Goal: Task Accomplishment & Management: Manage account settings

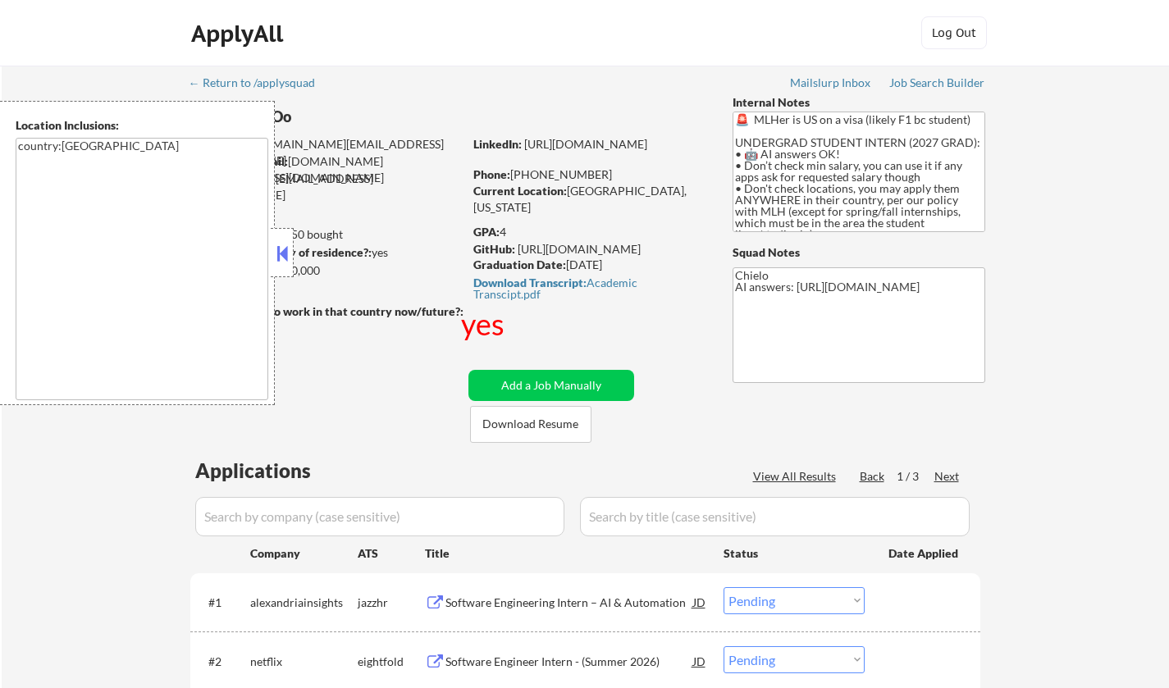
select select ""pending""
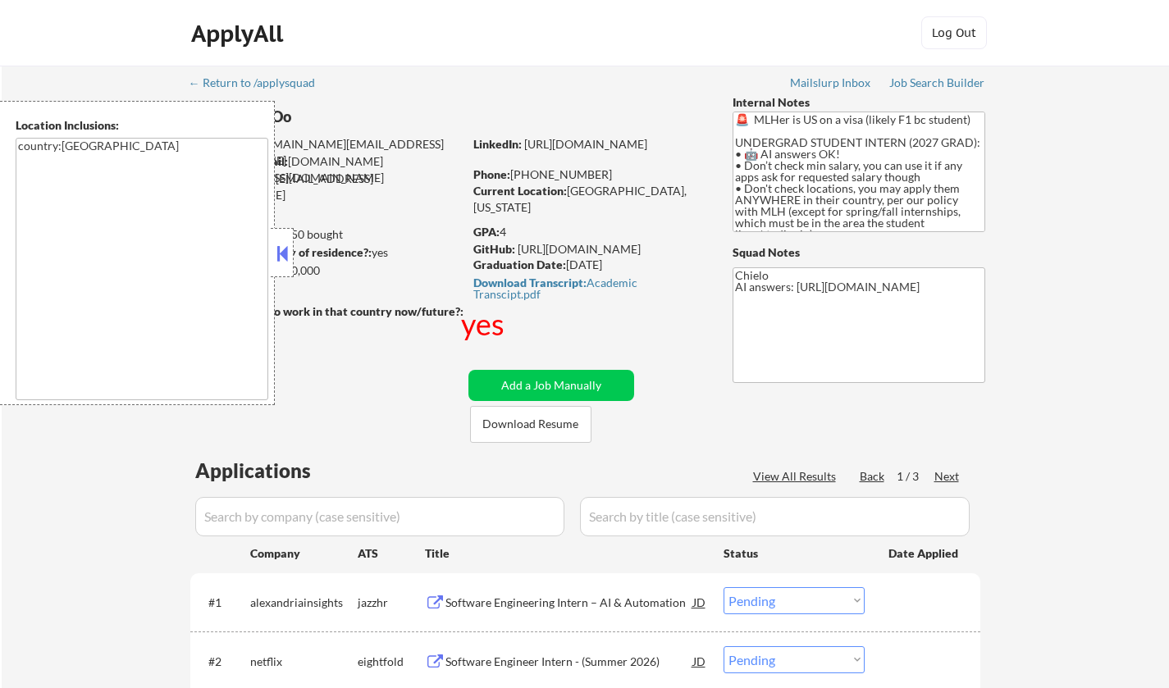
select select ""pending""
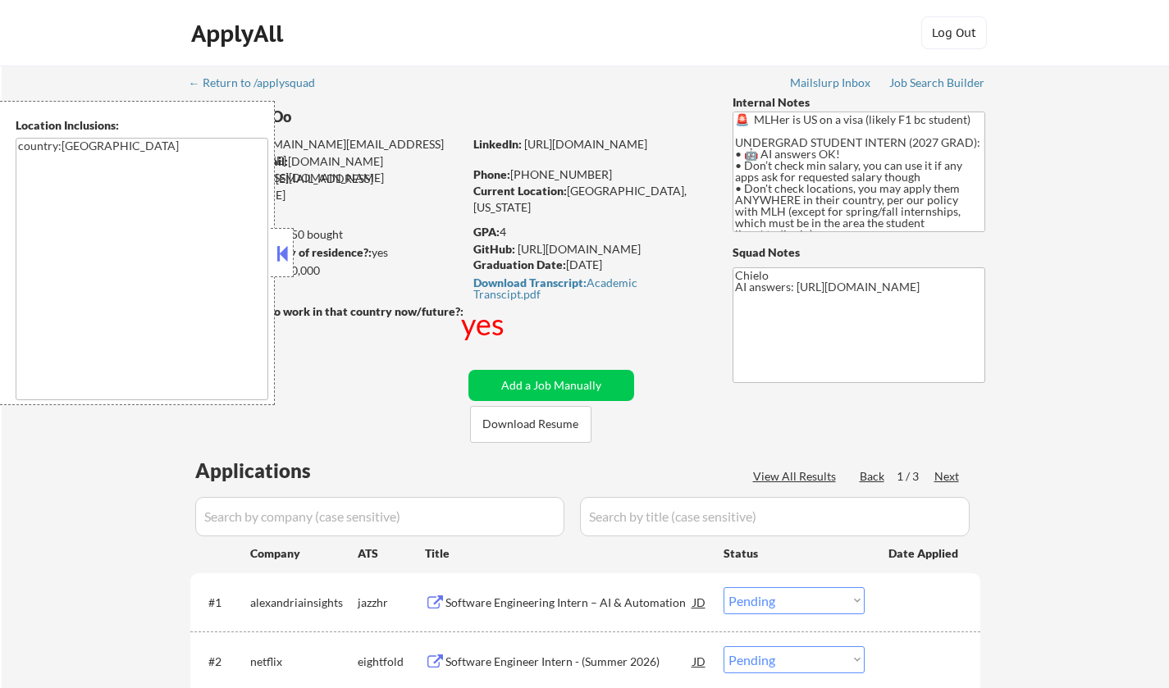
select select ""pending""
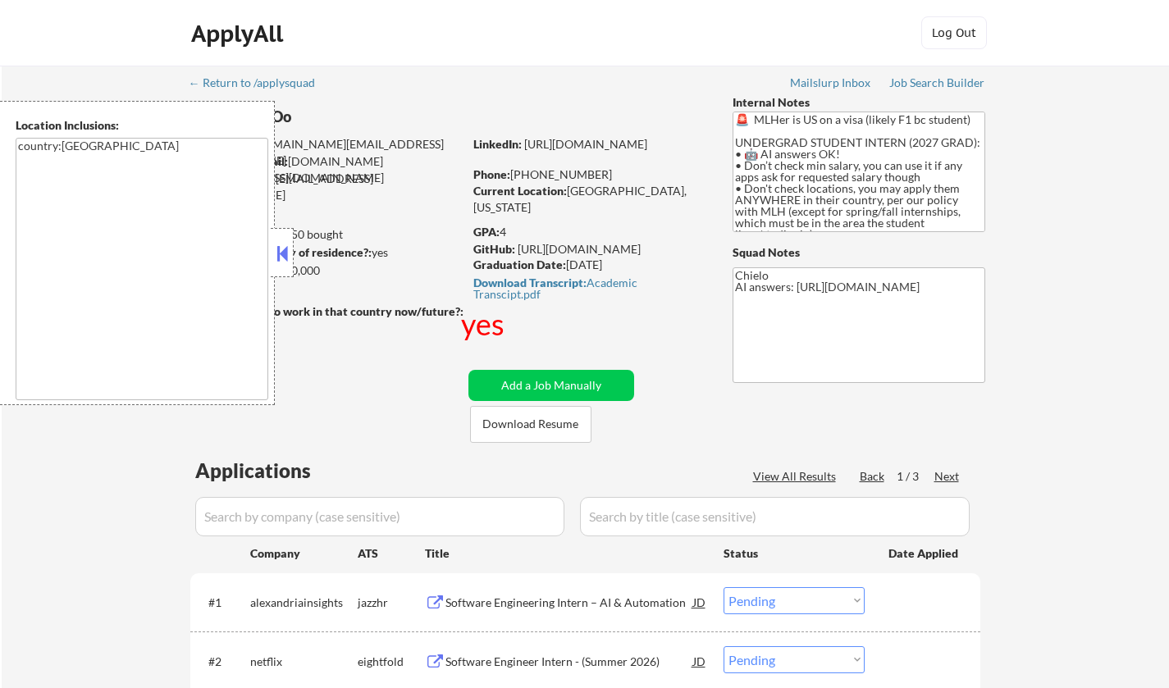
select select ""pending""
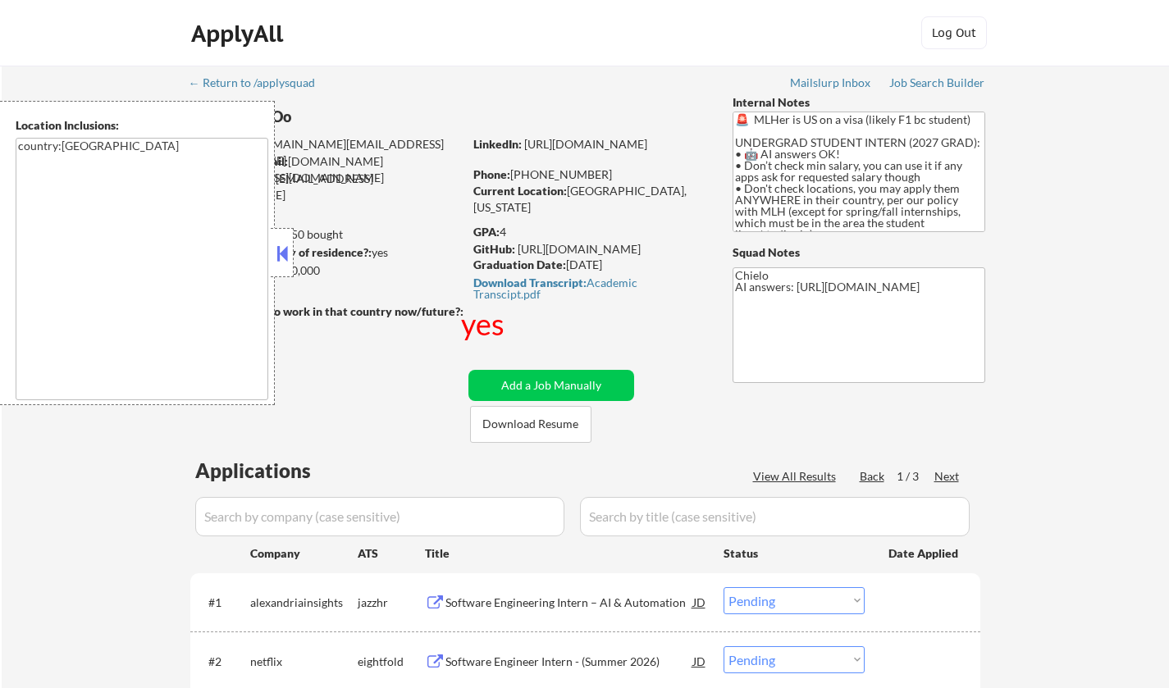
select select ""pending""
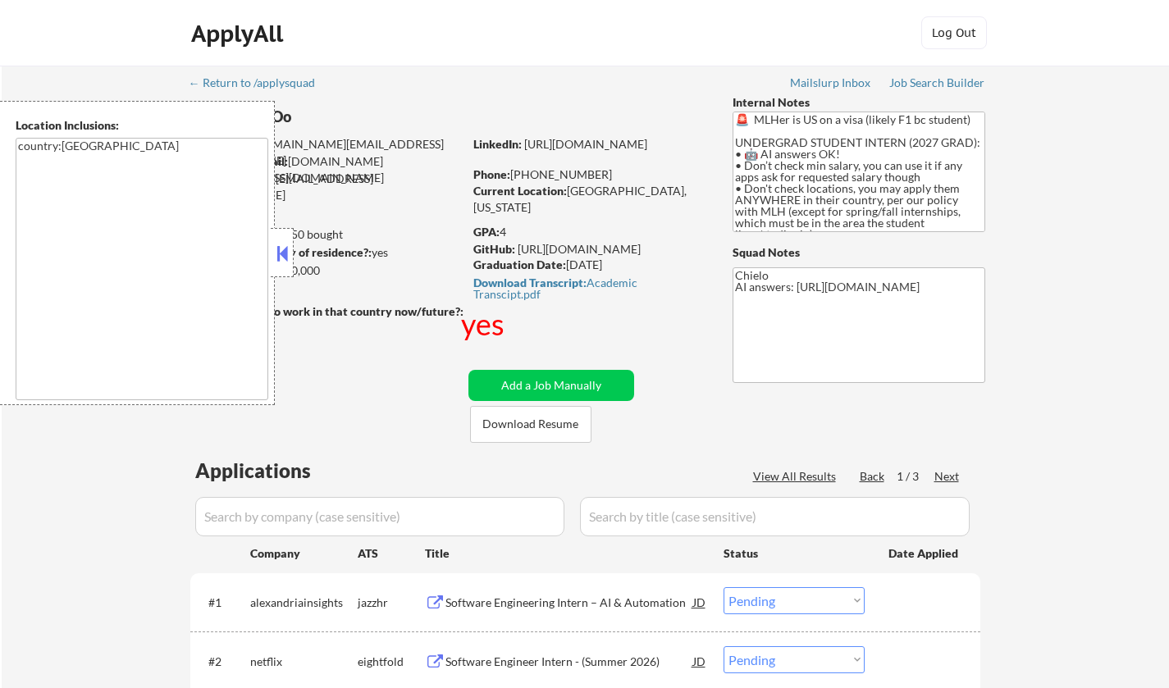
select select ""pending""
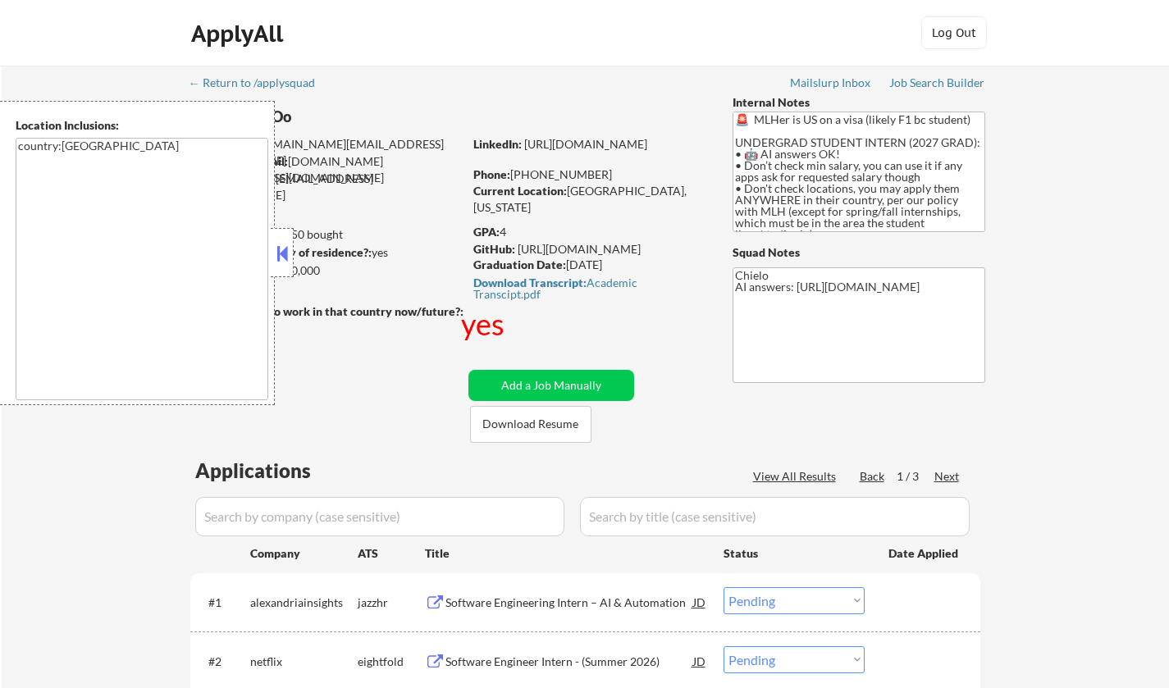
select select ""pending""
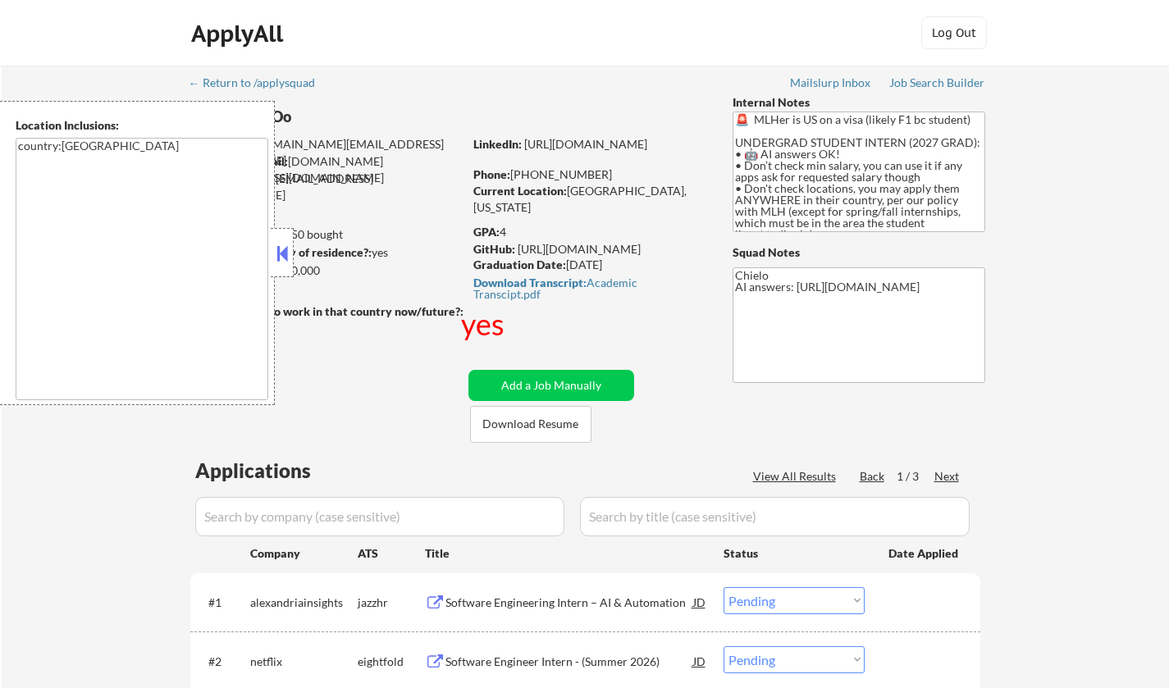
select select ""pending""
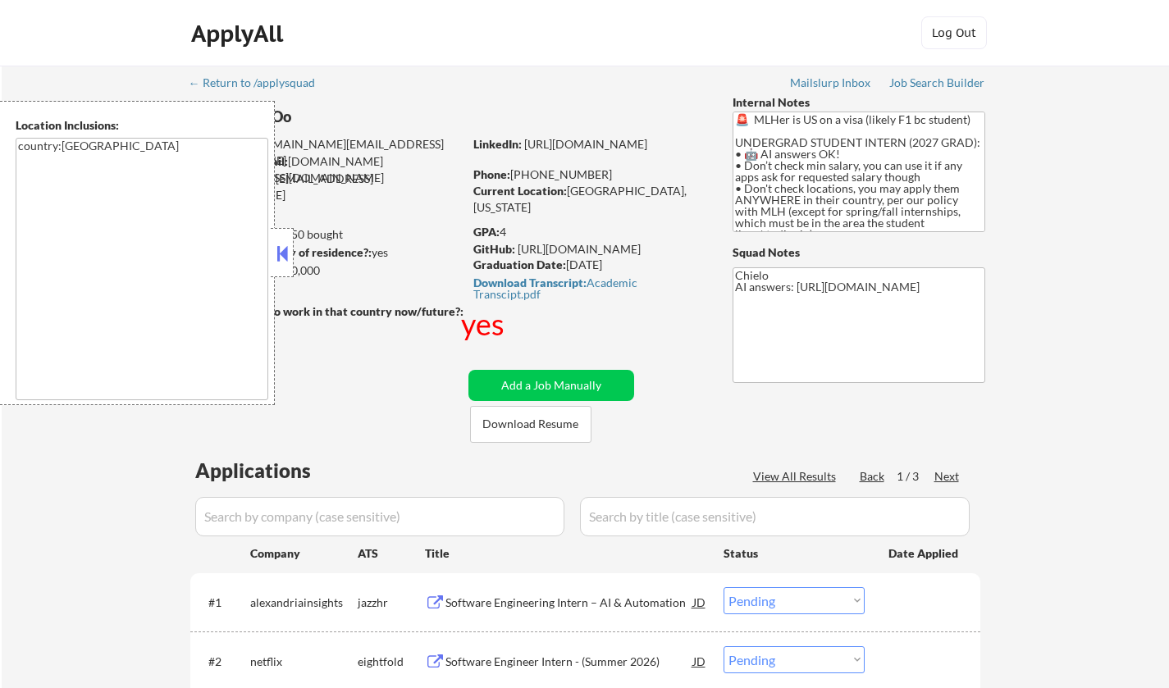
select select ""pending""
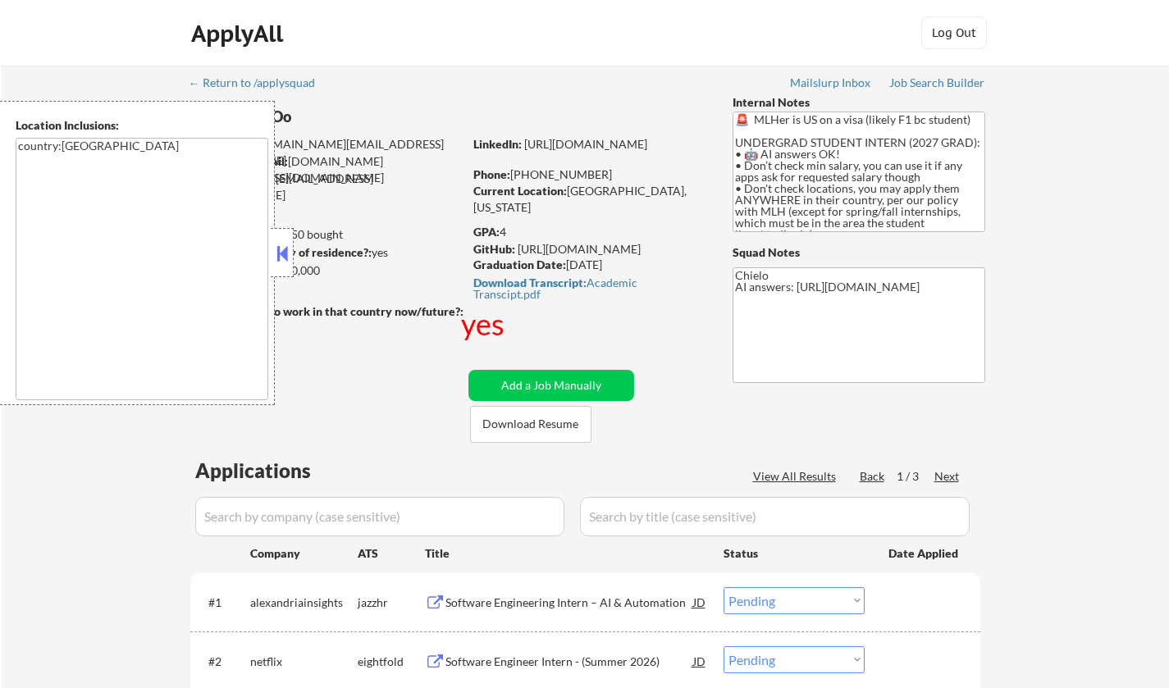
select select ""pending""
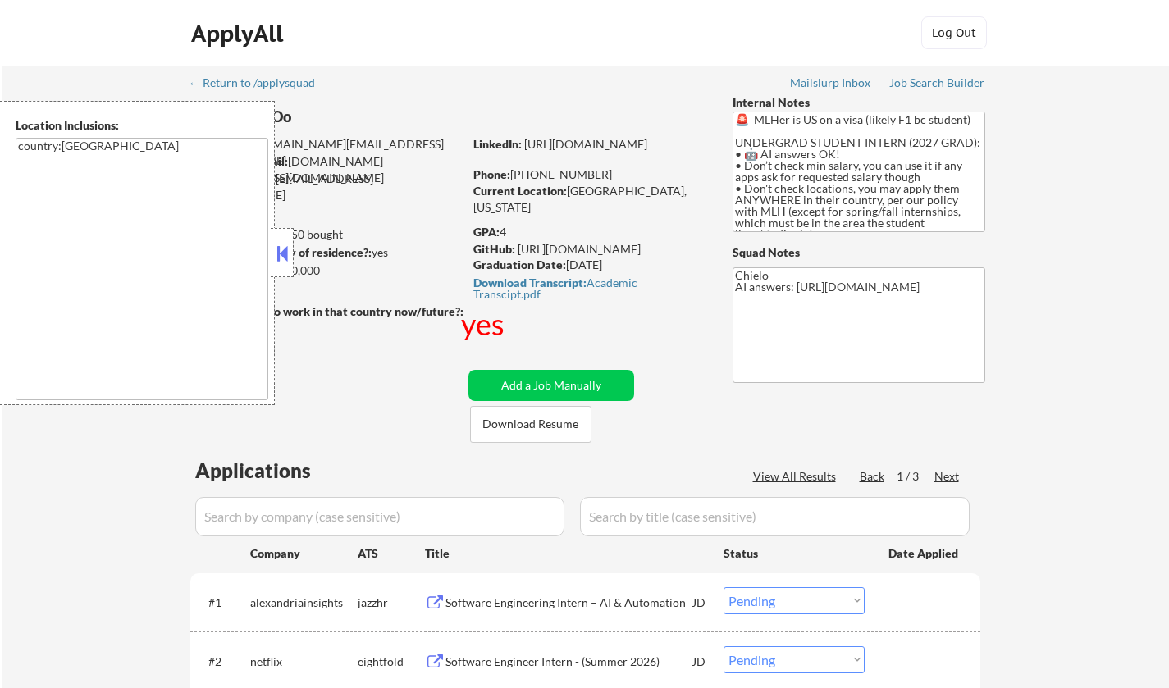
select select ""pending""
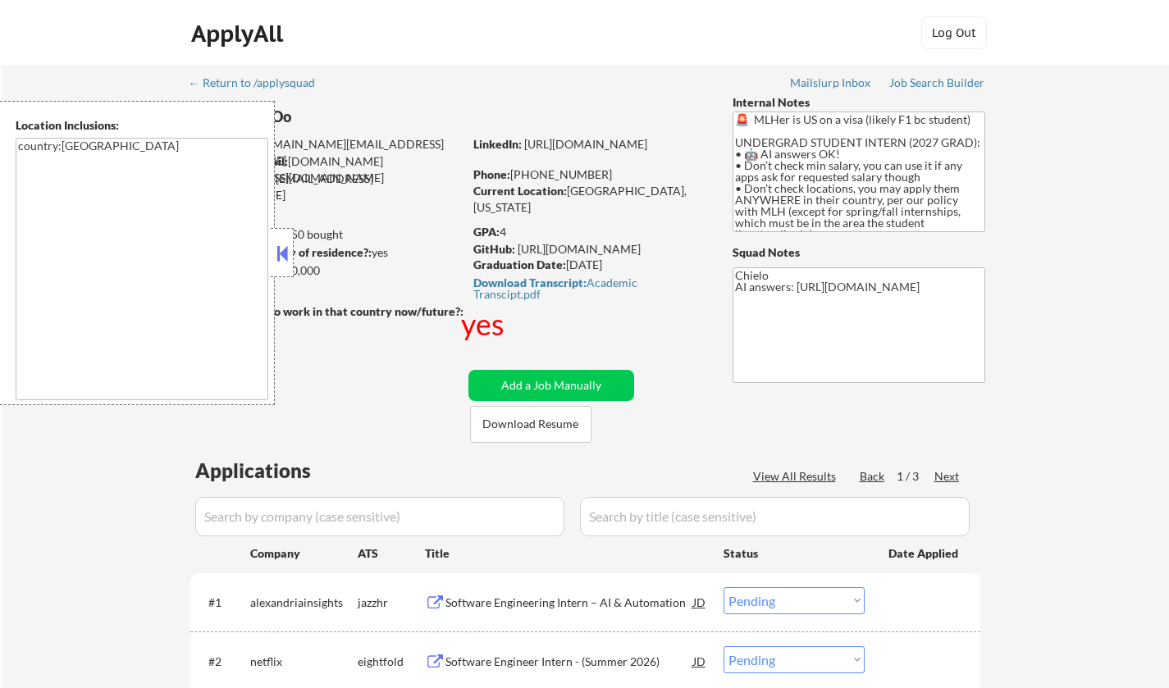
select select ""pending""
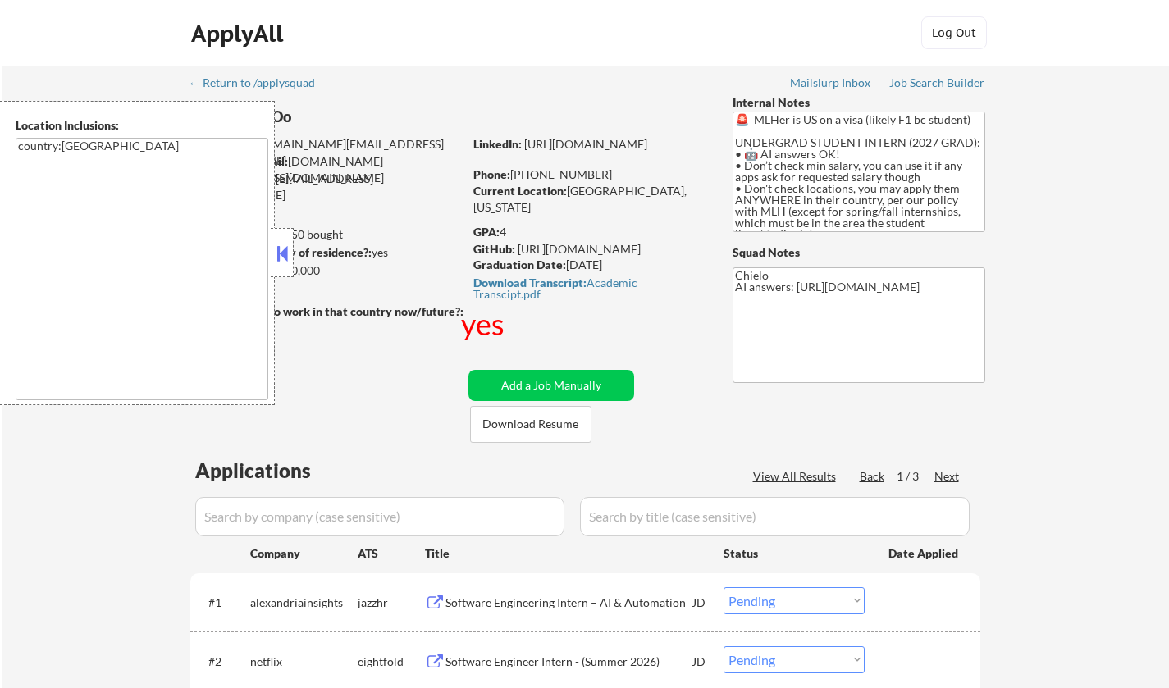
select select ""pending""
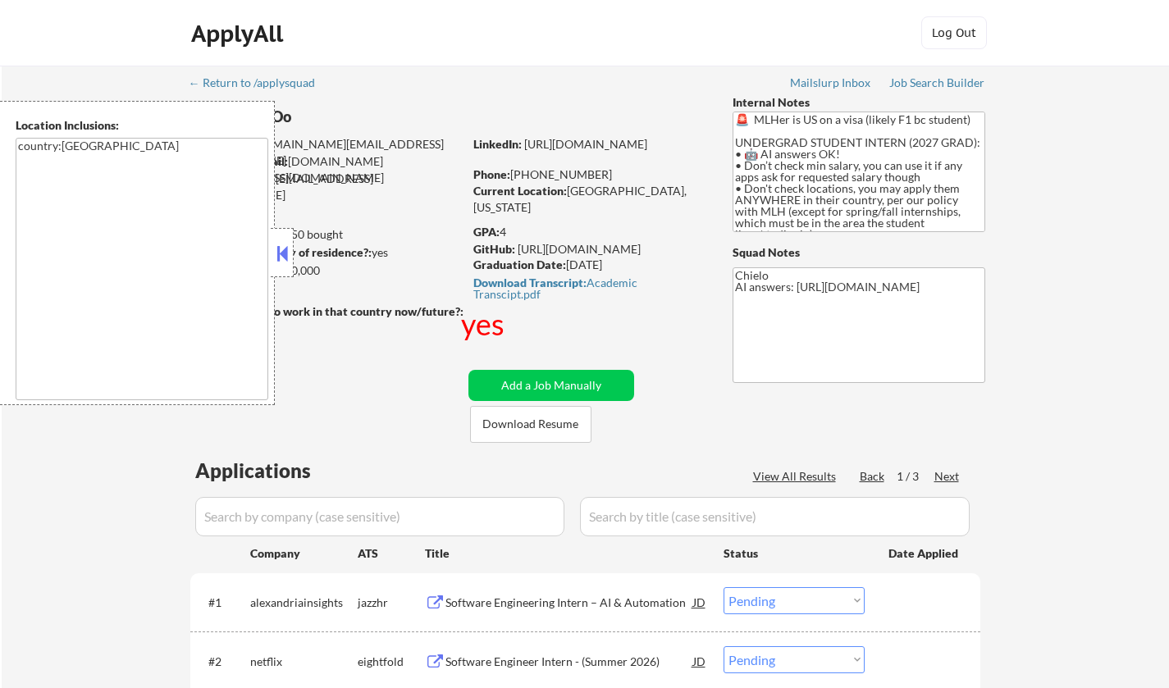
select select ""pending""
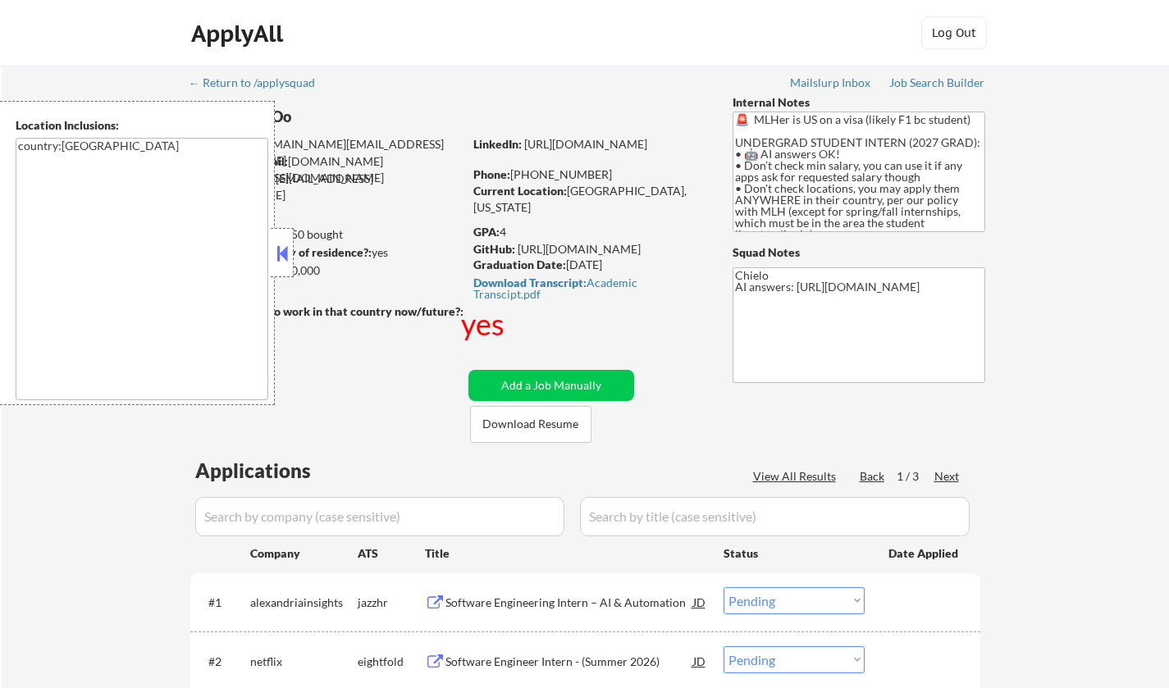
select select ""pending""
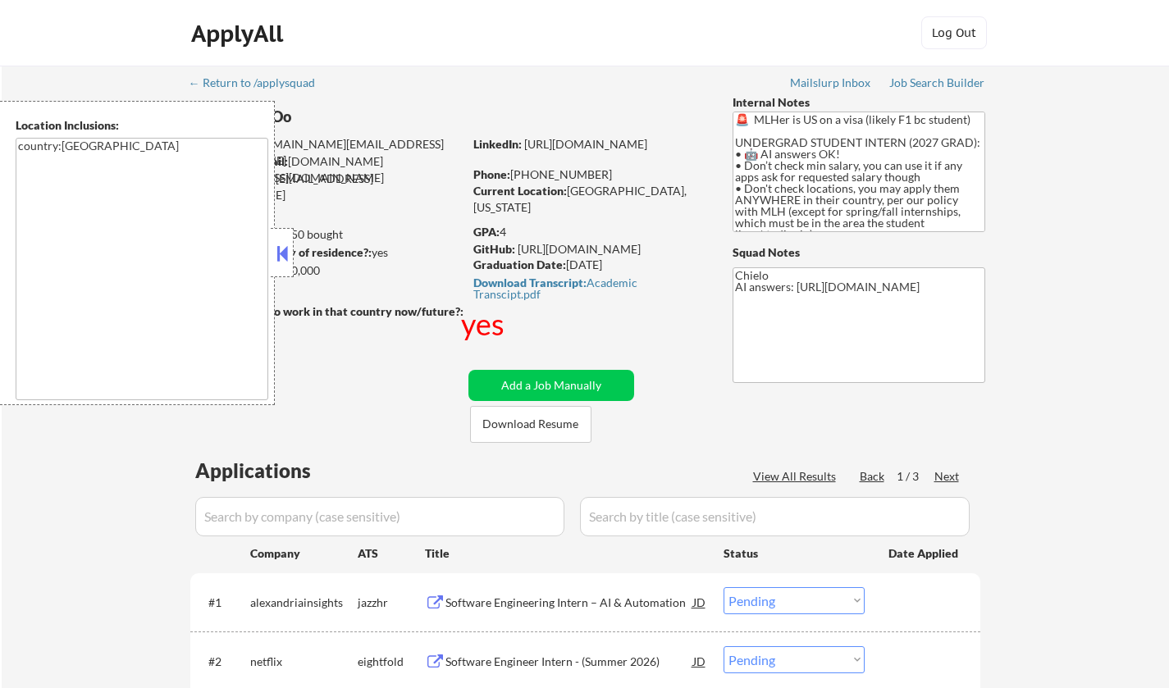
select select ""pending""
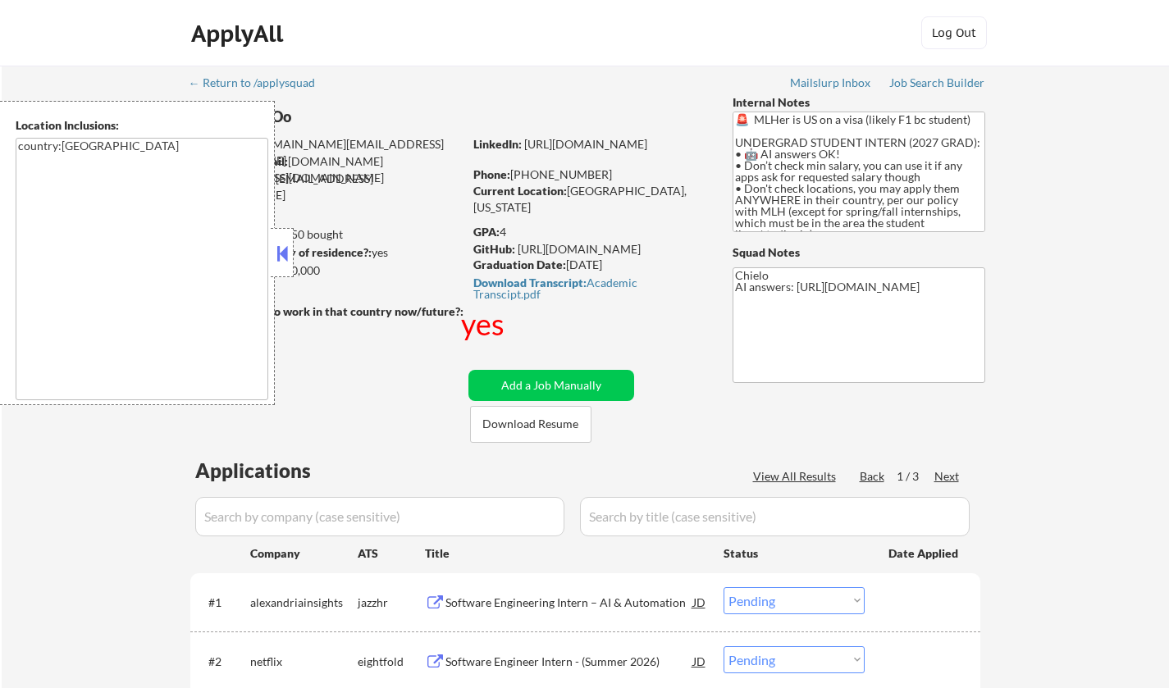
select select ""pending""
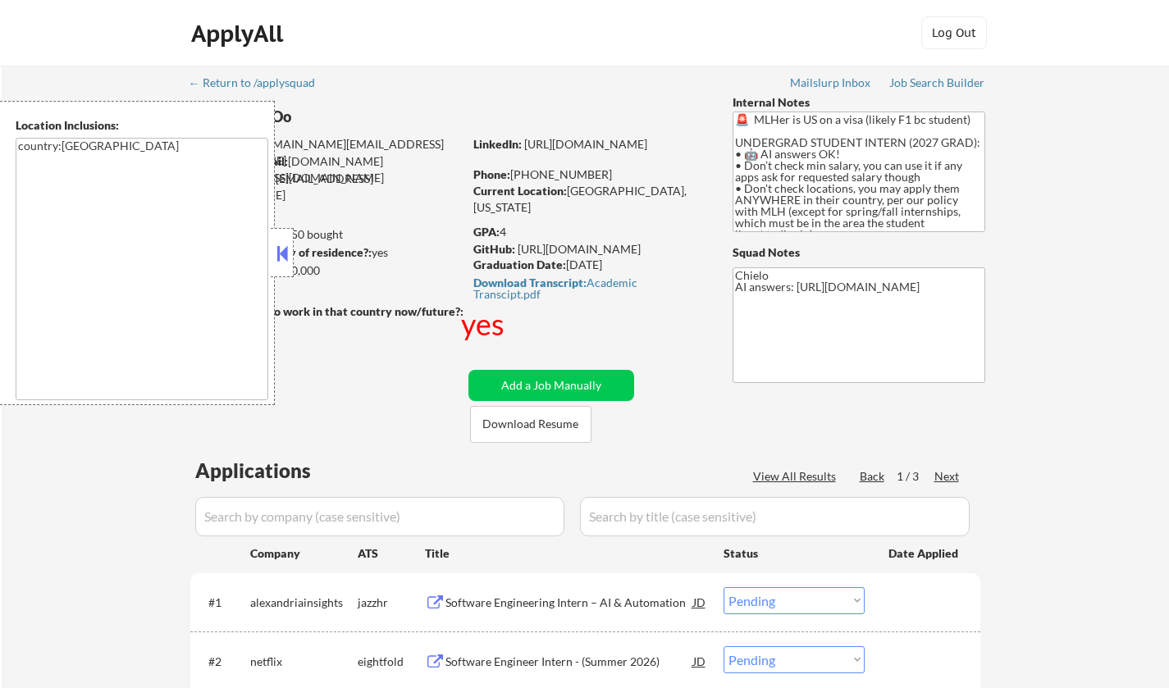
select select ""pending""
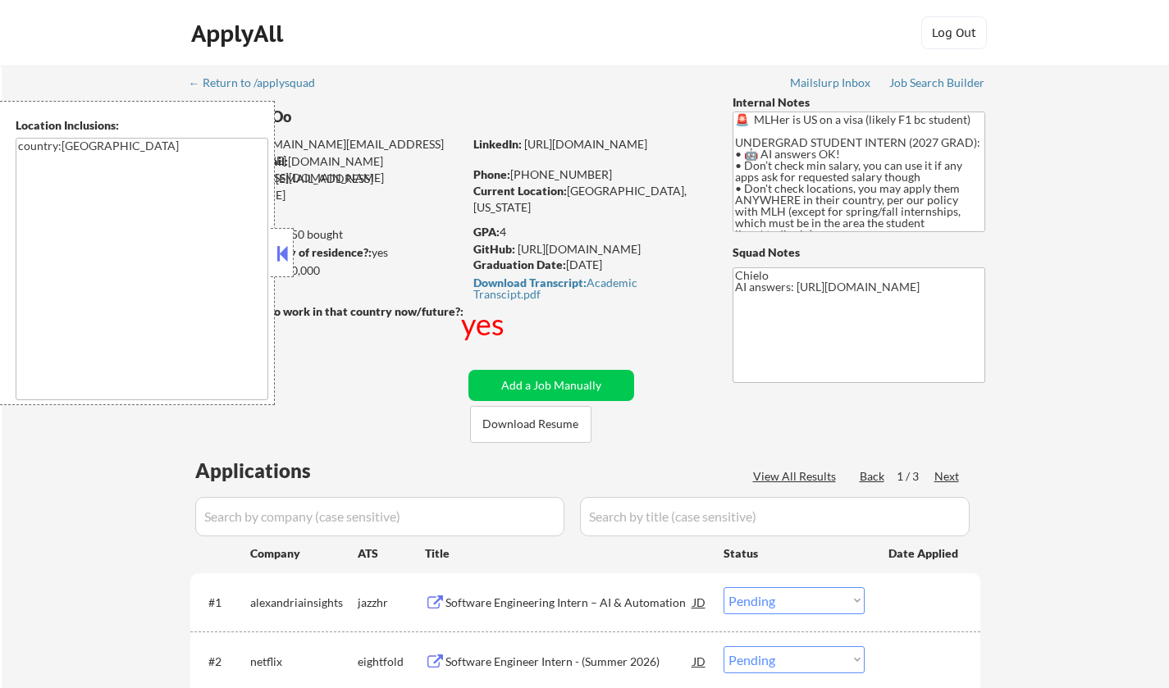
select select ""pending""
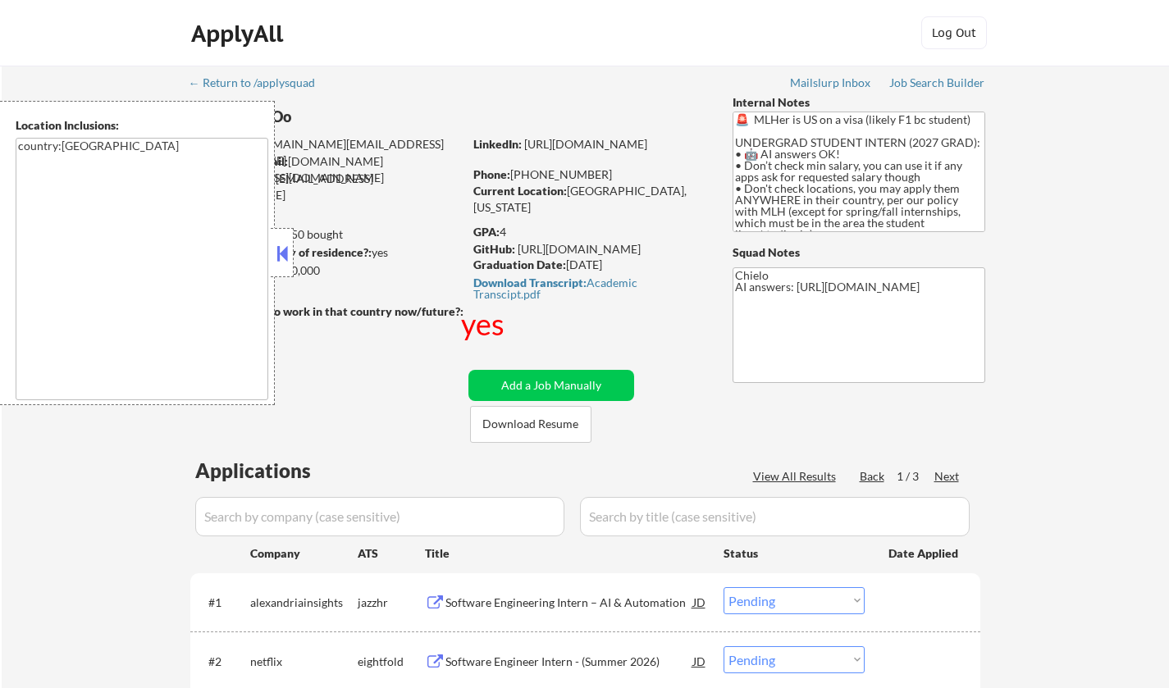
select select ""pending""
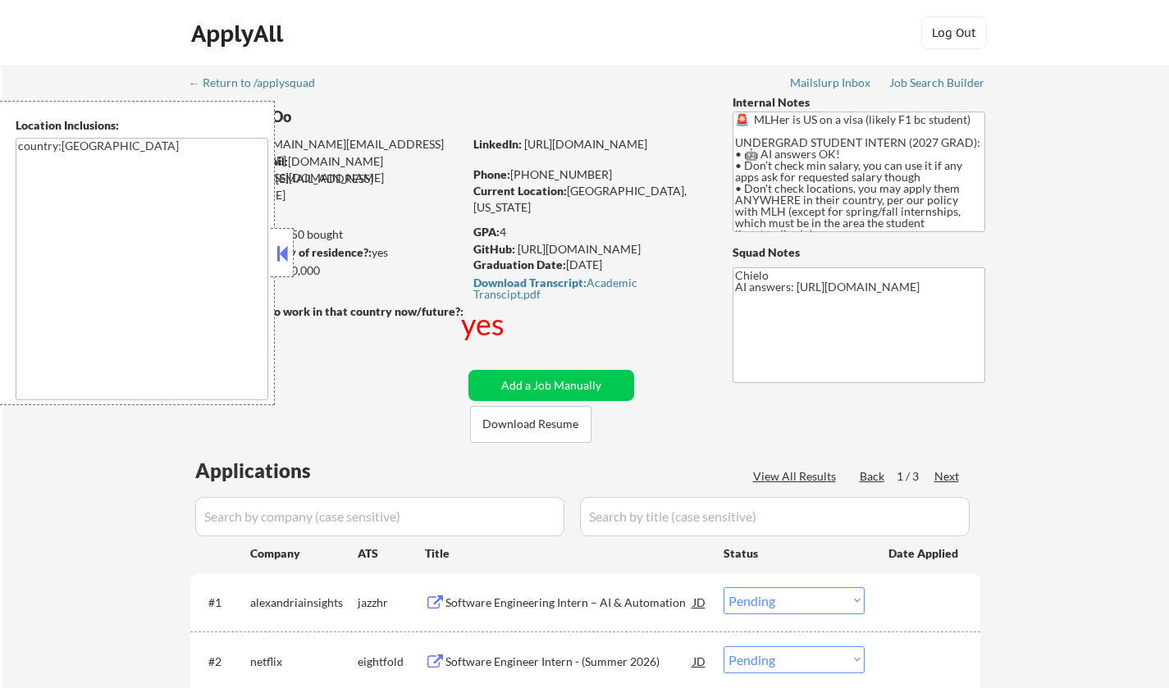
click at [285, 249] on button at bounding box center [282, 253] width 18 height 25
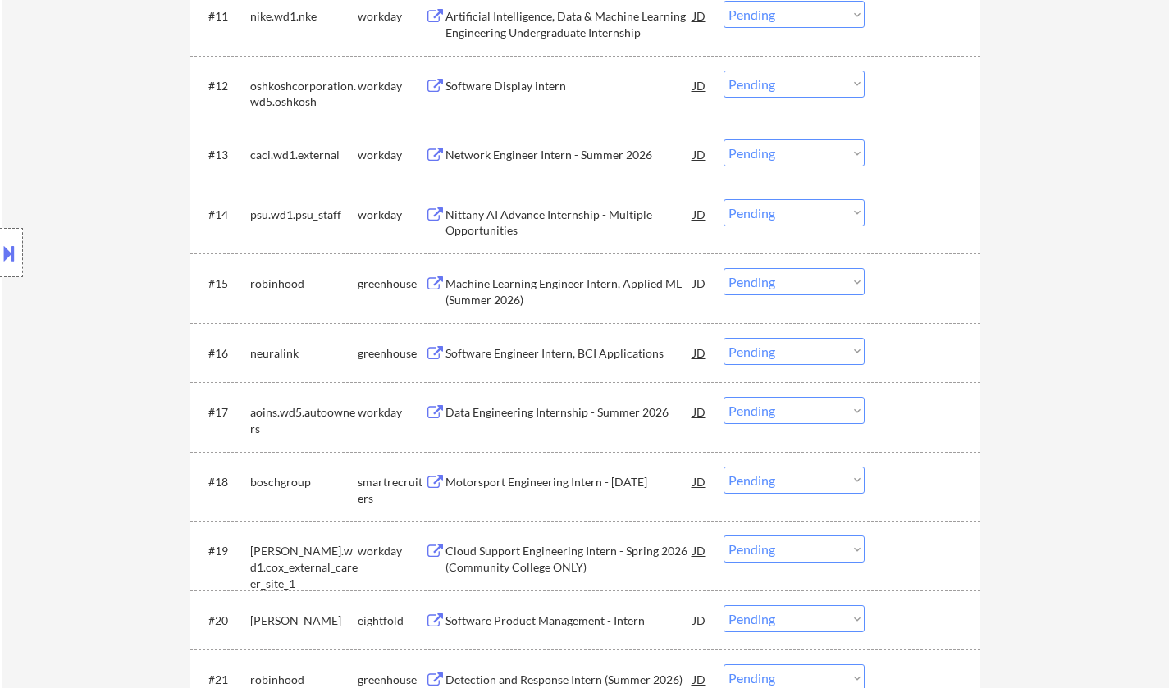
scroll to position [1312, 0]
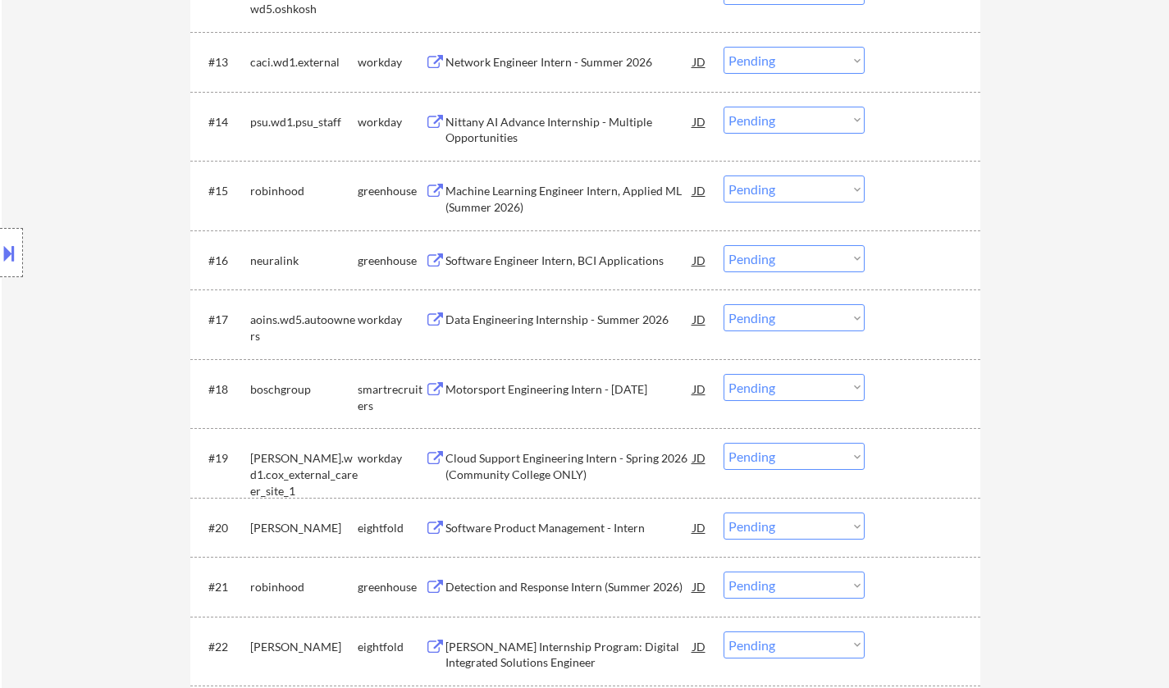
click at [560, 320] on div "Data Engineering Internship - Summer 2026" at bounding box center [569, 320] width 248 height 16
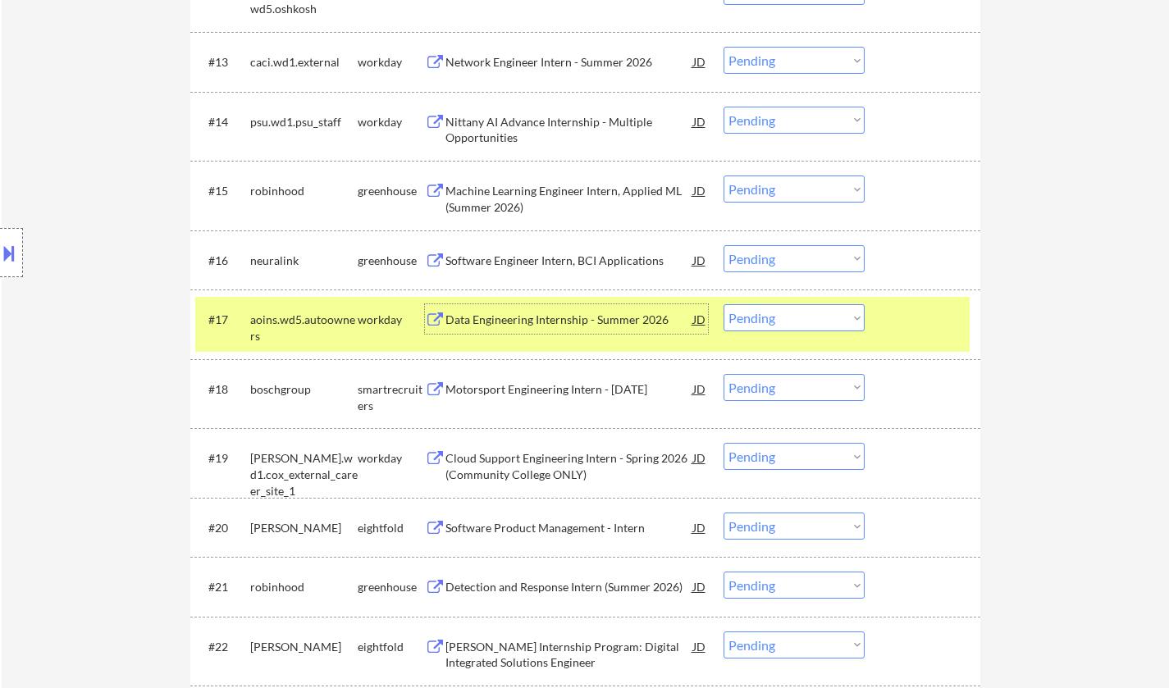
click at [792, 322] on select "Choose an option... Pending Applied Excluded (Questions) Excluded (Expired) Exc…" at bounding box center [793, 317] width 141 height 27
click at [723, 304] on select "Choose an option... Pending Applied Excluded (Questions) Excluded (Expired) Exc…" at bounding box center [793, 317] width 141 height 27
click at [538, 326] on div "Data Engineering Internship - Summer 2026" at bounding box center [569, 320] width 248 height 16
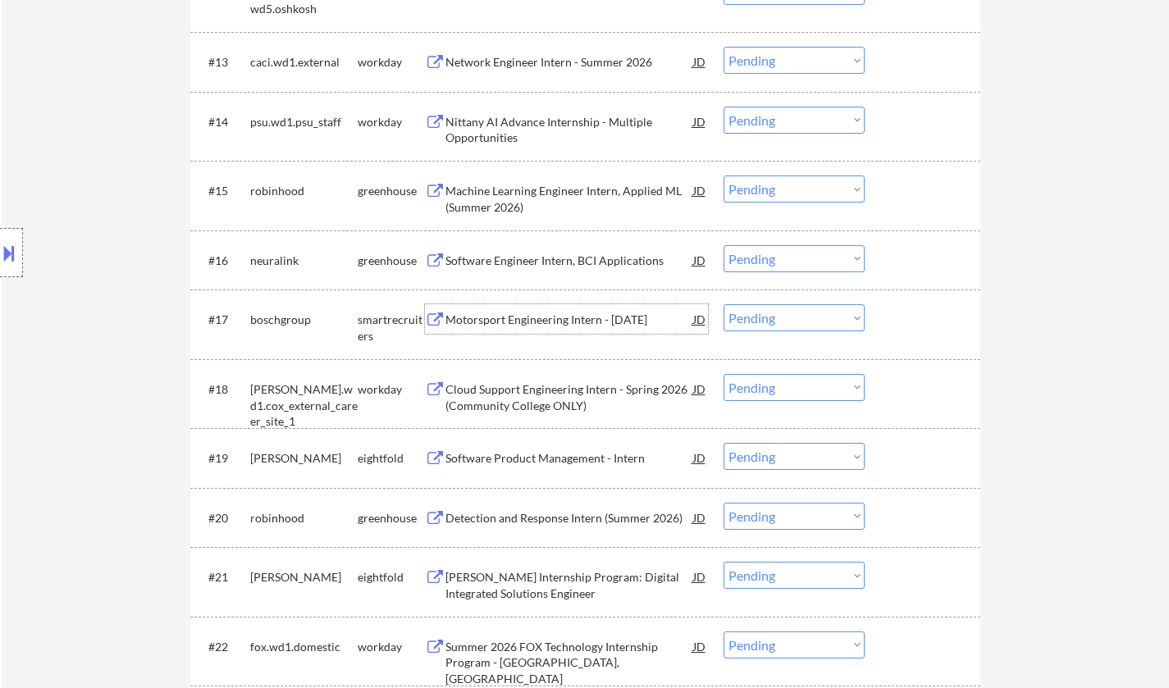
drag, startPoint x: 806, startPoint y: 318, endPoint x: 812, endPoint y: 327, distance: 10.7
click at [806, 319] on select "Choose an option... Pending Applied Excluded (Questions) Excluded (Expired) Exc…" at bounding box center [793, 317] width 141 height 27
click at [723, 304] on select "Choose an option... Pending Applied Excluded (Questions) Excluded (Expired) Exc…" at bounding box center [793, 317] width 141 height 27
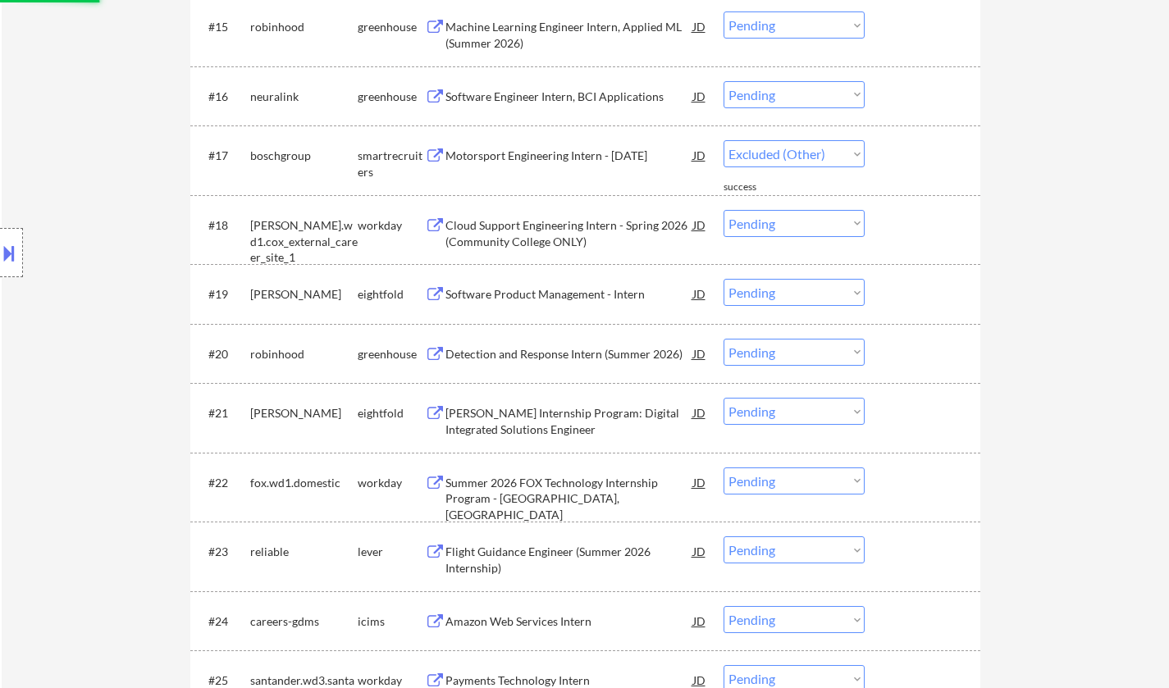
select select ""pending""
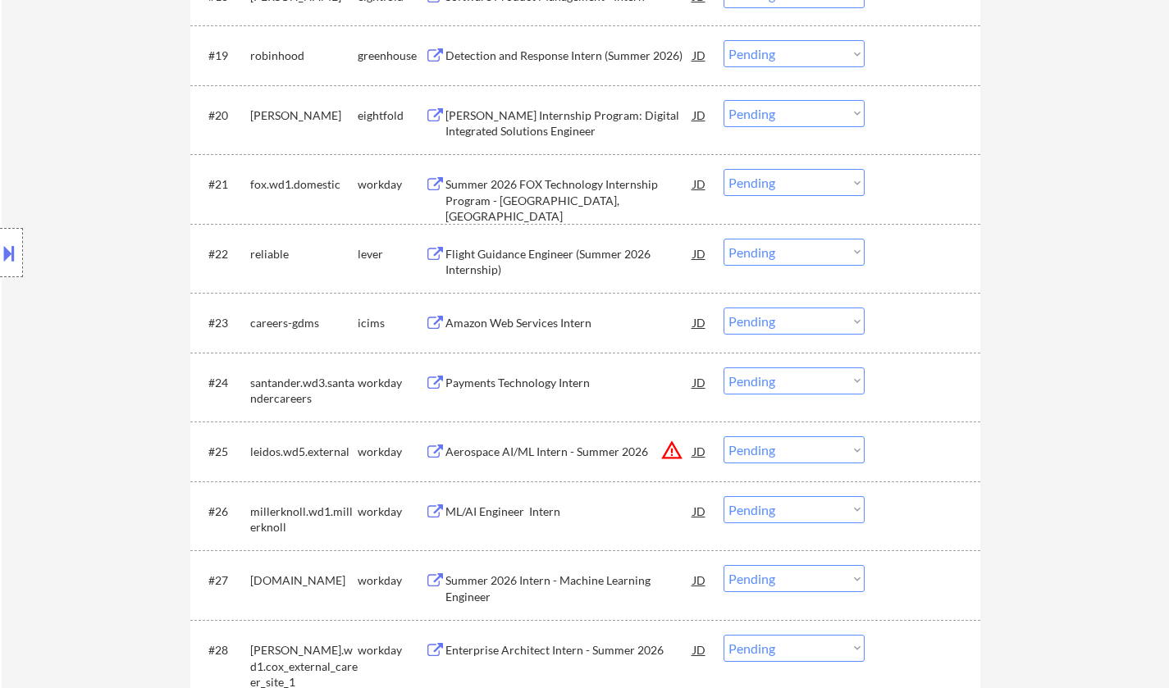
scroll to position [1723, 0]
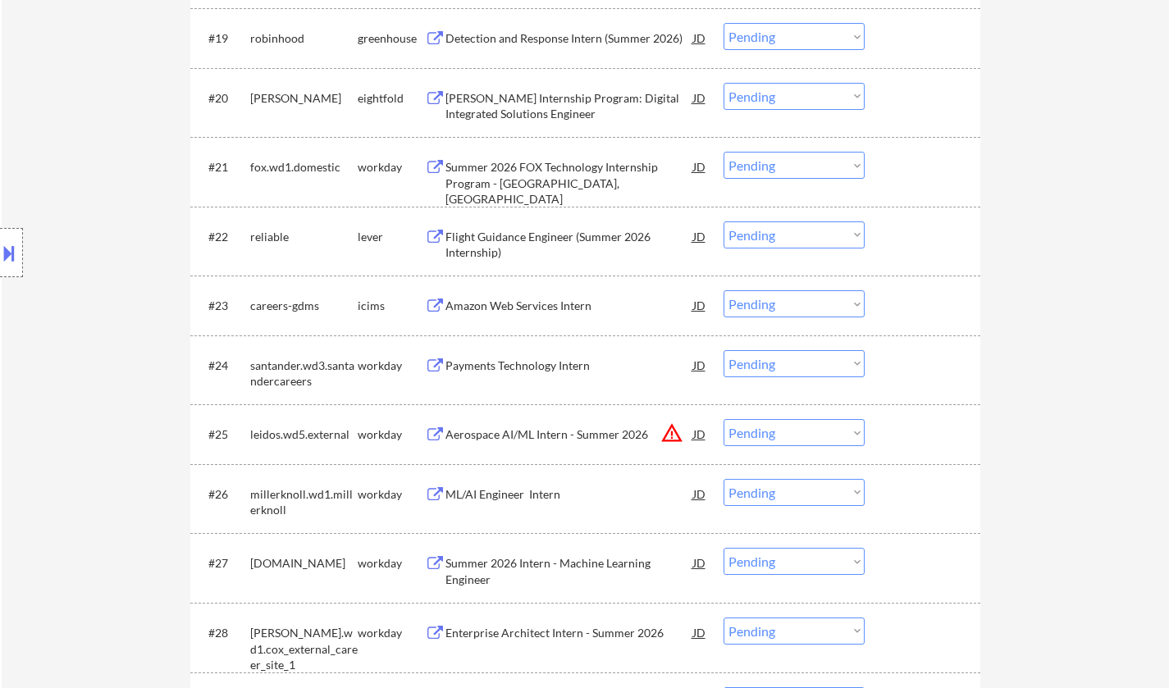
click at [535, 369] on div "Payments Technology Intern" at bounding box center [569, 366] width 248 height 16
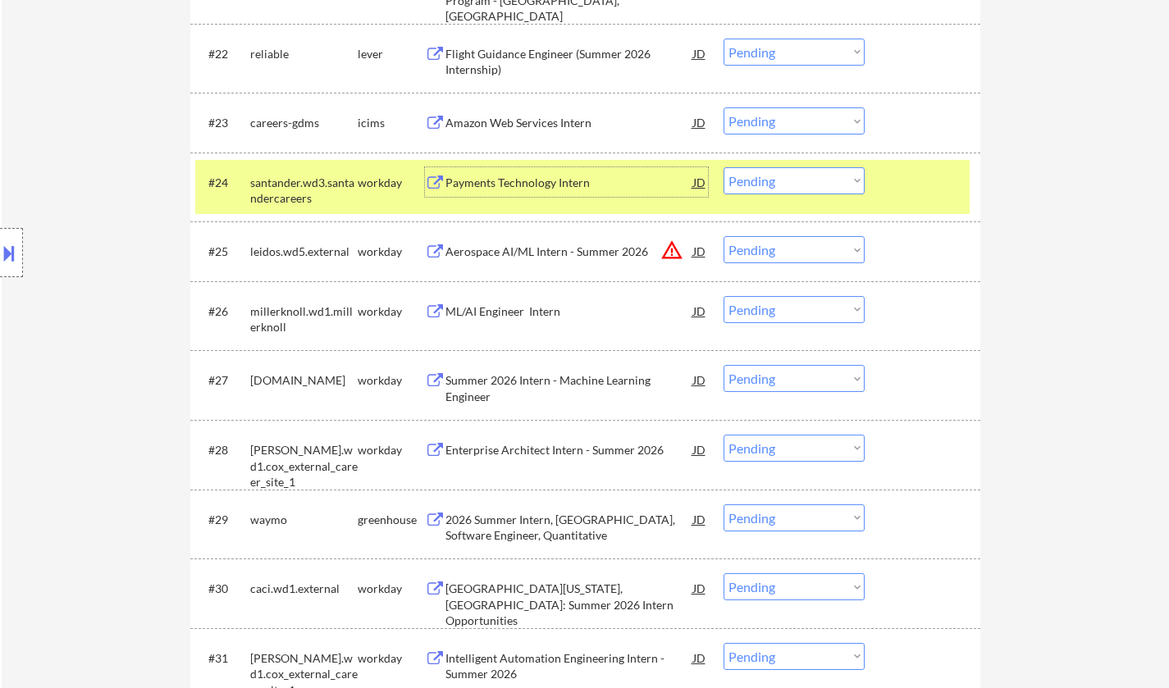
scroll to position [1887, 0]
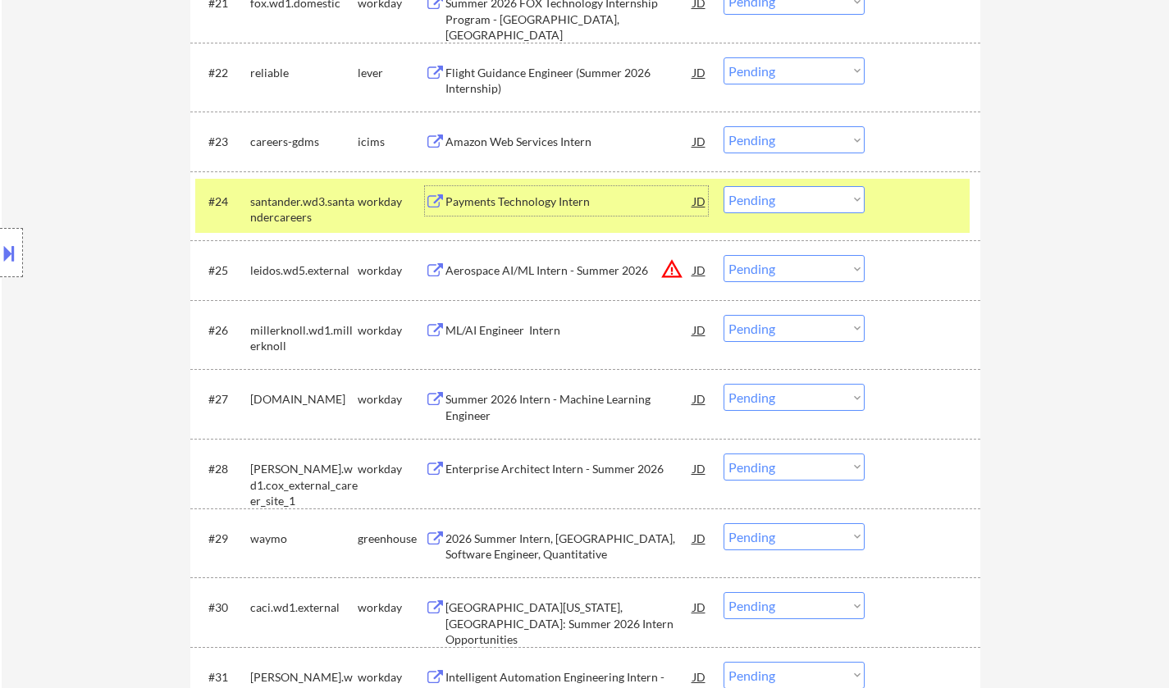
drag, startPoint x: 772, startPoint y: 199, endPoint x: 778, endPoint y: 207, distance: 10.0
click at [772, 199] on select "Choose an option... Pending Applied Excluded (Questions) Excluded (Expired) Exc…" at bounding box center [793, 199] width 141 height 27
click at [723, 186] on select "Choose an option... Pending Applied Excluded (Questions) Excluded (Expired) Exc…" at bounding box center [793, 199] width 141 height 27
select select ""pending""
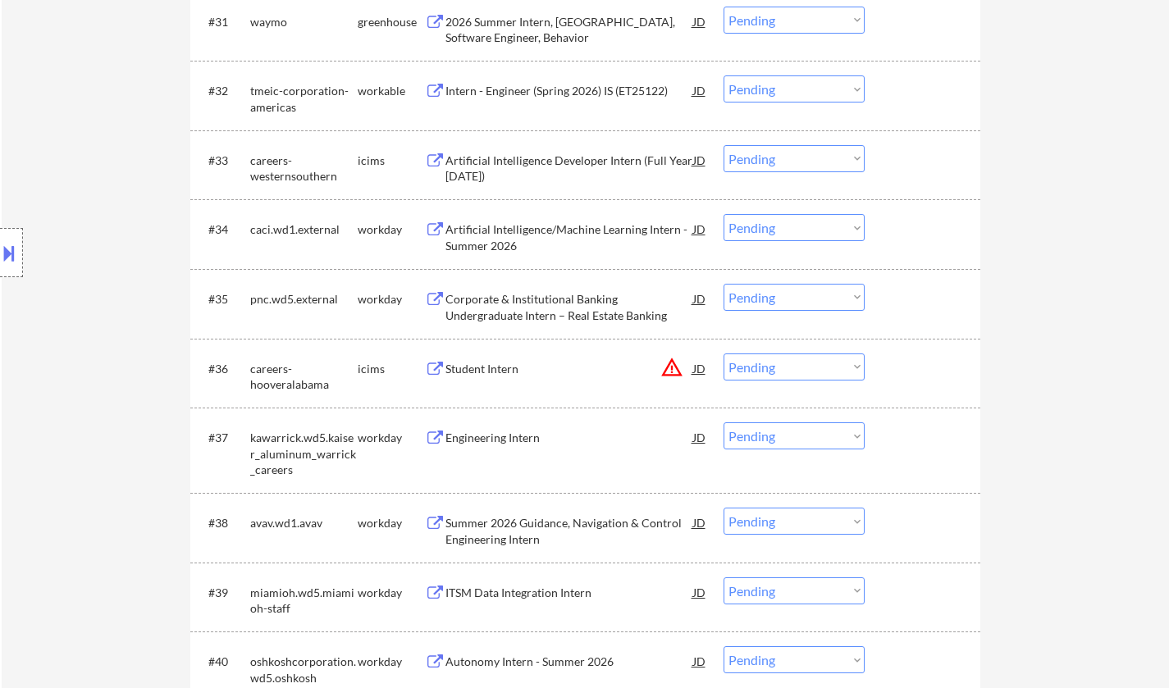
scroll to position [2543, 0]
click at [502, 430] on div "Engineering Intern" at bounding box center [569, 437] width 248 height 16
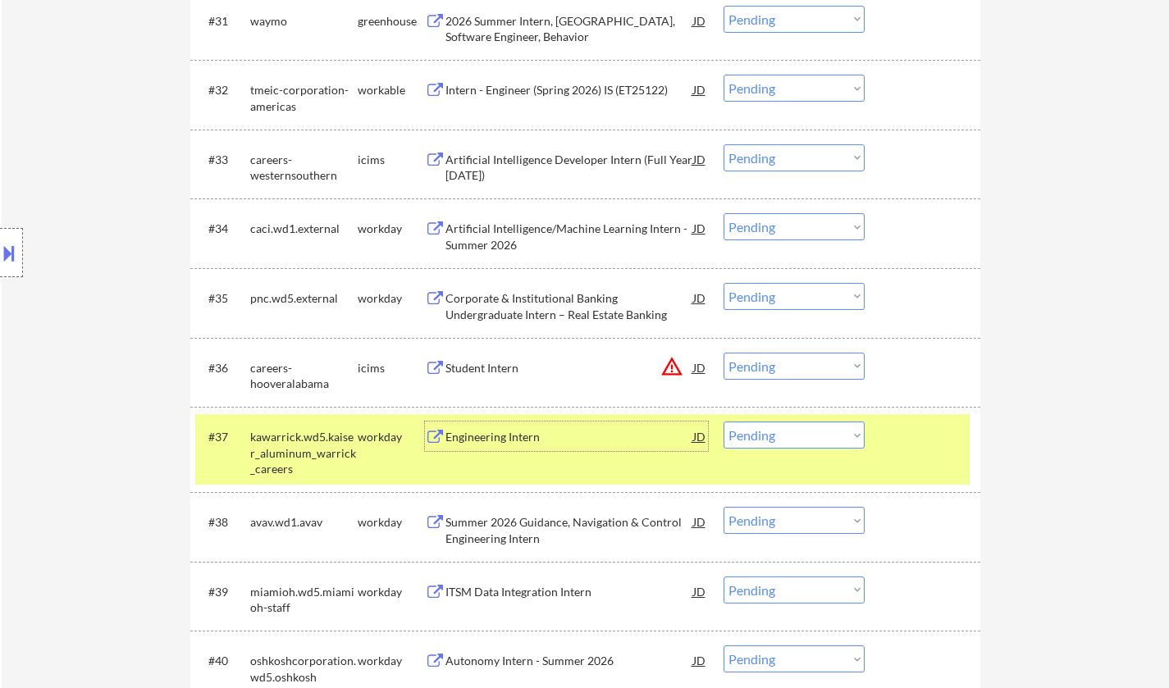
drag, startPoint x: 781, startPoint y: 436, endPoint x: 793, endPoint y: 445, distance: 15.3
click at [782, 436] on select "Choose an option... Pending Applied Excluded (Questions) Excluded (Expired) Exc…" at bounding box center [793, 435] width 141 height 27
click at [723, 422] on select "Choose an option... Pending Applied Excluded (Questions) Excluded (Expired) Exc…" at bounding box center [793, 435] width 141 height 27
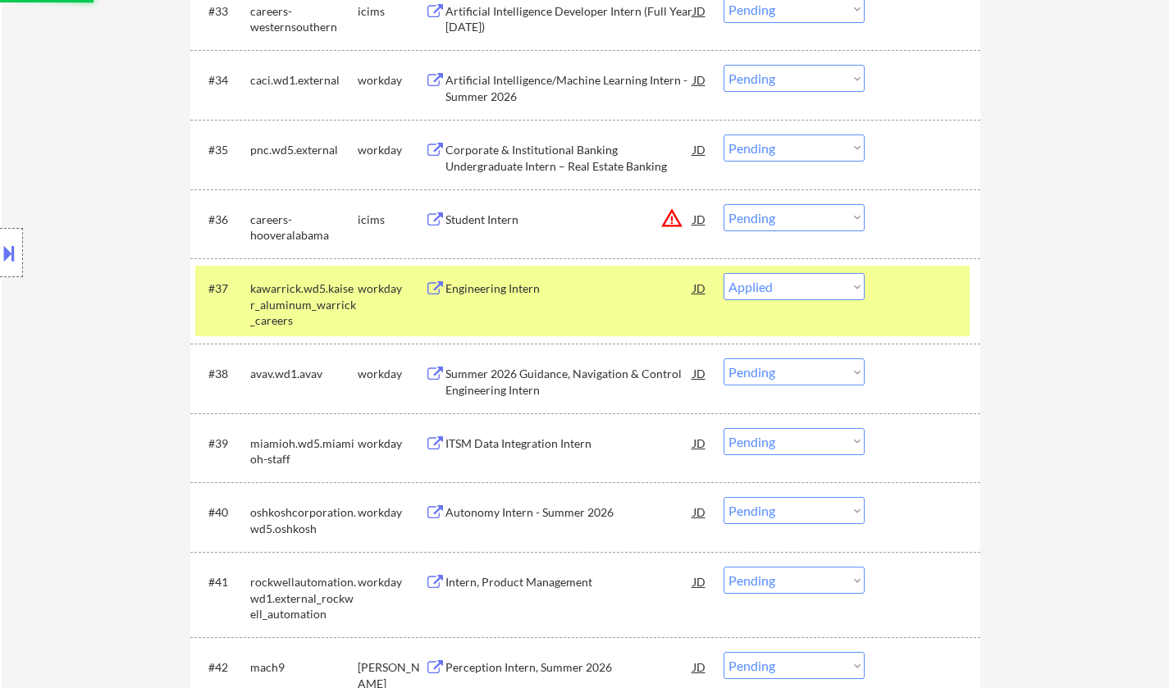
scroll to position [2789, 0]
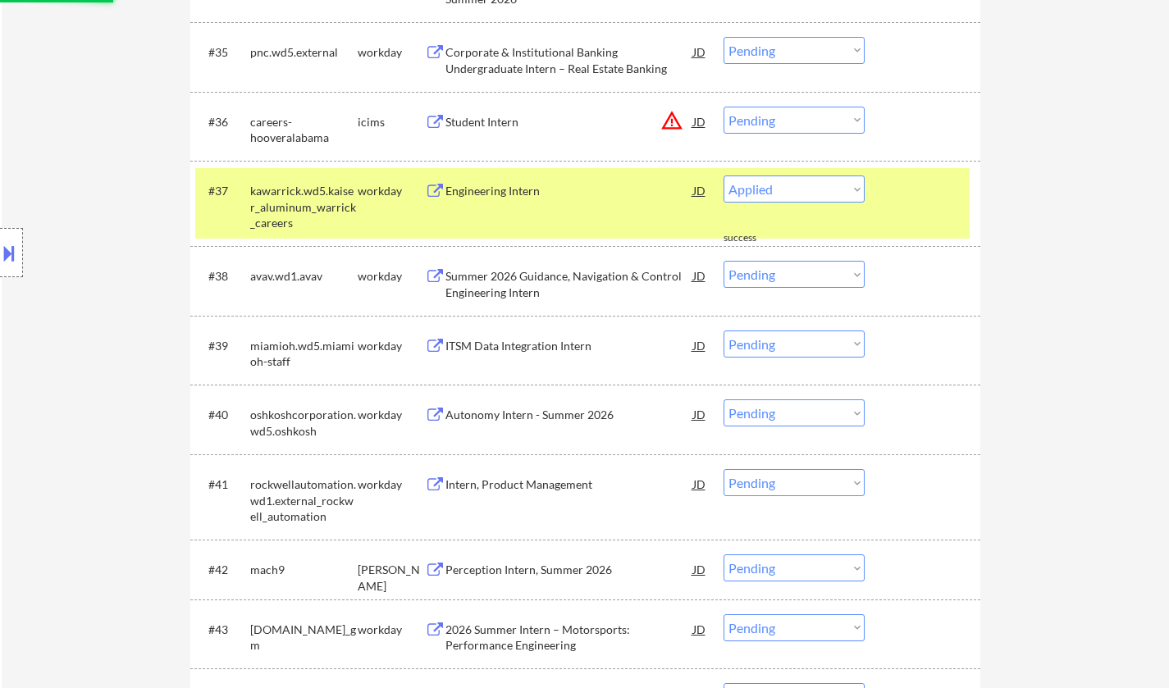
select select ""pending""
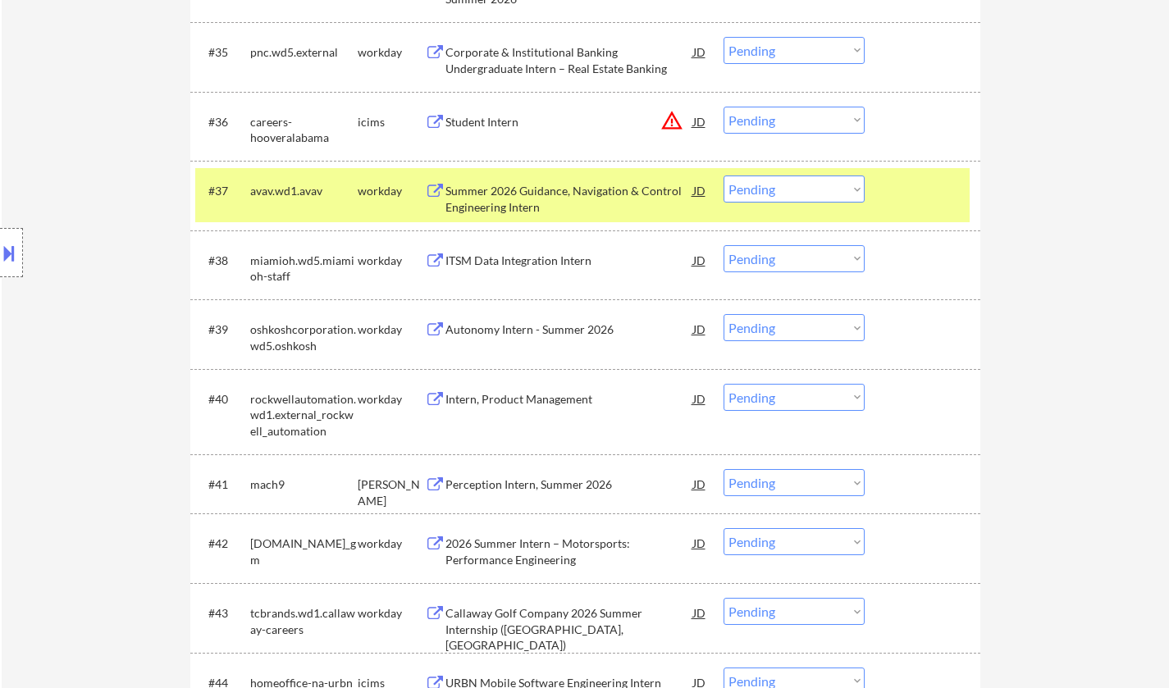
click at [518, 267] on div "ITSM Data Integration Intern" at bounding box center [569, 261] width 248 height 16
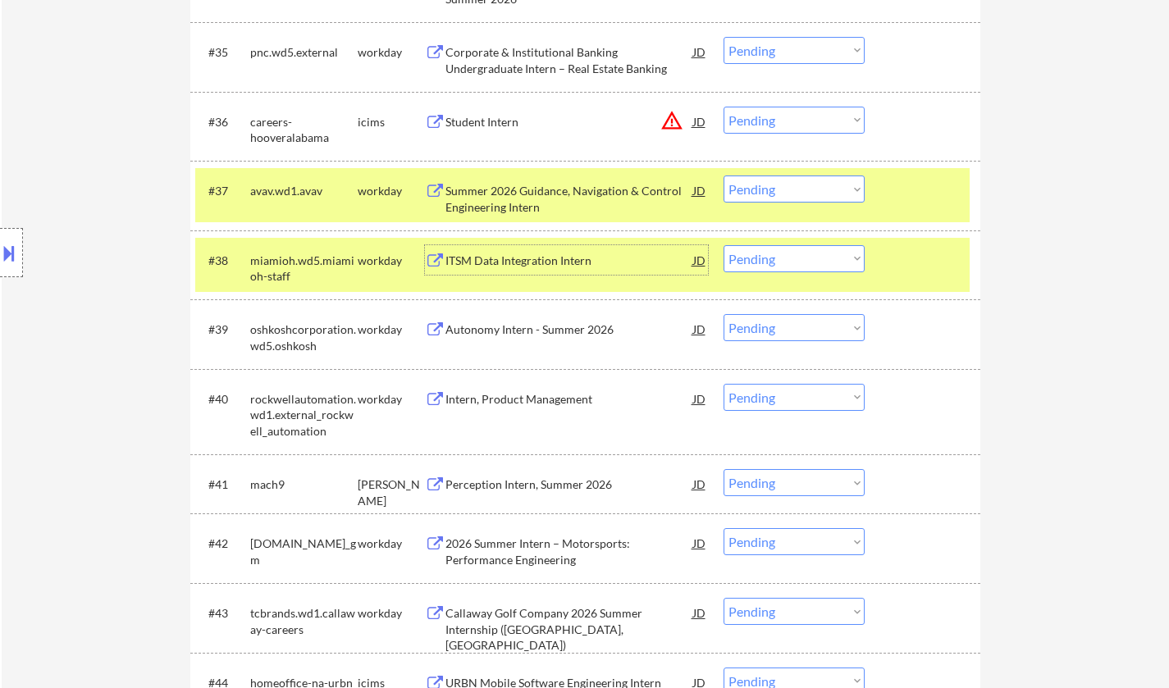
click at [776, 252] on select "Choose an option... Pending Applied Excluded (Questions) Excluded (Expired) Exc…" at bounding box center [793, 258] width 141 height 27
click at [723, 245] on select "Choose an option... Pending Applied Excluded (Questions) Excluded (Expired) Exc…" at bounding box center [793, 258] width 141 height 27
select select ""pending""
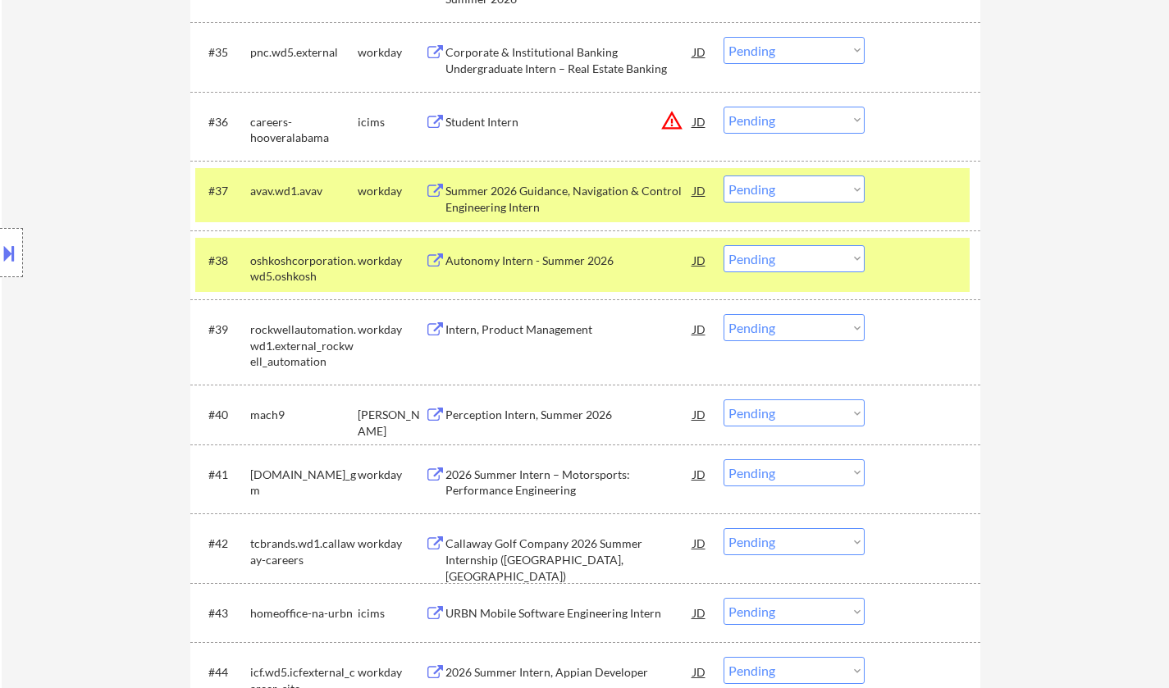
click at [546, 419] on div "Perception Intern, Summer 2026" at bounding box center [569, 415] width 248 height 16
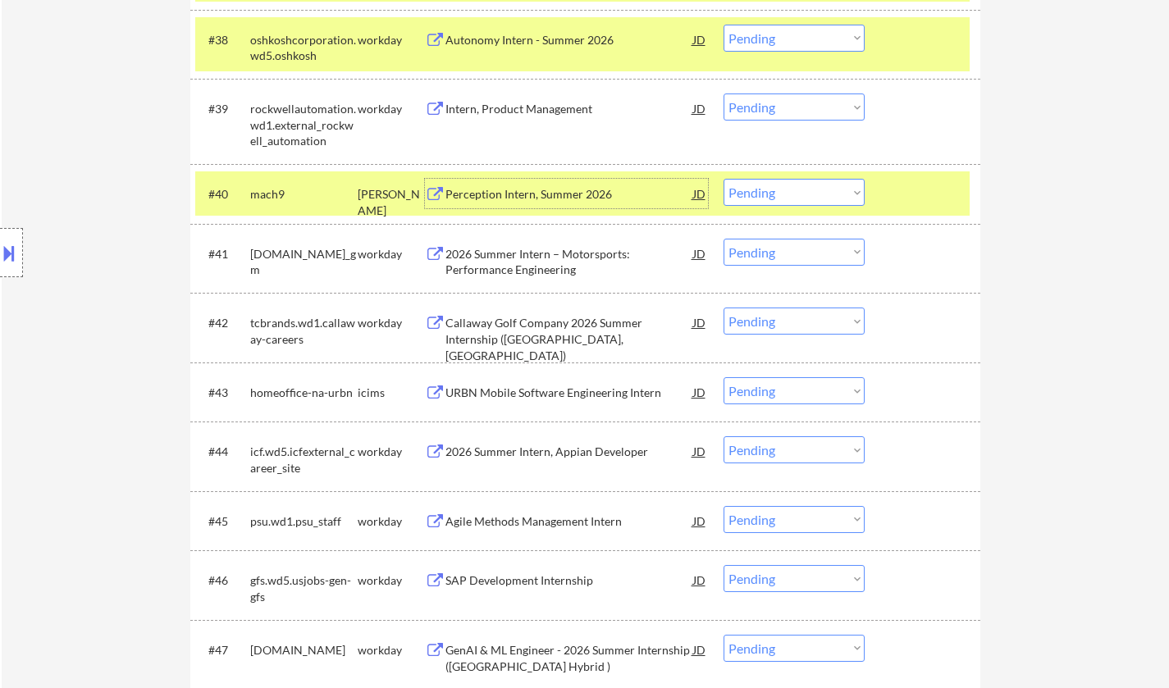
scroll to position [3035, 0]
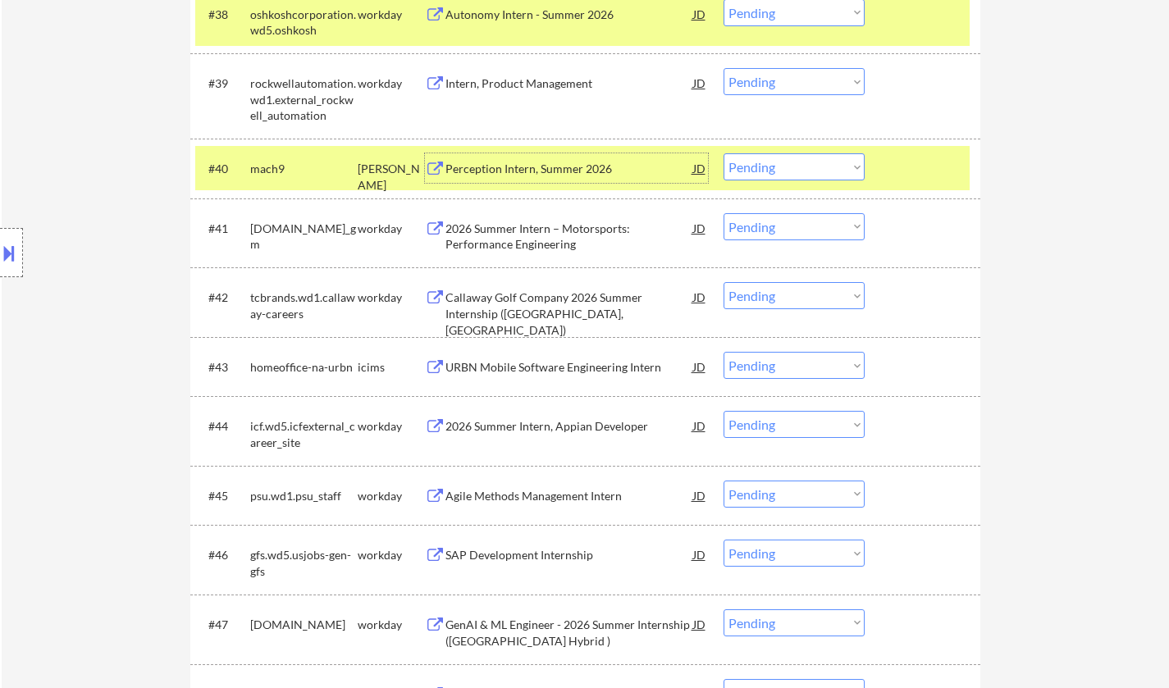
click at [533, 369] on div "URBN Mobile Software Engineering Intern" at bounding box center [569, 367] width 248 height 16
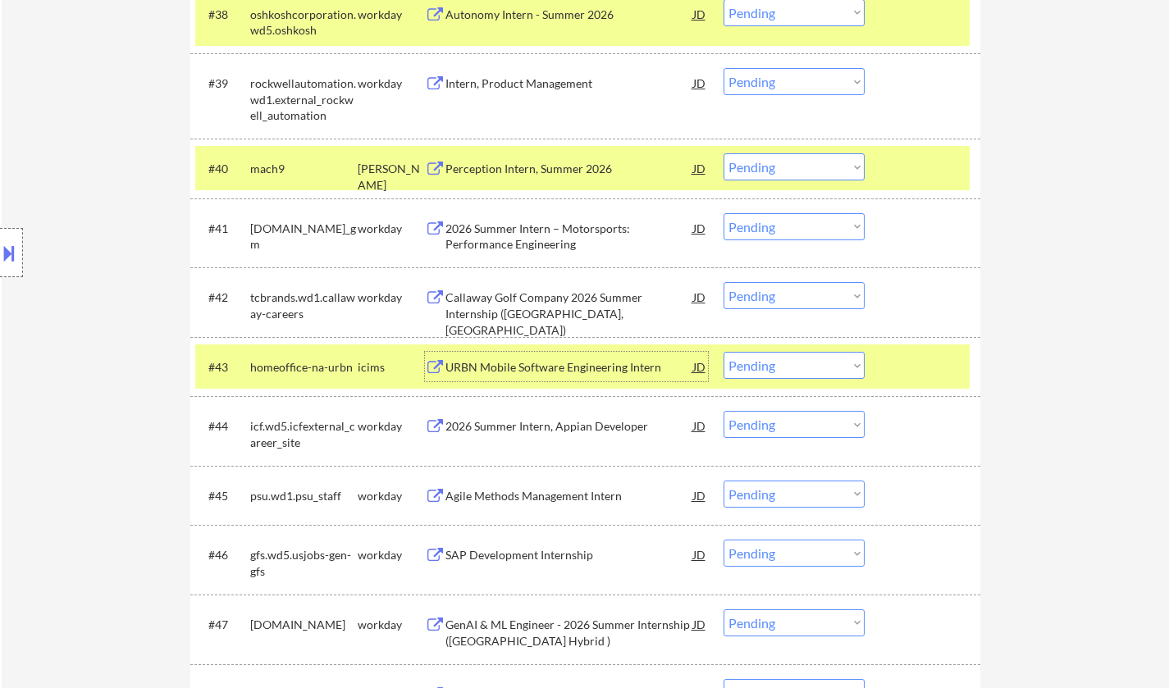
drag, startPoint x: 816, startPoint y: 365, endPoint x: 814, endPoint y: 377, distance: 12.5
click at [816, 365] on select "Choose an option... Pending Applied Excluded (Questions) Excluded (Expired) Exc…" at bounding box center [793, 365] width 141 height 27
click at [723, 352] on select "Choose an option... Pending Applied Excluded (Questions) Excluded (Expired) Exc…" at bounding box center [793, 365] width 141 height 27
select select ""pending""
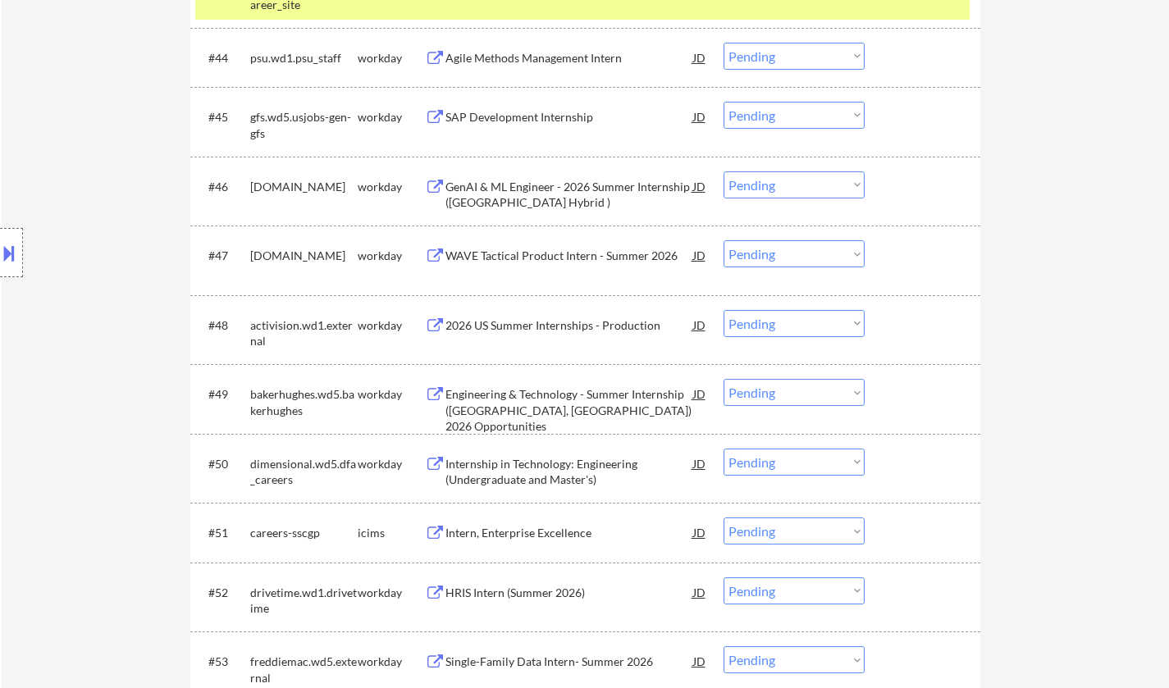
scroll to position [3445, 0]
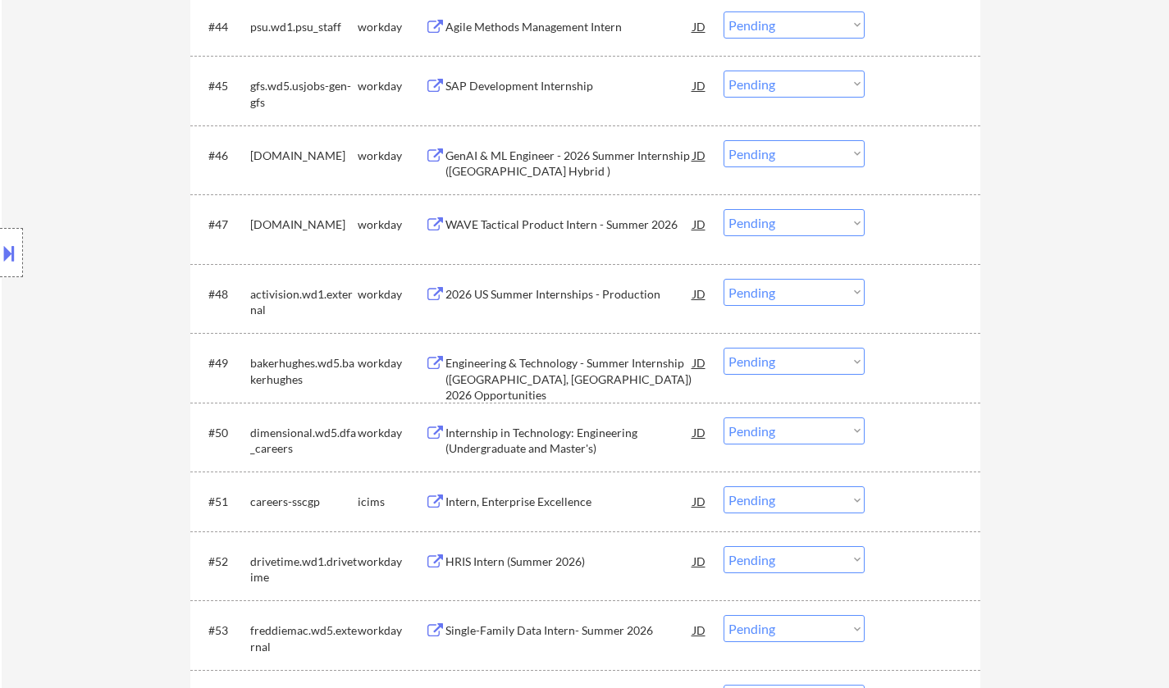
click at [526, 496] on div "Intern, Enterprise Excellence" at bounding box center [569, 502] width 248 height 16
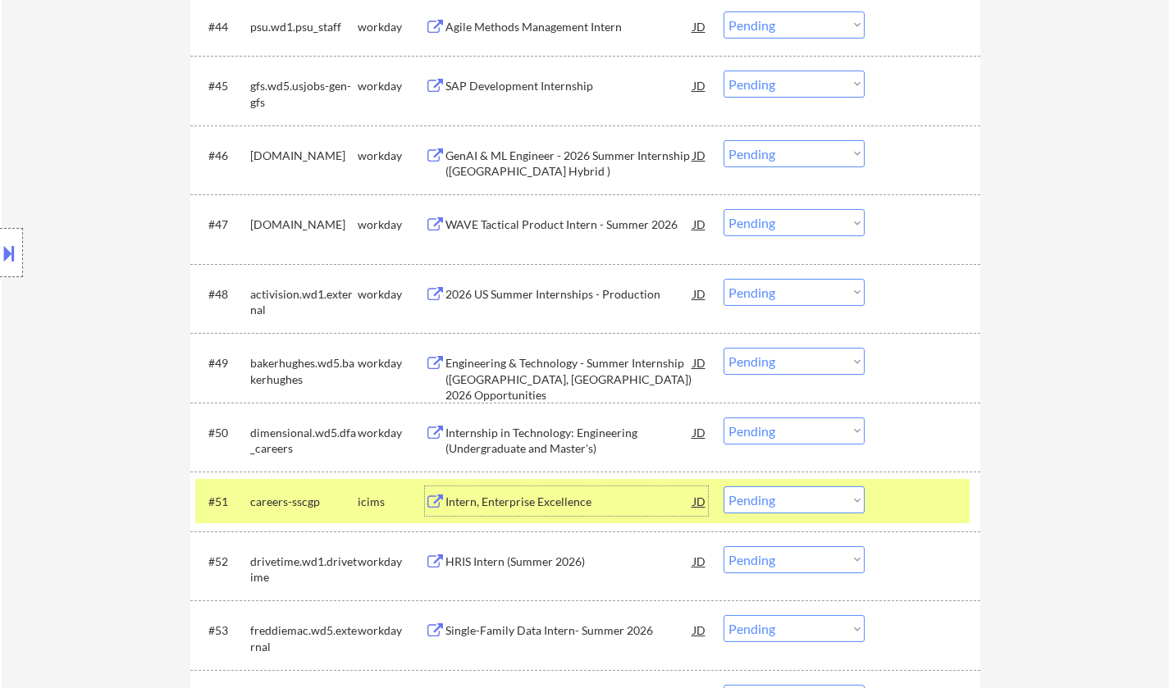
click at [787, 502] on select "Choose an option... Pending Applied Excluded (Questions) Excluded (Expired) Exc…" at bounding box center [793, 499] width 141 height 27
click at [723, 486] on select "Choose an option... Pending Applied Excluded (Questions) Excluded (Expired) Exc…" at bounding box center [793, 499] width 141 height 27
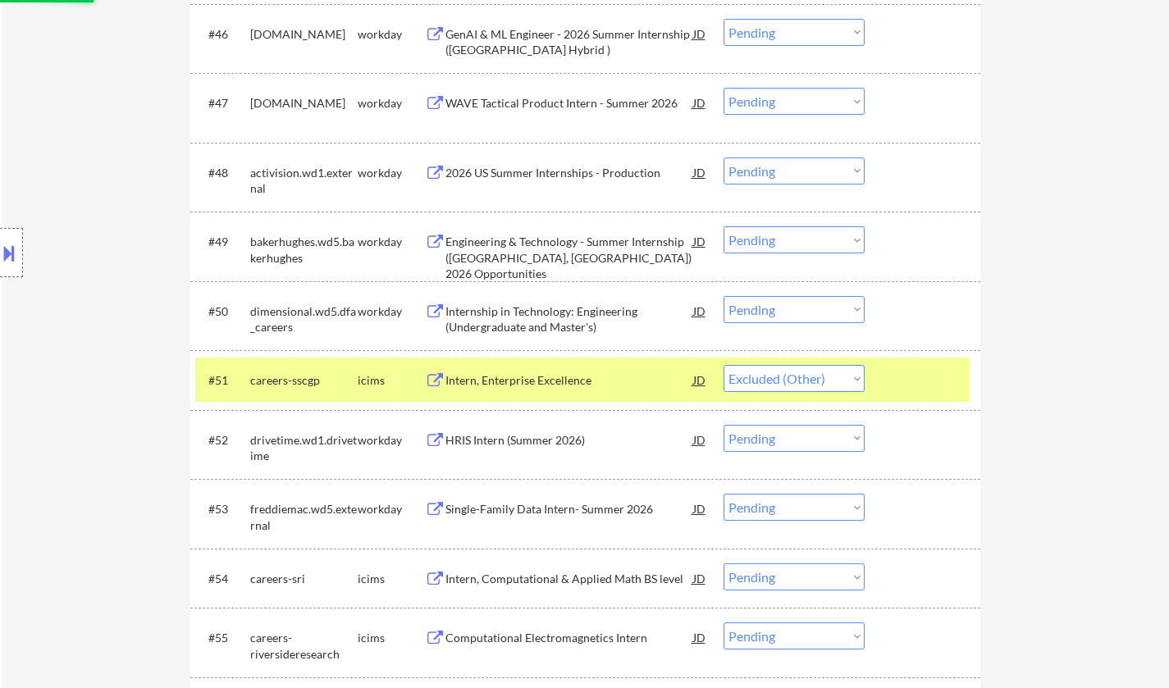
scroll to position [3691, 0]
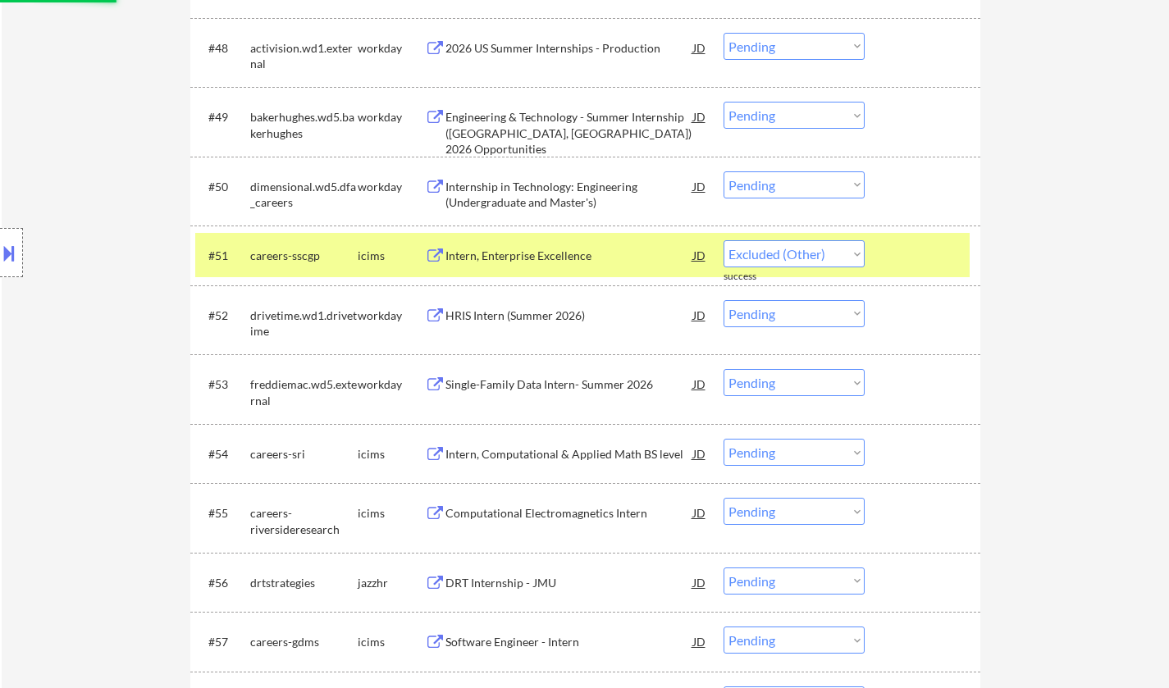
select select ""pending""
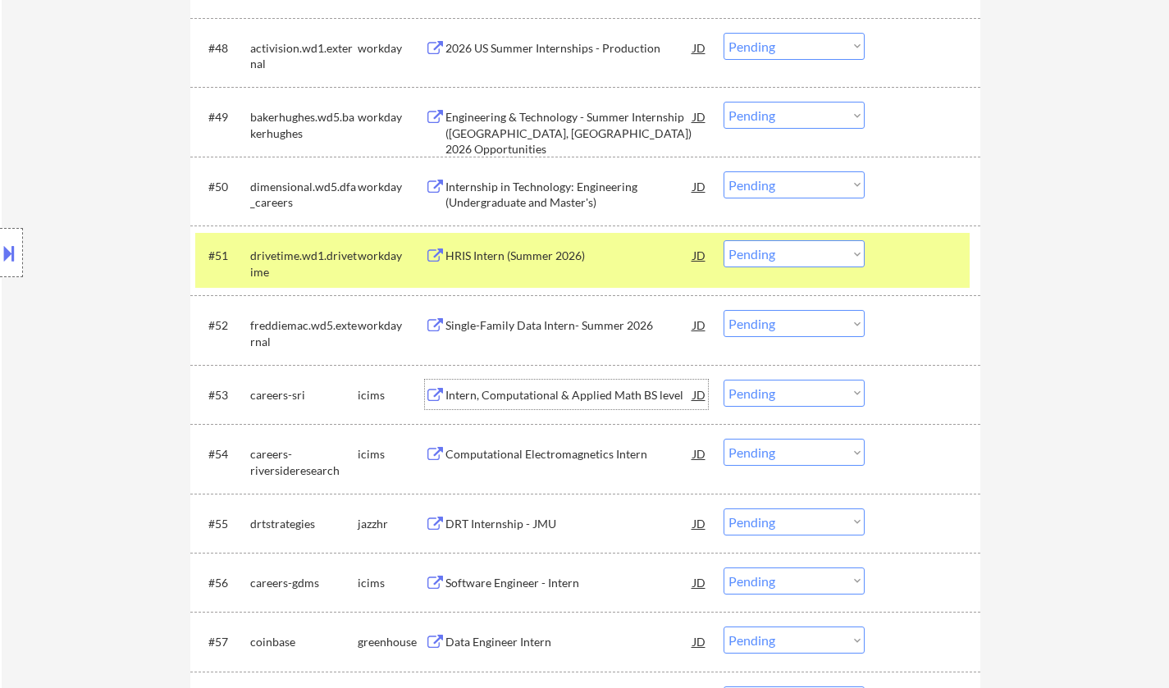
click at [532, 395] on div "Intern, Computational & Applied Math BS level" at bounding box center [569, 395] width 248 height 16
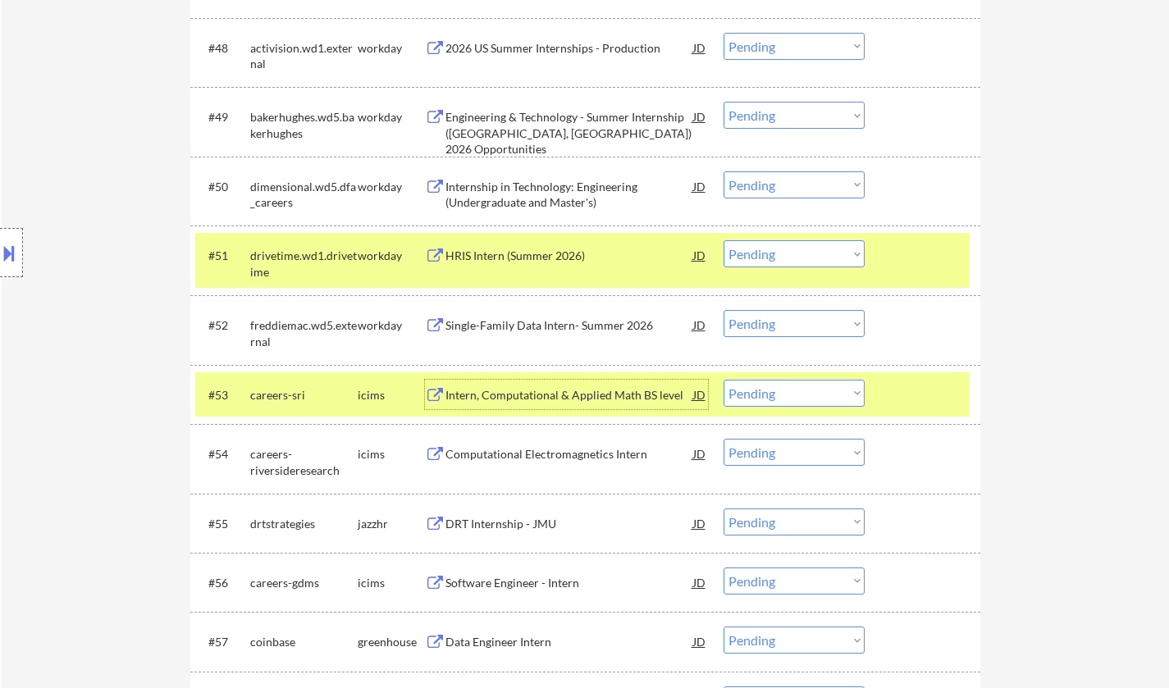
click at [811, 397] on select "Choose an option... Pending Applied Excluded (Questions) Excluded (Expired) Exc…" at bounding box center [793, 393] width 141 height 27
click at [723, 380] on select "Choose an option... Pending Applied Excluded (Questions) Excluded (Expired) Exc…" at bounding box center [793, 393] width 141 height 27
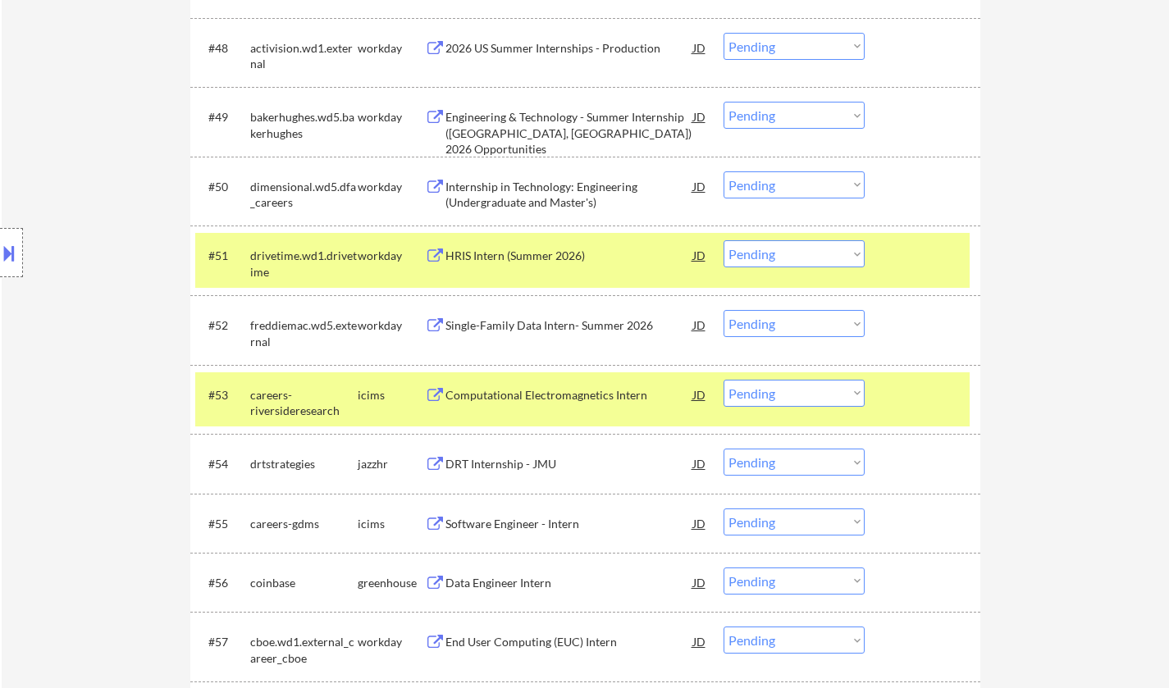
click at [530, 397] on div "Computational Electromagnetics Intern" at bounding box center [569, 395] width 248 height 16
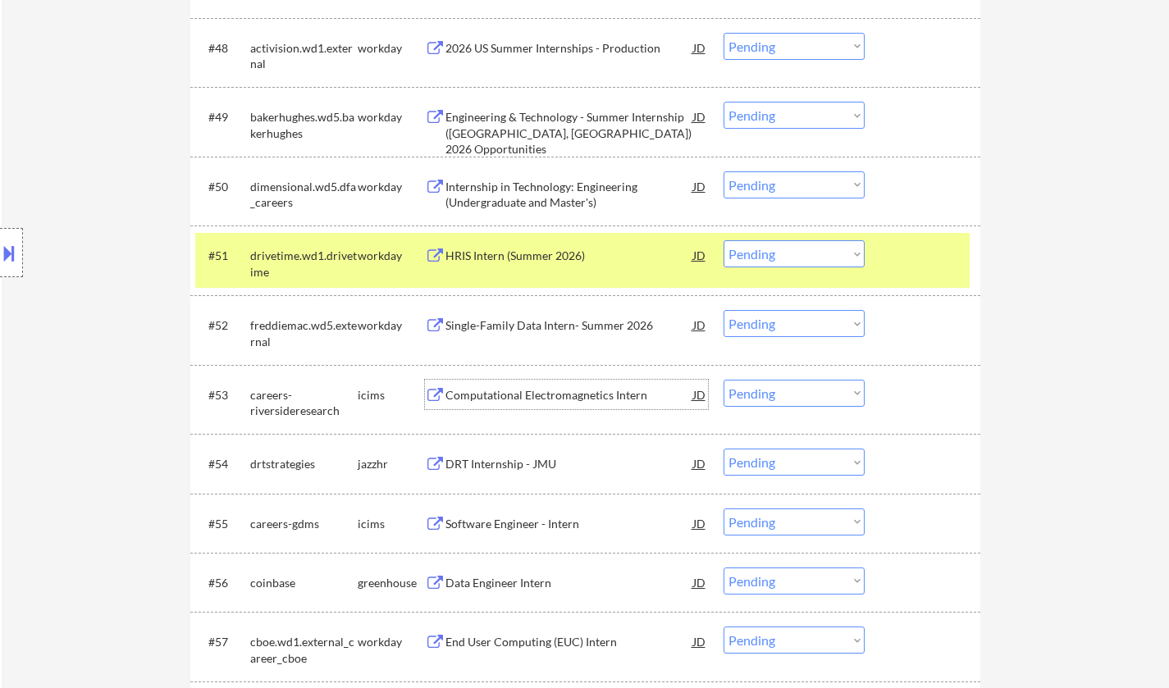
click at [801, 395] on select "Choose an option... Pending Applied Excluded (Questions) Excluded (Expired) Exc…" at bounding box center [793, 393] width 141 height 27
click at [723, 380] on select "Choose an option... Pending Applied Excluded (Questions) Excluded (Expired) Exc…" at bounding box center [793, 393] width 141 height 27
select select ""pending""
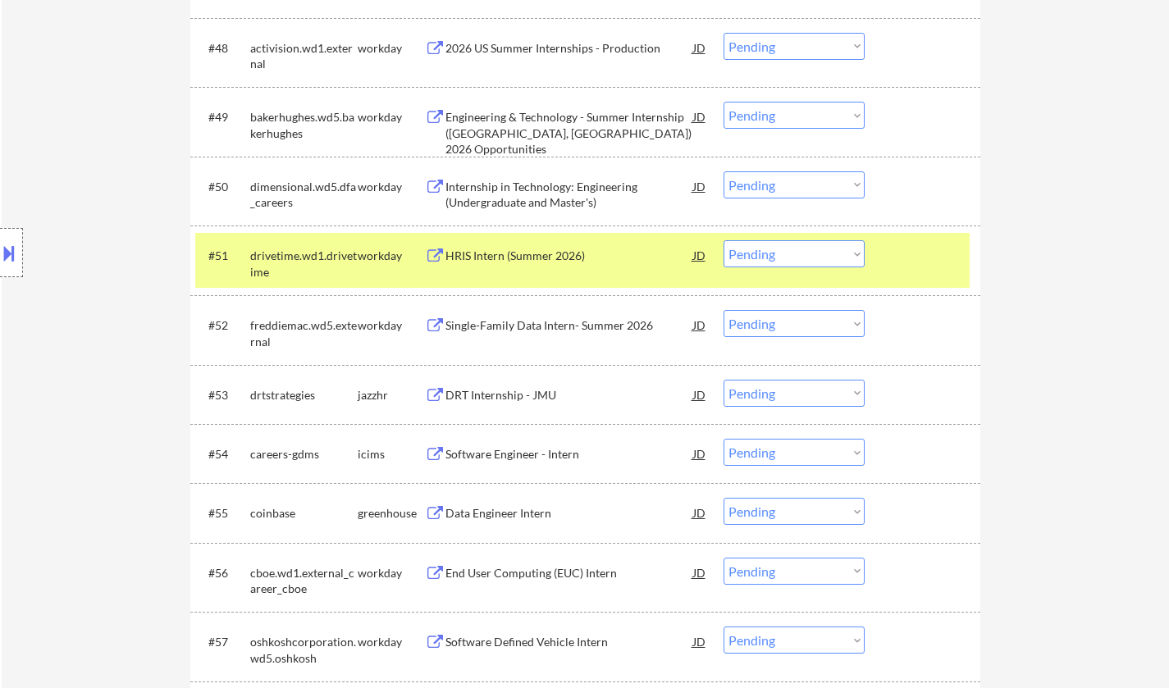
click at [495, 459] on div "Software Engineer - Intern" at bounding box center [569, 454] width 248 height 16
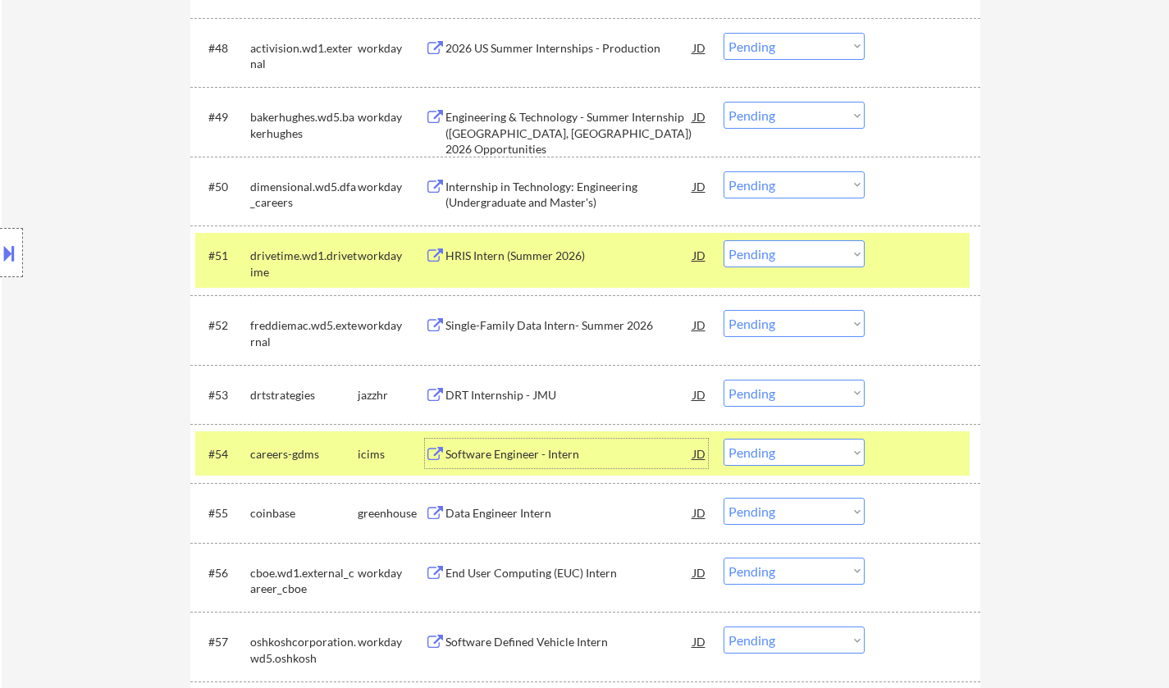
click at [825, 458] on select "Choose an option... Pending Applied Excluded (Questions) Excluded (Expired) Exc…" at bounding box center [793, 452] width 141 height 27
click at [723, 439] on select "Choose an option... Pending Applied Excluded (Questions) Excluded (Expired) Exc…" at bounding box center [793, 452] width 141 height 27
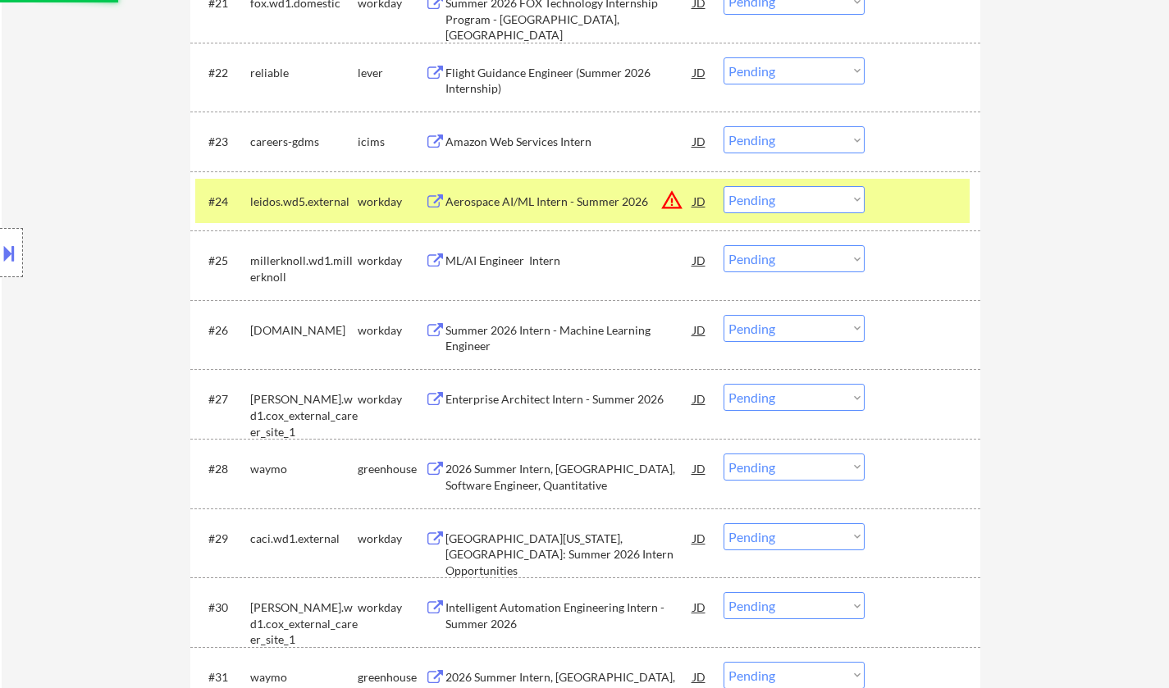
select select ""pending""
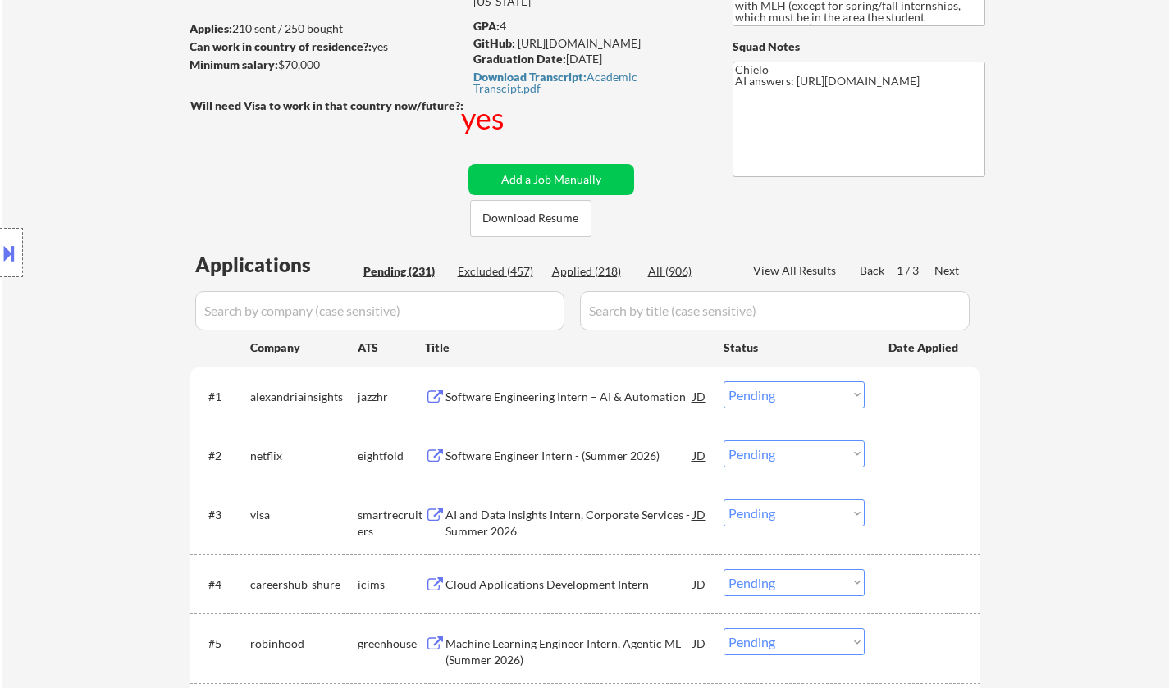
scroll to position [0, 0]
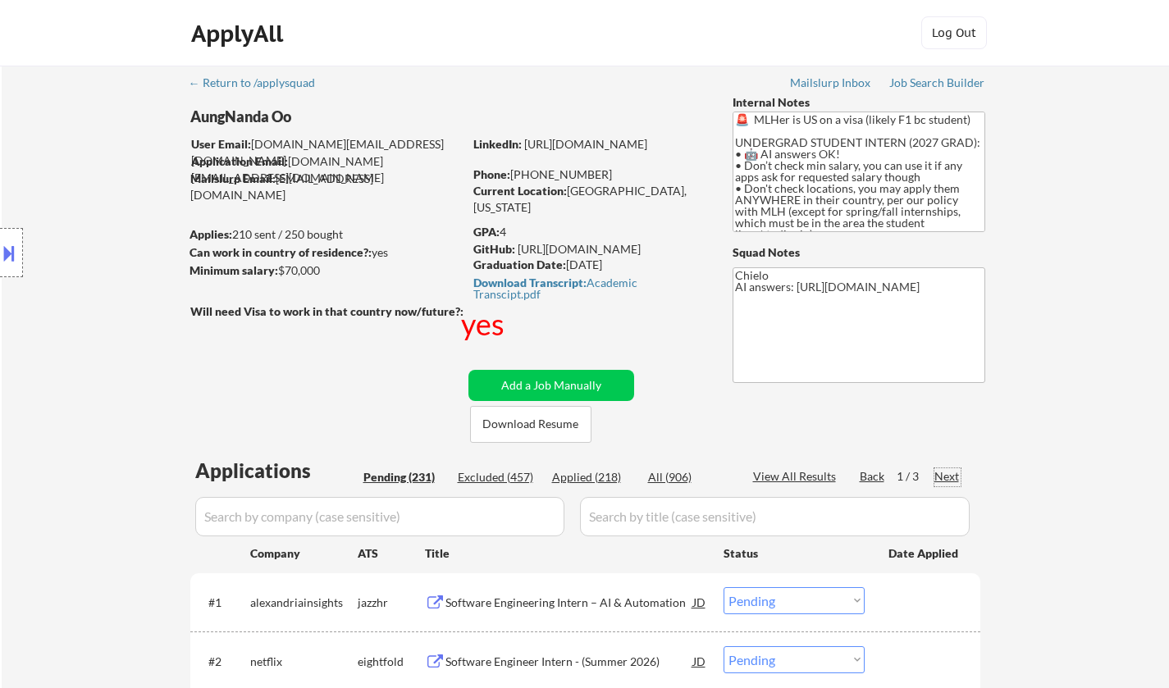
click at [938, 481] on div "Next" at bounding box center [947, 476] width 26 height 16
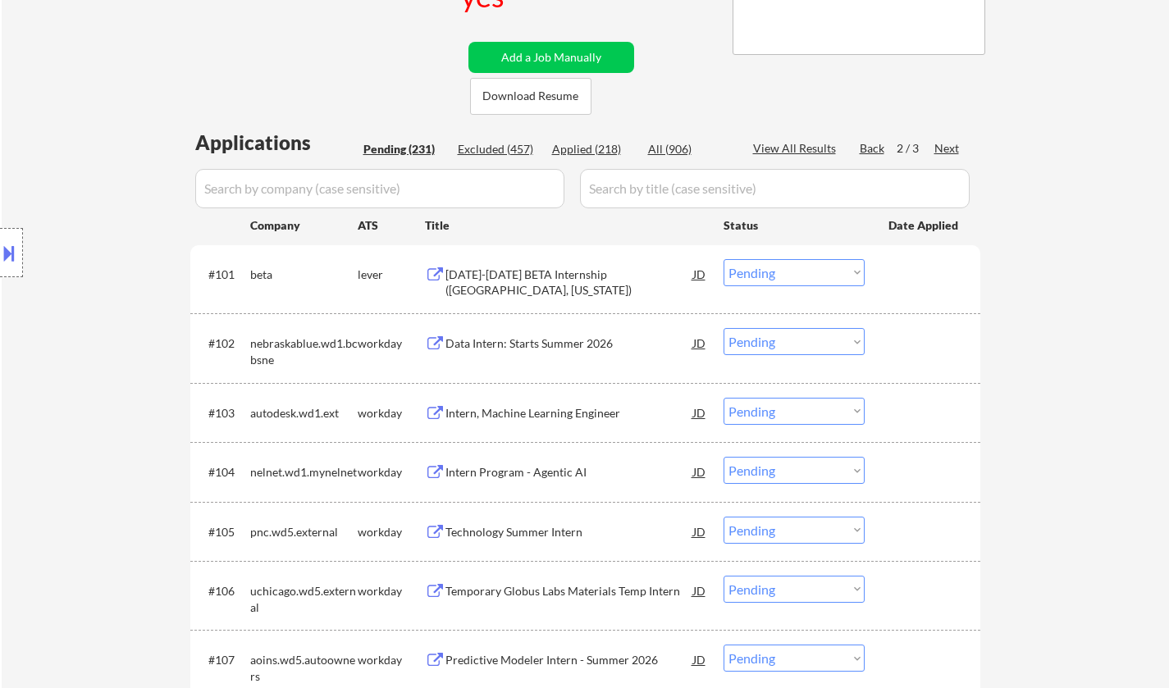
scroll to position [410, 0]
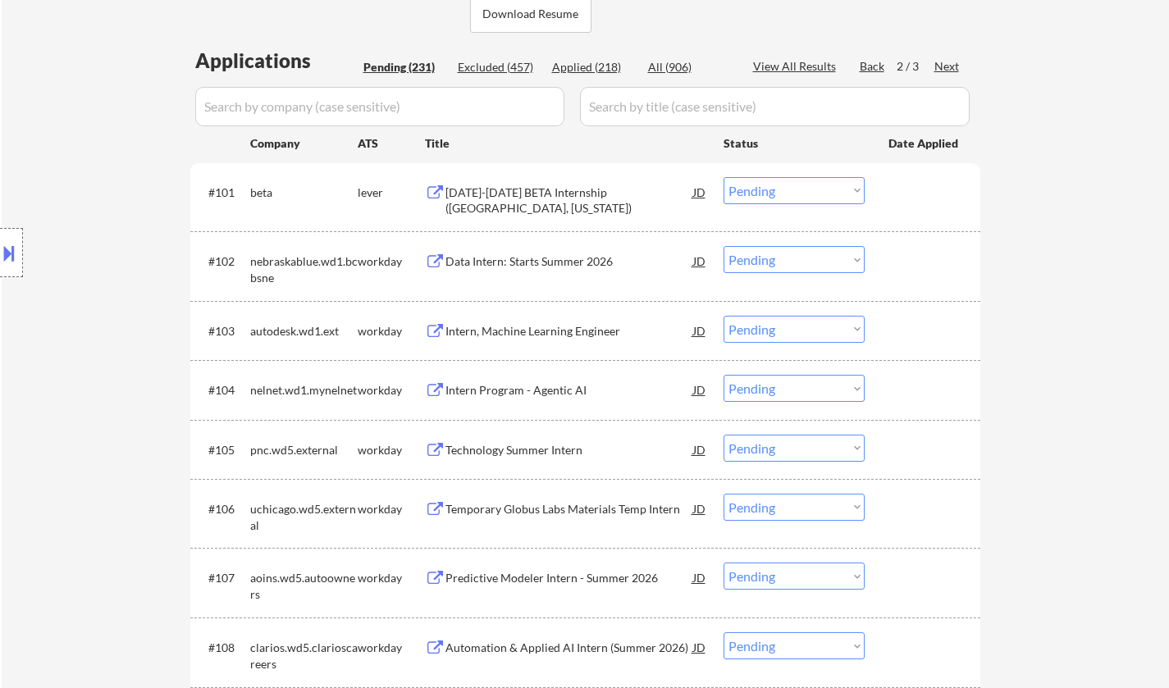
click at [517, 264] on div "Data Intern: Starts Summer 2026" at bounding box center [569, 261] width 248 height 16
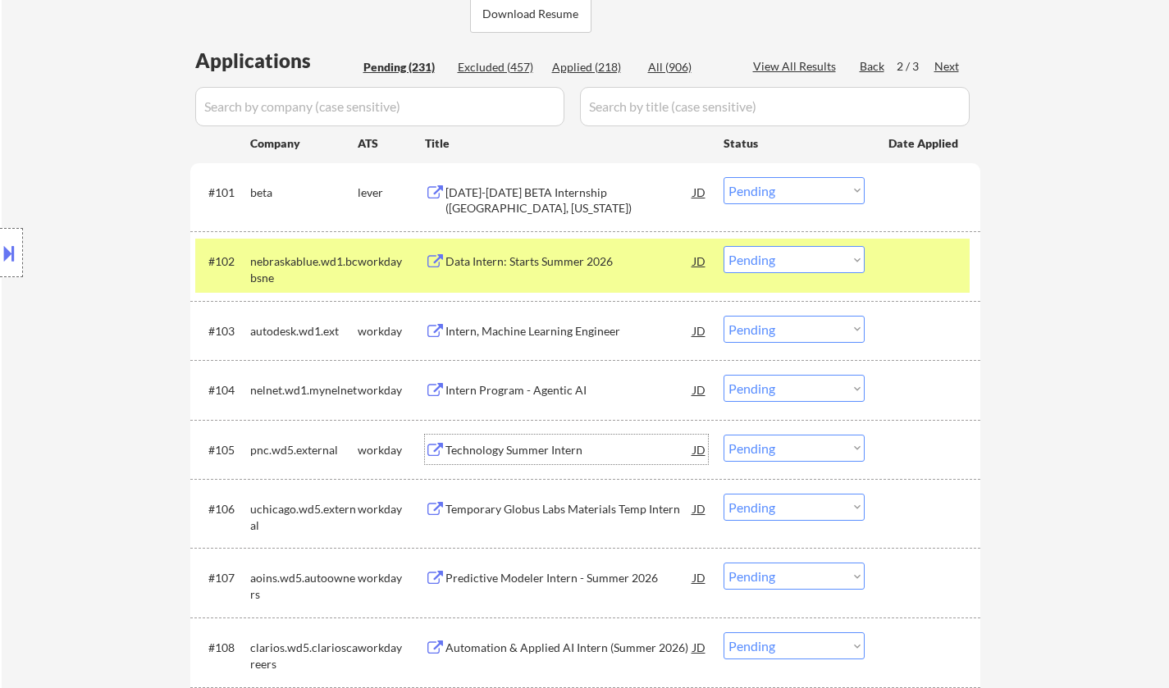
click at [543, 446] on div "Technology Summer Intern" at bounding box center [569, 450] width 248 height 16
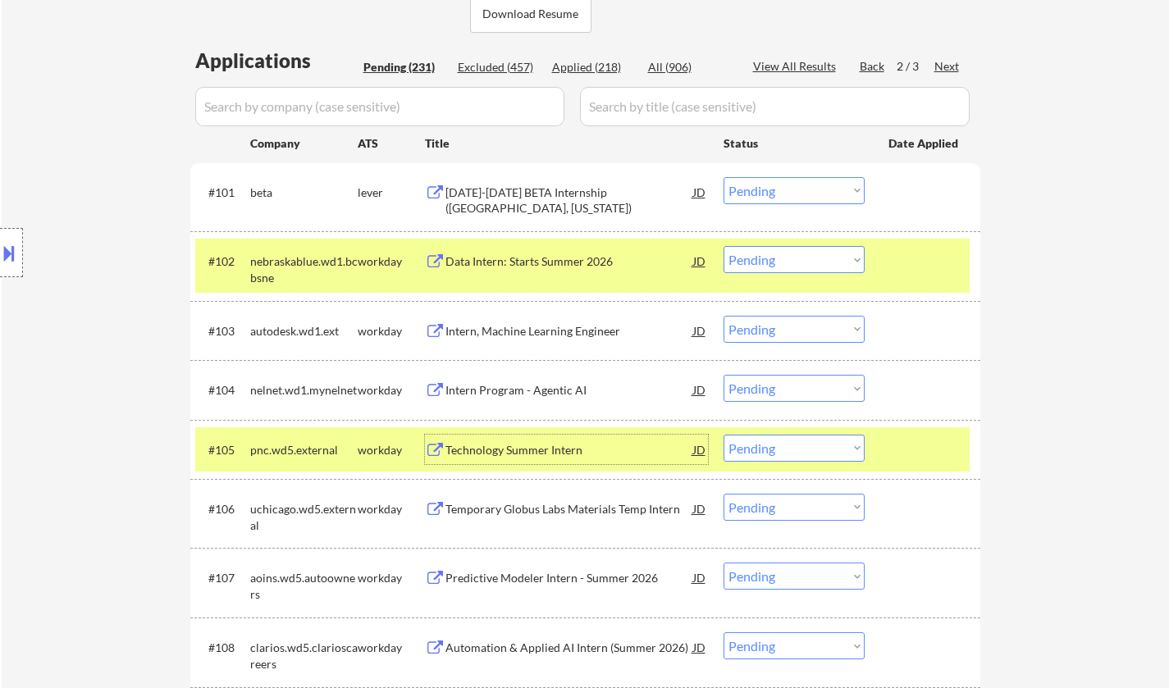
click at [809, 440] on select "Choose an option... Pending Applied Excluded (Questions) Excluded (Expired) Exc…" at bounding box center [793, 448] width 141 height 27
click at [723, 435] on select "Choose an option... Pending Applied Excluded (Questions) Excluded (Expired) Exc…" at bounding box center [793, 448] width 141 height 27
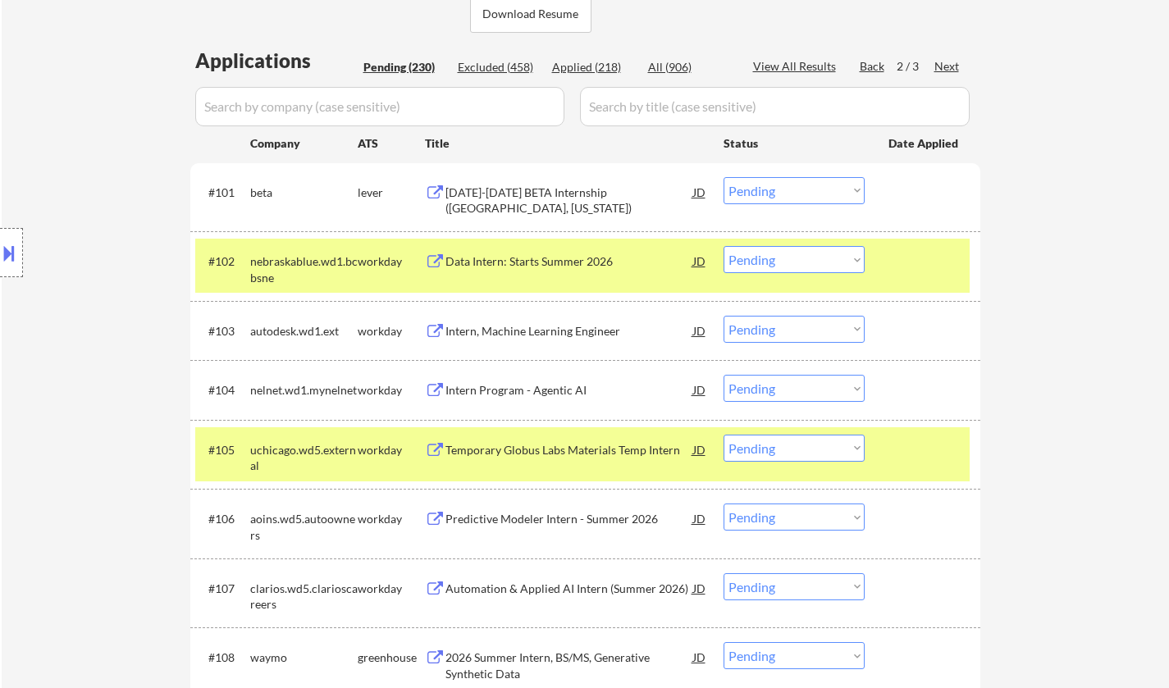
click at [796, 445] on select "Choose an option... Pending Applied Excluded (Questions) Excluded (Expired) Exc…" at bounding box center [793, 448] width 141 height 27
click at [723, 435] on select "Choose an option... Pending Applied Excluded (Questions) Excluded (Expired) Exc…" at bounding box center [793, 448] width 141 height 27
click at [811, 438] on select "Choose an option... Pending Applied Excluded (Questions) Excluded (Expired) Exc…" at bounding box center [793, 448] width 141 height 27
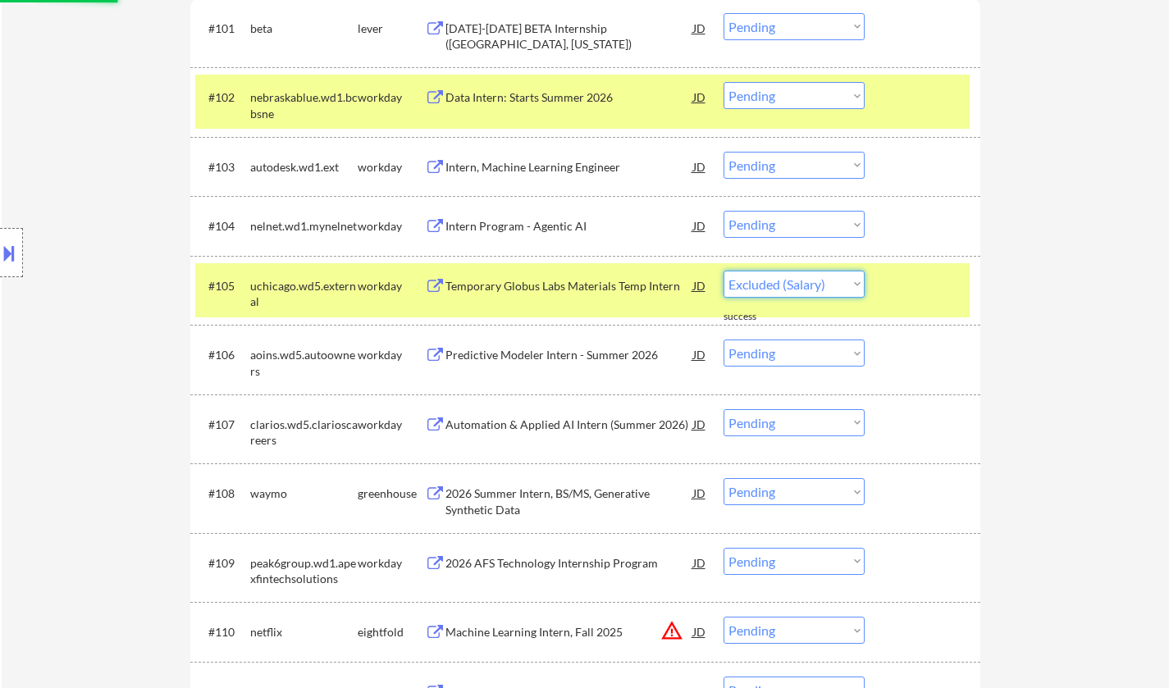
select select ""pending""
click at [797, 283] on select "Choose an option... Pending Applied Excluded (Questions) Excluded (Expired) Exc…" at bounding box center [793, 284] width 141 height 27
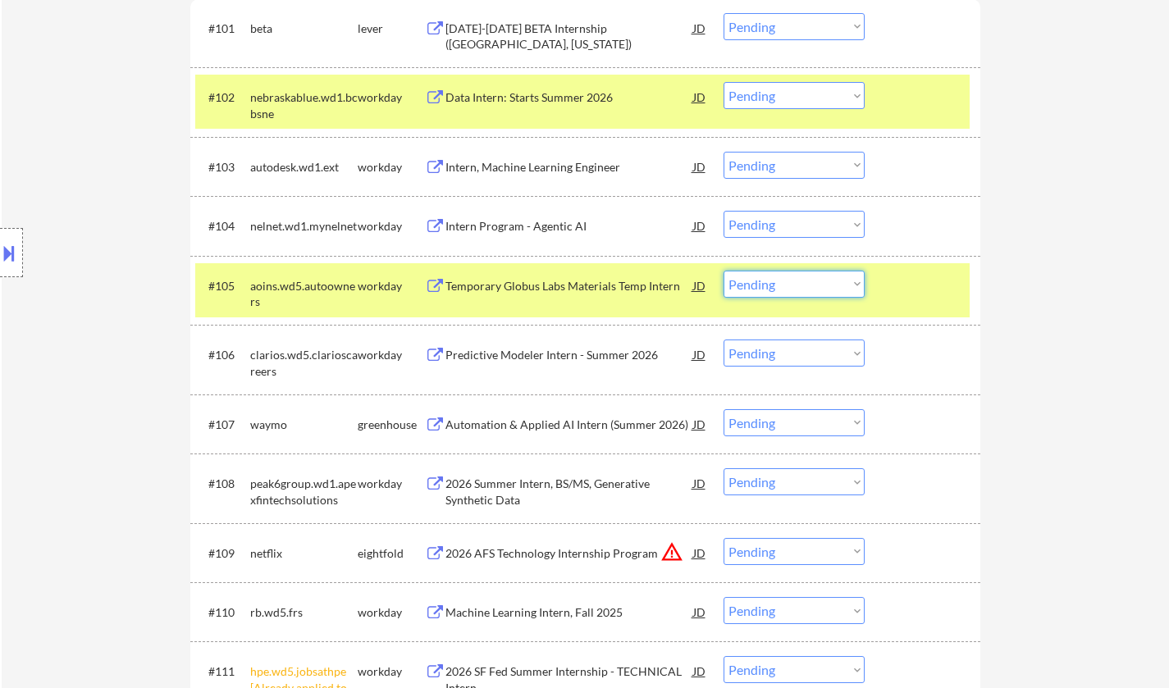
click at [504, 481] on div "2026 Summer Intern, BS/MS, Generative Synthetic Data" at bounding box center [569, 492] width 248 height 32
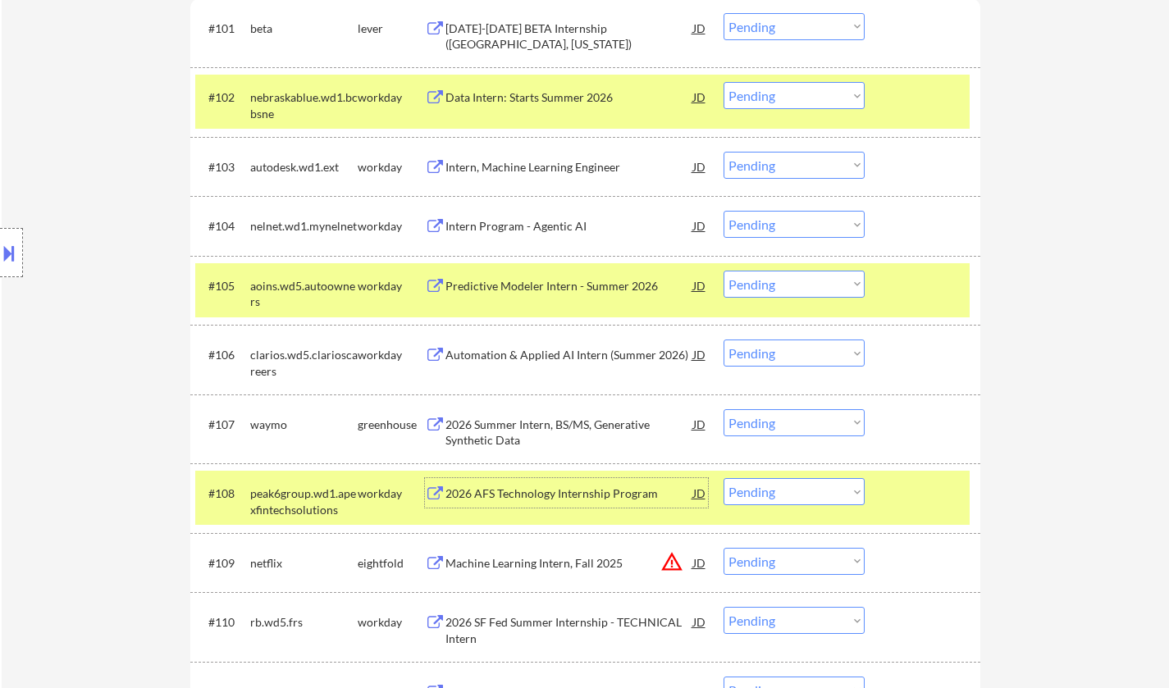
click at [545, 484] on div "2026 AFS Technology Internship Program" at bounding box center [569, 493] width 248 height 30
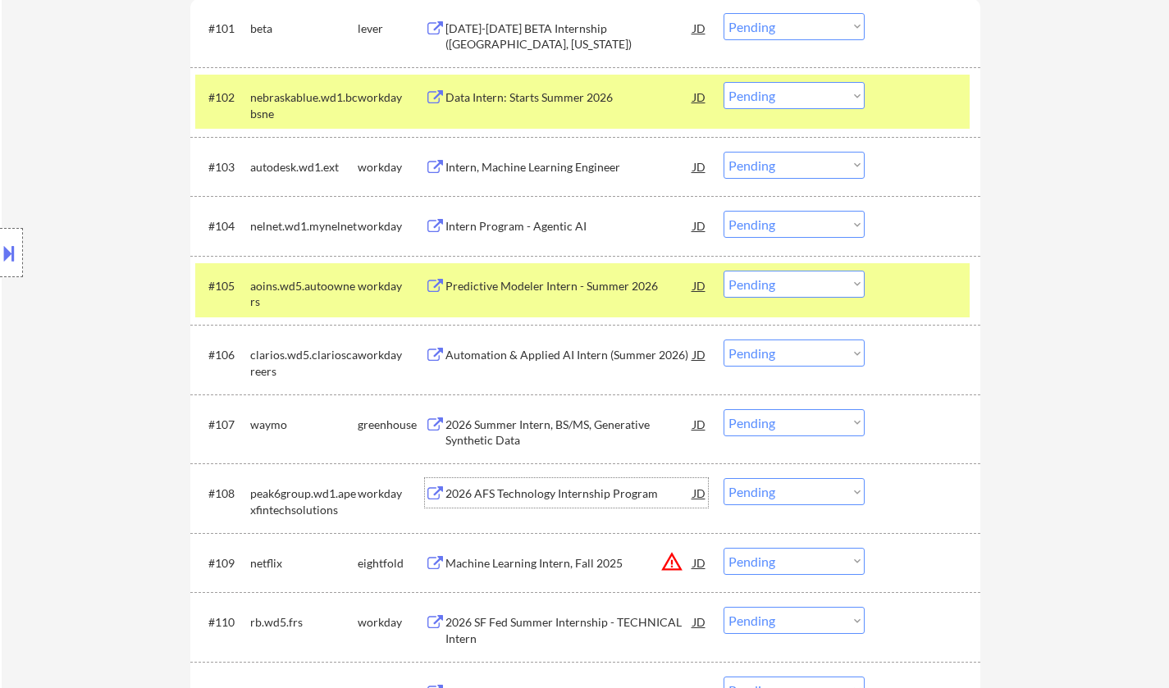
click at [799, 491] on select "Choose an option... Pending Applied Excluded (Questions) Excluded (Expired) Exc…" at bounding box center [793, 491] width 141 height 27
click at [723, 478] on select "Choose an option... Pending Applied Excluded (Questions) Excluded (Expired) Exc…" at bounding box center [793, 491] width 141 height 27
select select ""pending""
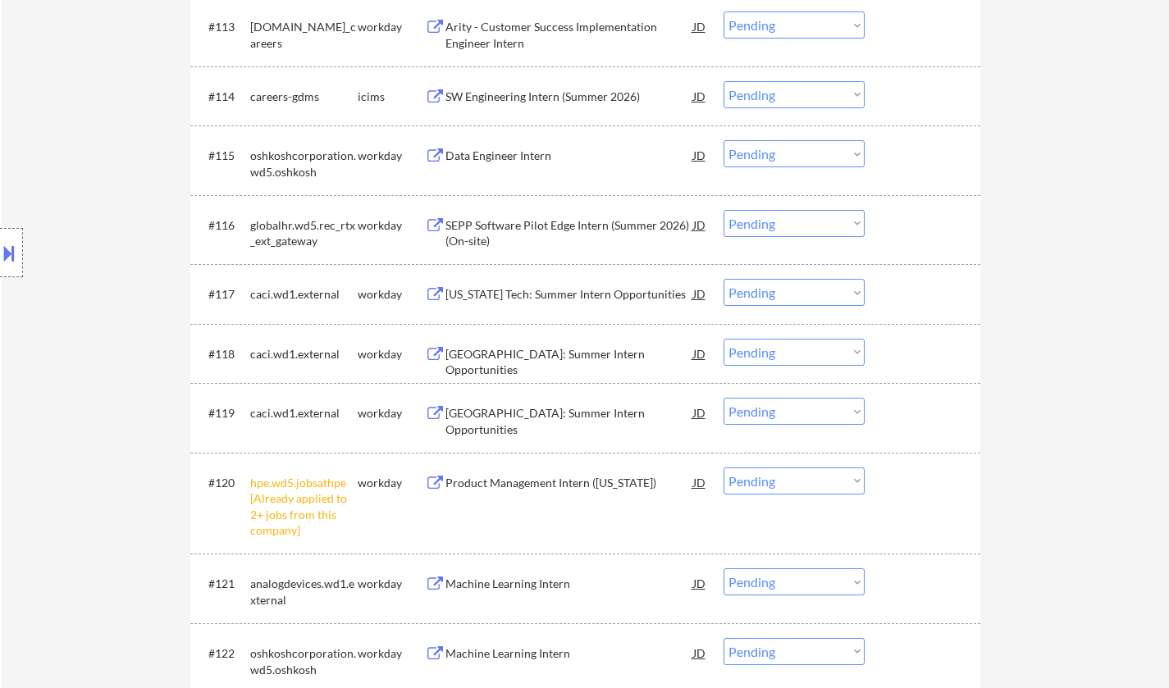
scroll to position [1559, 0]
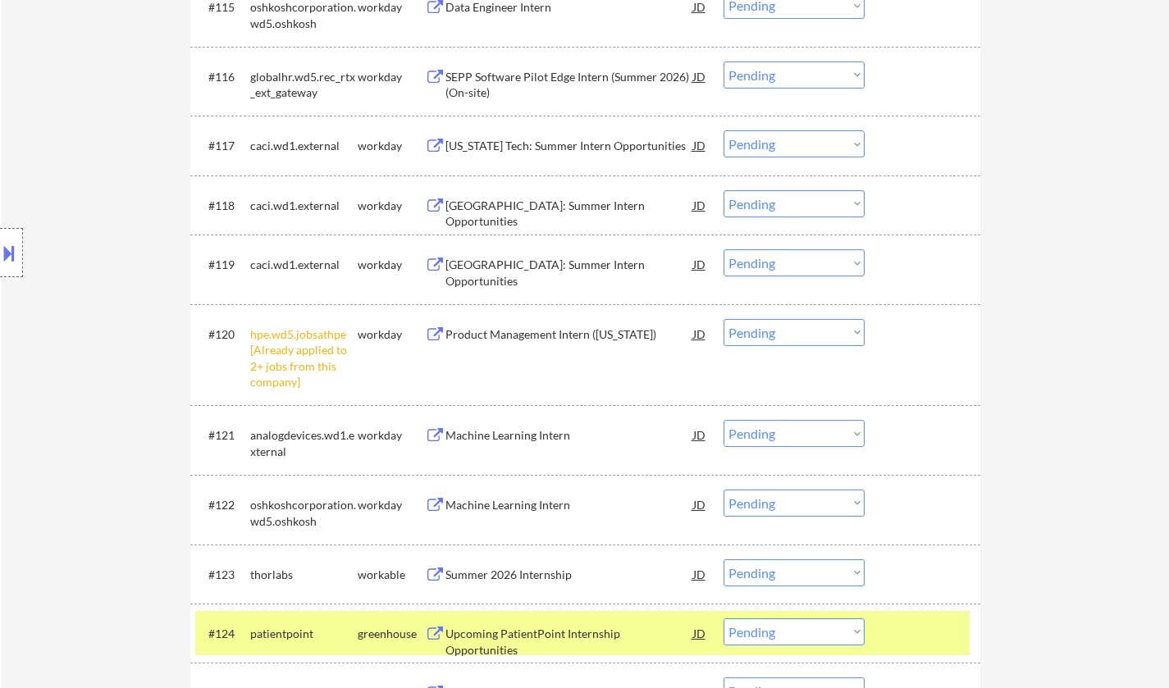
drag, startPoint x: 781, startPoint y: 332, endPoint x: 781, endPoint y: 343, distance: 10.7
click at [781, 332] on select "Choose an option... Pending Applied Excluded (Questions) Excluded (Expired) Exc…" at bounding box center [793, 332] width 141 height 27
click at [723, 319] on select "Choose an option... Pending Applied Excluded (Questions) Excluded (Expired) Exc…" at bounding box center [793, 332] width 141 height 27
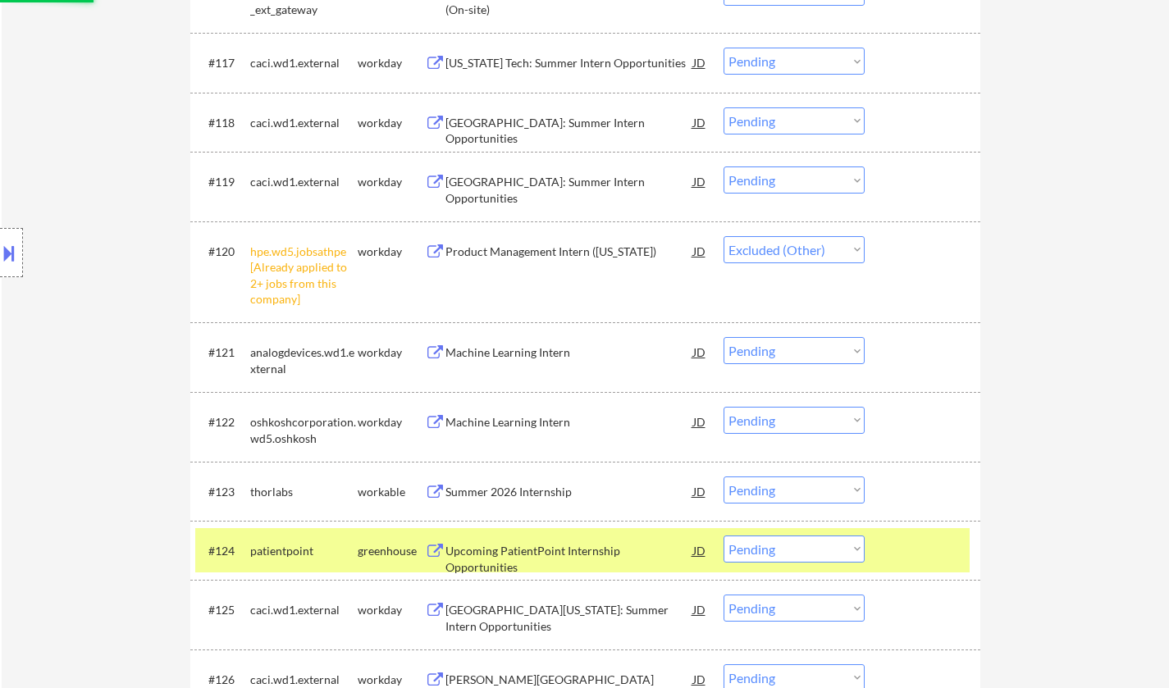
scroll to position [1723, 0]
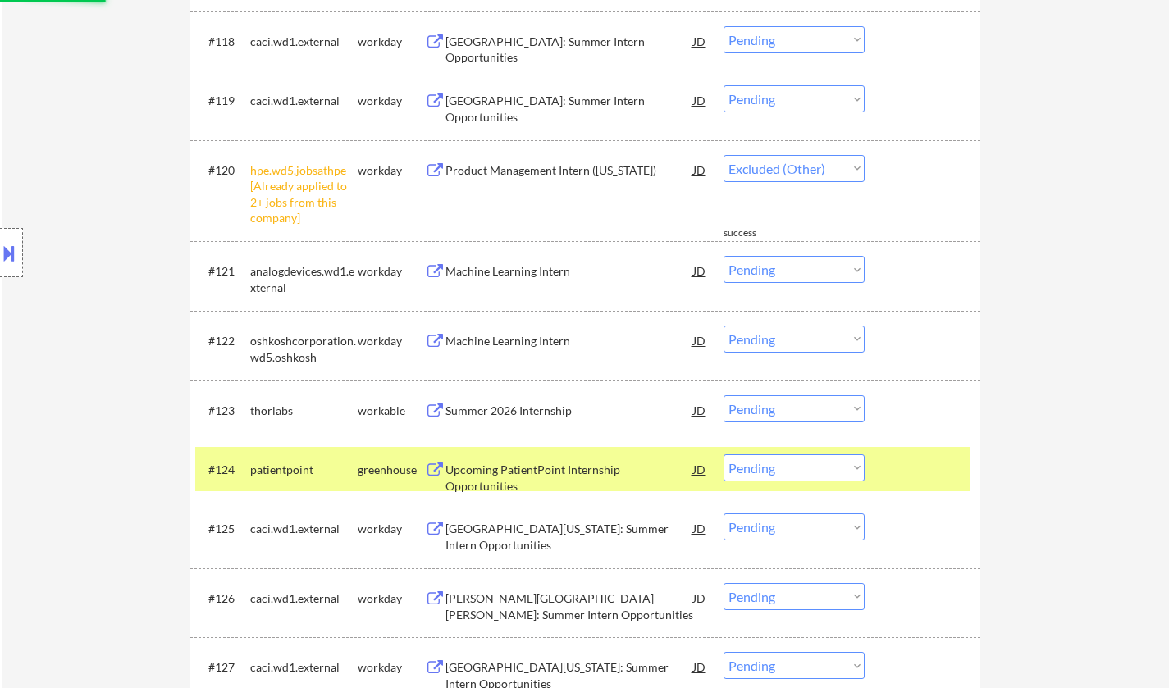
select select ""pending""
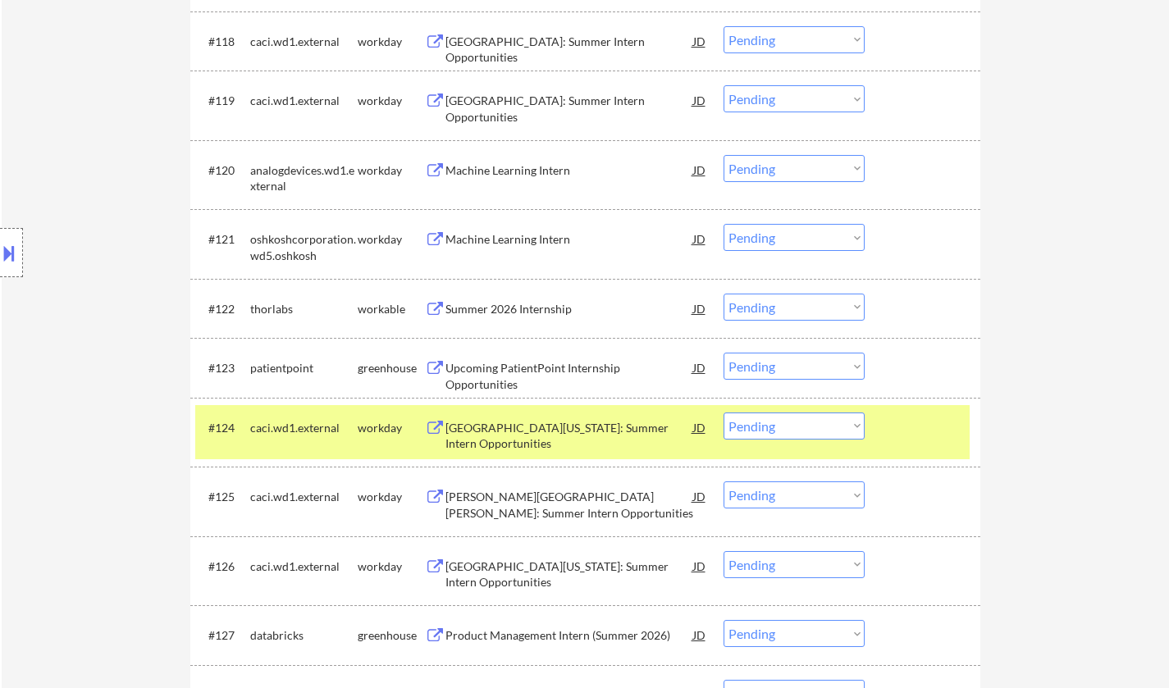
click at [509, 314] on div "Summer 2026 Internship" at bounding box center [569, 309] width 248 height 16
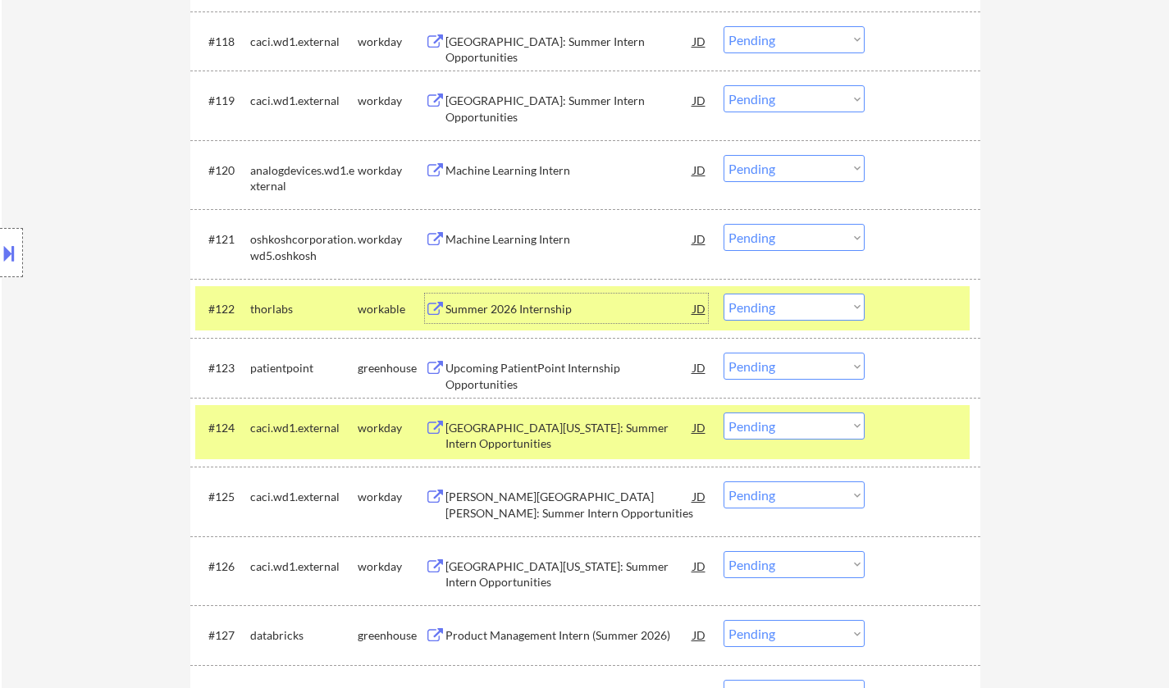
click at [773, 307] on select "Choose an option... Pending Applied Excluded (Questions) Excluded (Expired) Exc…" at bounding box center [793, 307] width 141 height 27
select select ""applied""
click at [723, 294] on select "Choose an option... Pending Applied Excluded (Questions) Excluded (Expired) Exc…" at bounding box center [793, 307] width 141 height 27
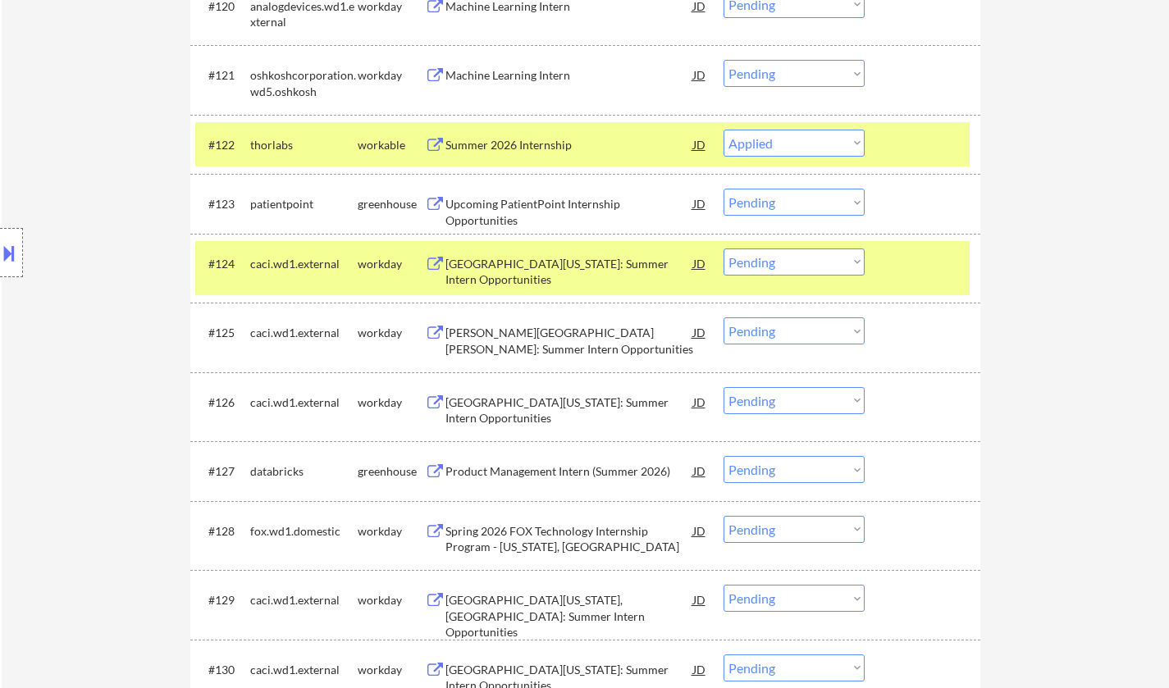
scroll to position [0, 0]
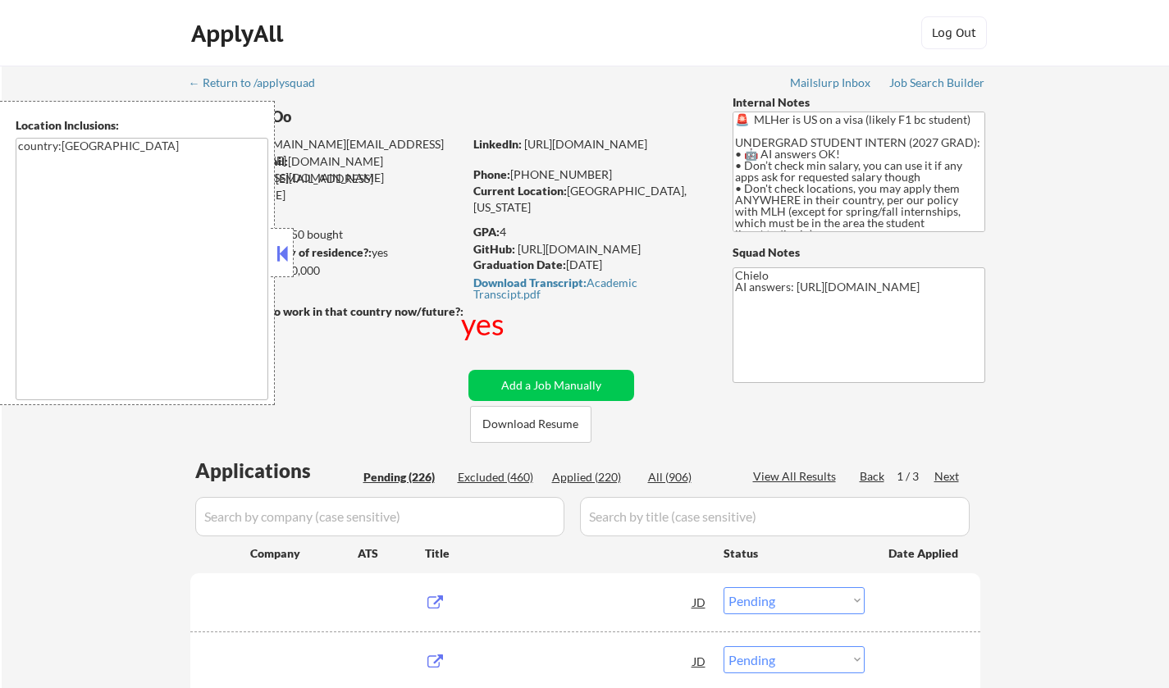
select select ""pending""
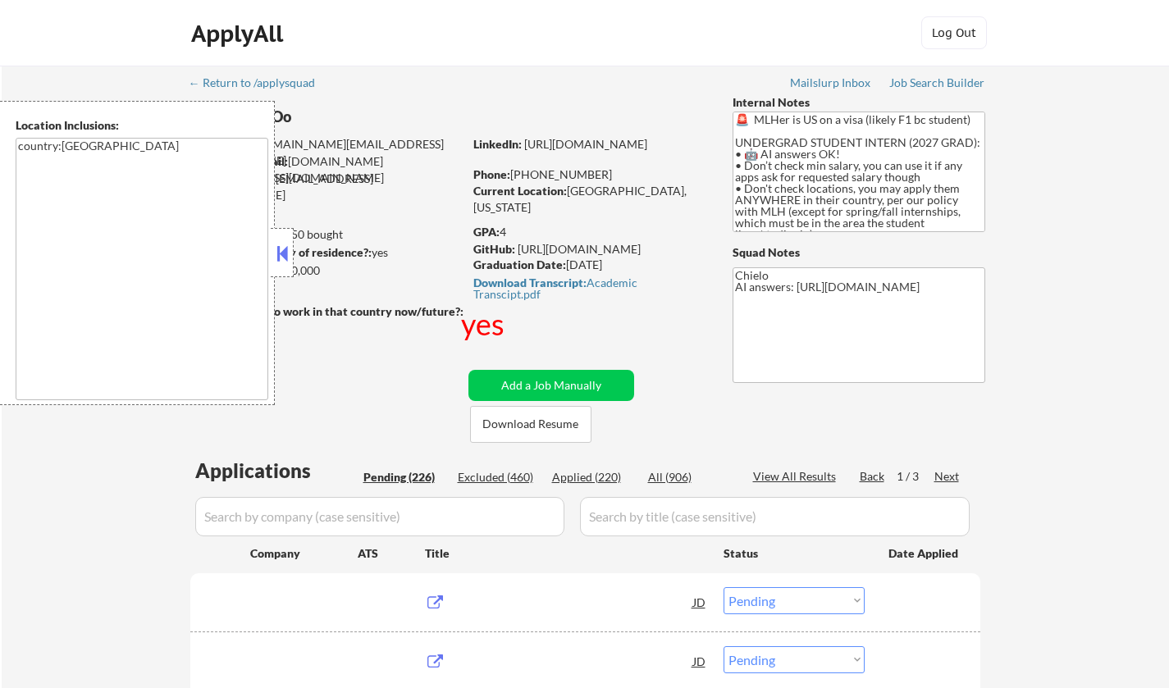
select select ""pending""
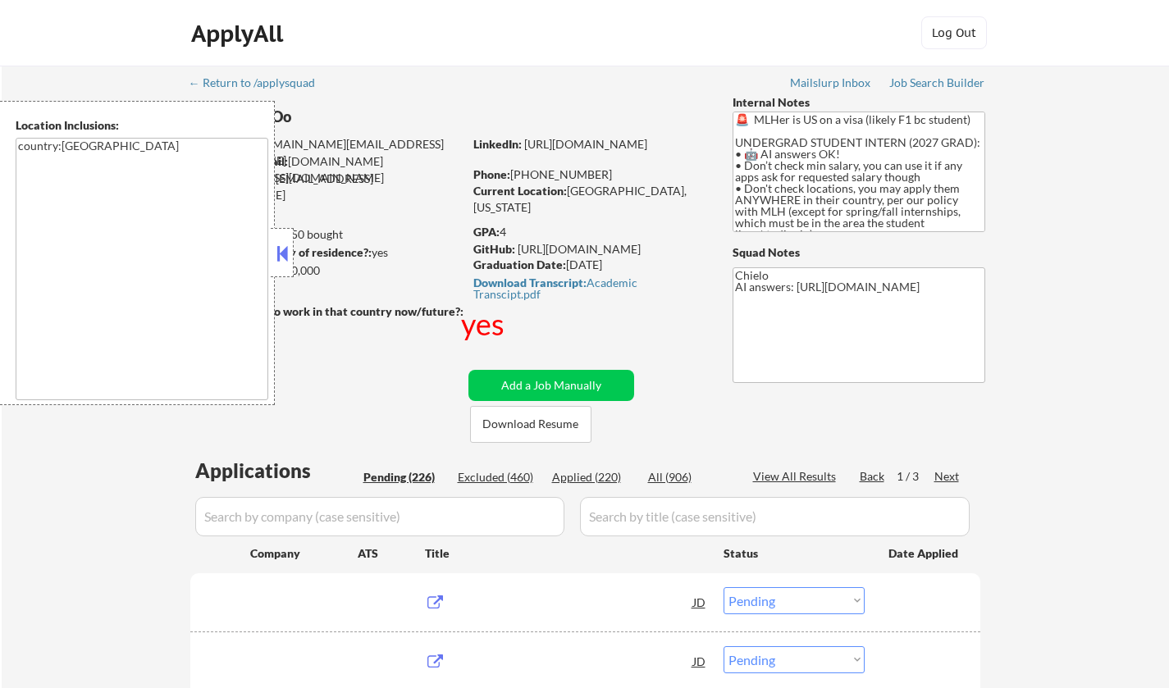
select select ""pending""
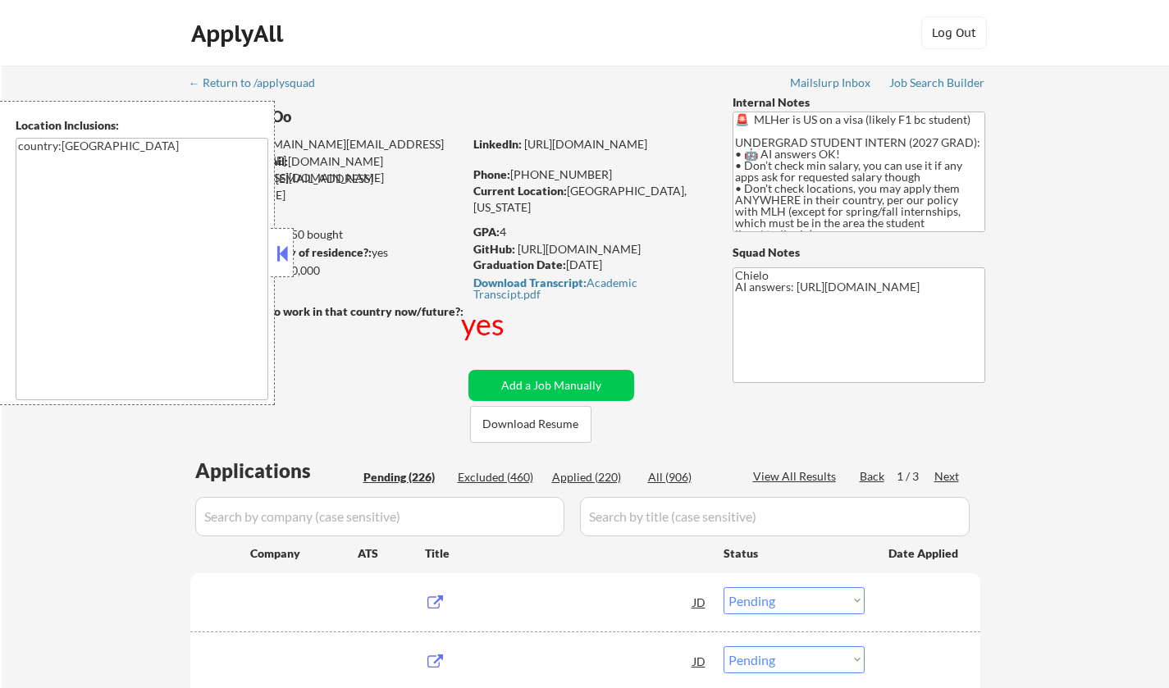
select select ""pending""
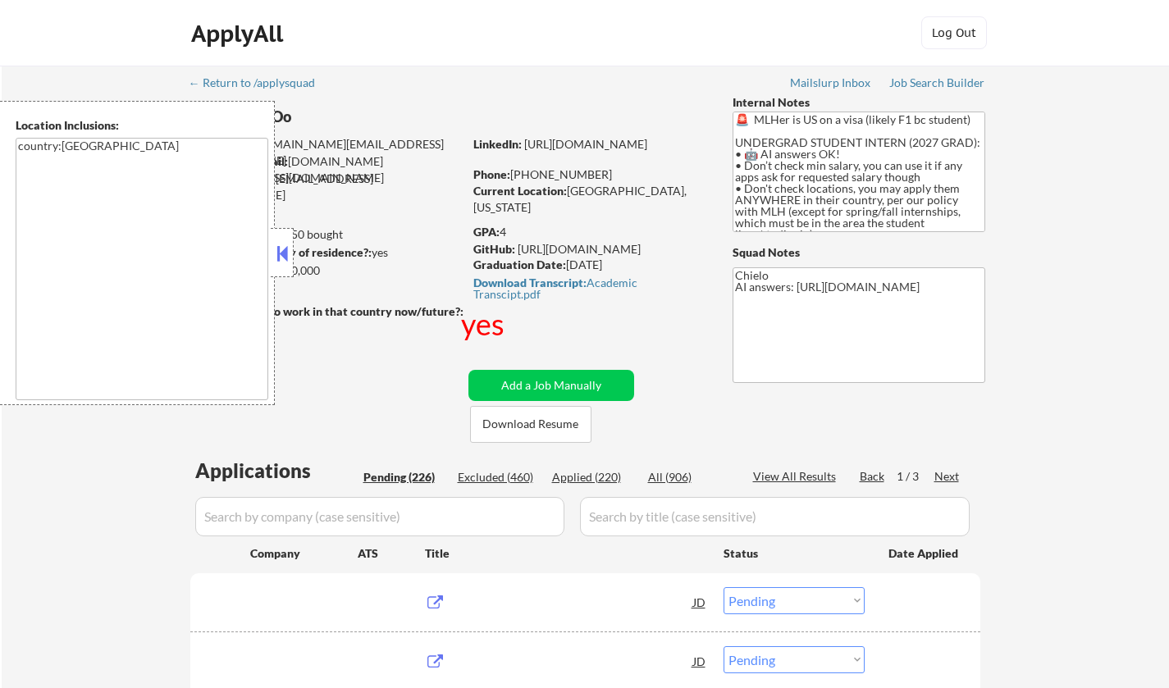
select select ""pending""
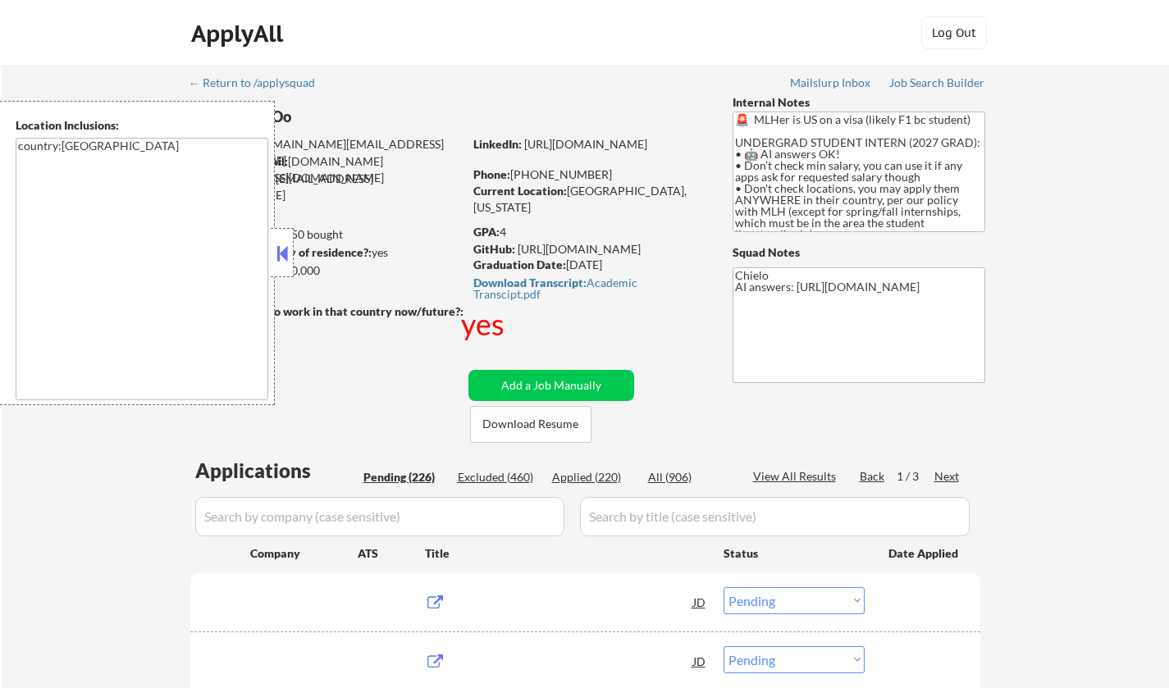
select select ""pending""
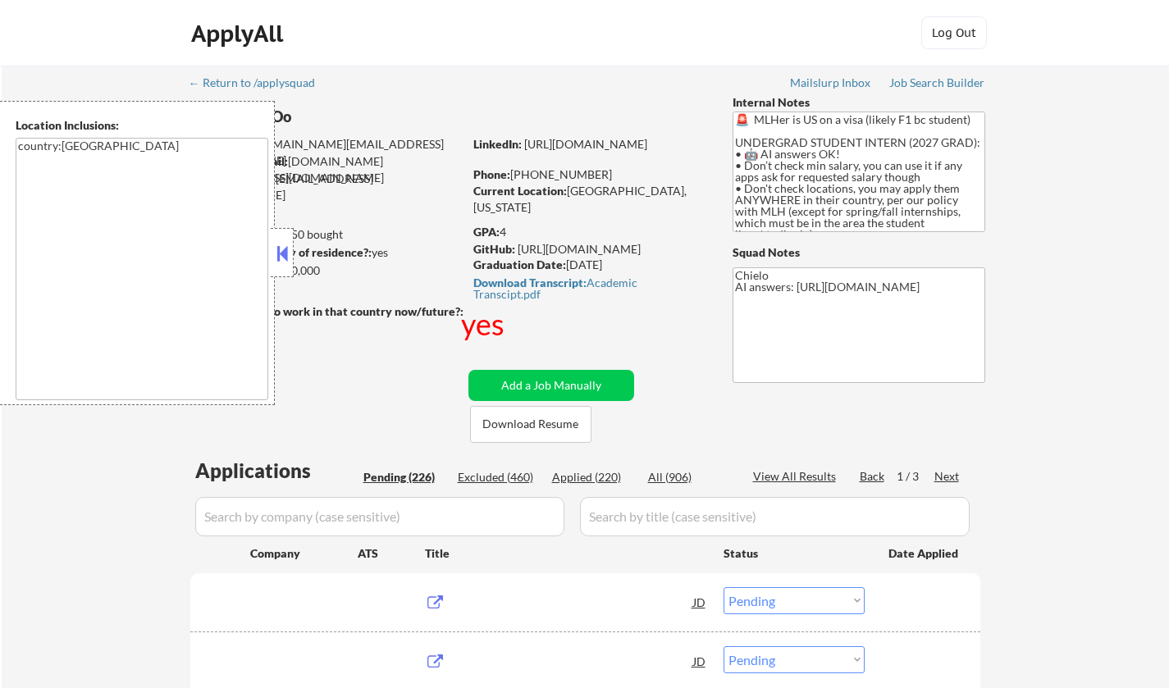
select select ""pending""
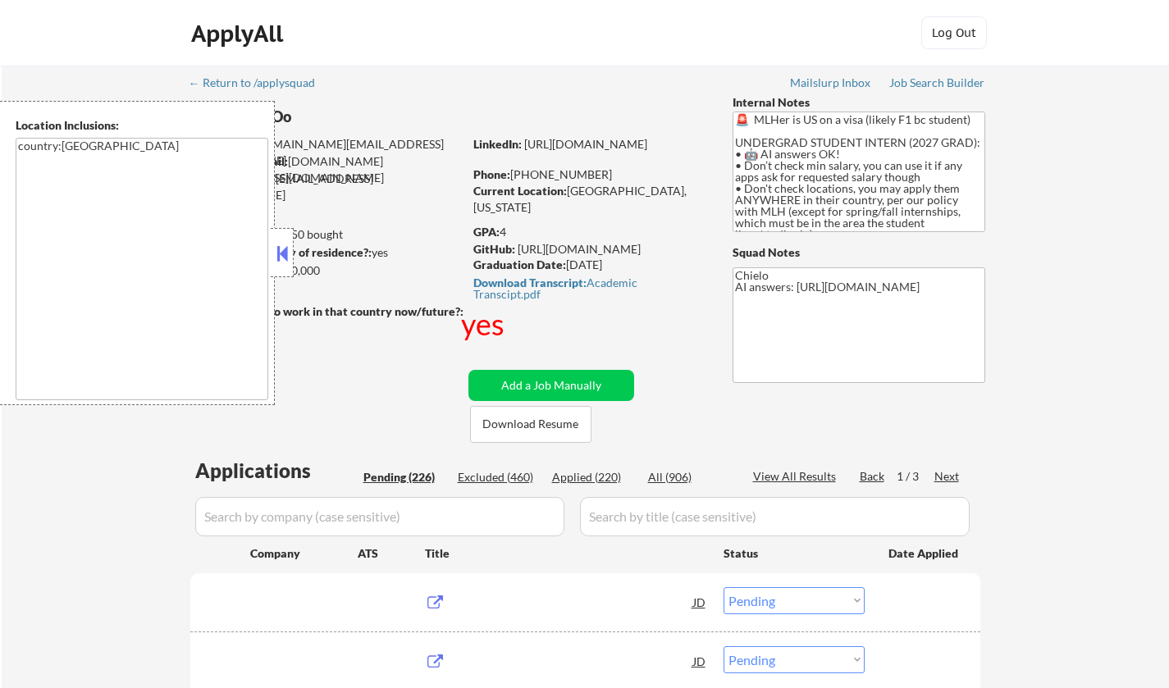
select select ""pending""
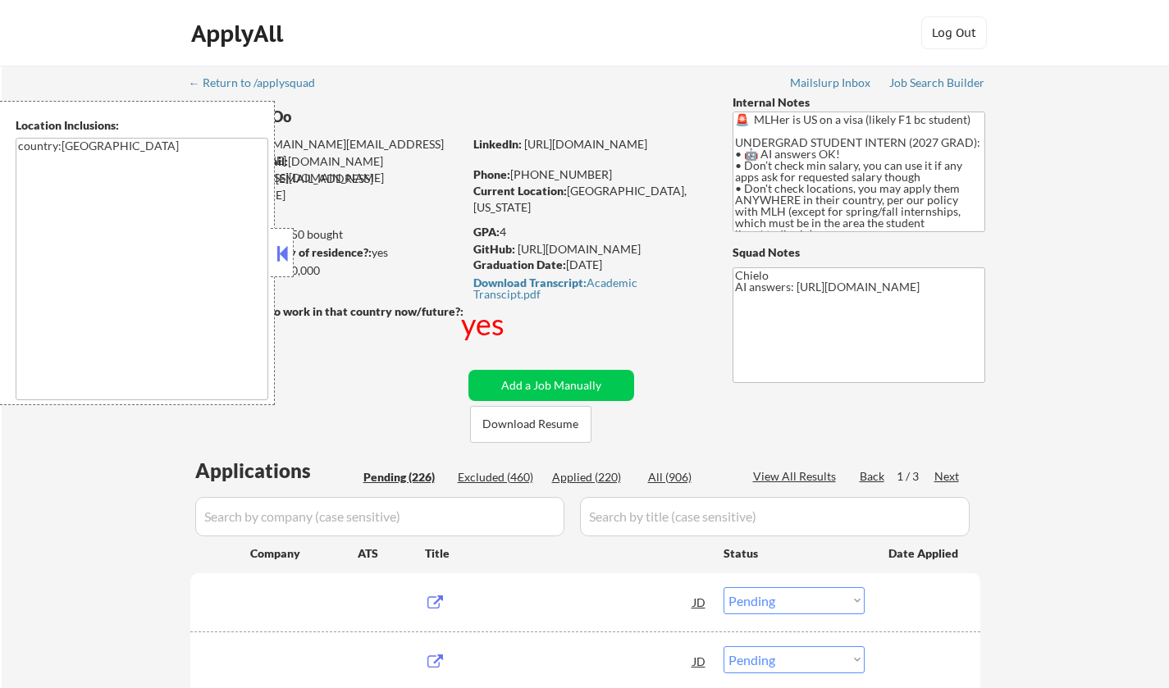
select select ""pending""
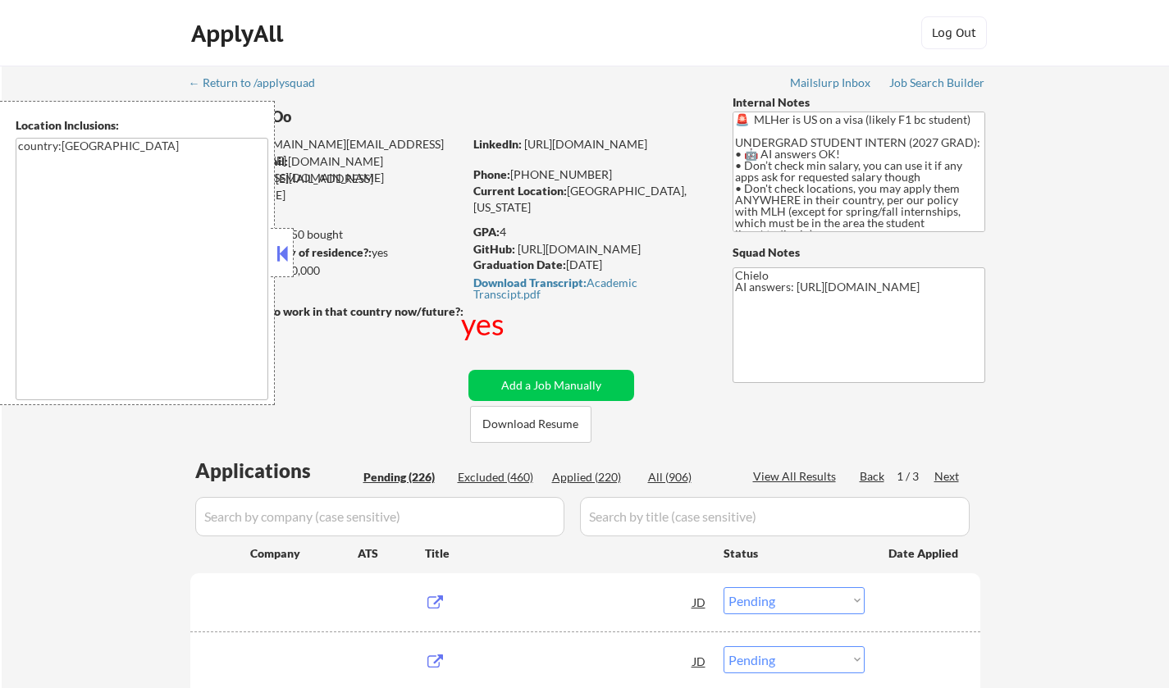
select select ""pending""
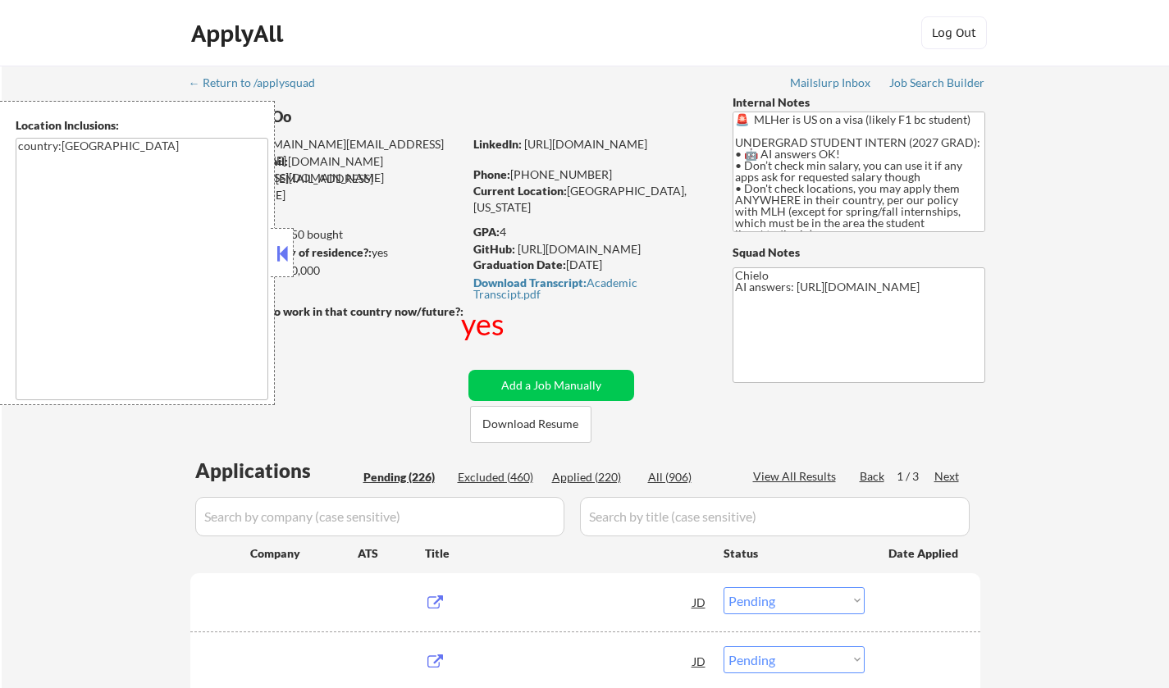
select select ""pending""
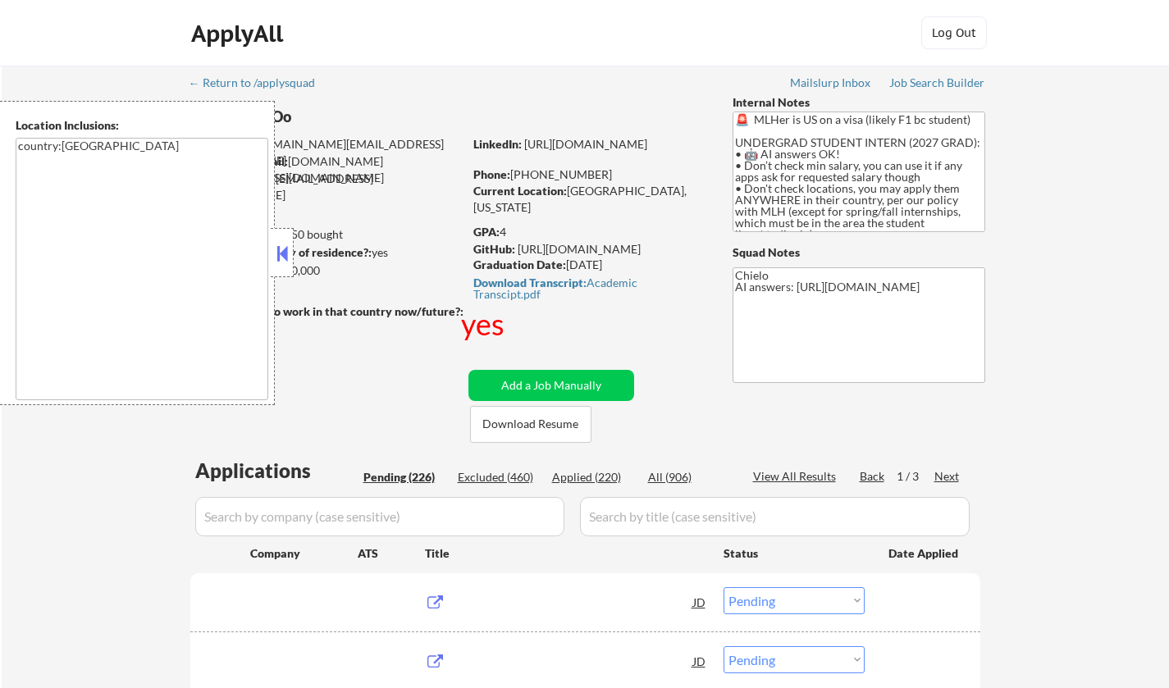
select select ""pending""
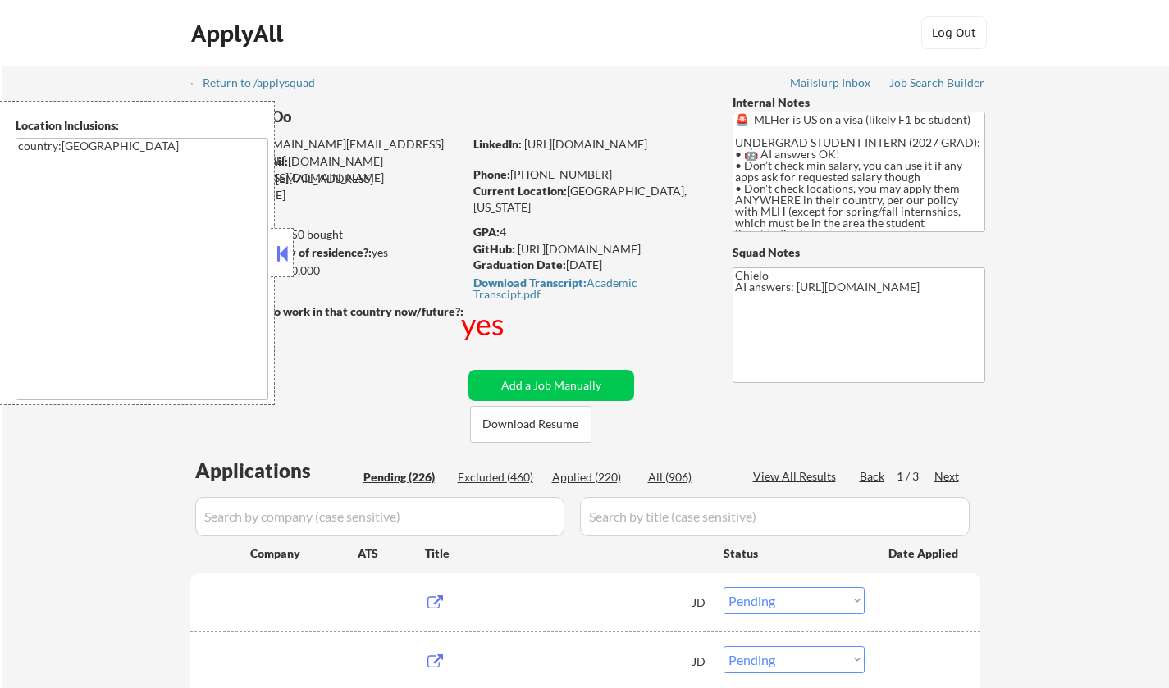
select select ""pending""
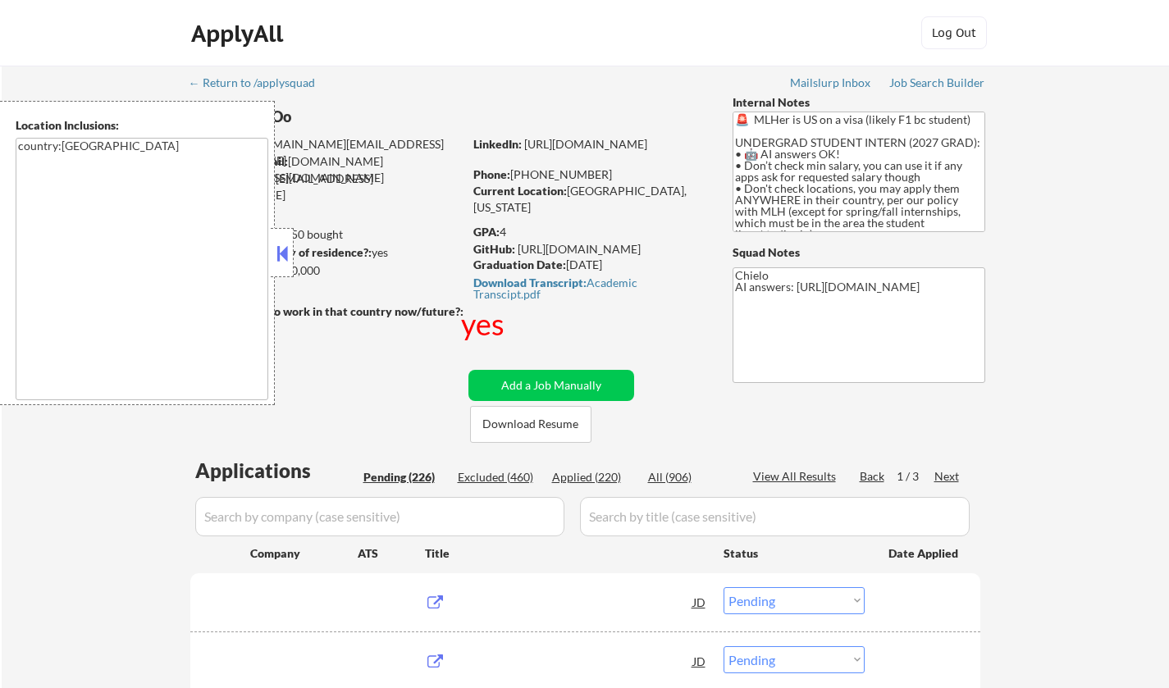
select select ""pending""
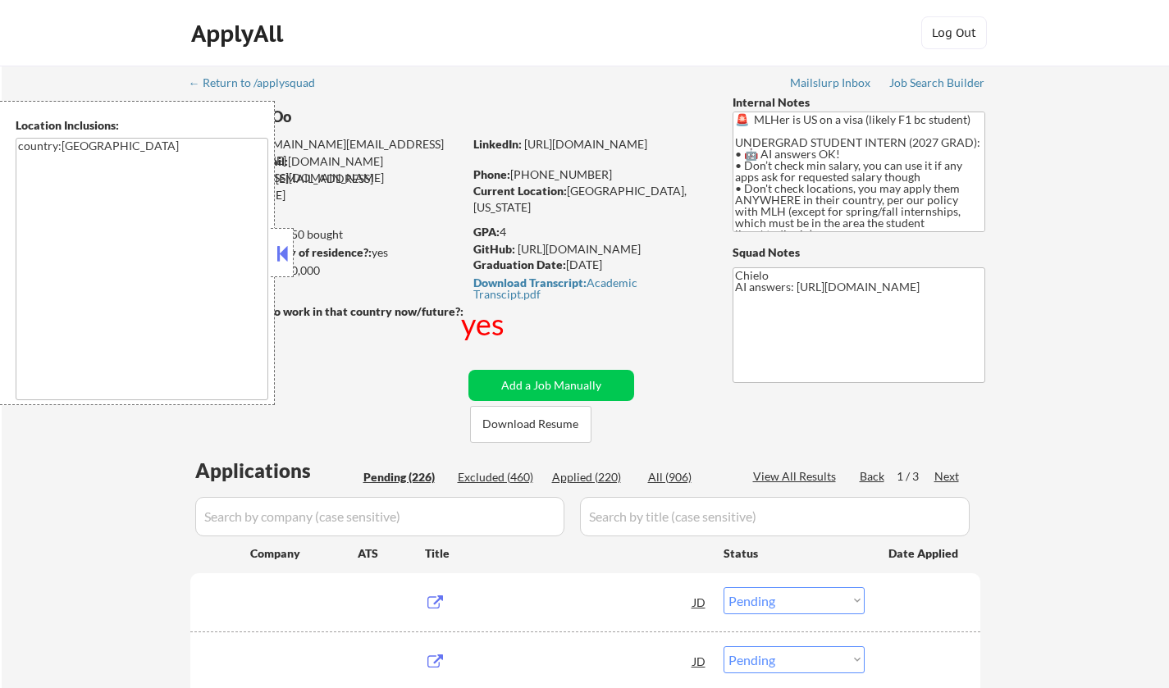
select select ""pending""
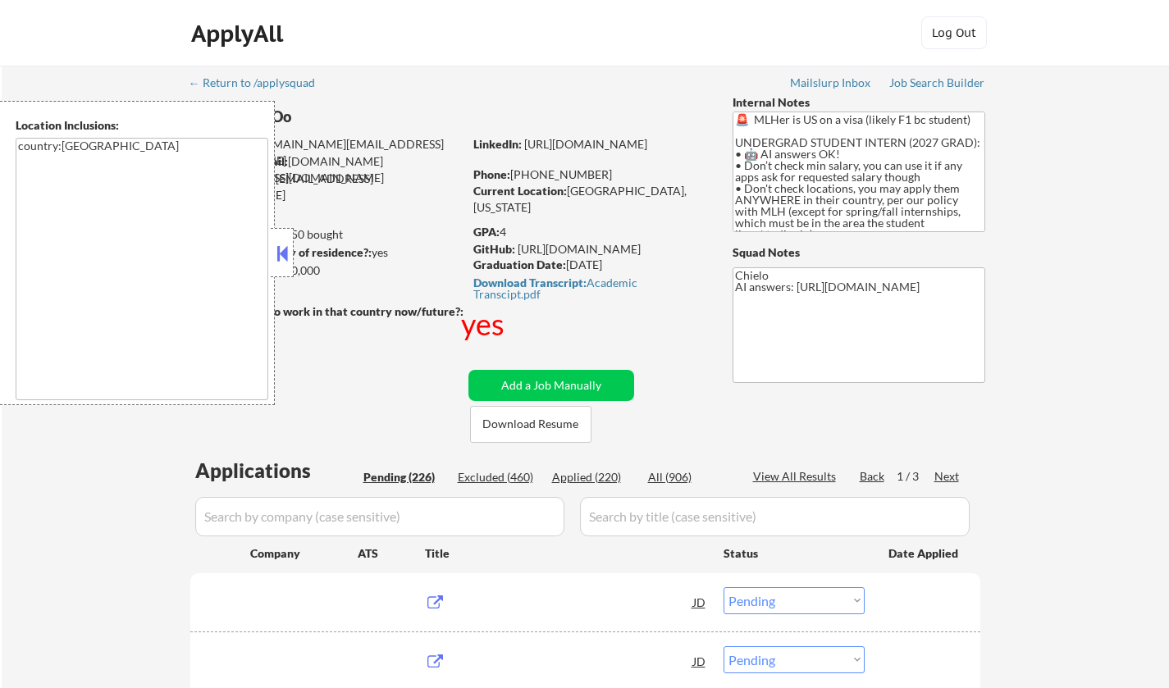
select select ""pending""
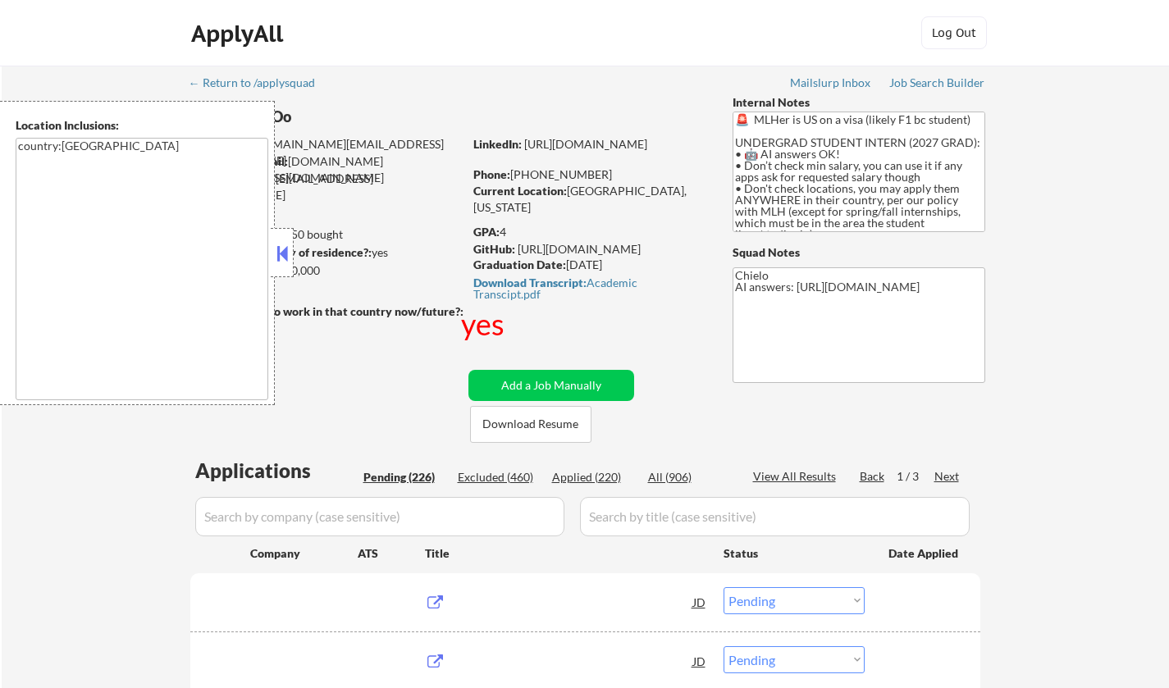
select select ""pending""
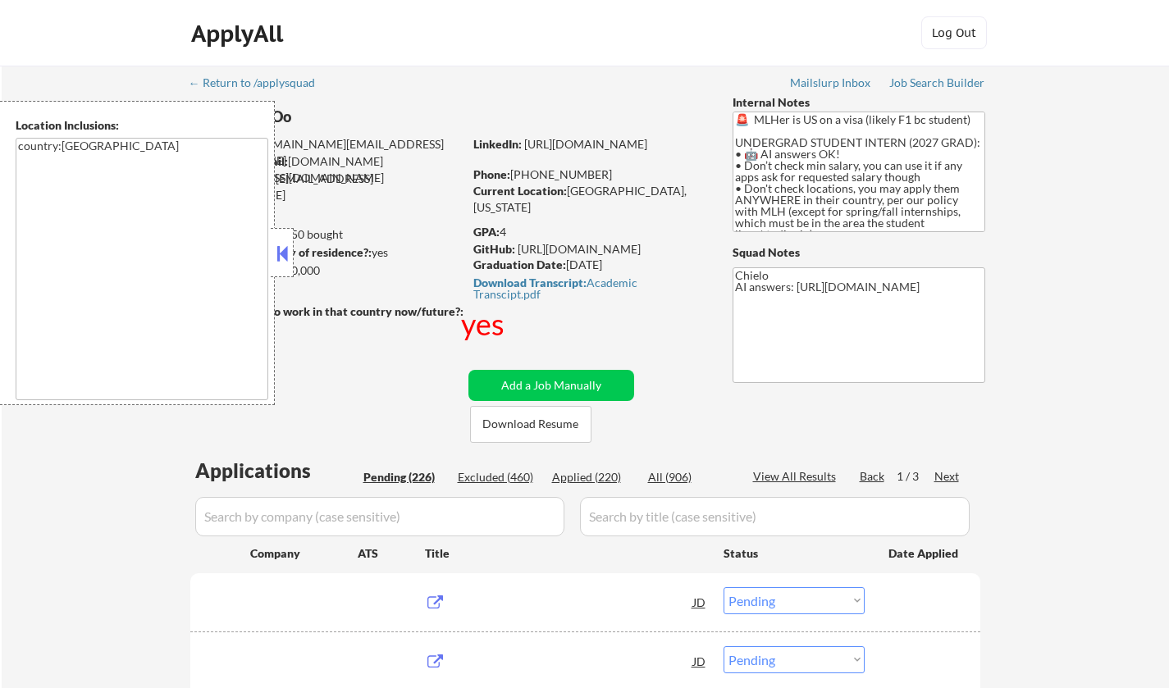
select select ""pending""
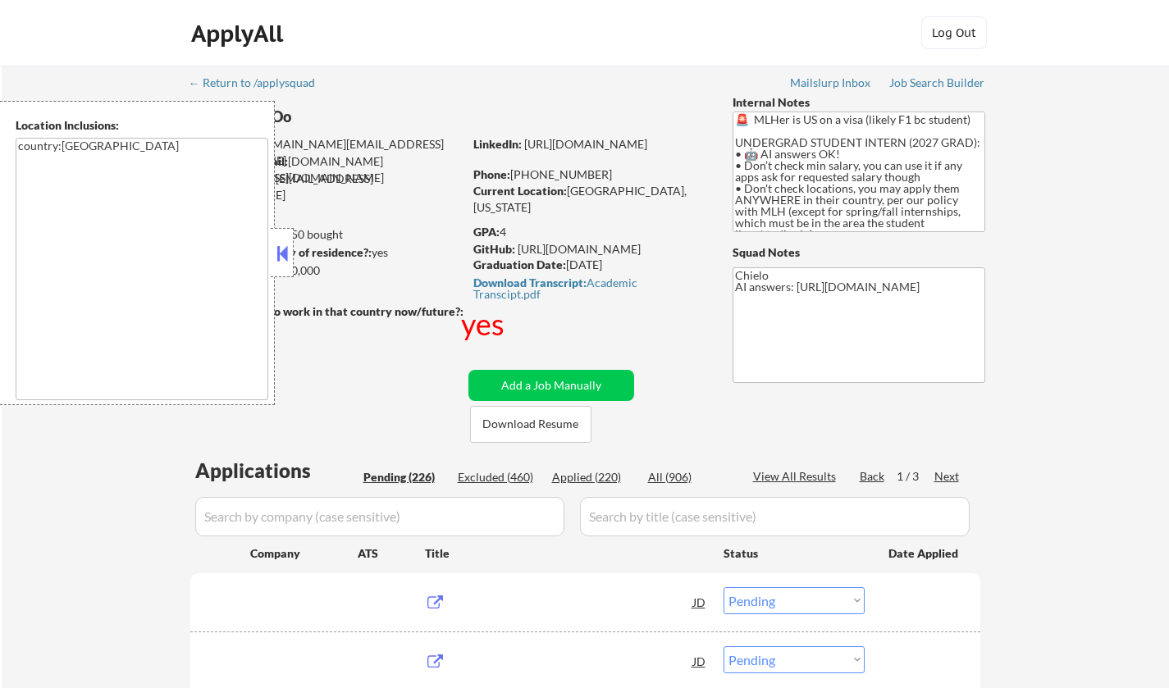
select select ""pending""
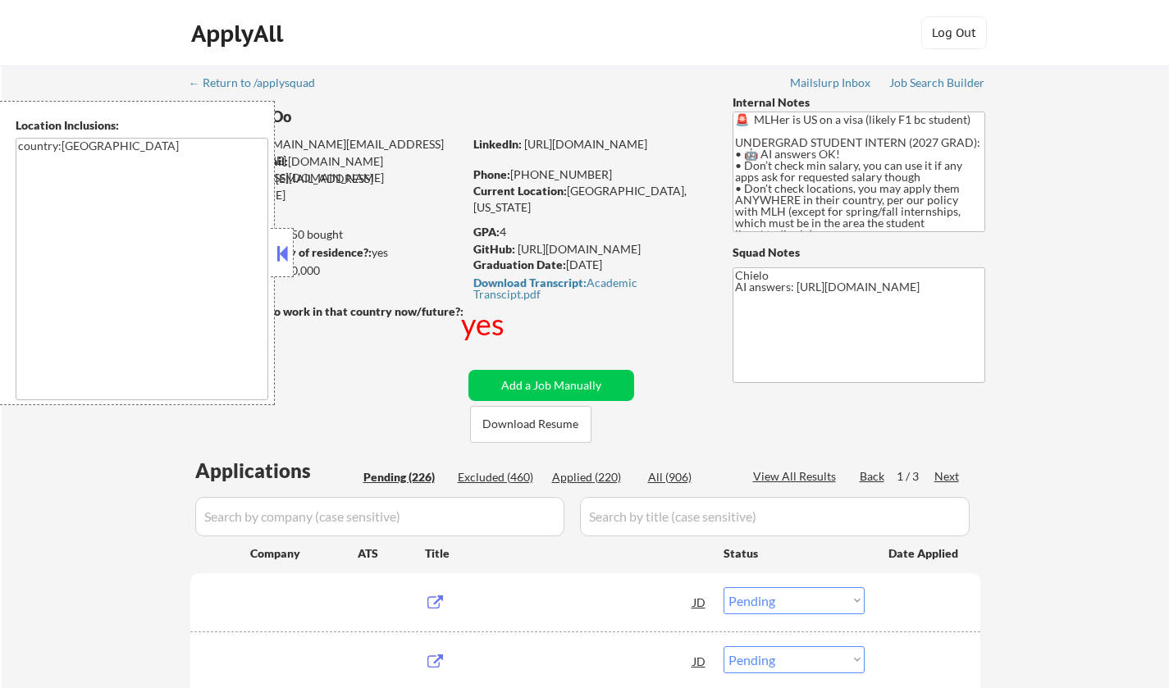
select select ""pending""
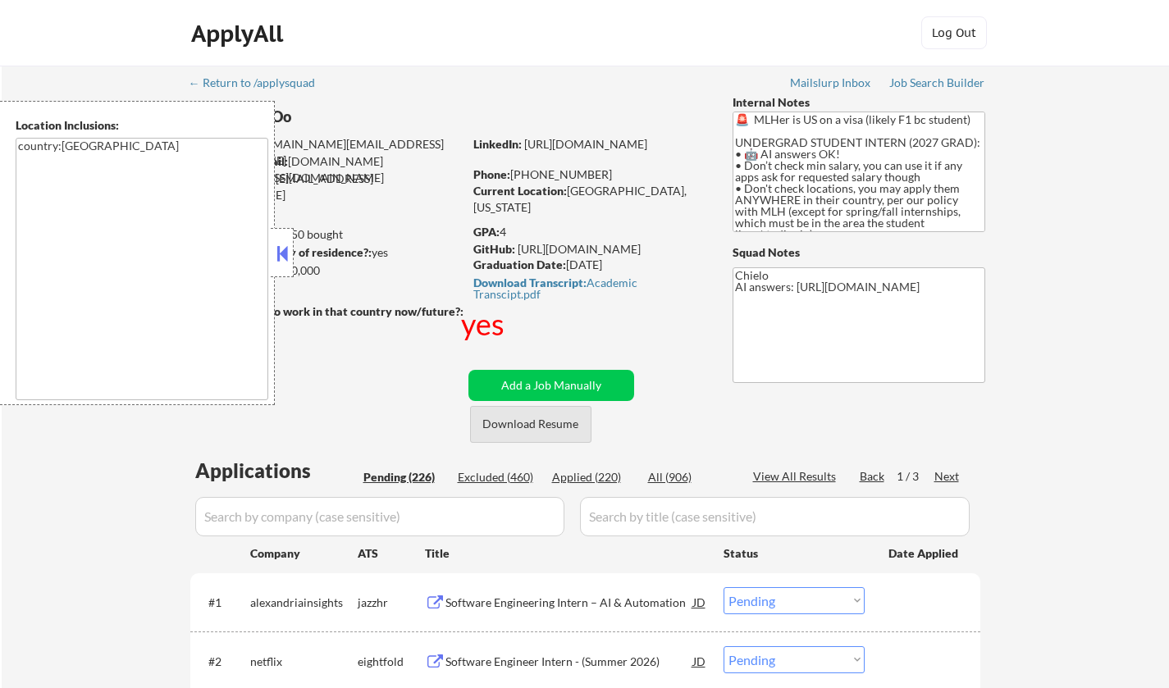
scroll to position [328, 0]
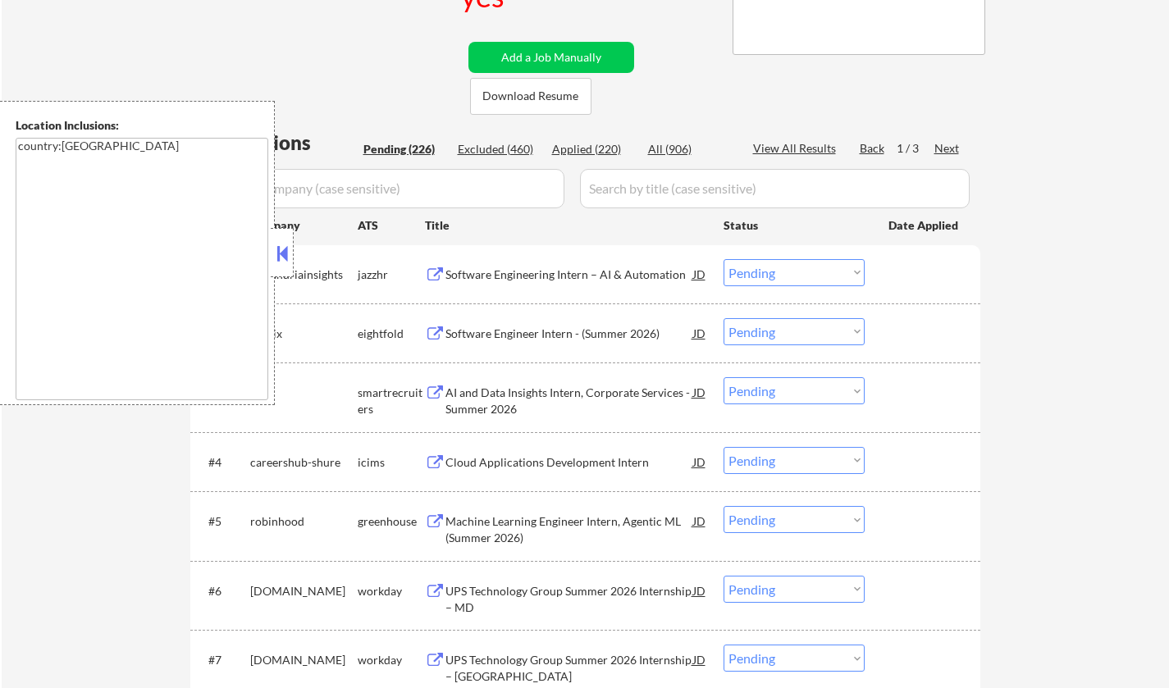
click at [279, 245] on button at bounding box center [282, 253] width 18 height 25
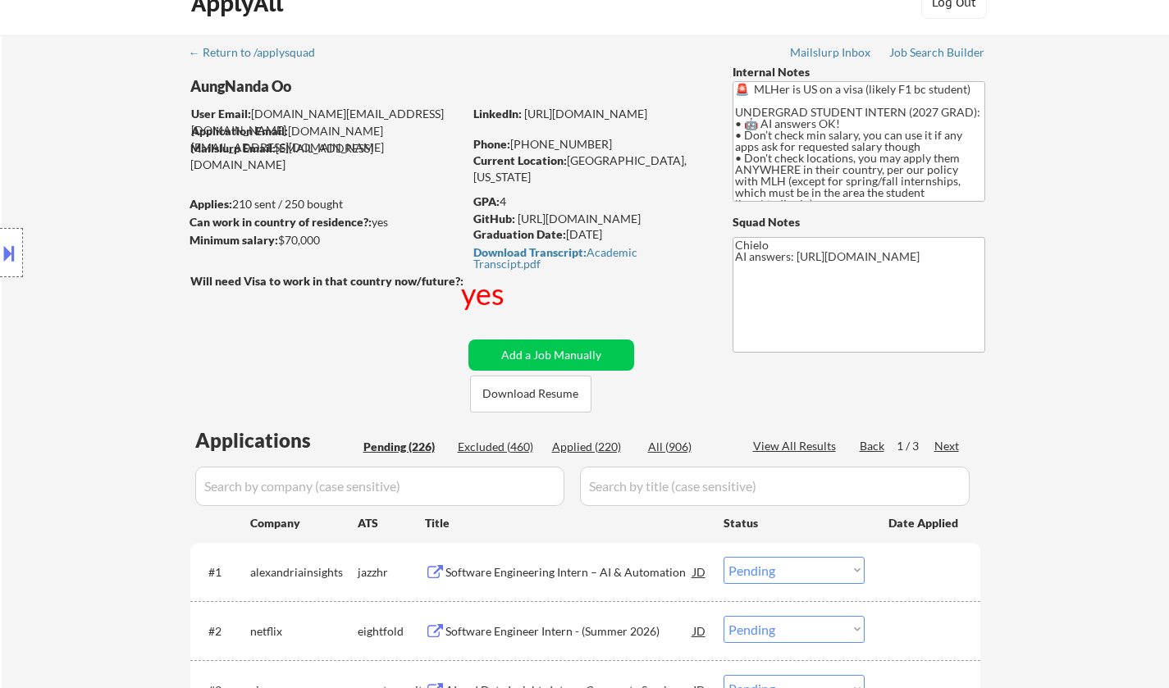
scroll to position [0, 0]
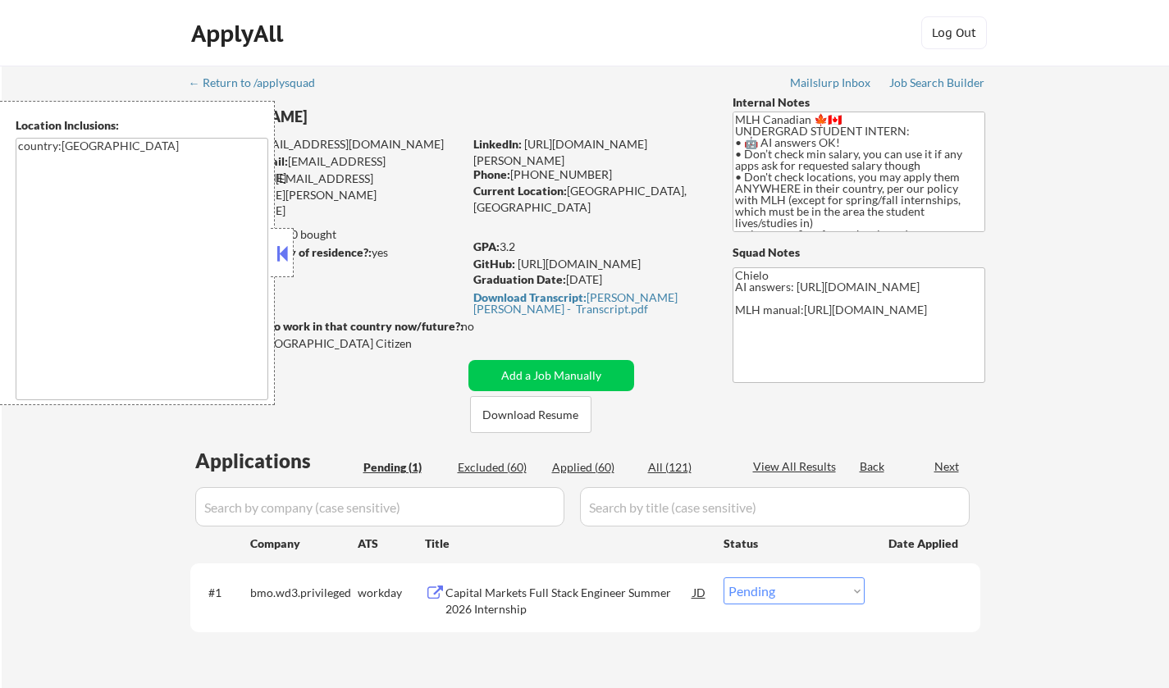
select select ""pending""
click at [281, 252] on button at bounding box center [282, 253] width 18 height 25
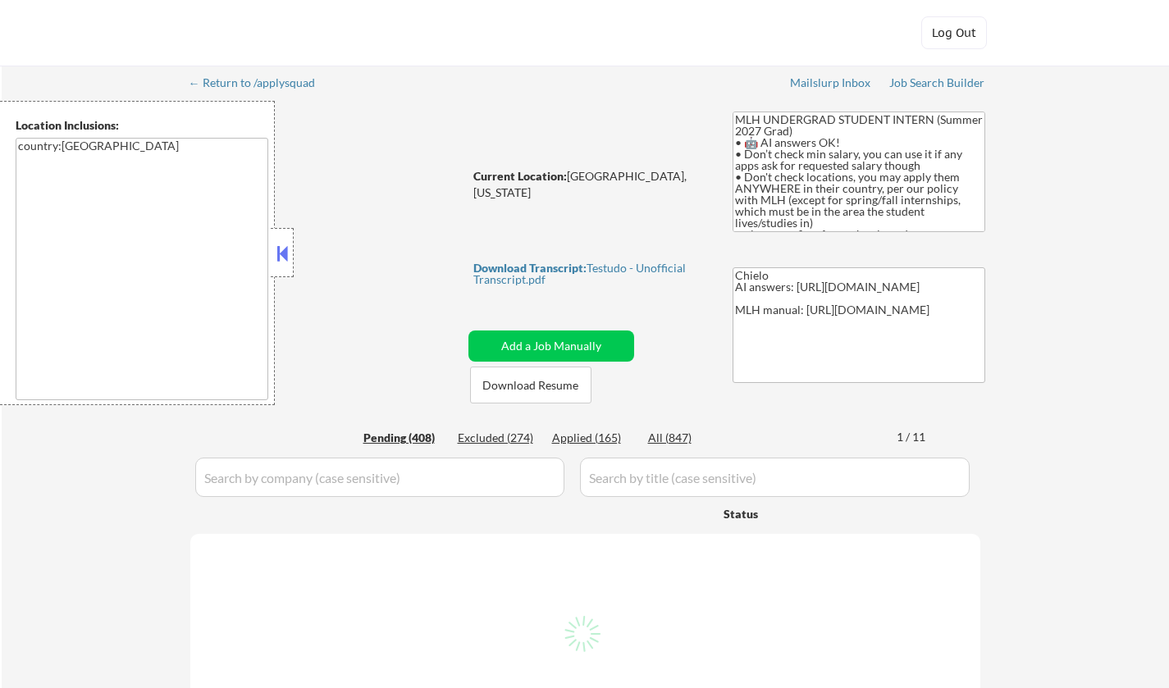
select select ""pending""
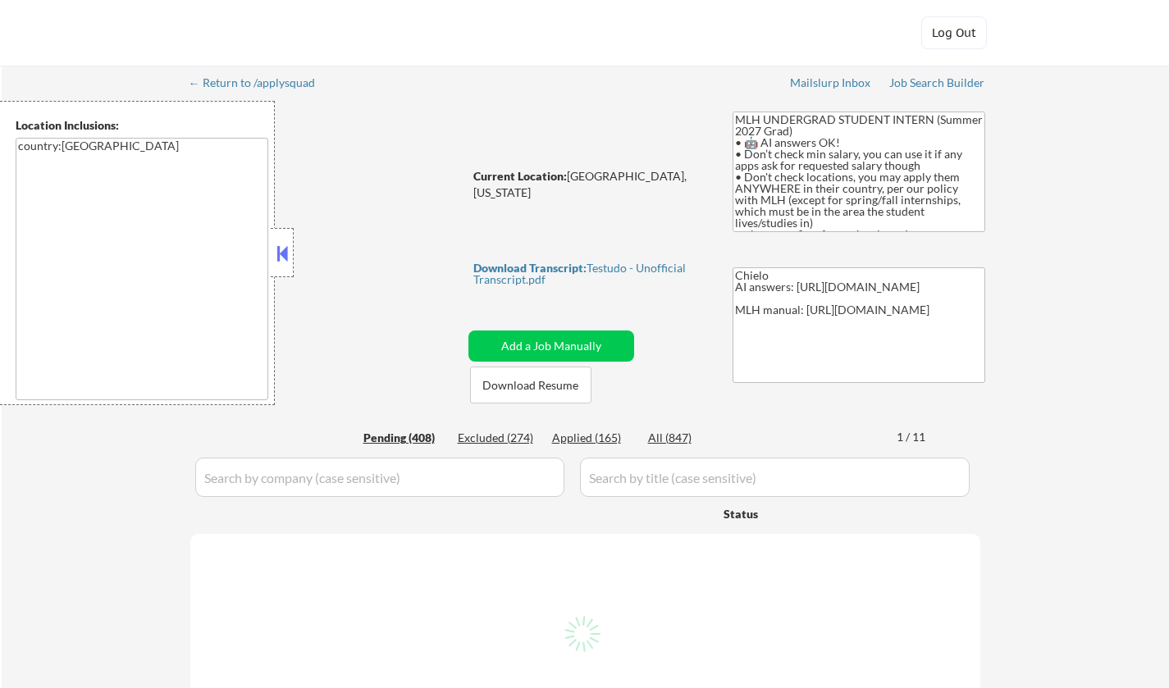
select select ""pending""
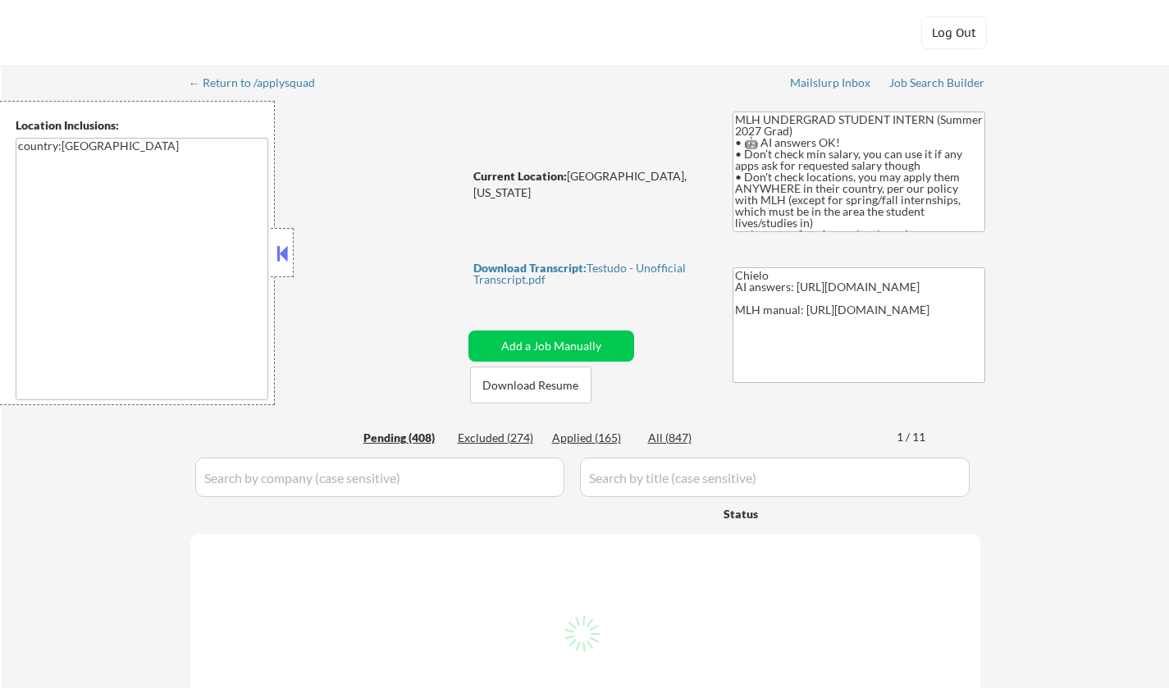
select select ""pending""
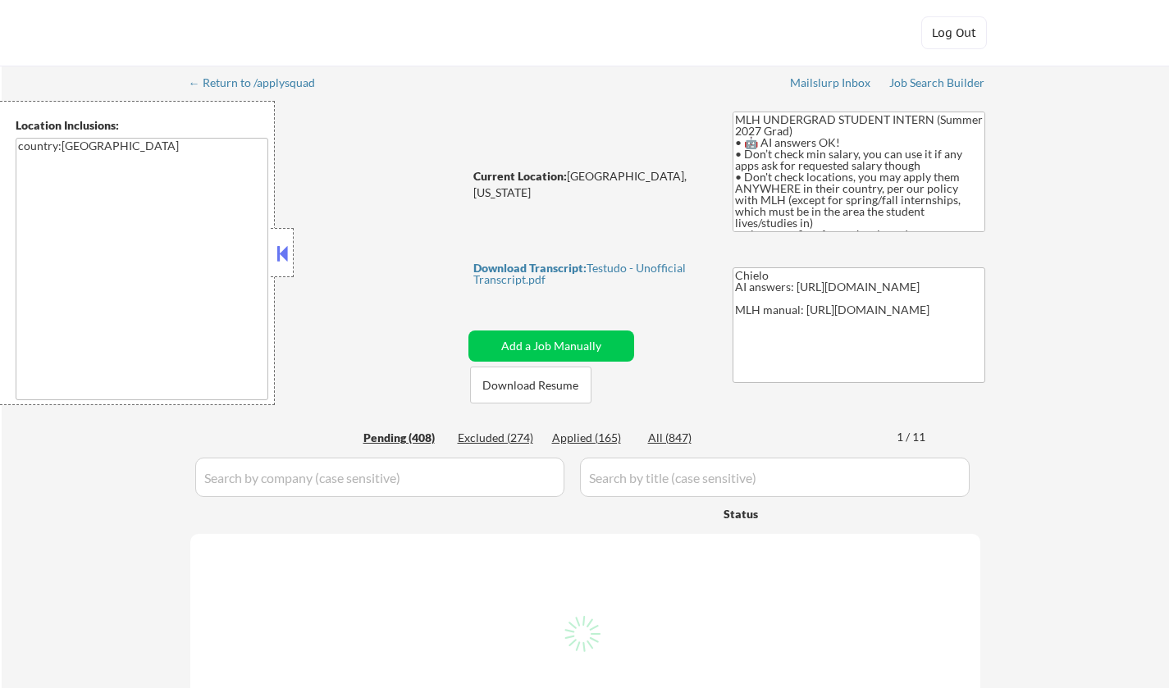
select select ""pending""
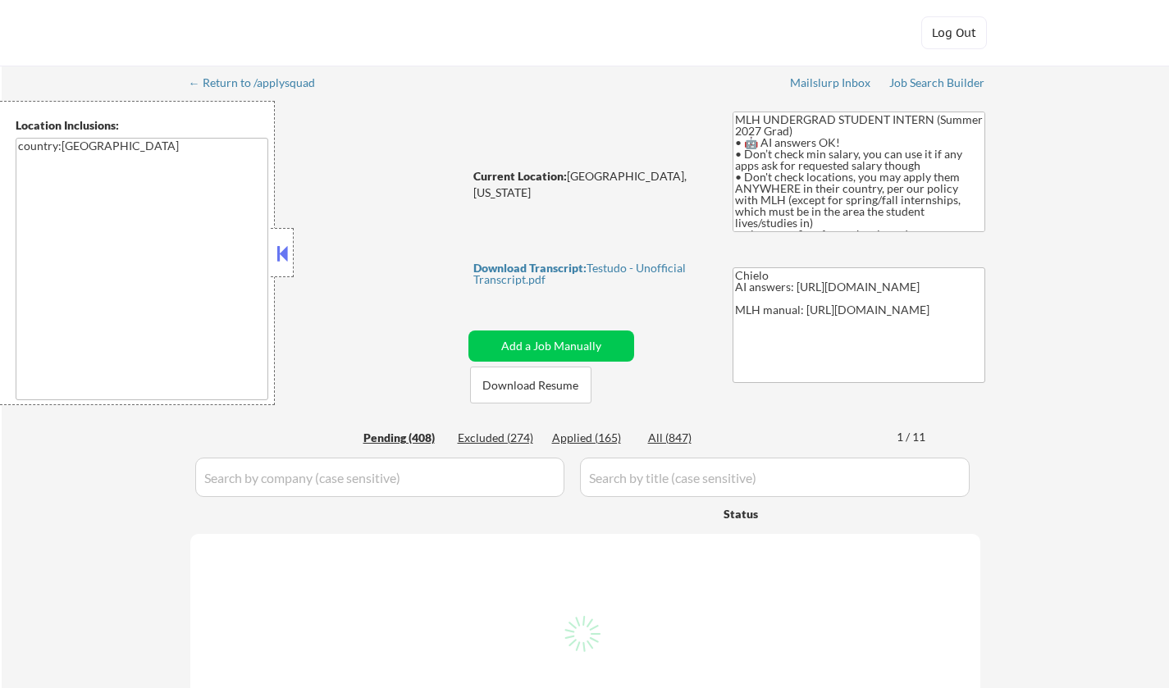
select select ""pending""
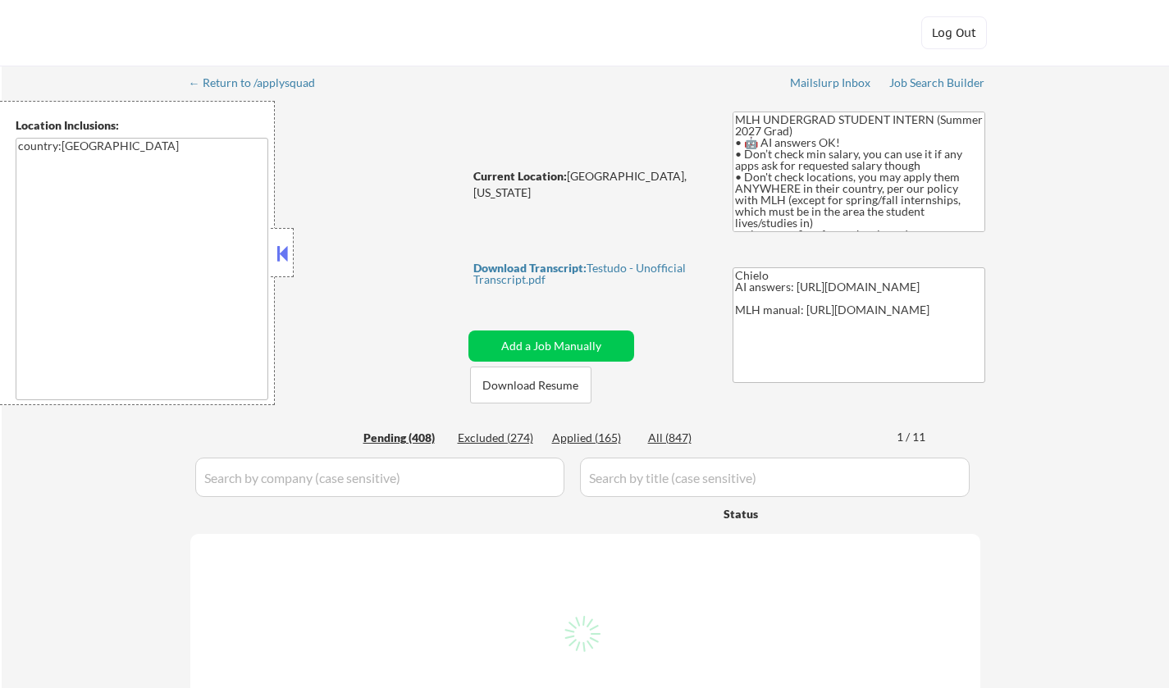
select select ""pending""
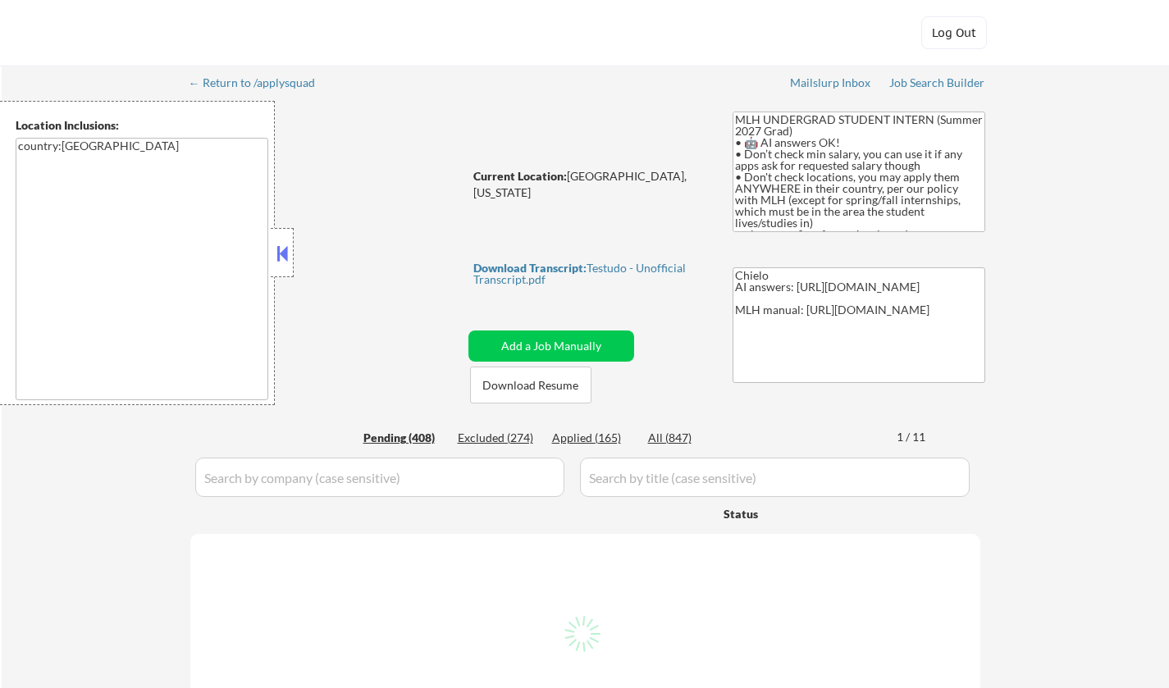
select select ""pending""
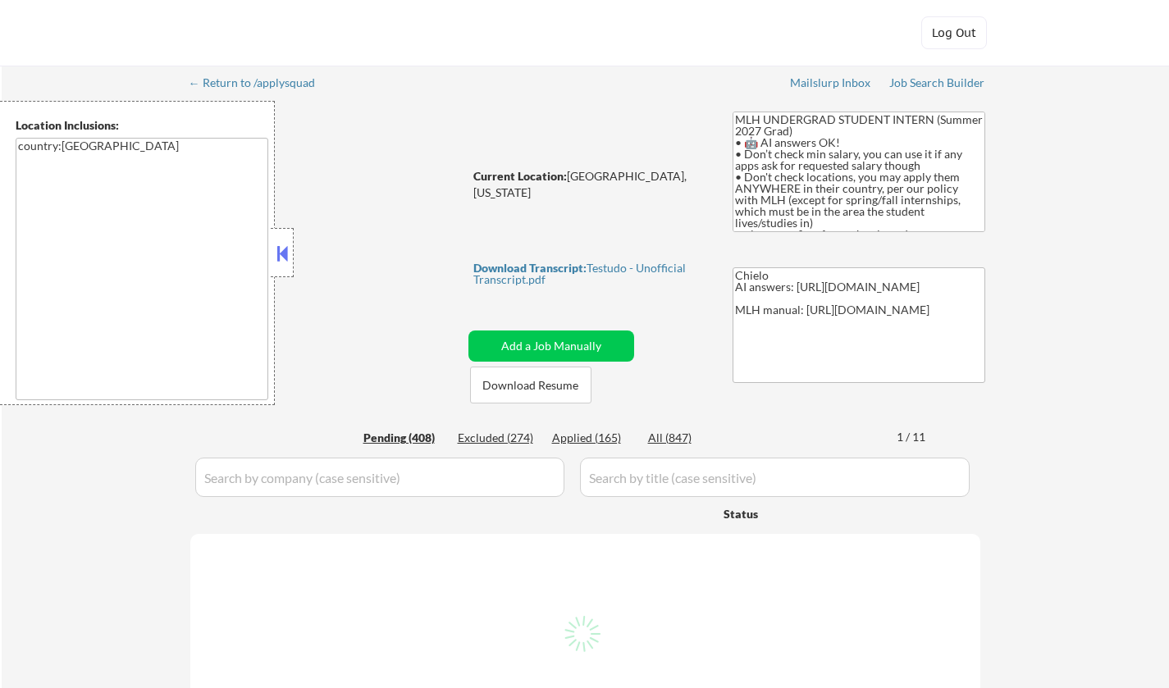
select select ""pending""
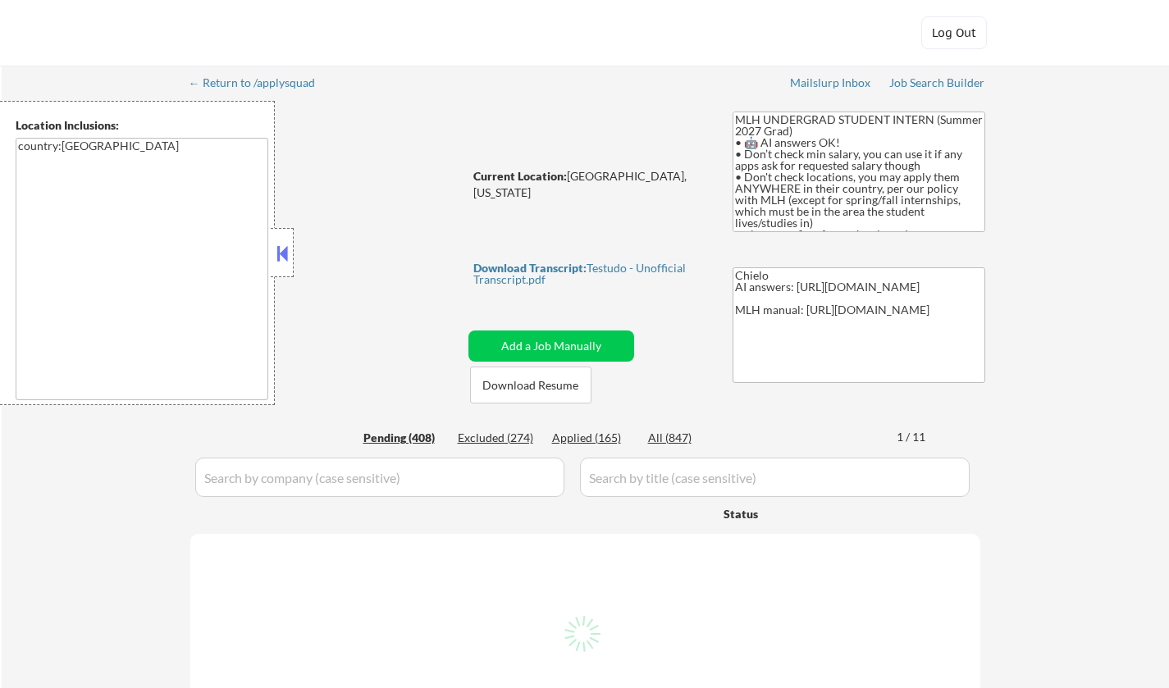
select select ""pending""
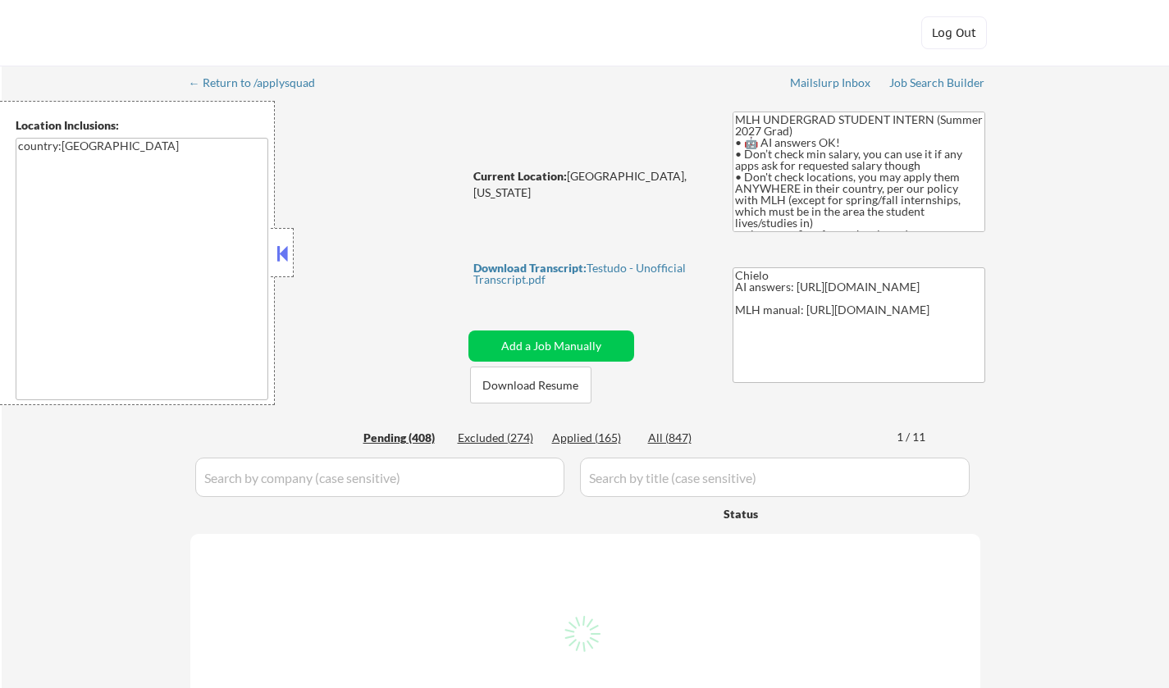
select select ""pending""
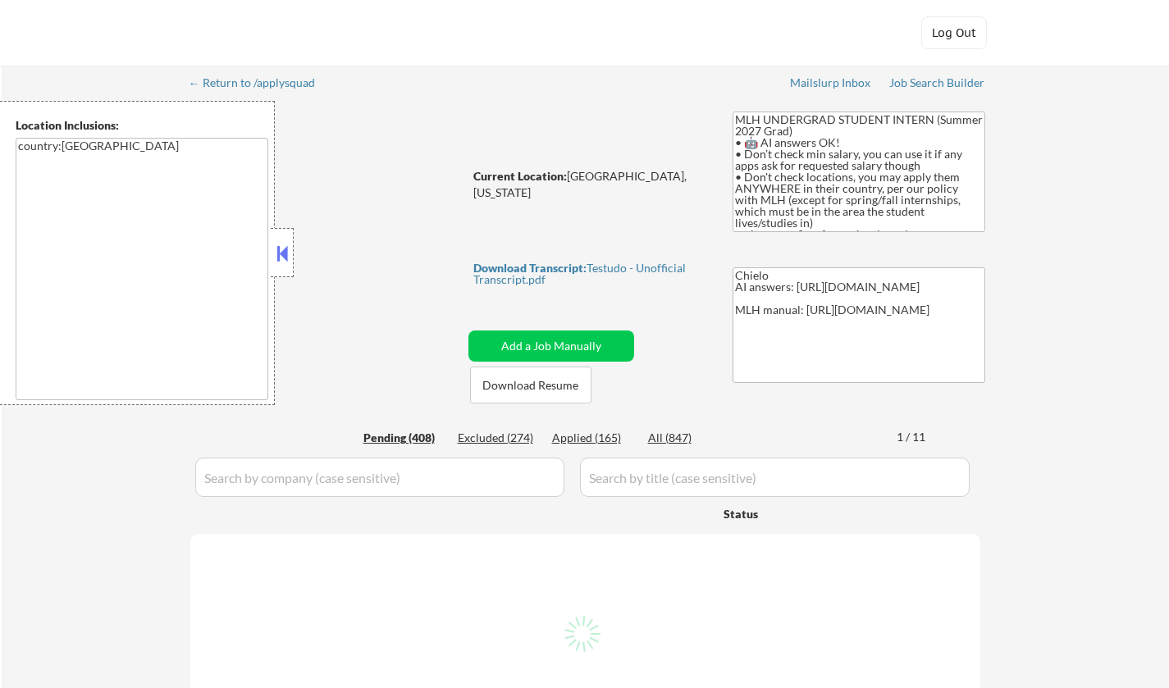
select select ""pending""
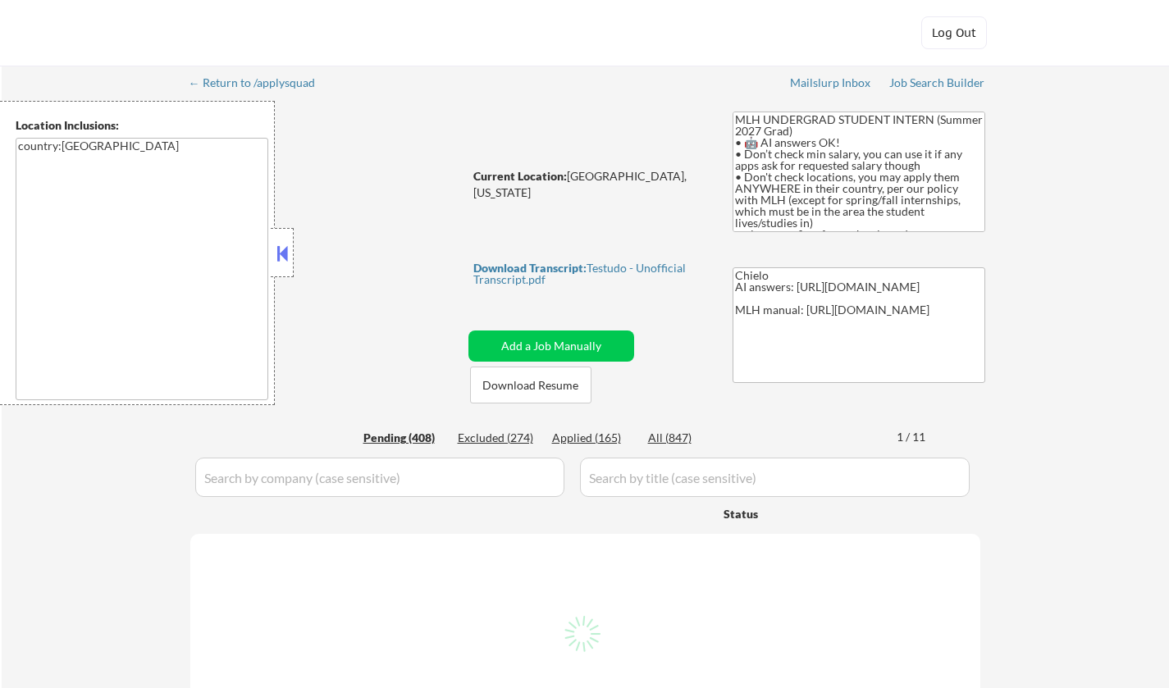
select select ""pending""
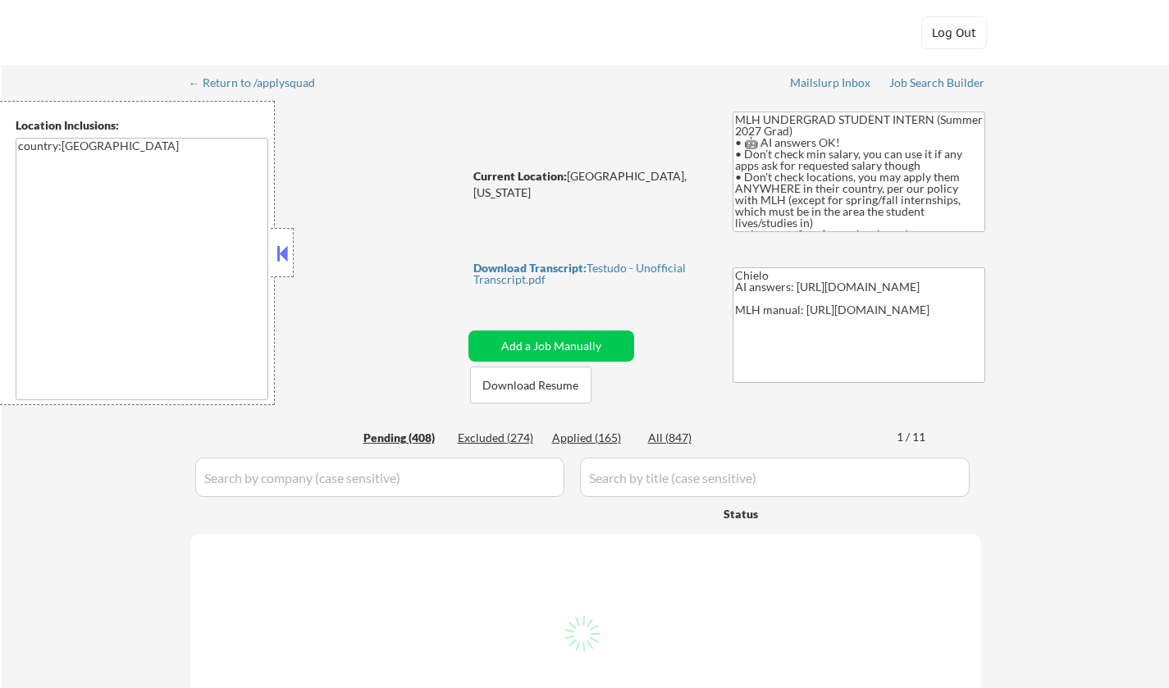
select select ""pending""
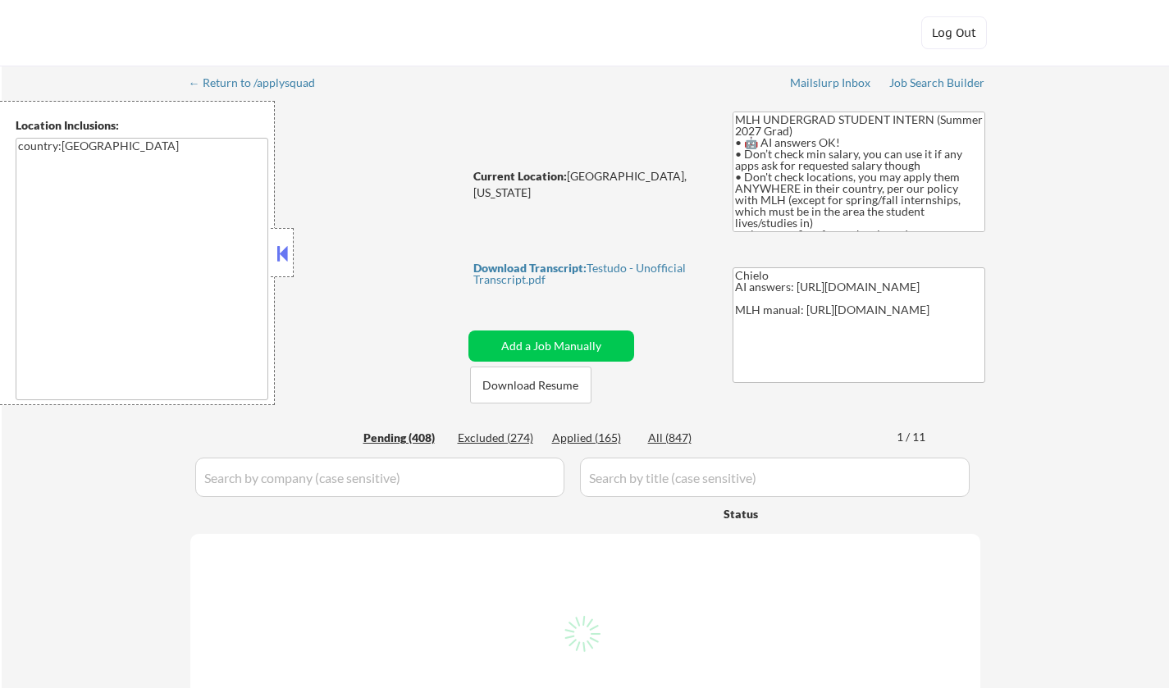
select select ""pending""
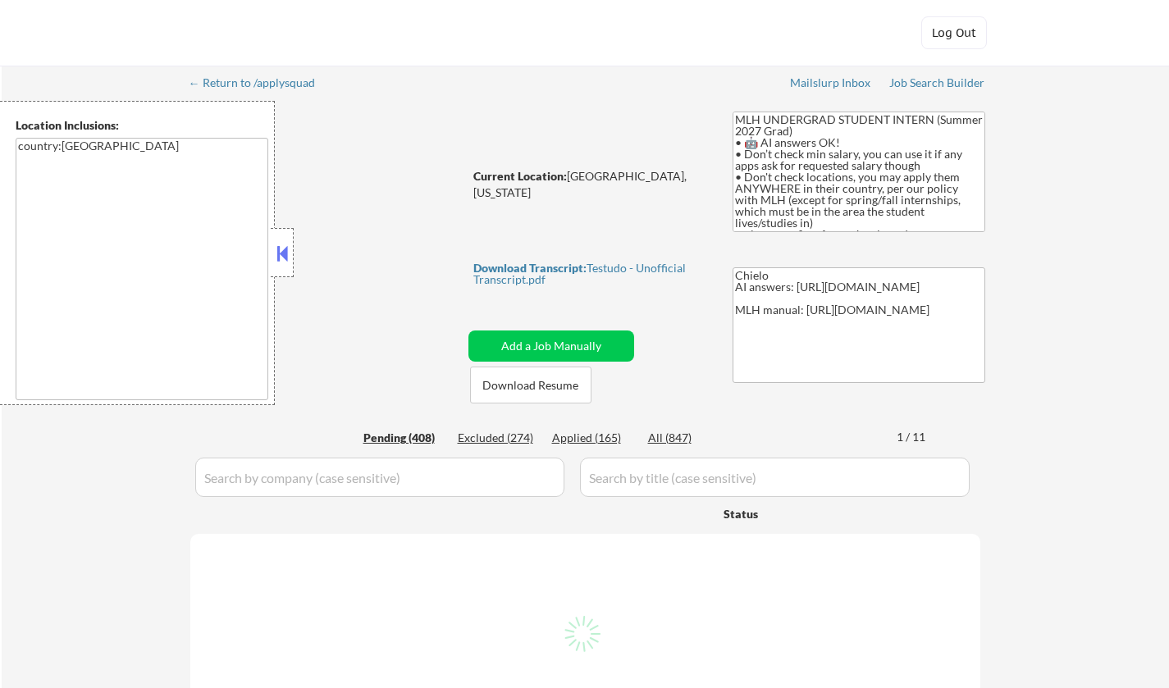
select select ""pending""
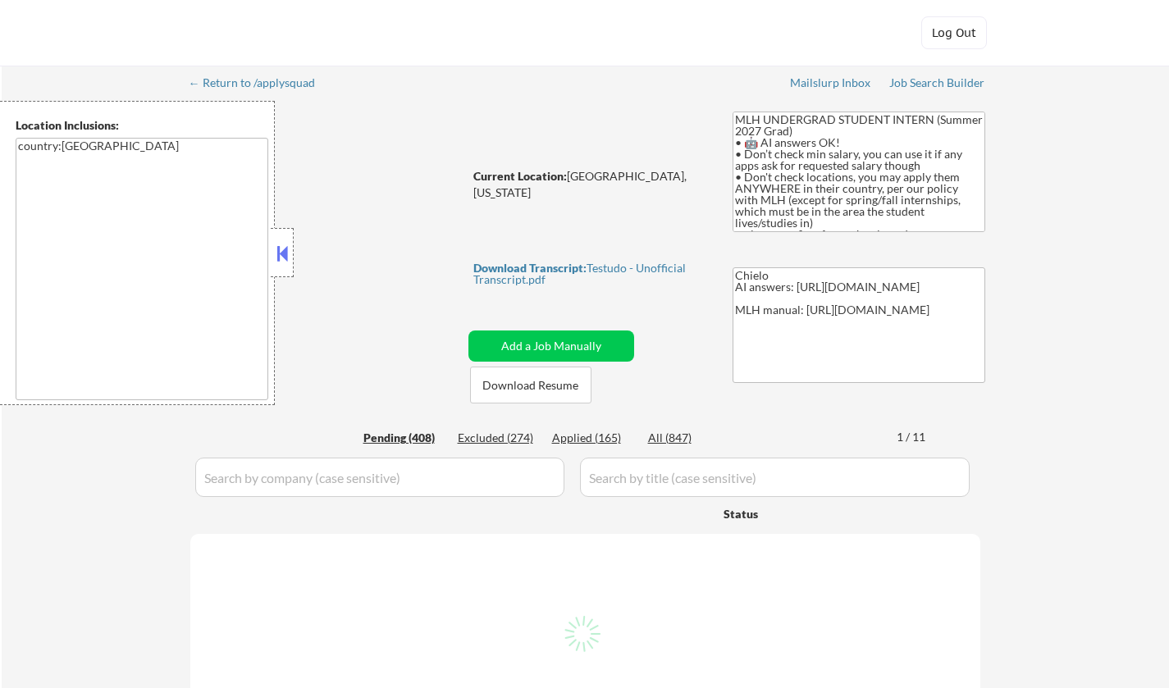
select select ""pending""
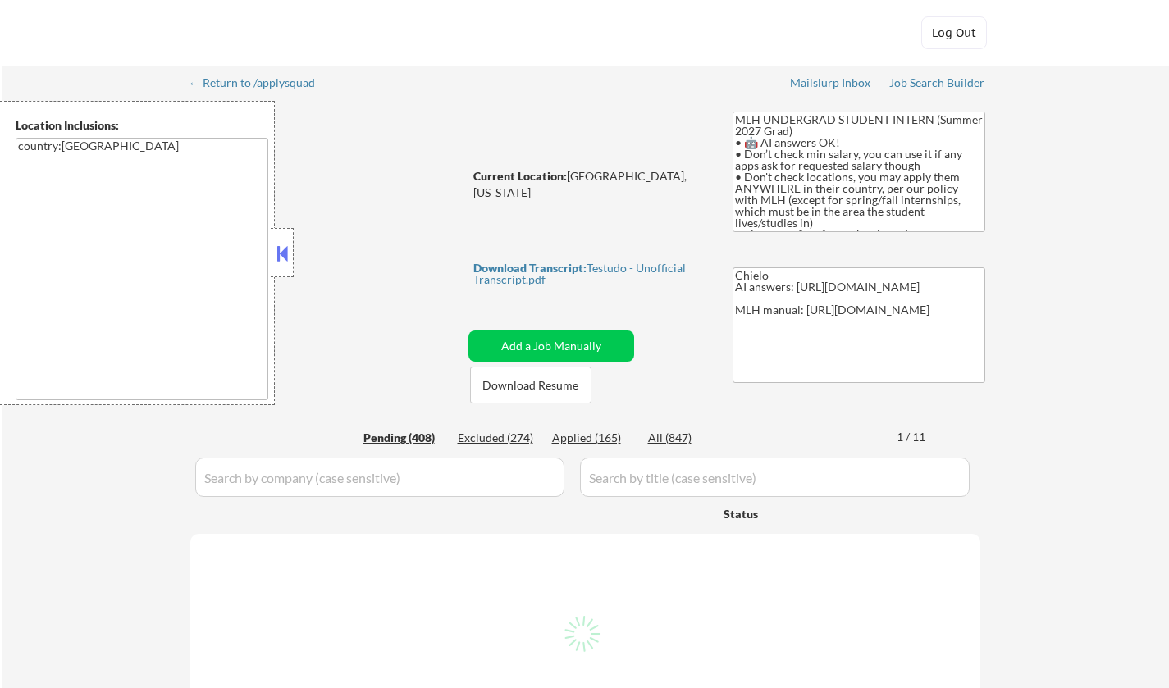
select select ""pending""
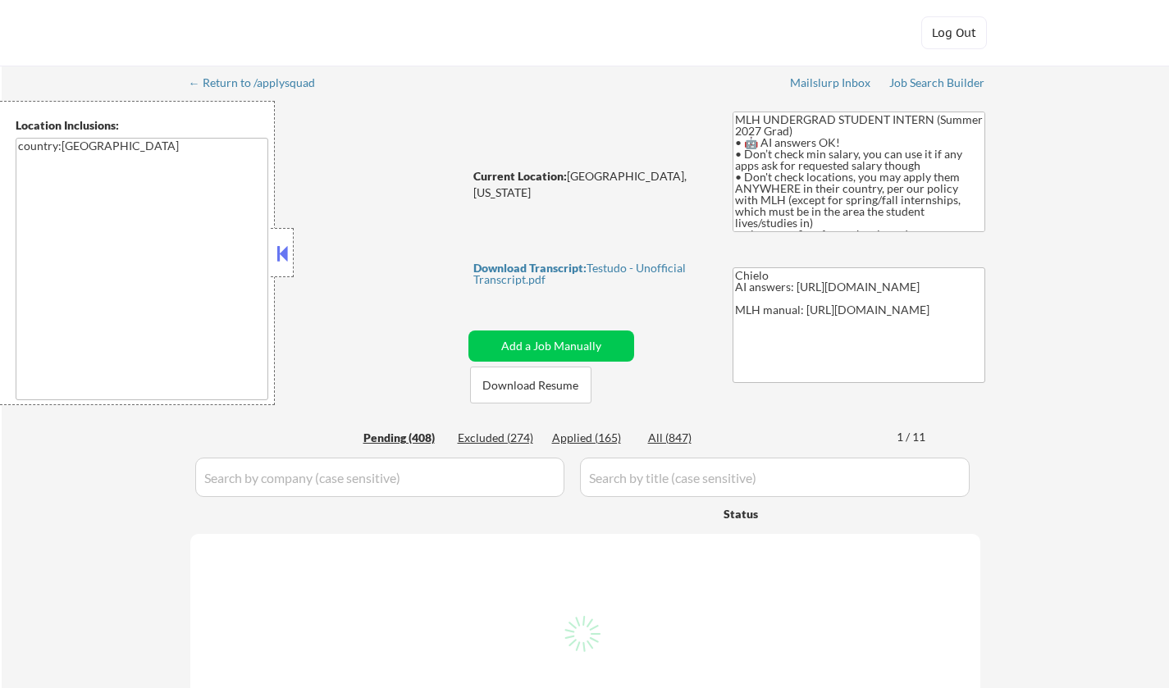
select select ""pending""
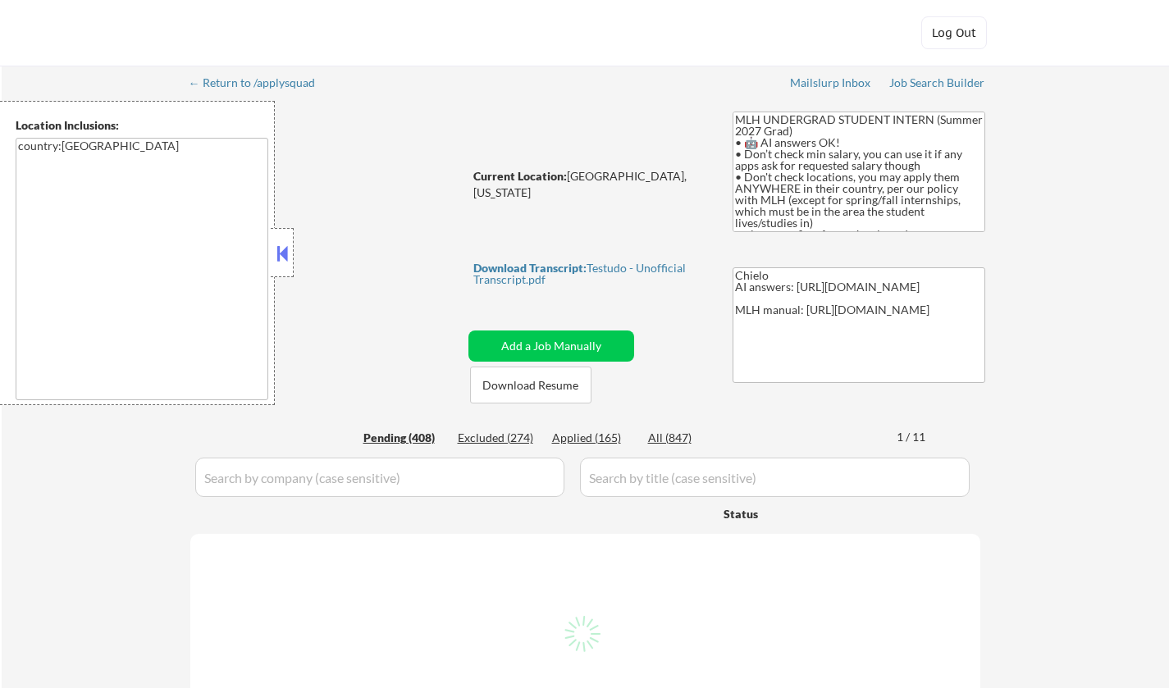
select select ""pending""
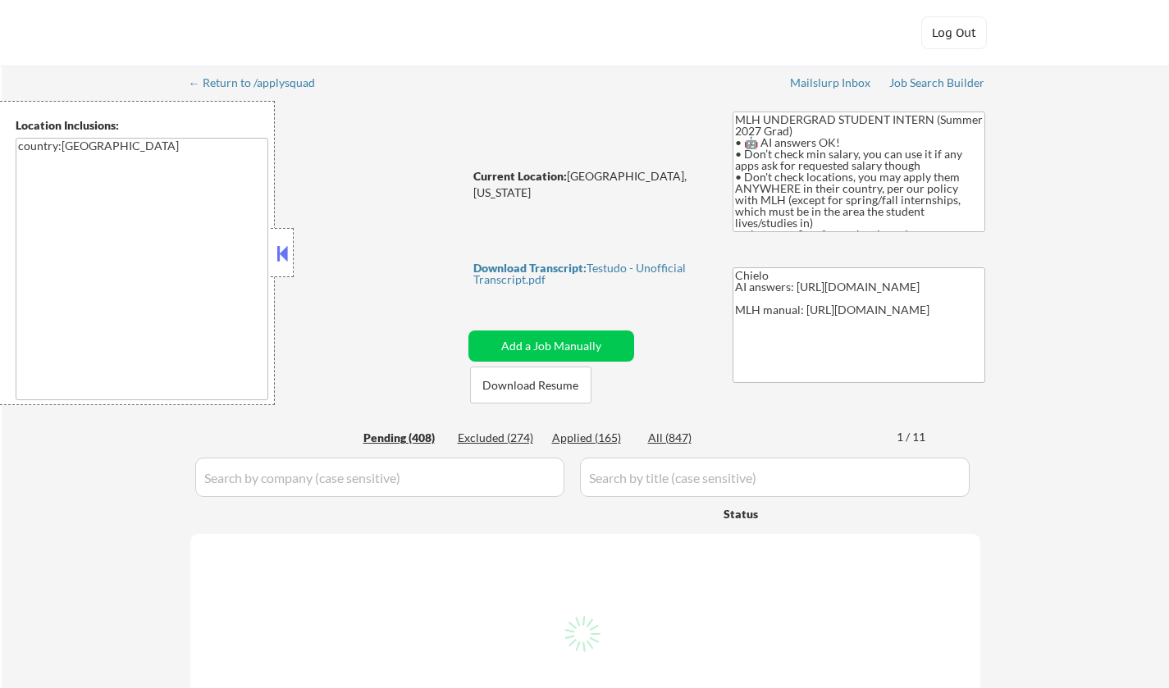
select select ""pending""
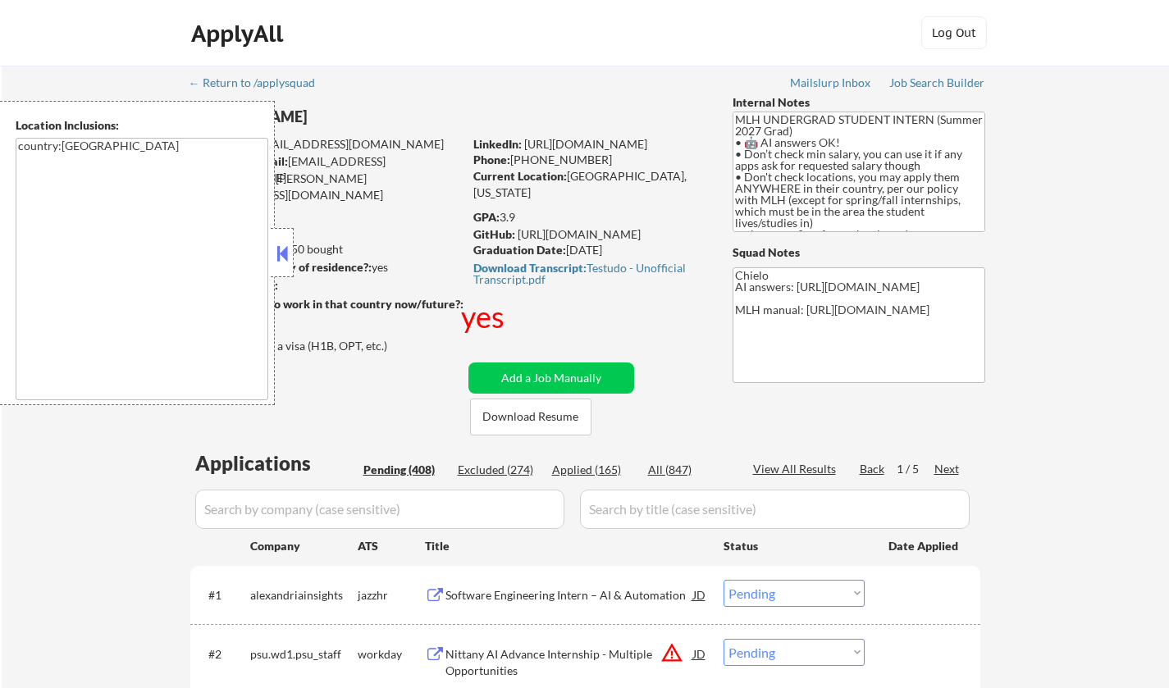
click at [282, 248] on button at bounding box center [282, 253] width 18 height 25
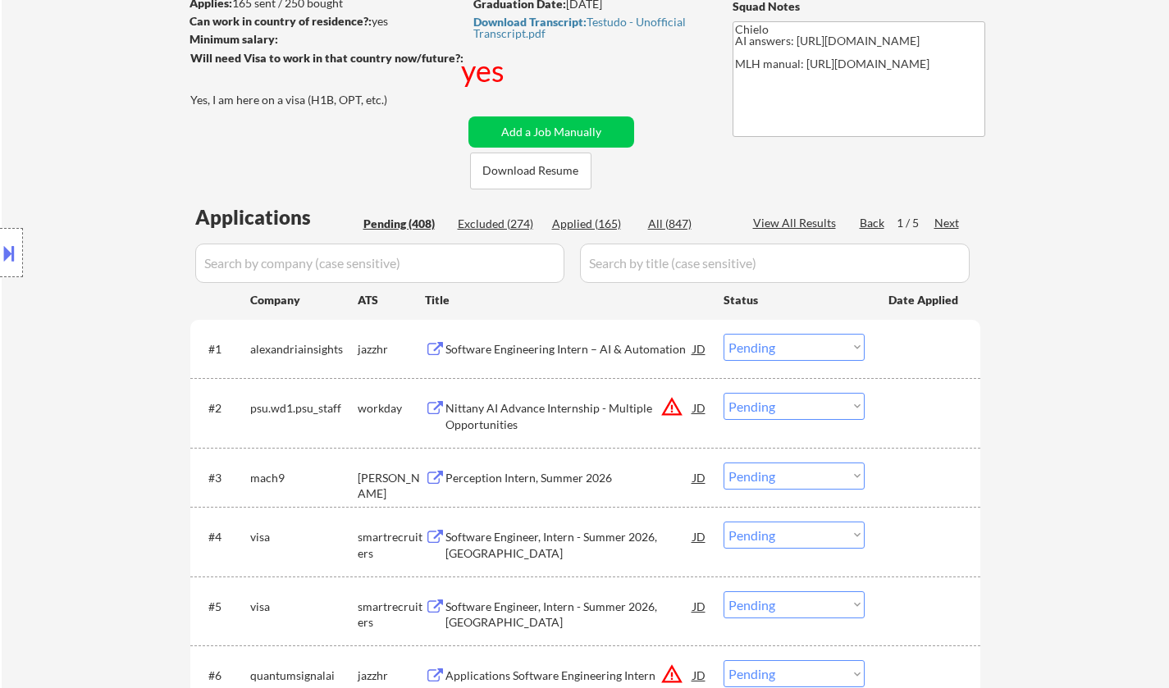
scroll to position [328, 0]
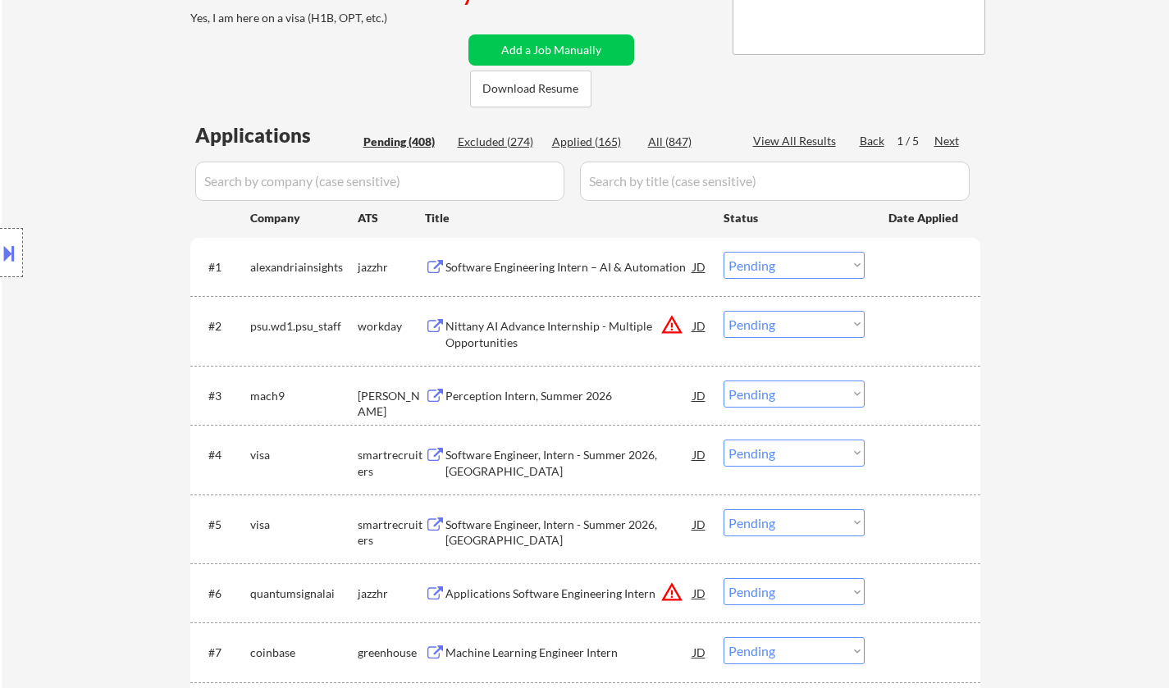
click at [510, 395] on div "Perception Intern, Summer 2026" at bounding box center [569, 396] width 248 height 16
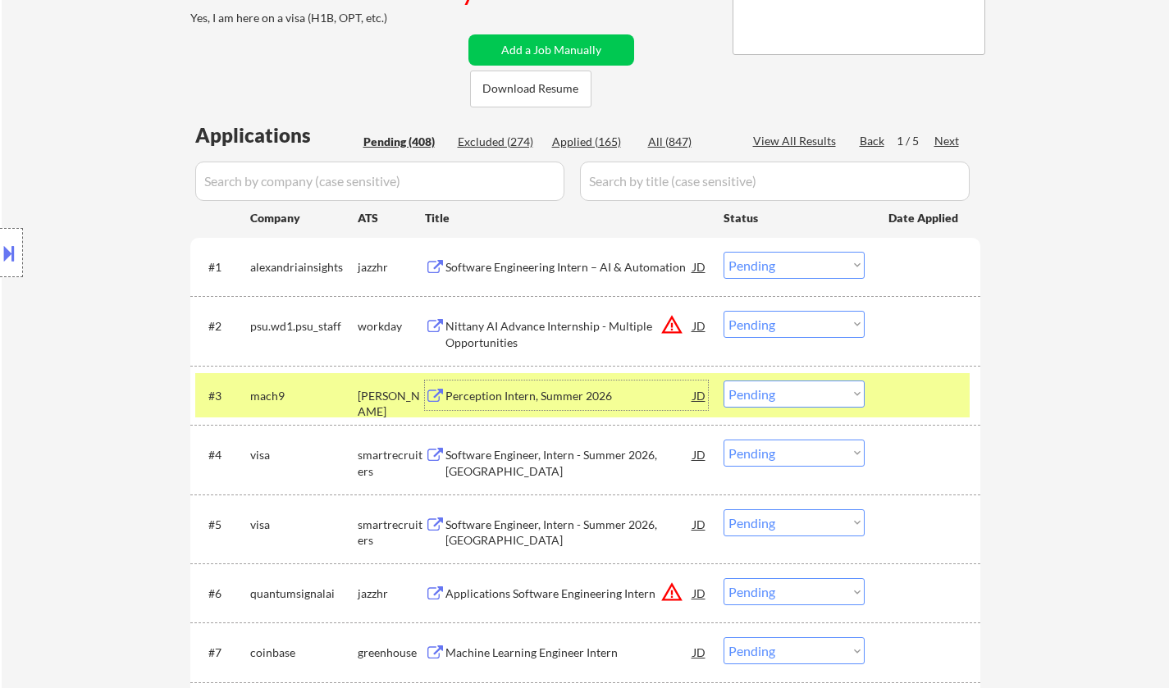
click at [806, 395] on select "Choose an option... Pending Applied Excluded (Questions) Excluded (Expired) Exc…" at bounding box center [793, 394] width 141 height 27
click at [723, 381] on select "Choose an option... Pending Applied Excluded (Questions) Excluded (Expired) Exc…" at bounding box center [793, 394] width 141 height 27
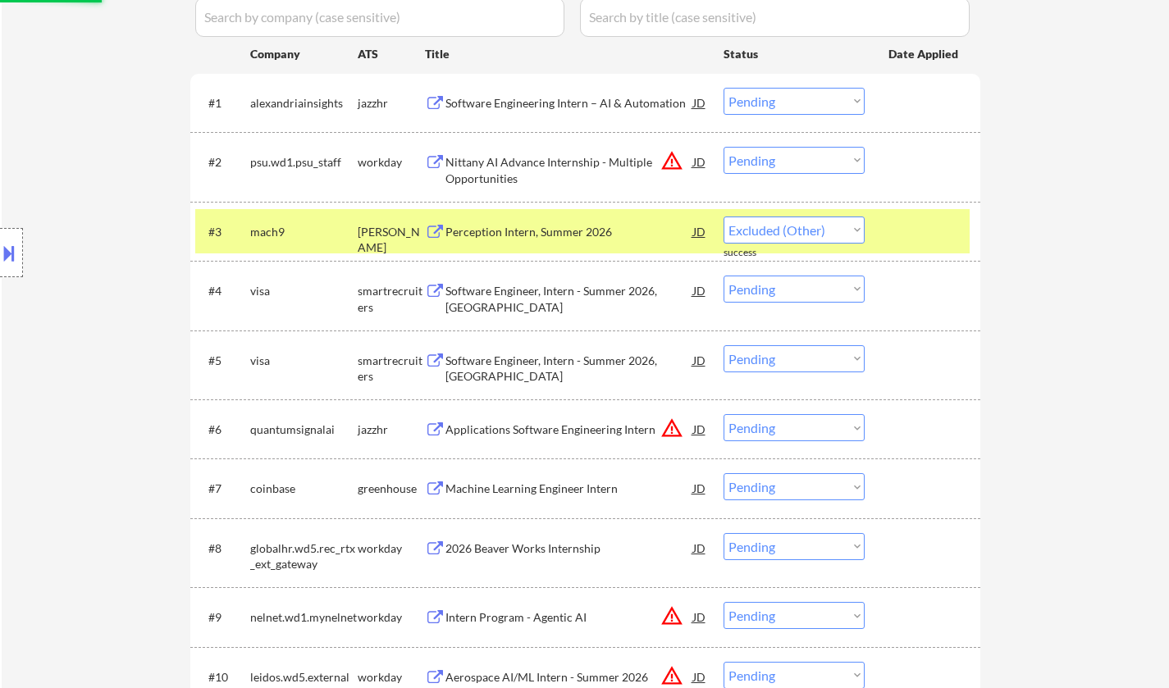
select select ""pending""
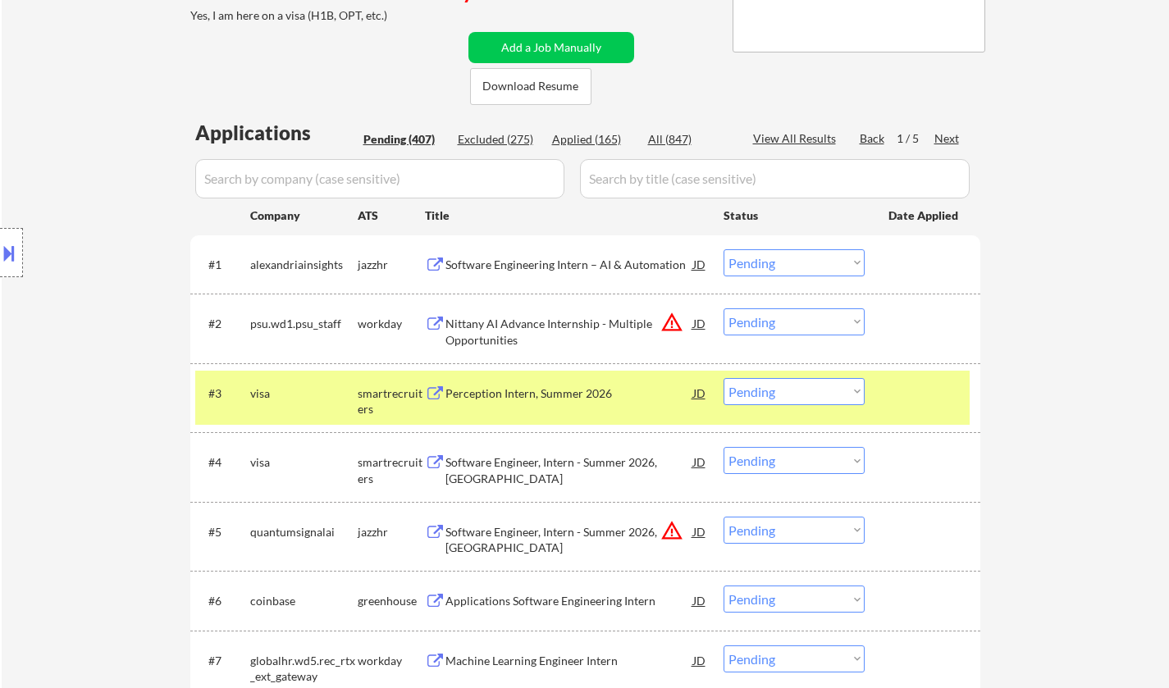
scroll to position [328, 0]
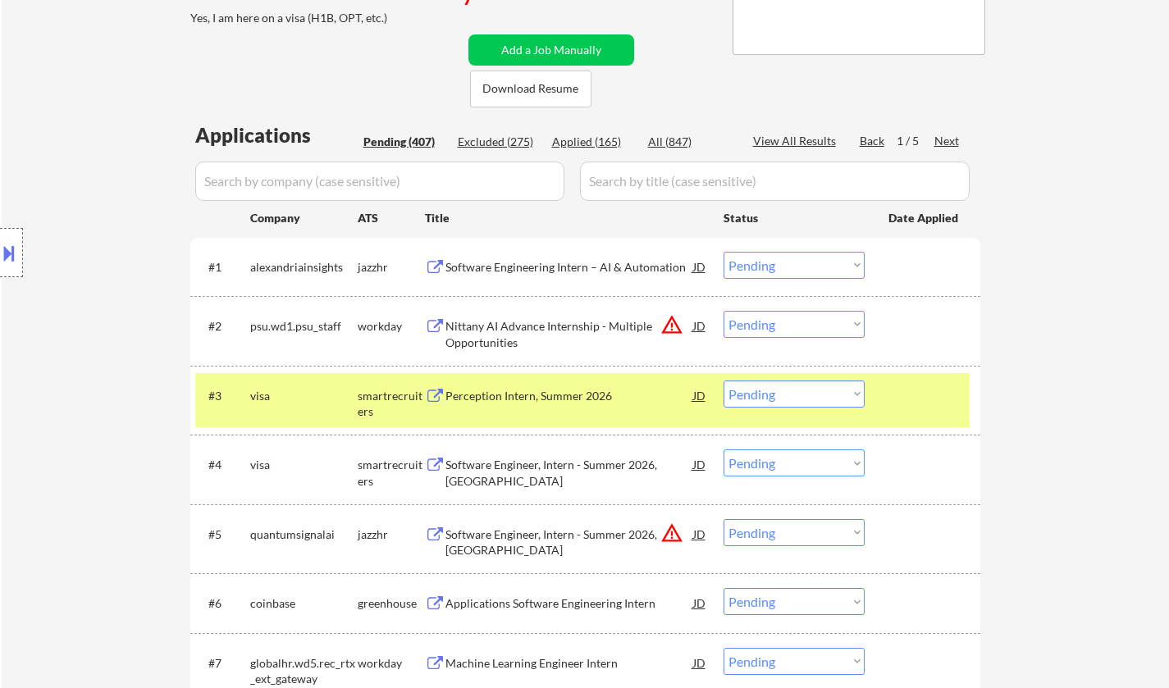
click at [602, 265] on div "Software Engineering Intern – AI & Automation" at bounding box center [569, 267] width 248 height 16
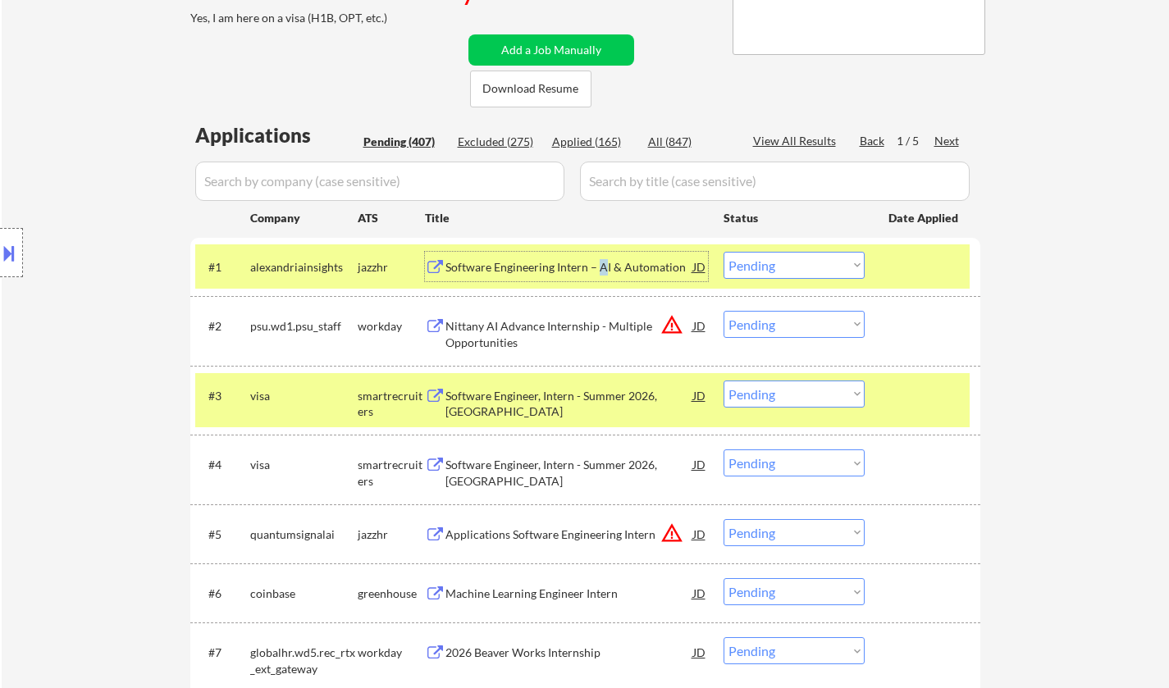
drag, startPoint x: 798, startPoint y: 265, endPoint x: 803, endPoint y: 275, distance: 11.0
click at [798, 266] on select "Choose an option... Pending Applied Excluded (Questions) Excluded (Expired) Exc…" at bounding box center [793, 265] width 141 height 27
click at [723, 252] on select "Choose an option... Pending Applied Excluded (Questions) Excluded (Expired) Exc…" at bounding box center [793, 265] width 141 height 27
select select ""pending""
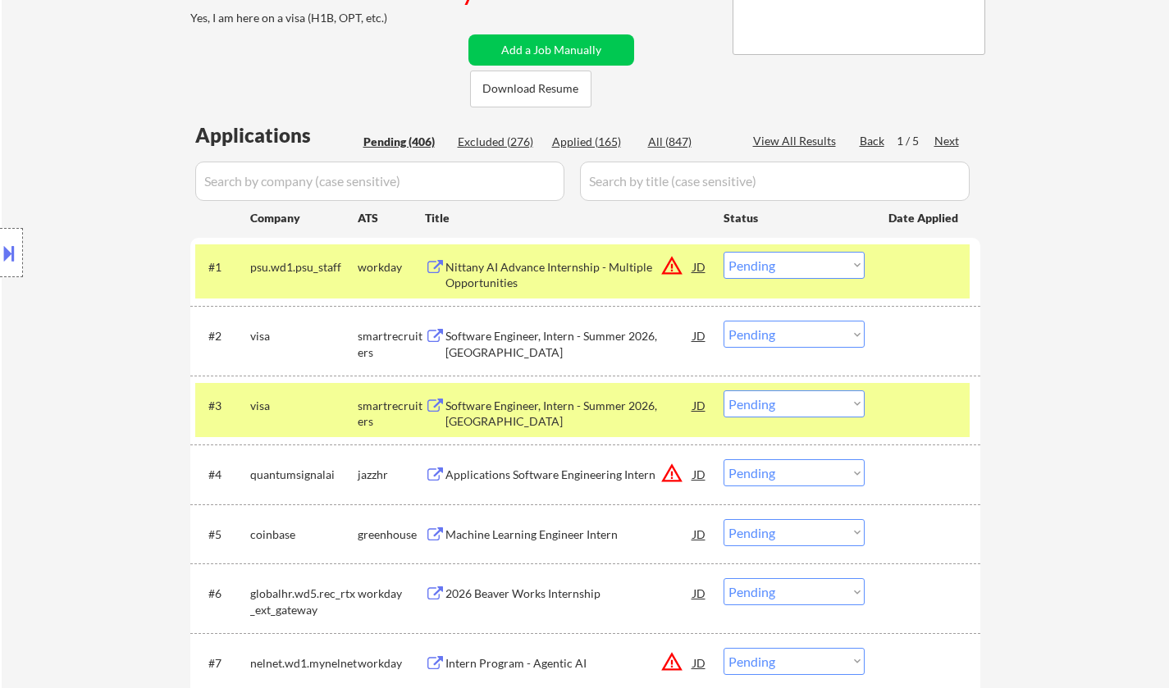
click at [614, 331] on div "Software Engineer, Intern - Summer 2026, [GEOGRAPHIC_DATA]" at bounding box center [569, 344] width 248 height 32
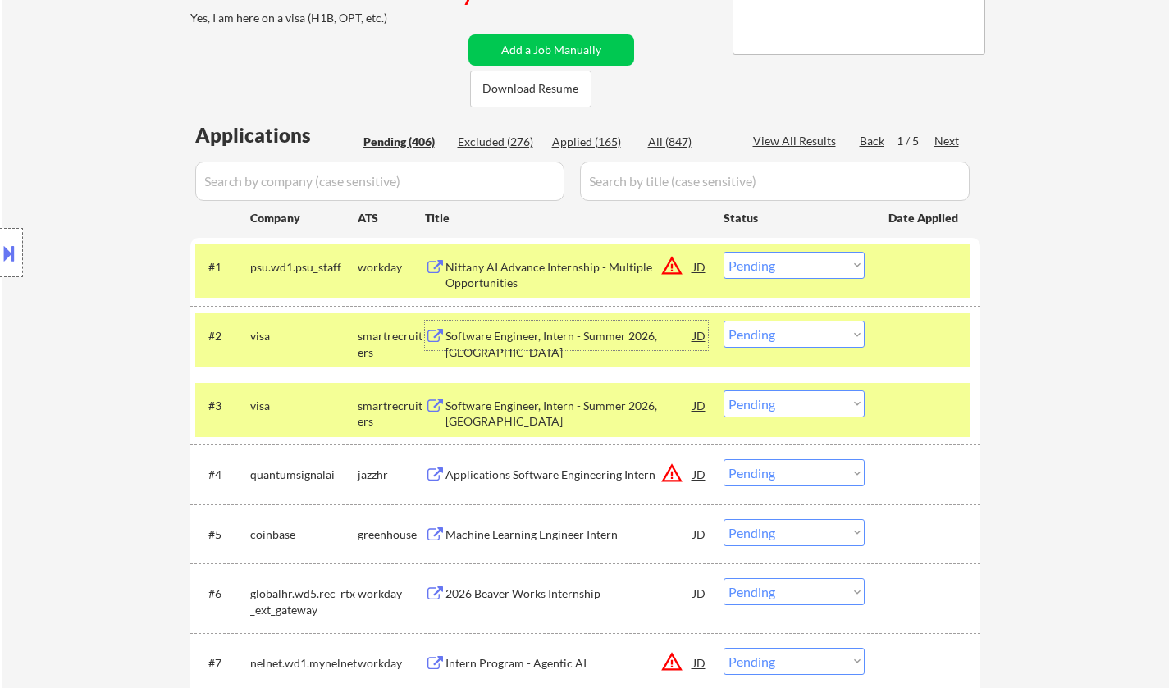
click at [820, 335] on select "Choose an option... Pending Applied Excluded (Questions) Excluded (Expired) Exc…" at bounding box center [793, 334] width 141 height 27
click at [723, 321] on select "Choose an option... Pending Applied Excluded (Questions) Excluded (Expired) Exc…" at bounding box center [793, 334] width 141 height 27
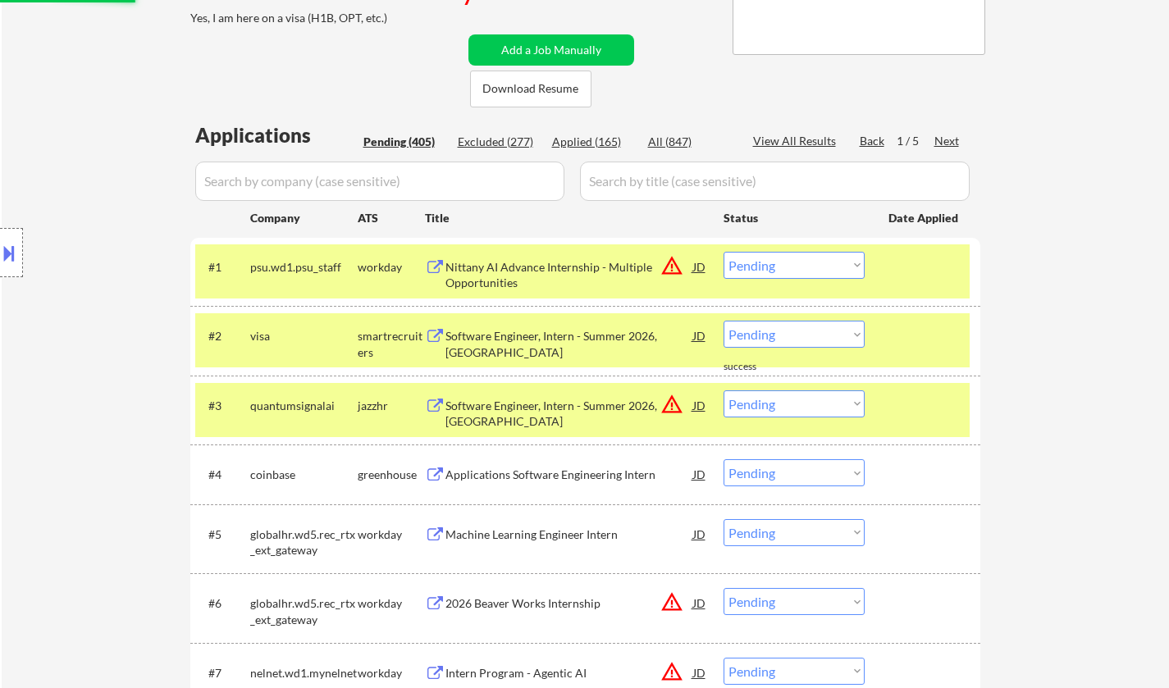
click at [807, 331] on select "Choose an option... Pending Applied Excluded (Questions) Excluded (Expired) Exc…" at bounding box center [793, 334] width 141 height 27
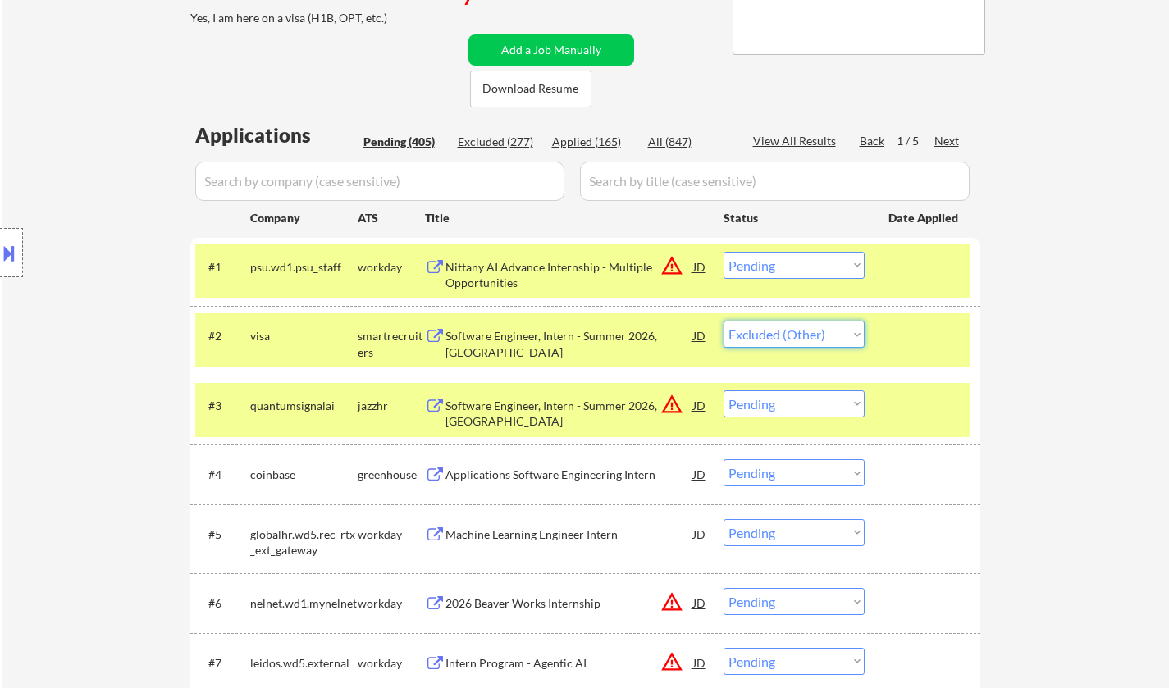
click at [723, 321] on select "Choose an option... Pending Applied Excluded (Questions) Excluded (Expired) Exc…" at bounding box center [793, 334] width 141 height 27
select select ""pending""
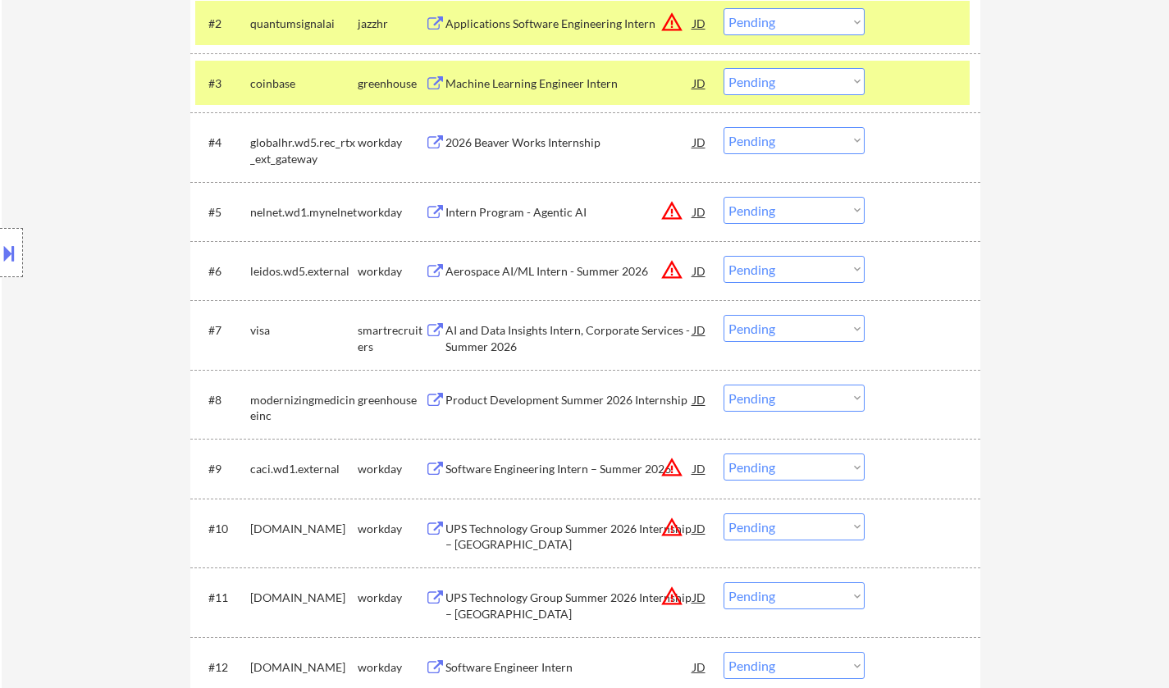
scroll to position [656, 0]
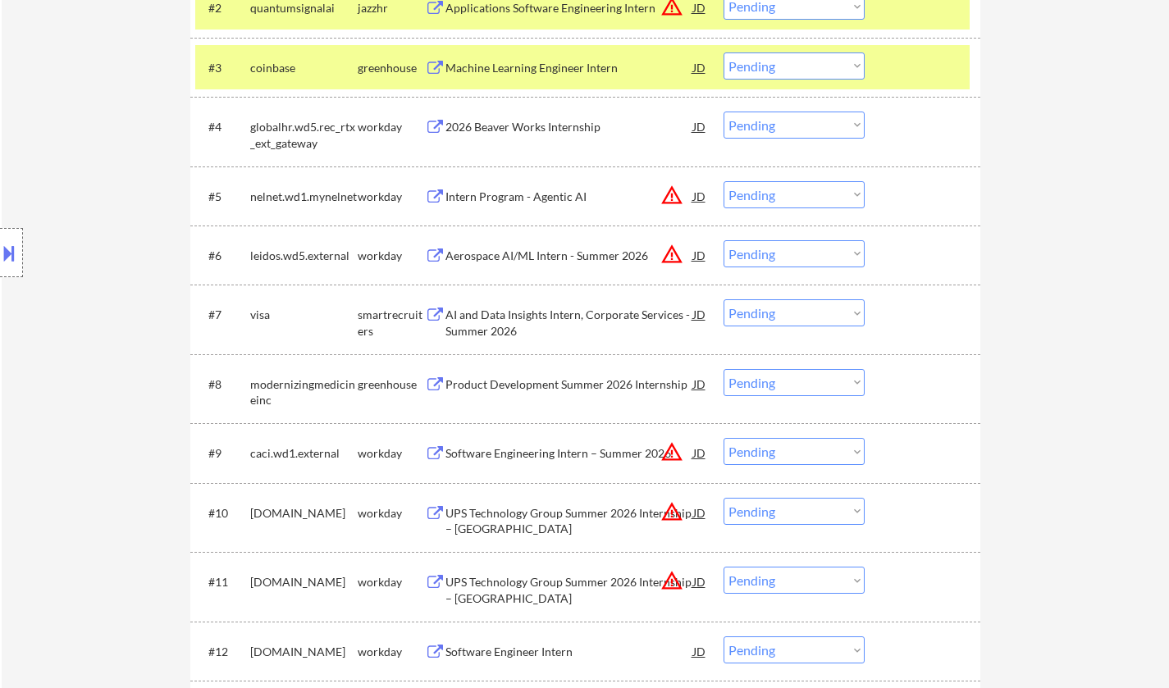
click at [792, 308] on select "Choose an option... Pending Applied Excluded (Questions) Excluded (Expired) Exc…" at bounding box center [793, 312] width 141 height 27
click at [723, 299] on select "Choose an option... Pending Applied Excluded (Questions) Excluded (Expired) Exc…" at bounding box center [793, 312] width 141 height 27
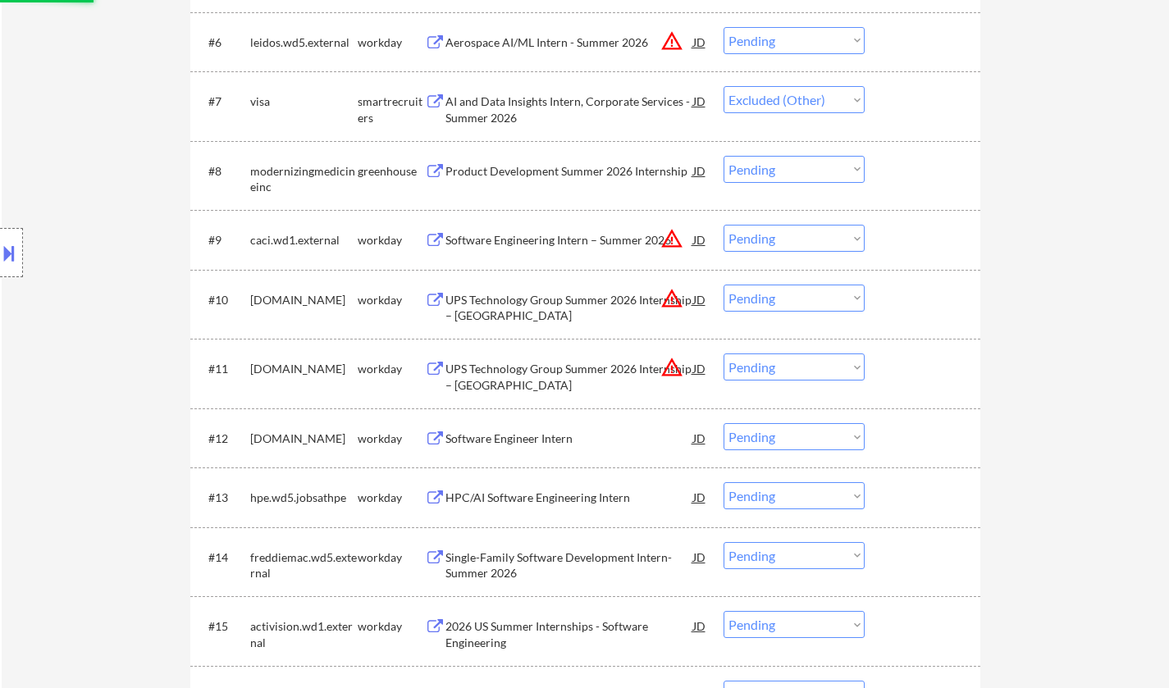
scroll to position [902, 0]
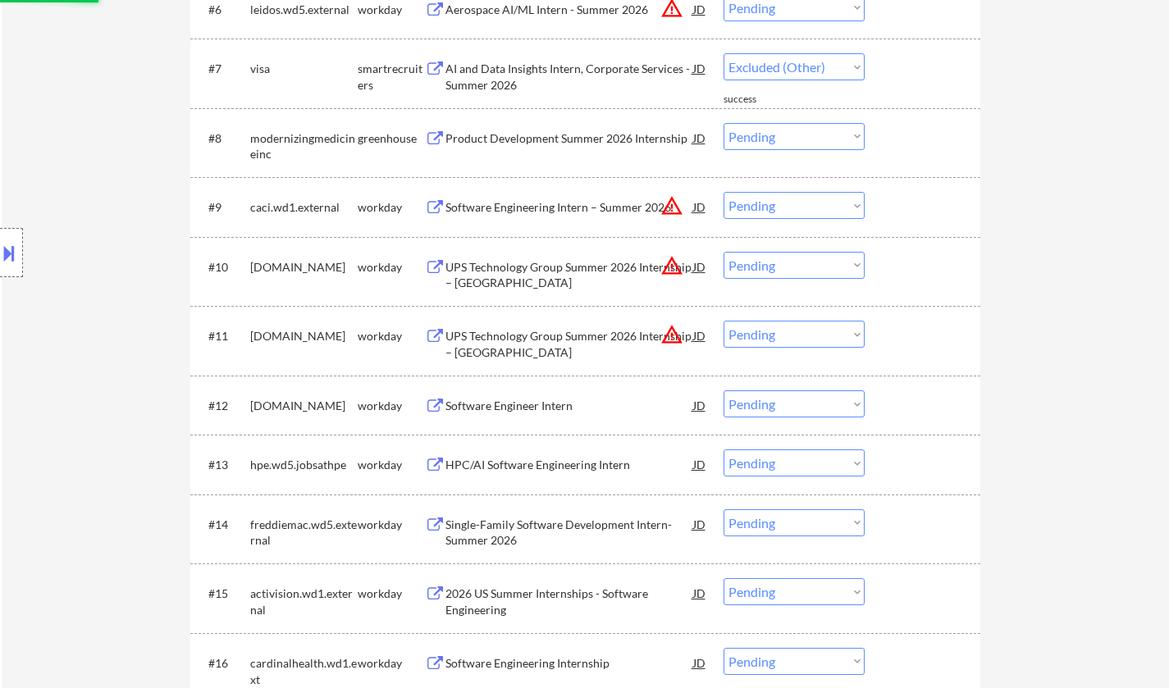
select select ""pending""
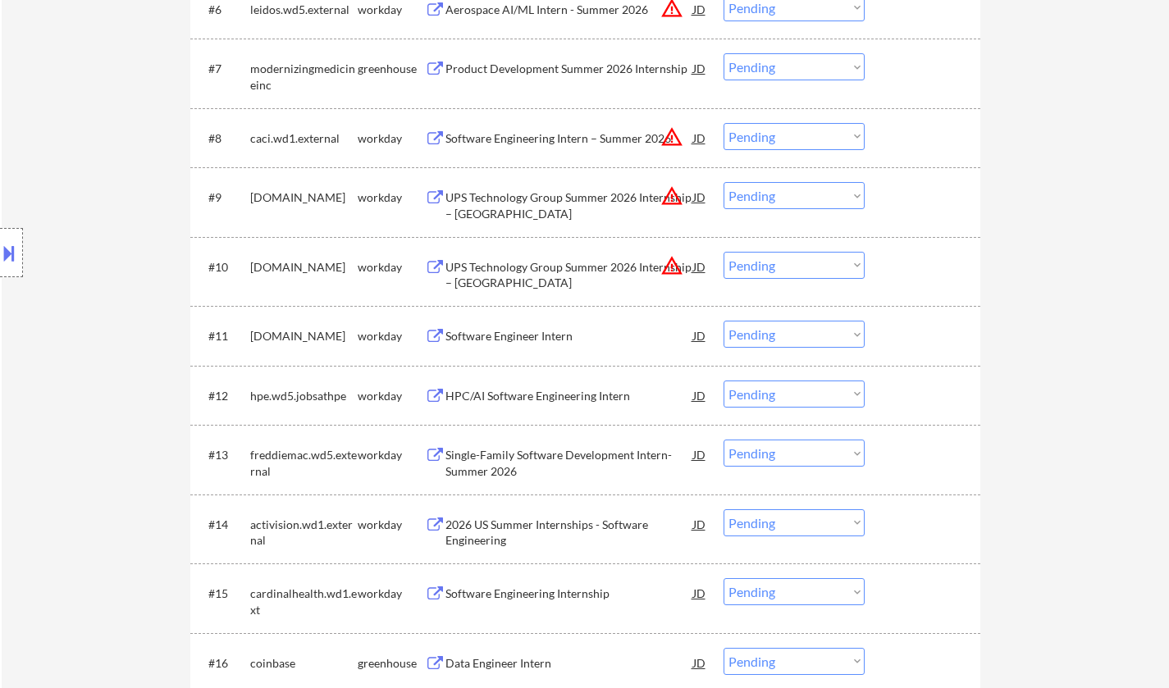
click at [518, 337] on div "Software Engineer Intern" at bounding box center [569, 336] width 248 height 16
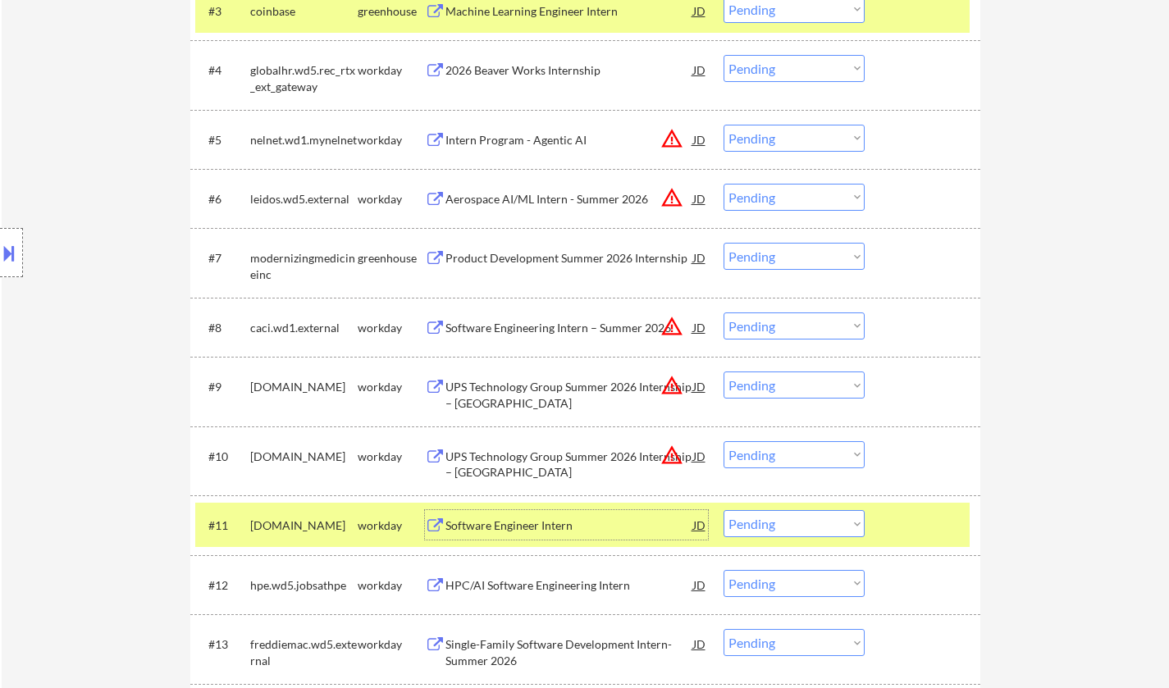
scroll to position [984, 0]
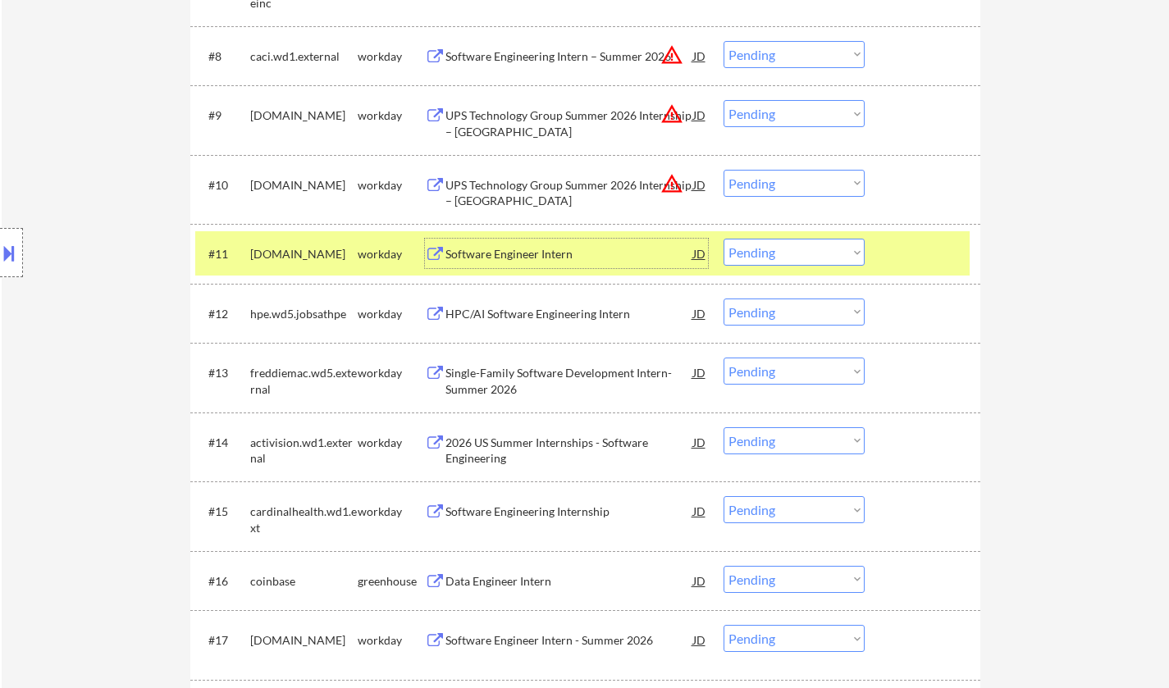
drag, startPoint x: 775, startPoint y: 255, endPoint x: 775, endPoint y: 264, distance: 9.0
click at [775, 255] on select "Choose an option... Pending Applied Excluded (Questions) Excluded (Expired) Exc…" at bounding box center [793, 252] width 141 height 27
click at [723, 239] on select "Choose an option... Pending Applied Excluded (Questions) Excluded (Expired) Exc…" at bounding box center [793, 252] width 141 height 27
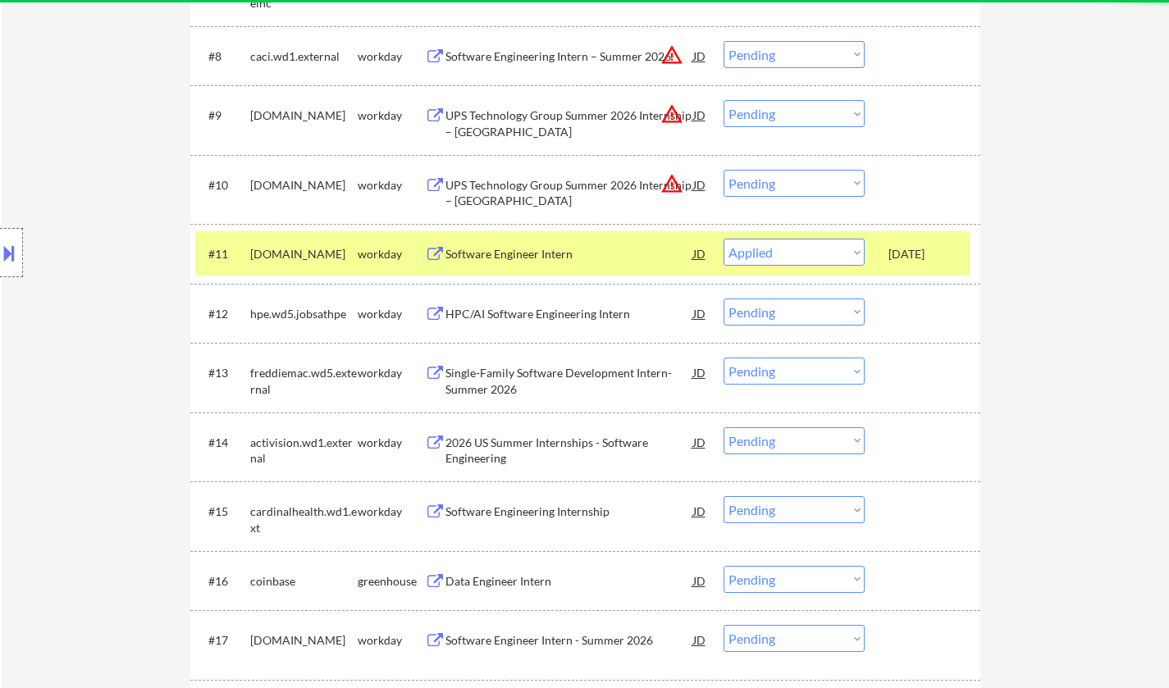
select select ""pending""
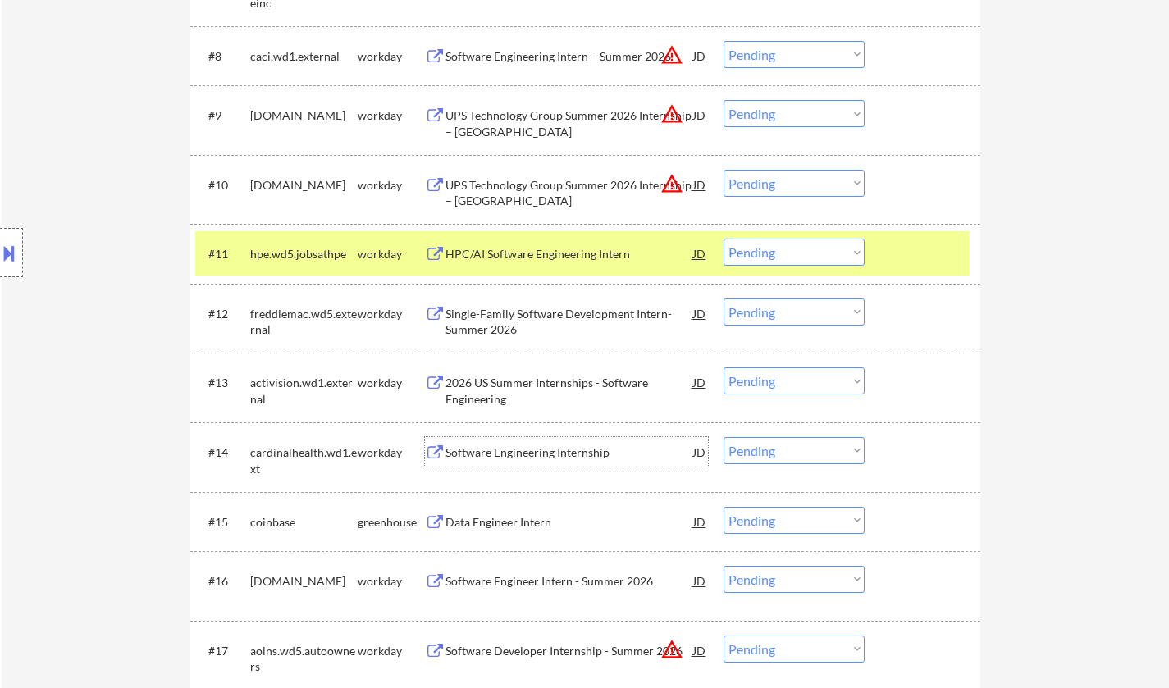
click at [536, 454] on div "Software Engineering Internship" at bounding box center [569, 453] width 248 height 16
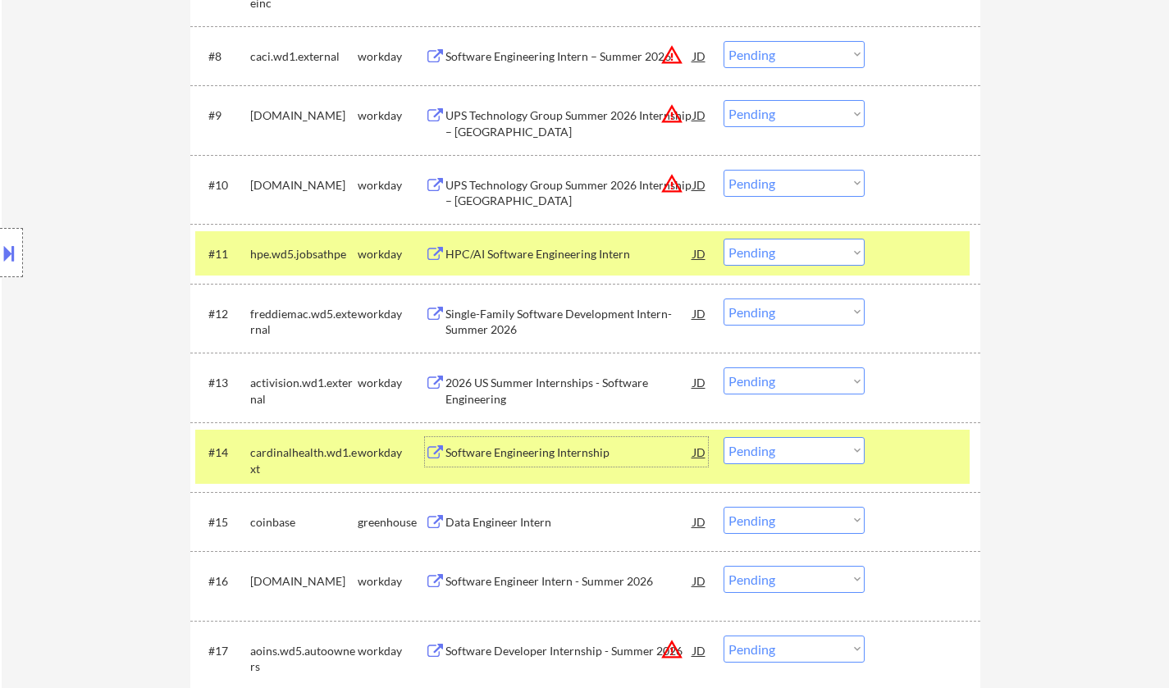
click at [765, 457] on select "Choose an option... Pending Applied Excluded (Questions) Excluded (Expired) Exc…" at bounding box center [793, 450] width 141 height 27
click at [723, 437] on select "Choose an option... Pending Applied Excluded (Questions) Excluded (Expired) Exc…" at bounding box center [793, 450] width 141 height 27
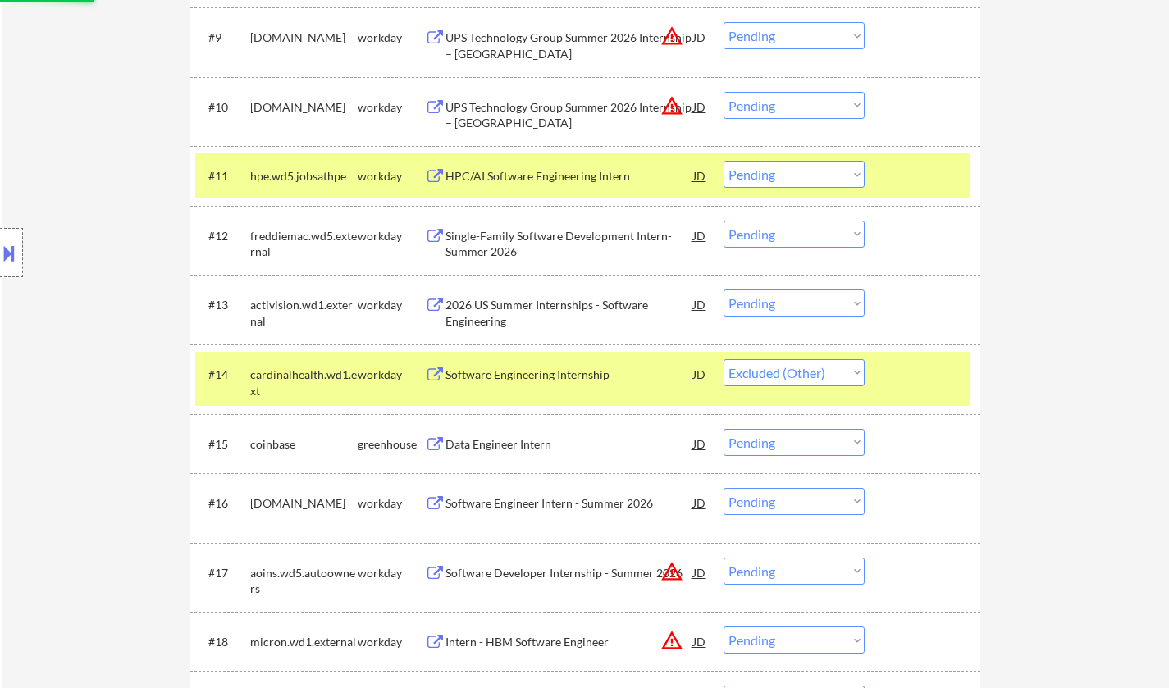
scroll to position [1230, 0]
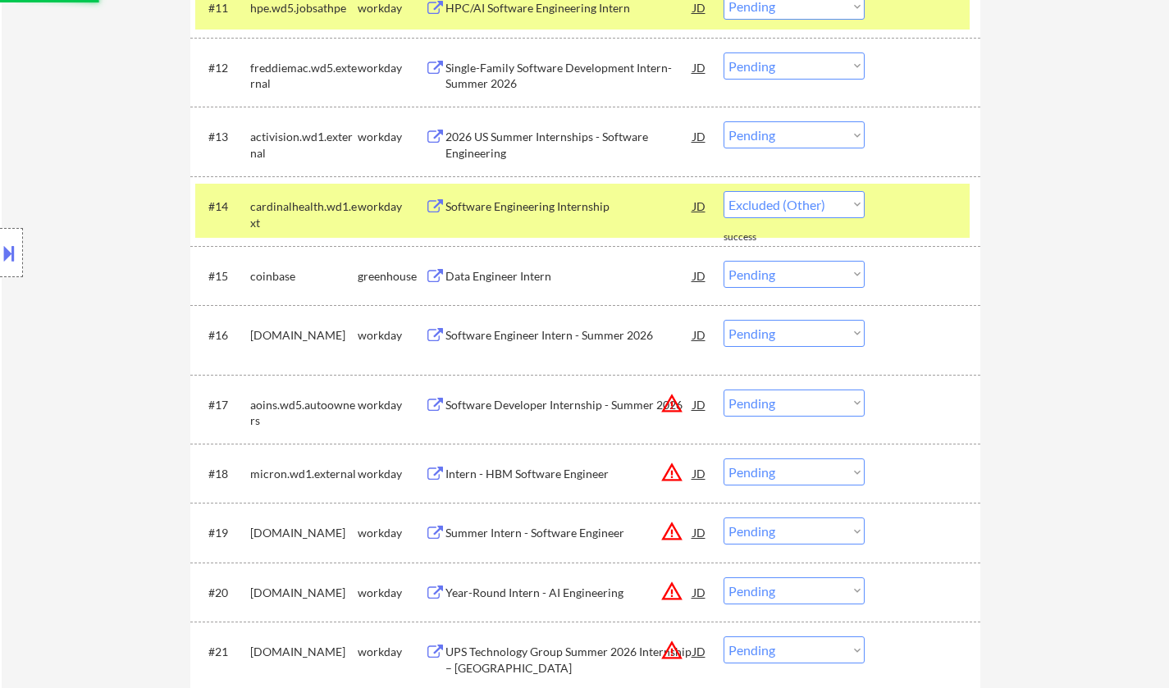
select select ""pending""
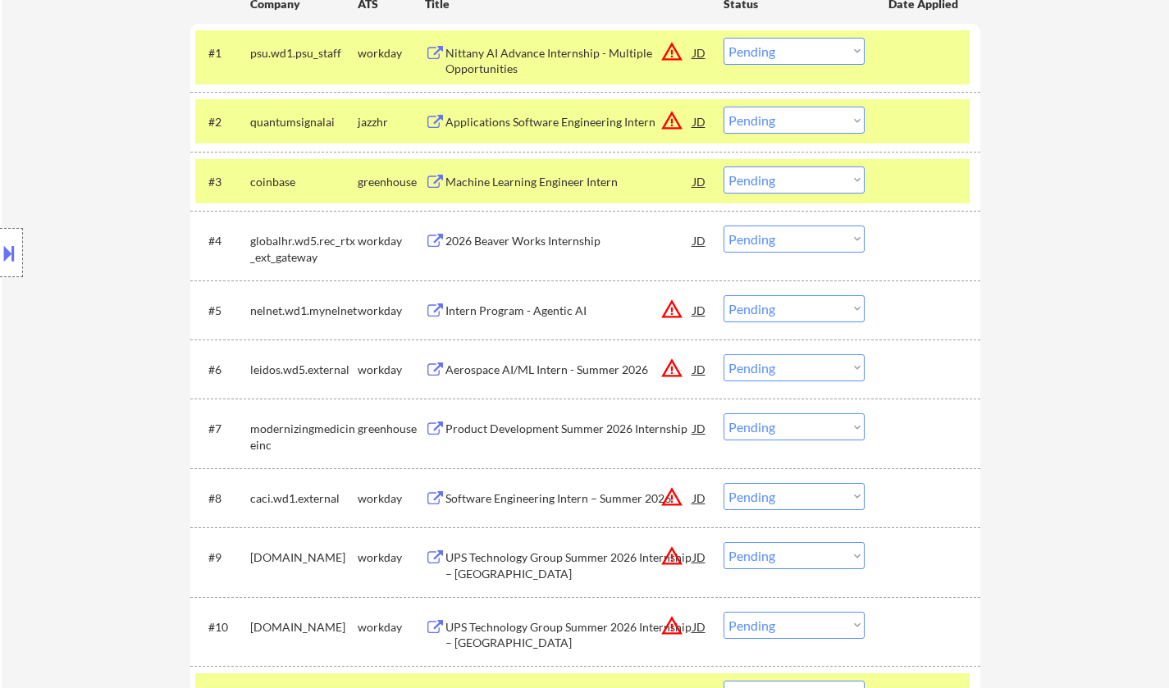
scroll to position [574, 0]
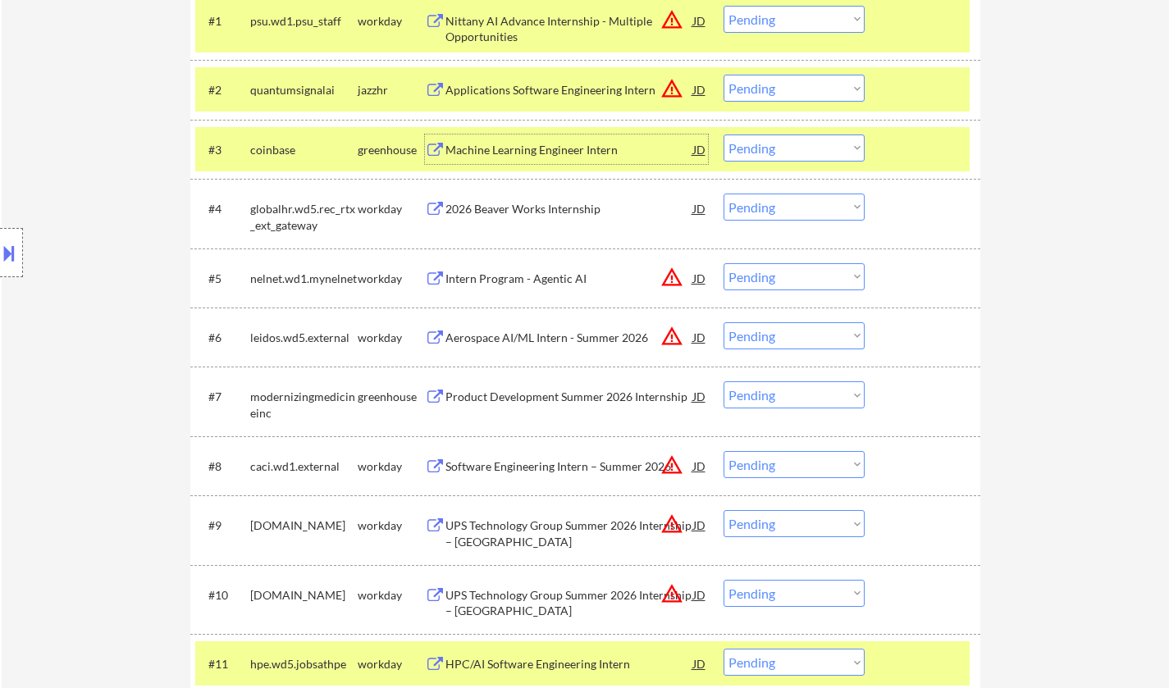
click at [550, 148] on div "Machine Learning Engineer Intern" at bounding box center [569, 150] width 248 height 16
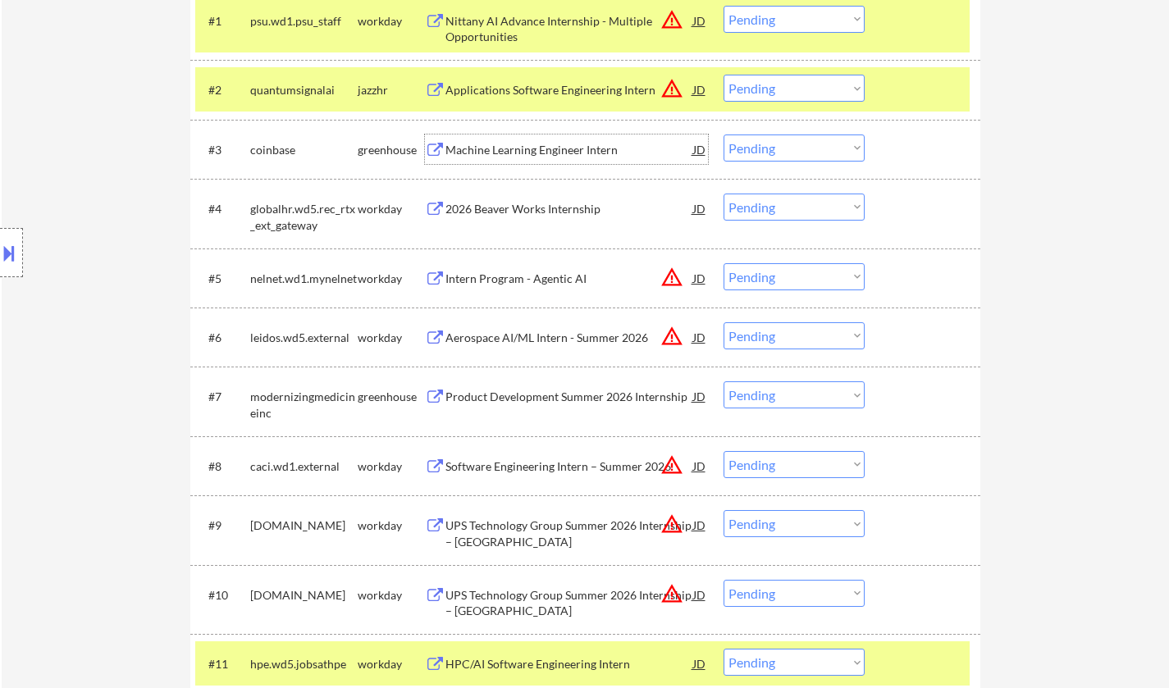
drag, startPoint x: 796, startPoint y: 139, endPoint x: 866, endPoint y: 275, distance: 153.0
click at [796, 139] on select "Choose an option... Pending Applied Excluded (Questions) Excluded (Expired) Exc…" at bounding box center [793, 148] width 141 height 27
click at [723, 135] on select "Choose an option... Pending Applied Excluded (Questions) Excluded (Expired) Exc…" at bounding box center [793, 148] width 141 height 27
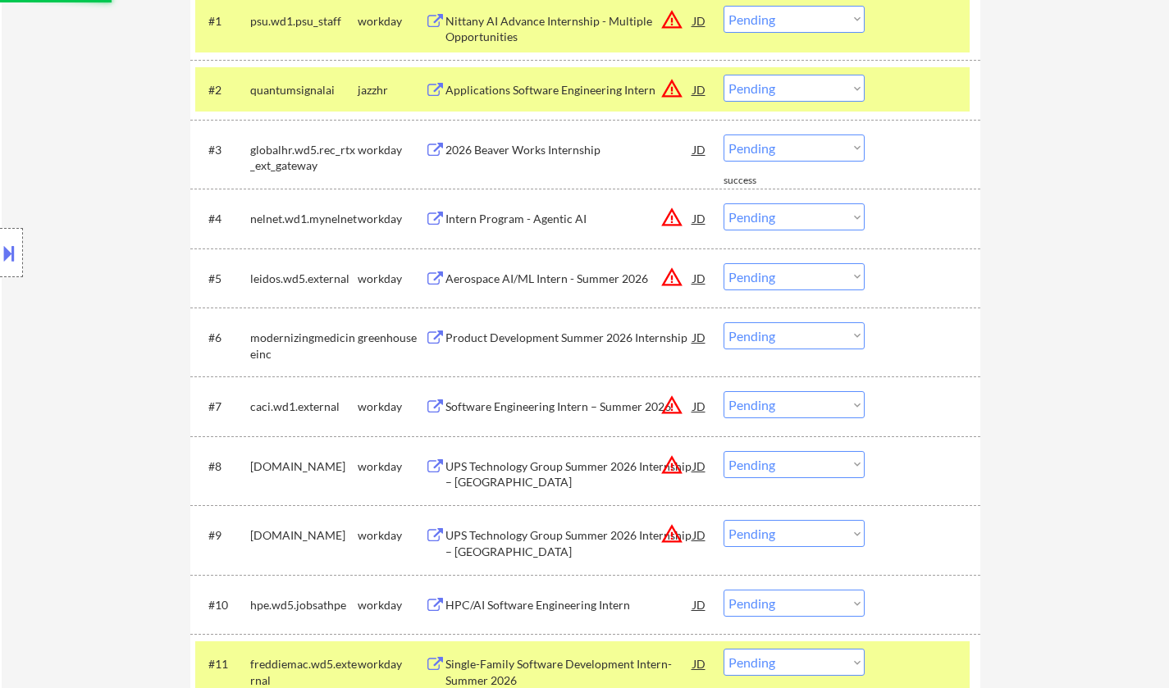
drag, startPoint x: 802, startPoint y: 148, endPoint x: 808, endPoint y: 157, distance: 10.0
click at [802, 148] on select "Choose an option... Pending Applied Excluded (Questions) Excluded (Expired) Exc…" at bounding box center [793, 148] width 141 height 27
click at [723, 135] on select "Choose an option... Pending Applied Excluded (Questions) Excluded (Expired) Exc…" at bounding box center [793, 148] width 141 height 27
select select ""pending""
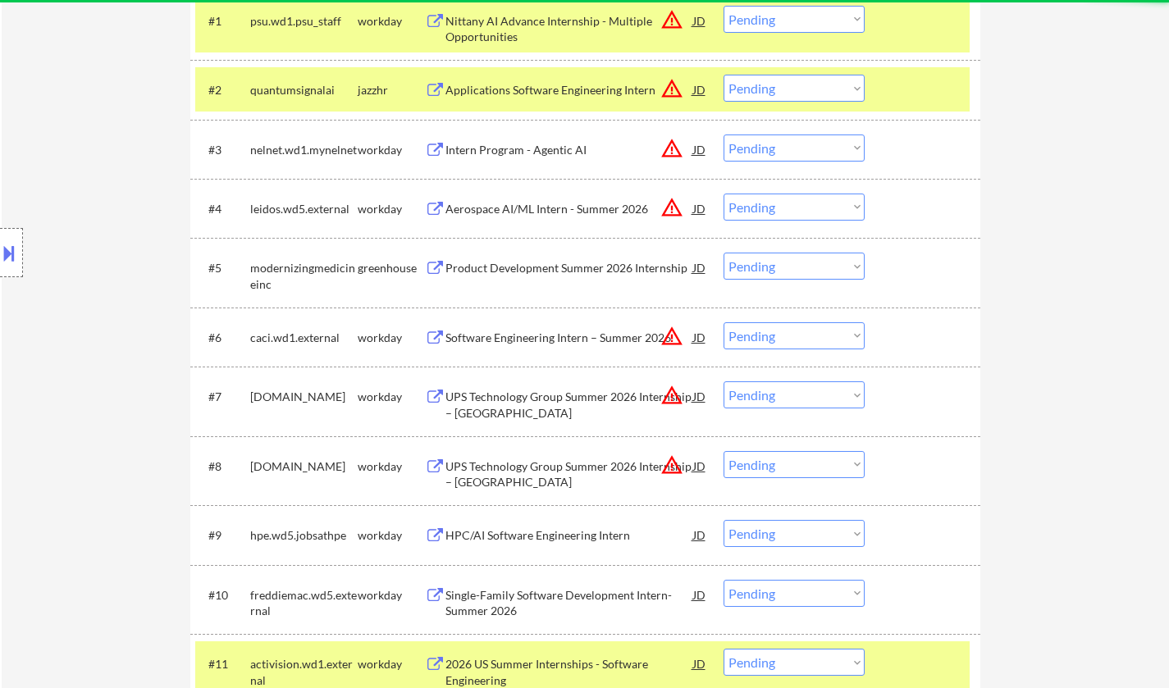
click at [536, 273] on div "Product Development Summer 2026 Internship" at bounding box center [569, 268] width 248 height 16
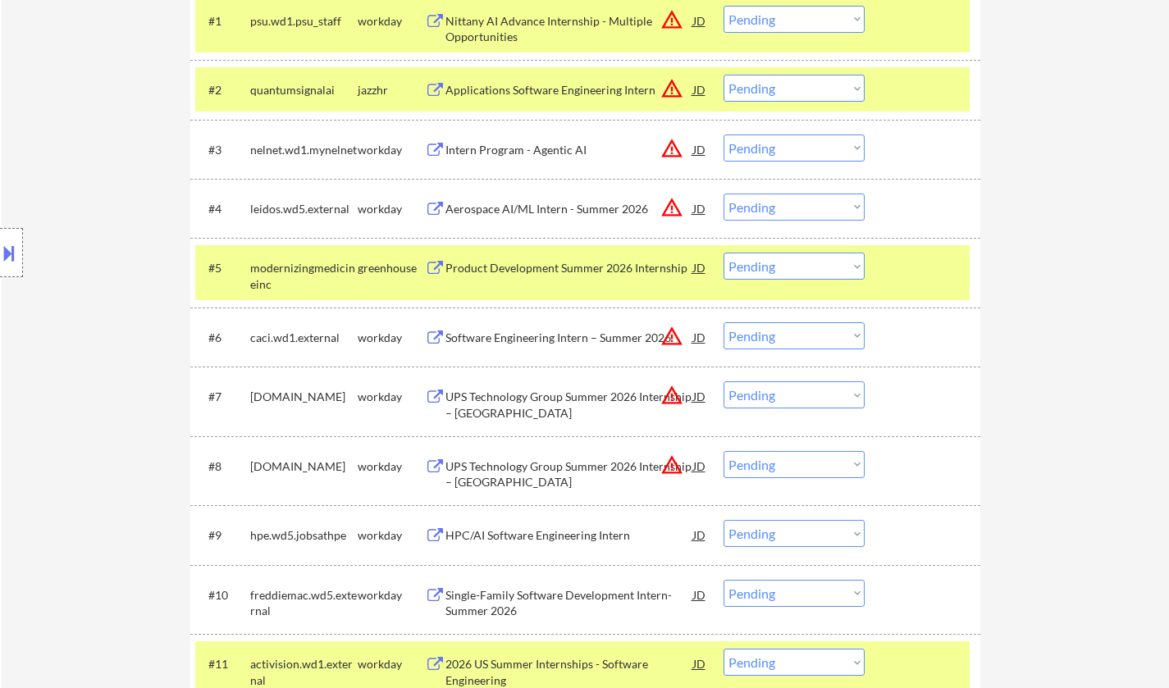
select select ""PLACEHOLDER_1427118222253""
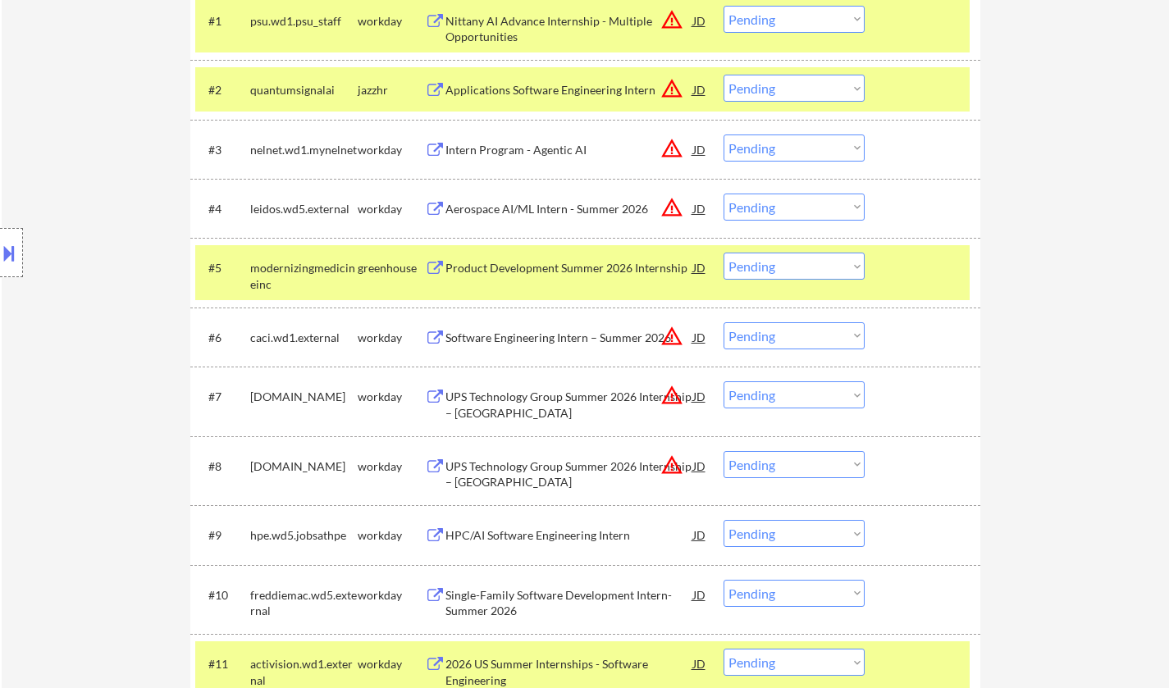
select select ""pending""
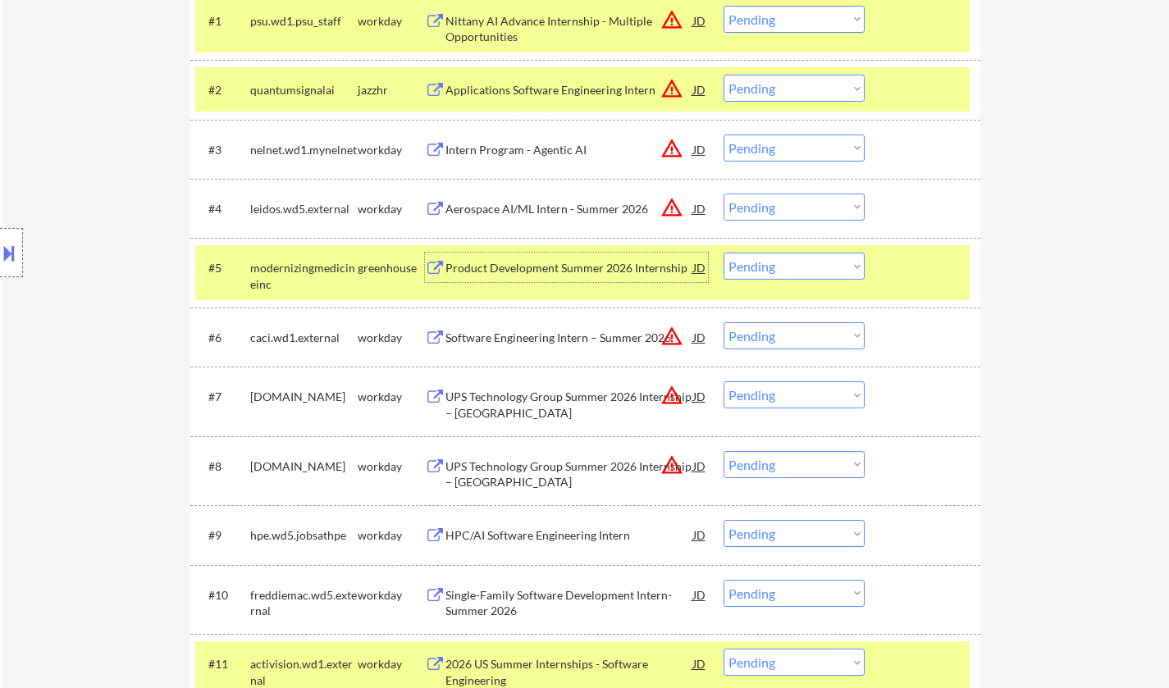
click at [769, 276] on select "Choose an option... Pending Applied Excluded (Questions) Excluded (Expired) Exc…" at bounding box center [793, 266] width 141 height 27
click at [723, 253] on select "Choose an option... Pending Applied Excluded (Questions) Excluded (Expired) Exc…" at bounding box center [793, 266] width 141 height 27
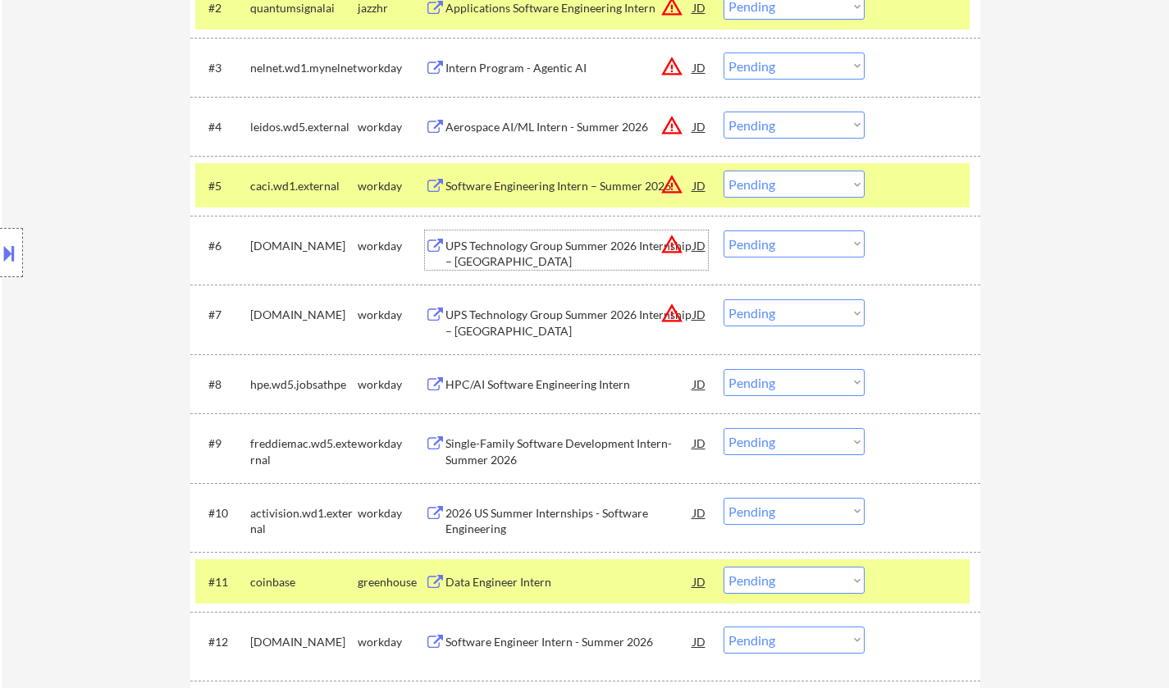
click at [545, 239] on div "UPS Technology Group Summer 2026 Internship – [GEOGRAPHIC_DATA]" at bounding box center [569, 254] width 248 height 32
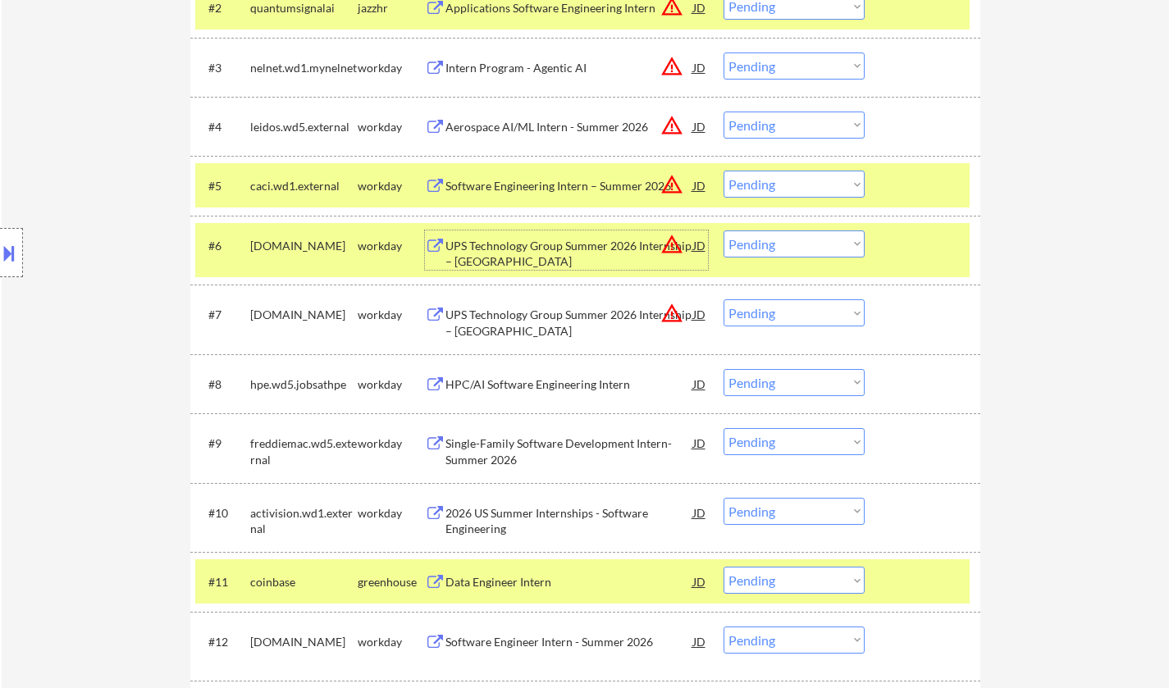
drag, startPoint x: 784, startPoint y: 189, endPoint x: 790, endPoint y: 196, distance: 9.4
click at [784, 189] on select "Choose an option... Pending Applied Excluded (Questions) Excluded (Expired) Exc…" at bounding box center [793, 184] width 141 height 27
click at [723, 171] on select "Choose an option... Pending Applied Excluded (Questions) Excluded (Expired) Exc…" at bounding box center [793, 184] width 141 height 27
click at [803, 121] on select "Choose an option... Pending Applied Excluded (Questions) Excluded (Expired) Exc…" at bounding box center [793, 125] width 141 height 27
select select ""pending""
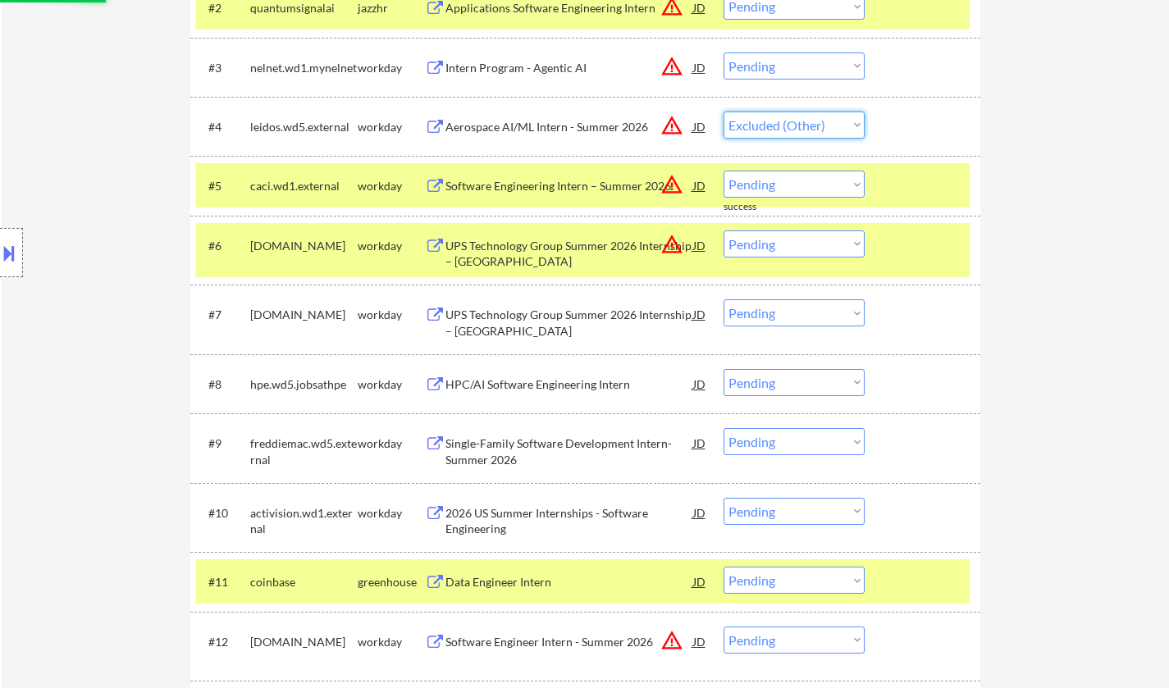
click at [723, 112] on select "Choose an option... Pending Applied Excluded (Questions) Excluded (Expired) Exc…" at bounding box center [793, 125] width 141 height 27
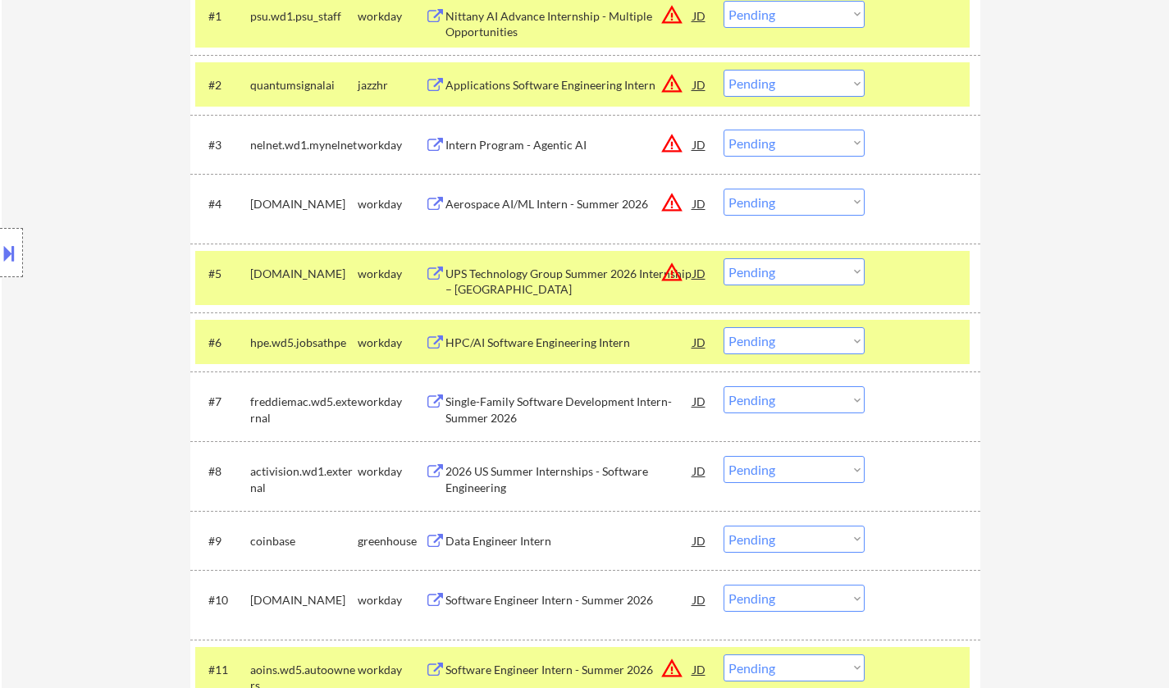
scroll to position [574, 0]
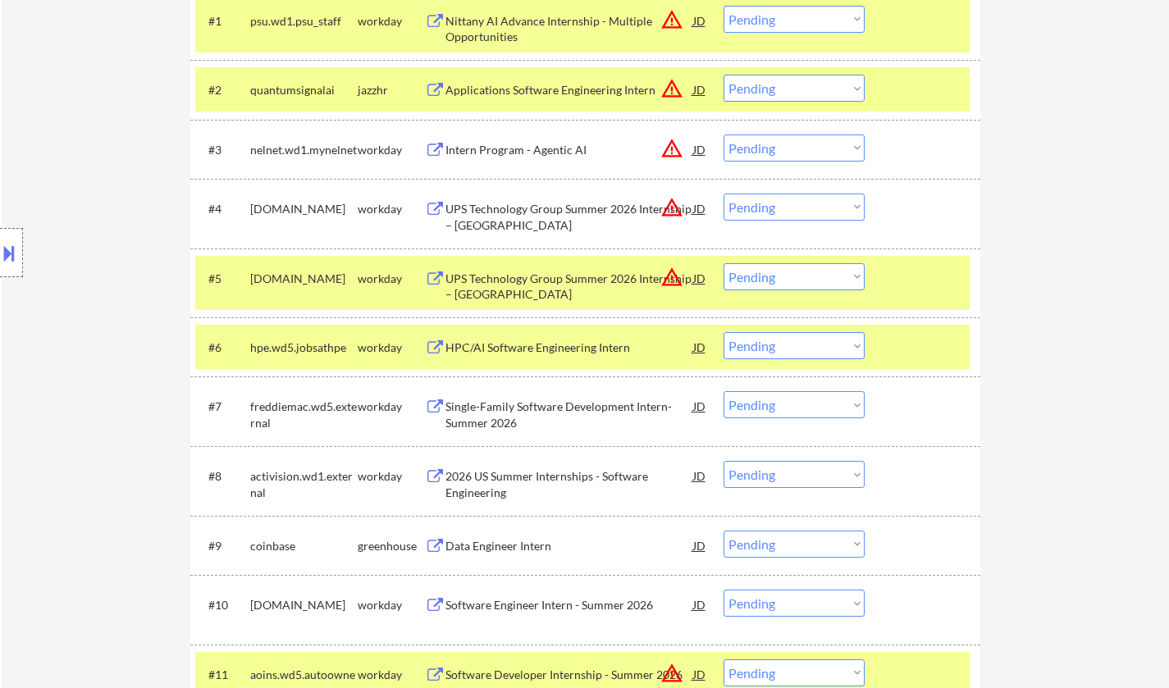
click at [793, 206] on select "Choose an option... Pending Applied Excluded (Questions) Excluded (Expired) Exc…" at bounding box center [793, 207] width 141 height 27
click at [798, 425] on div "#7 freddiemac.wd5.external workday Single-Family Software Development Intern- S…" at bounding box center [582, 411] width 774 height 54
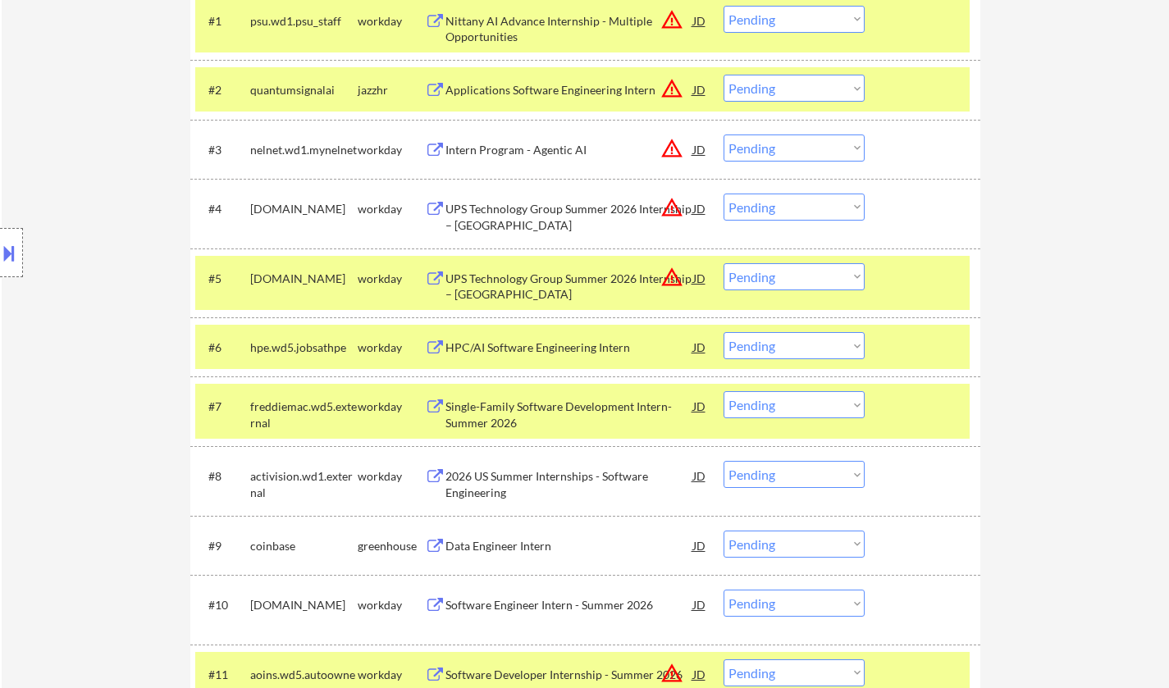
click at [768, 210] on select "Choose an option... Pending Applied Excluded (Questions) Excluded (Expired) Exc…" at bounding box center [793, 207] width 141 height 27
click at [723, 194] on select "Choose an option... Pending Applied Excluded (Questions) Excluded (Expired) Exc…" at bounding box center [793, 207] width 141 height 27
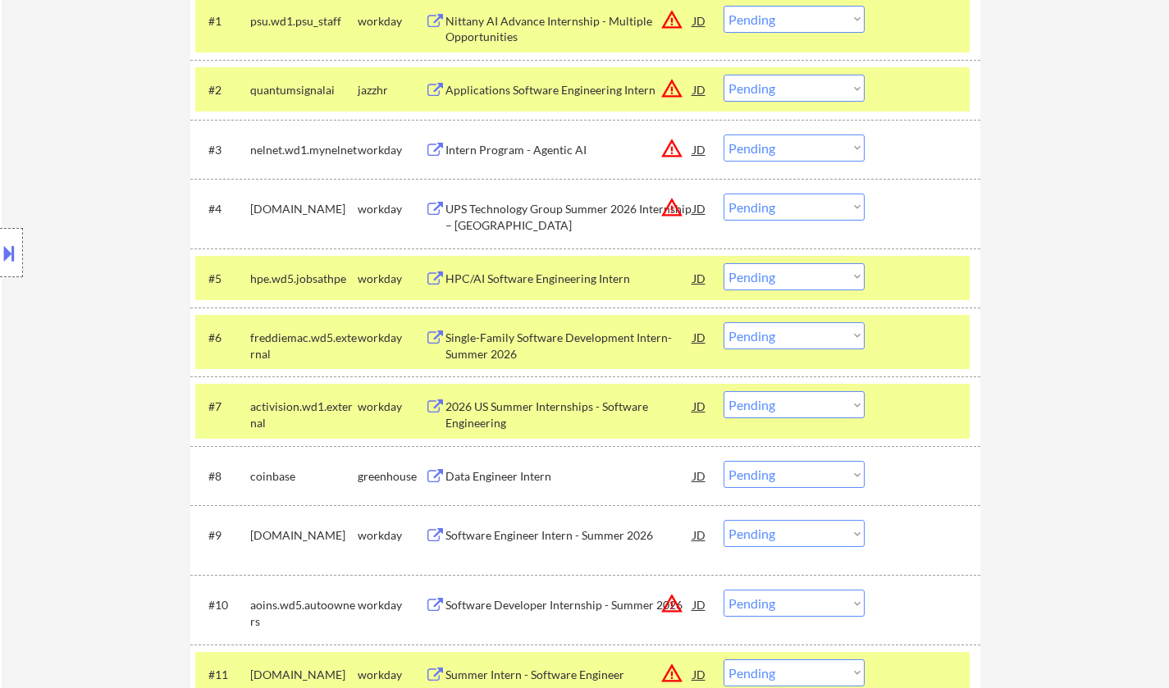
click at [786, 219] on select "Choose an option... Pending Applied Excluded (Questions) Excluded (Expired) Exc…" at bounding box center [793, 207] width 141 height 27
click at [723, 194] on select "Choose an option... Pending Applied Excluded (Questions) Excluded (Expired) Exc…" at bounding box center [793, 207] width 141 height 27
select select ""pending""
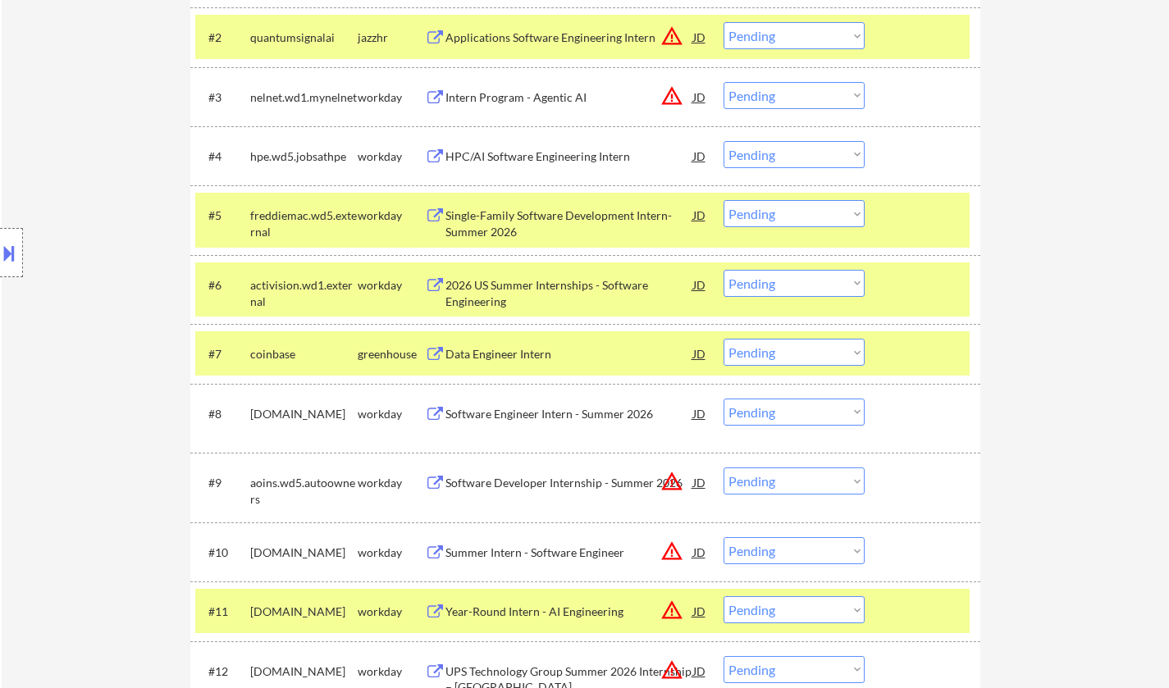
scroll to position [656, 0]
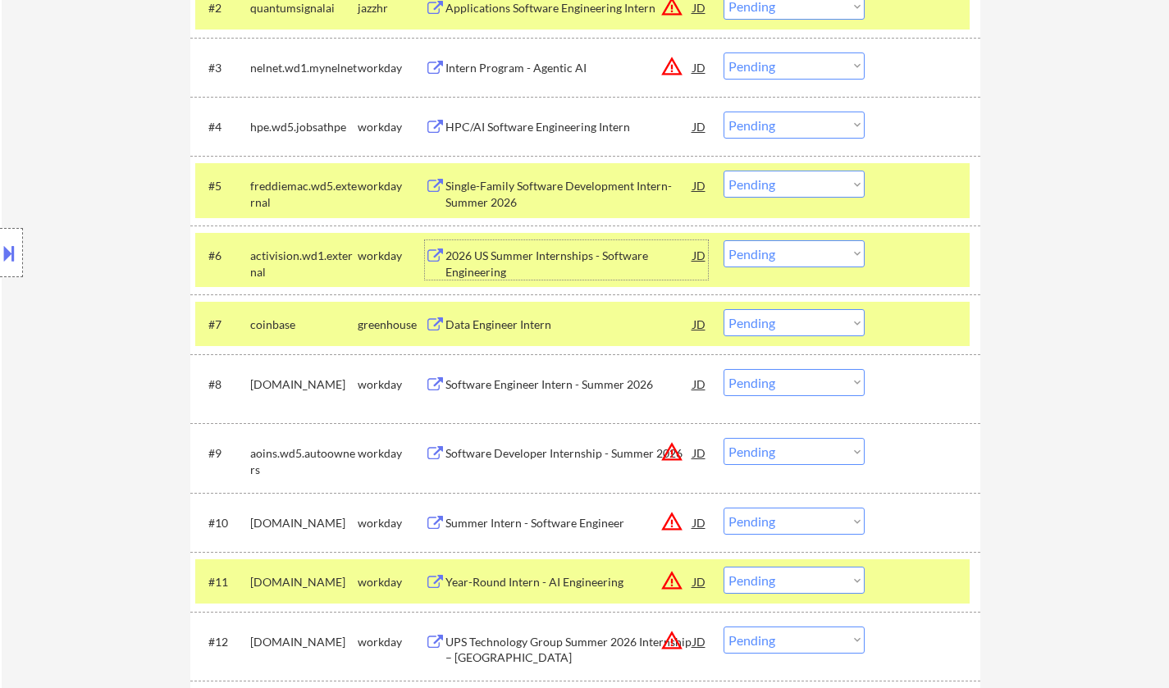
click at [507, 256] on div "2026 US Summer Internships - Software Engineering" at bounding box center [569, 264] width 248 height 32
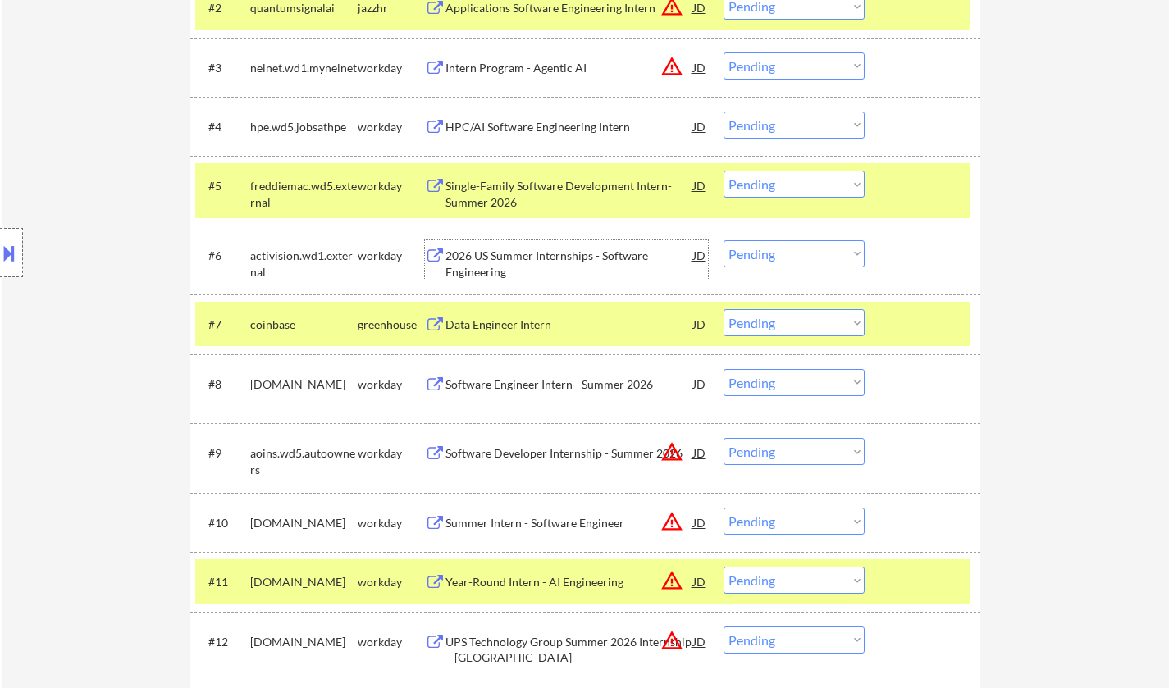
click at [765, 252] on select "Choose an option... Pending Applied Excluded (Questions) Excluded (Expired) Exc…" at bounding box center [793, 253] width 141 height 27
click at [723, 240] on select "Choose an option... Pending Applied Excluded (Questions) Excluded (Expired) Exc…" at bounding box center [793, 253] width 141 height 27
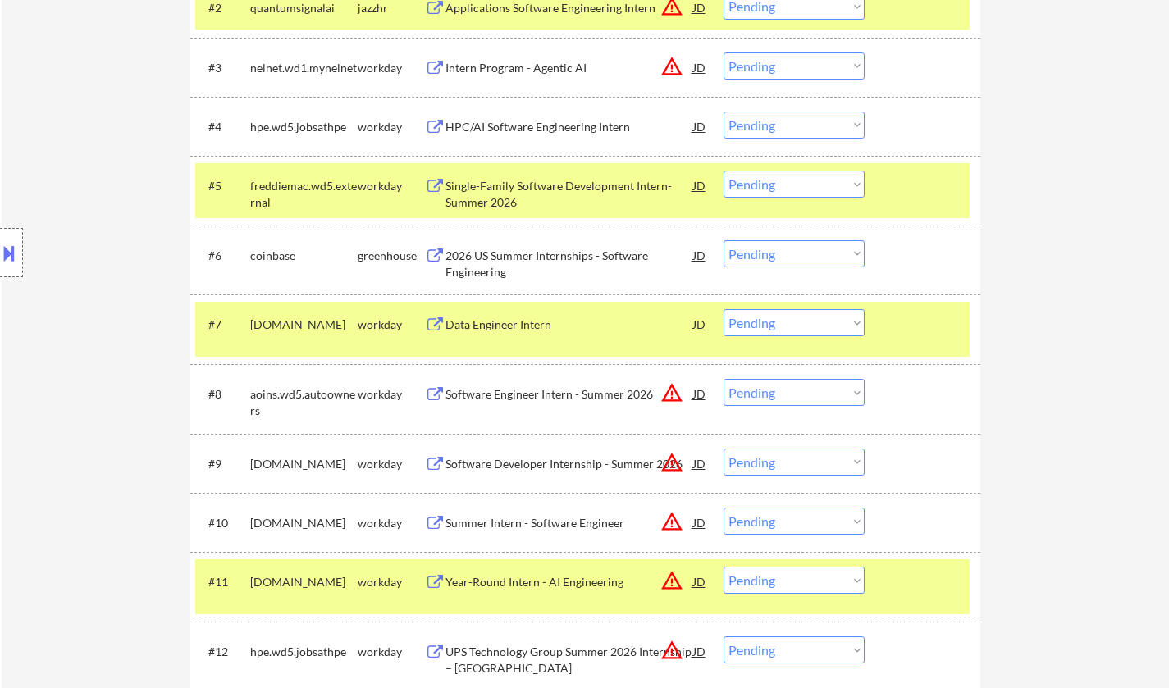
click at [493, 253] on div "2026 US Summer Internships - Software Engineering" at bounding box center [569, 264] width 248 height 32
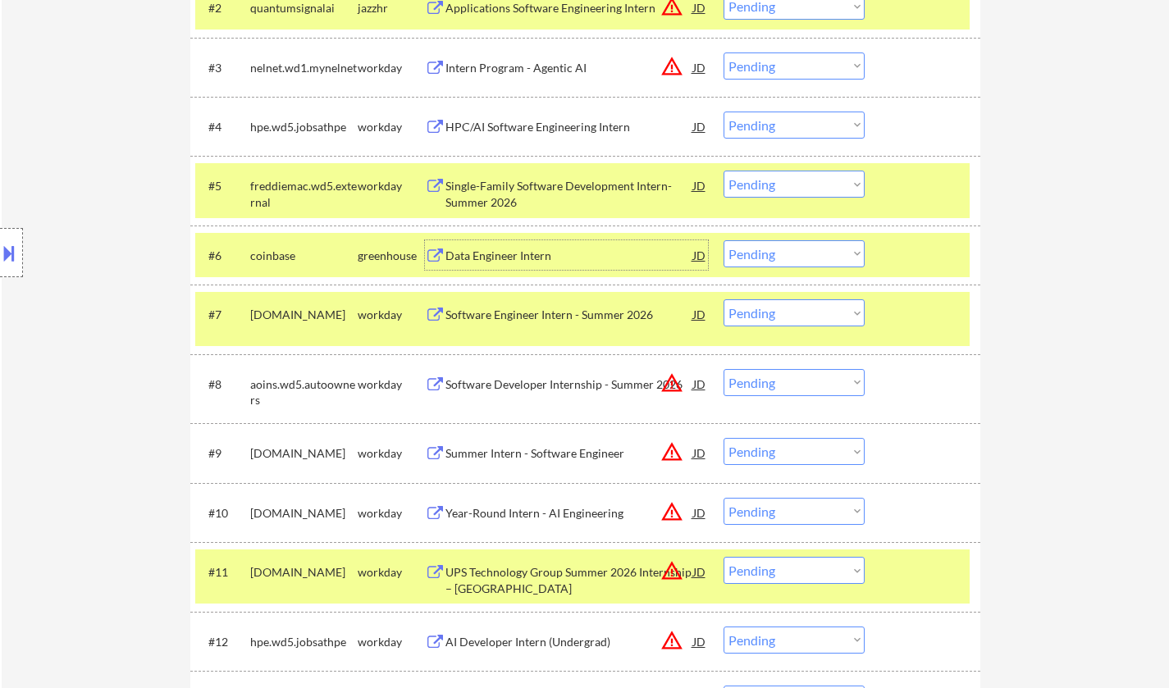
click at [785, 260] on select "Choose an option... Pending Applied Excluded (Questions) Excluded (Expired) Exc…" at bounding box center [793, 253] width 141 height 27
click at [553, 272] on div "#6 coinbase greenhouse Data Engineer Intern JD warning_amber Choose an option..…" at bounding box center [582, 255] width 774 height 44
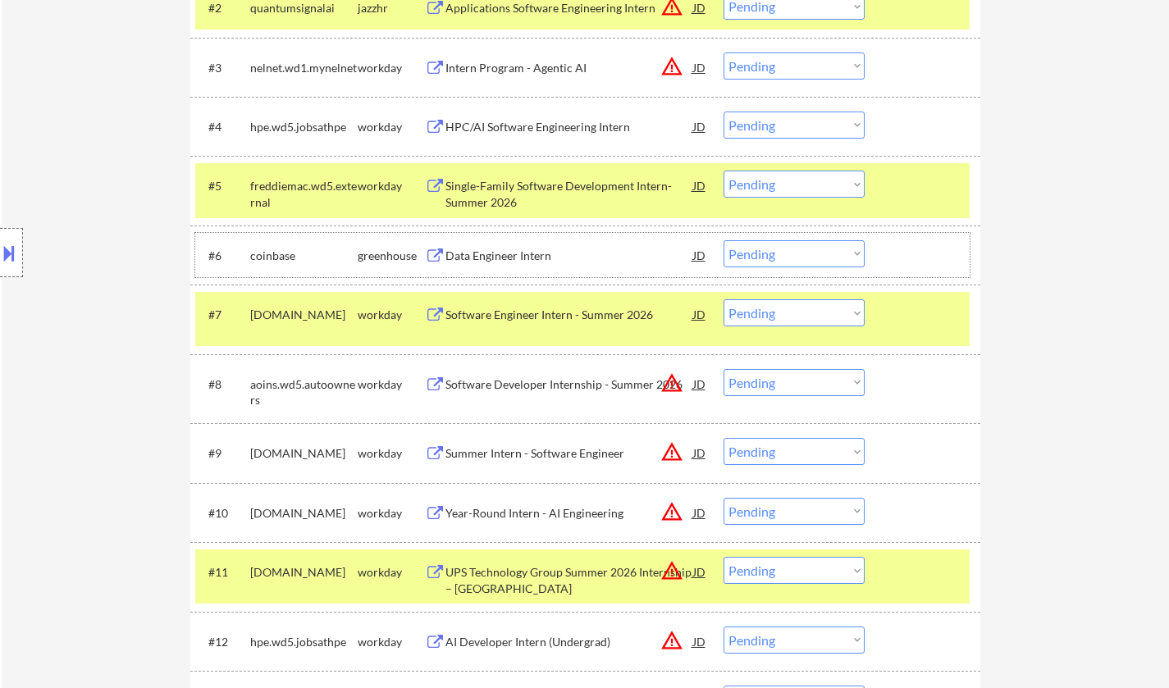
drag, startPoint x: 801, startPoint y: 246, endPoint x: 801, endPoint y: 265, distance: 18.9
click at [801, 246] on select "Choose an option... Pending Applied Excluded (Questions) Excluded (Expired) Exc…" at bounding box center [793, 253] width 141 height 27
click at [723, 240] on select "Choose an option... Pending Applied Excluded (Questions) Excluded (Expired) Exc…" at bounding box center [793, 253] width 141 height 27
select select ""pending""
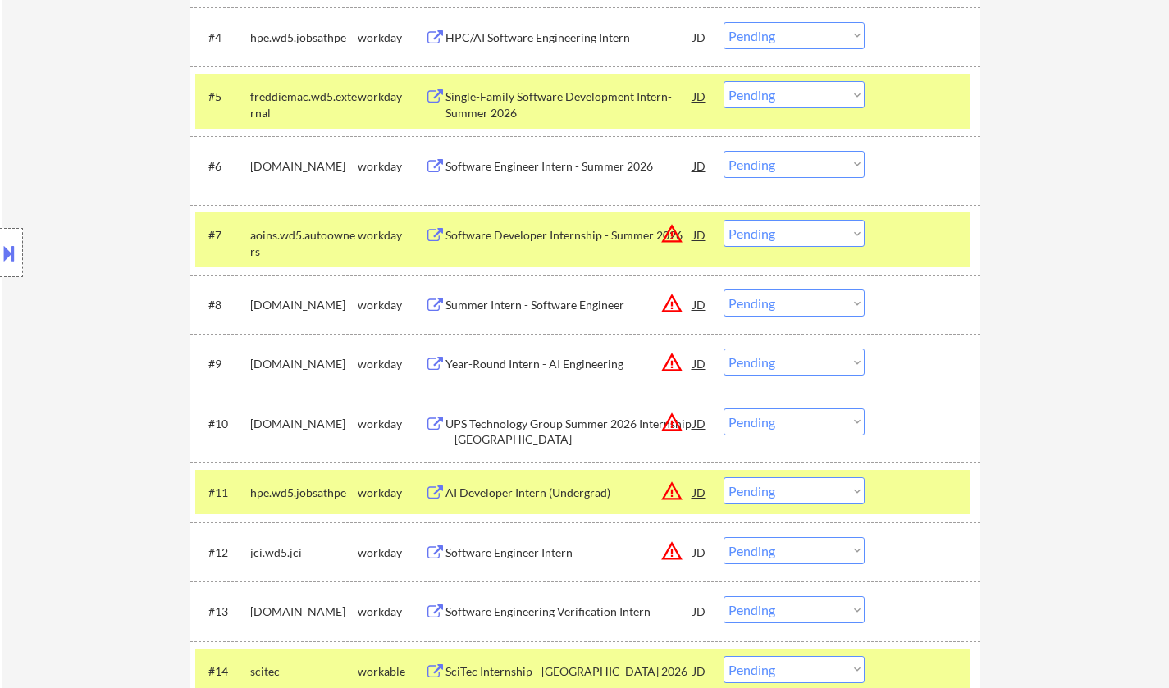
scroll to position [902, 0]
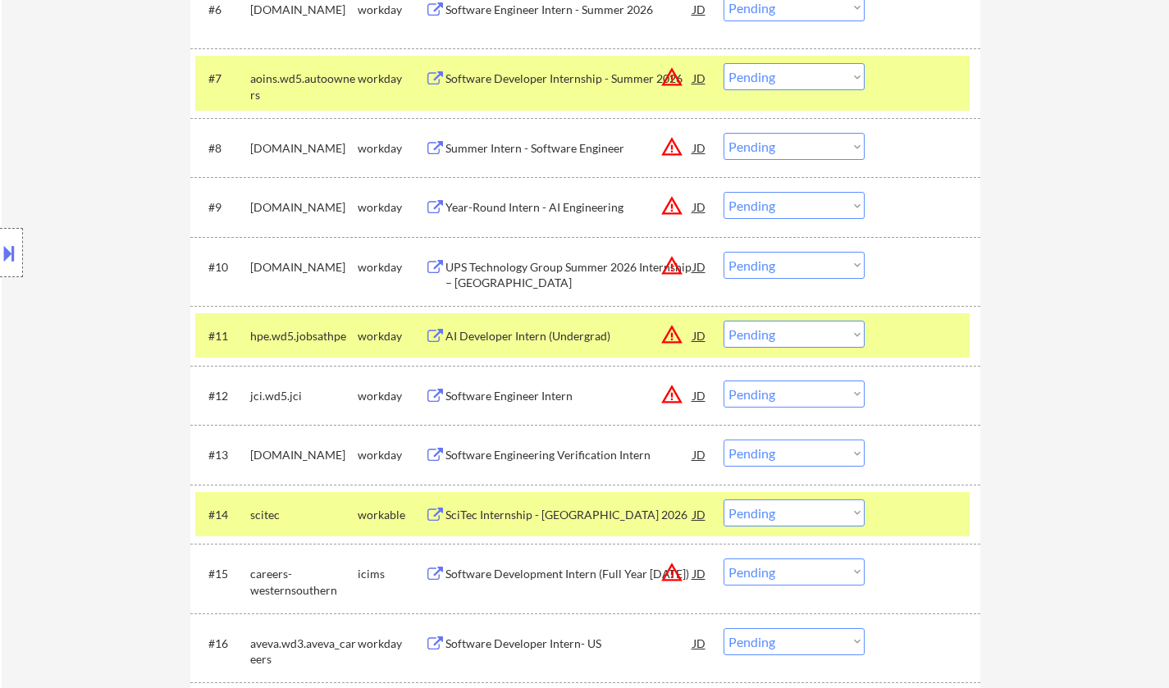
drag, startPoint x: 783, startPoint y: 263, endPoint x: 798, endPoint y: 272, distance: 17.3
click at [785, 263] on select "Choose an option... Pending Applied Excluded (Questions) Excluded (Expired) Exc…" at bounding box center [793, 265] width 141 height 27
click at [723, 252] on select "Choose an option... Pending Applied Excluded (Questions) Excluded (Expired) Exc…" at bounding box center [793, 265] width 141 height 27
select select ""pending""
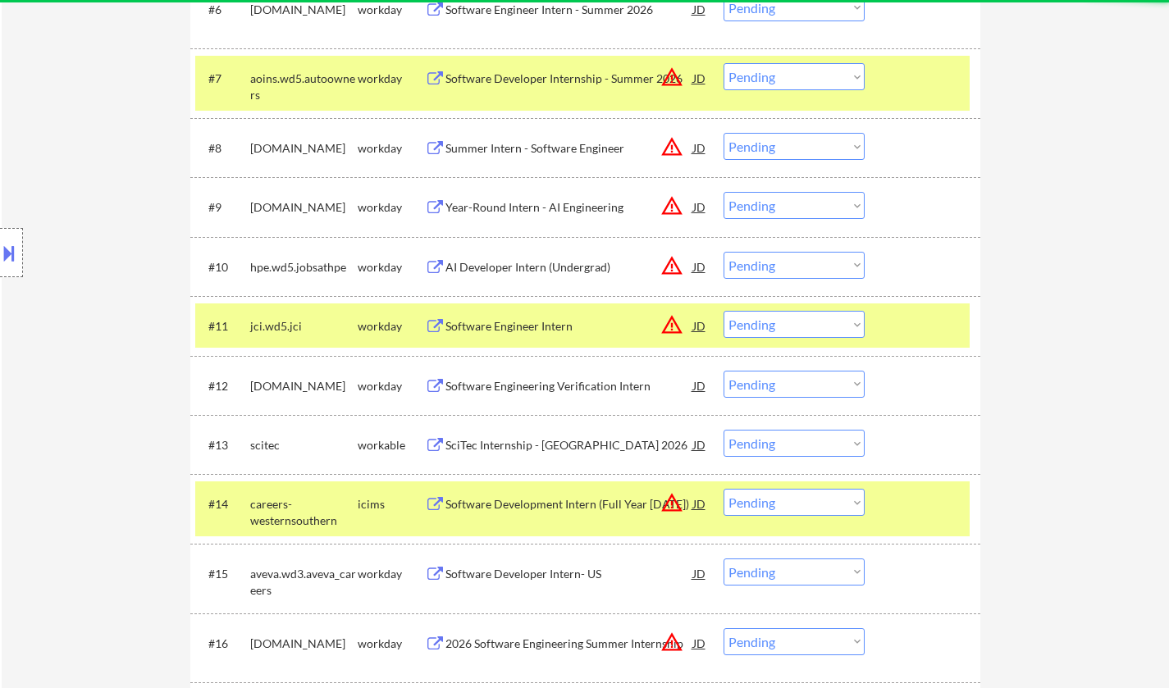
click at [824, 210] on select "Choose an option... Pending Applied Excluded (Questions) Excluded (Expired) Exc…" at bounding box center [793, 205] width 141 height 27
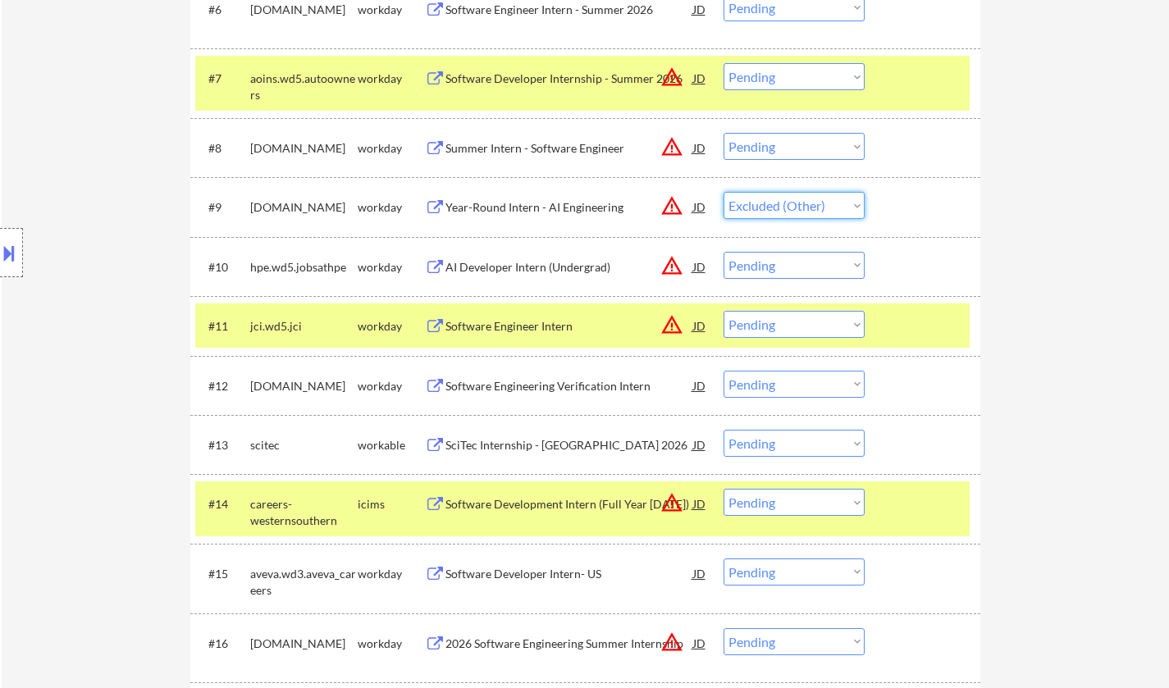
click at [723, 192] on select "Choose an option... Pending Applied Excluded (Questions) Excluded (Expired) Exc…" at bounding box center [793, 205] width 141 height 27
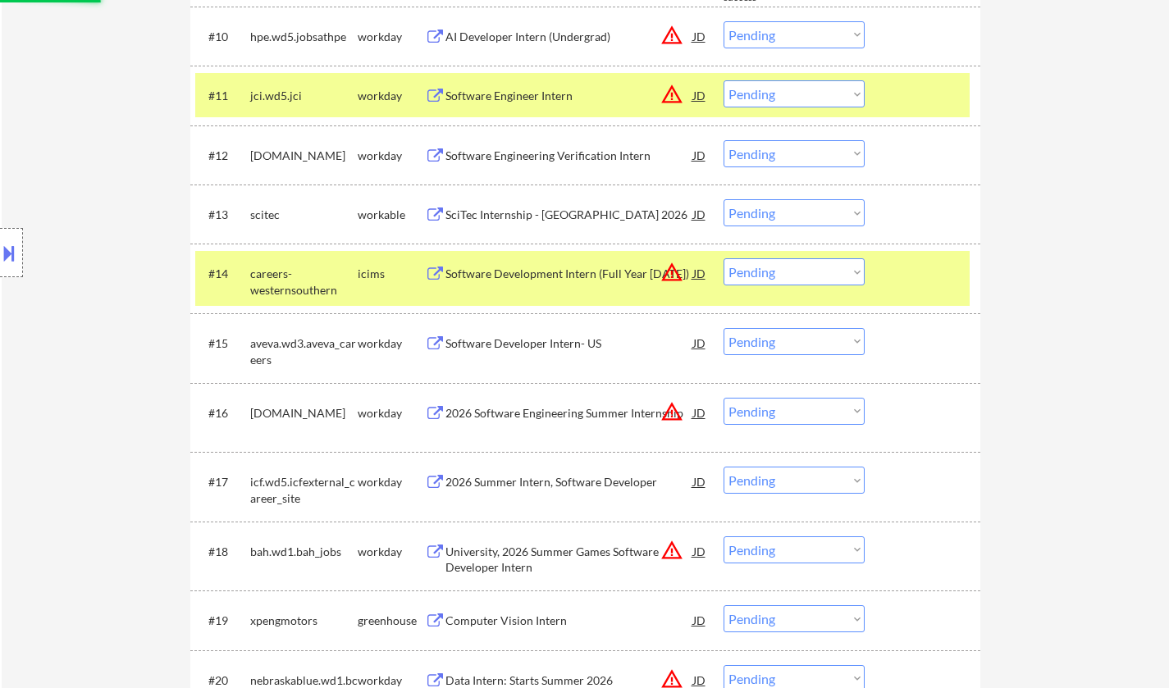
scroll to position [1148, 0]
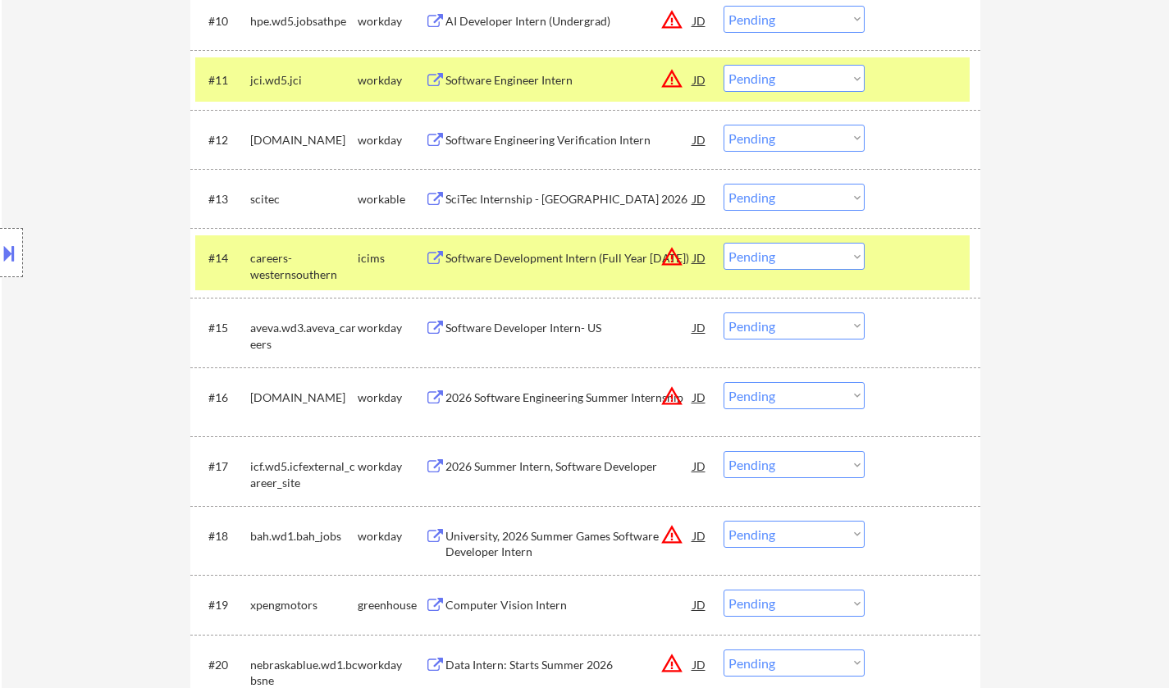
click at [533, 322] on div "Software Developer Intern- US" at bounding box center [569, 328] width 248 height 16
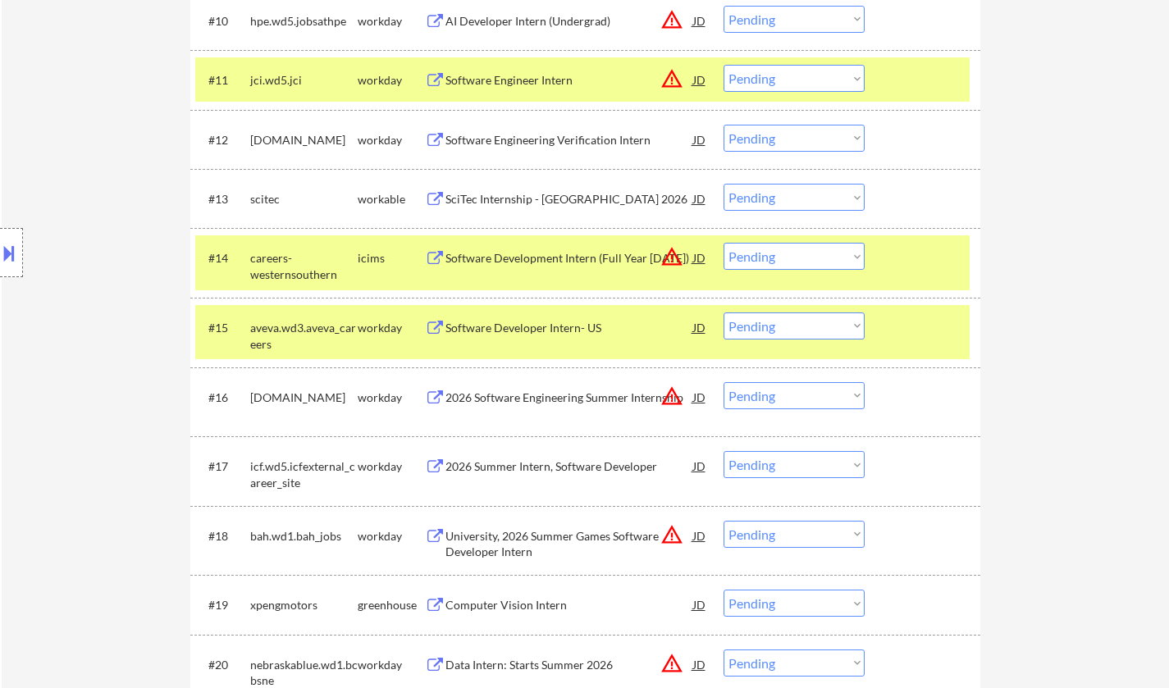
select select ""pending""
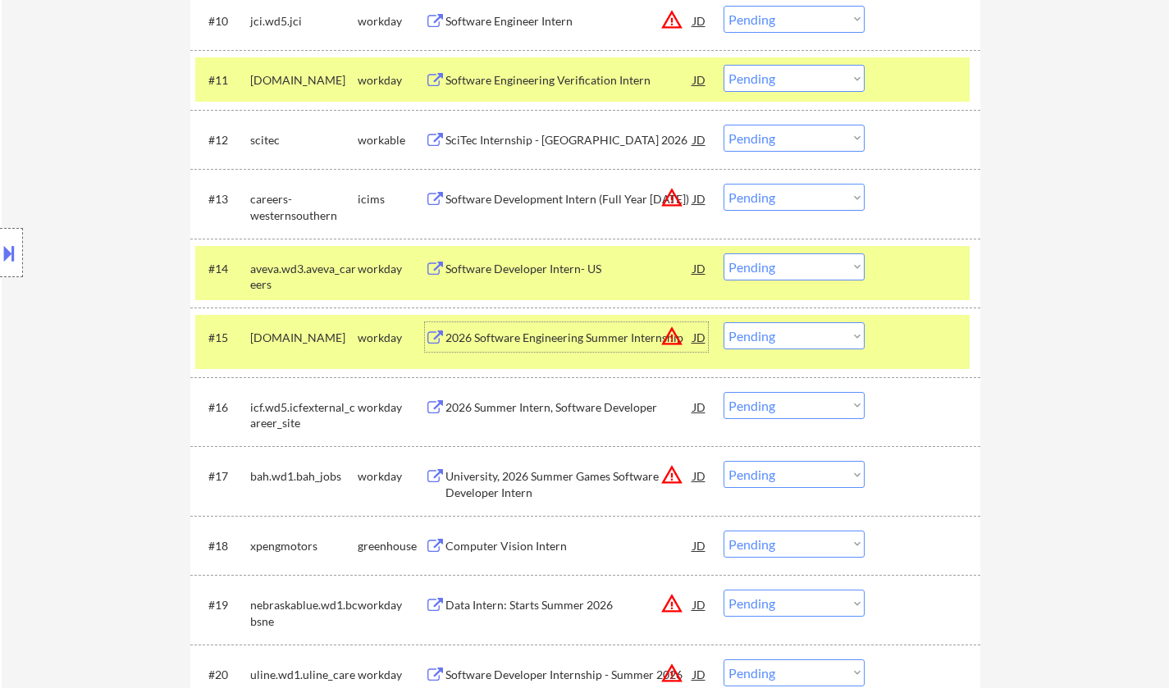
drag, startPoint x: 788, startPoint y: 266, endPoint x: 792, endPoint y: 276, distance: 11.4
click at [788, 266] on select "Choose an option... Pending Applied Excluded (Questions) Excluded (Expired) Exc…" at bounding box center [793, 266] width 141 height 27
click at [723, 253] on select "Choose an option... Pending Applied Excluded (Questions) Excluded (Expired) Exc…" at bounding box center [793, 266] width 141 height 27
click at [545, 338] on div "2026 Software Engineering Summer Internship" at bounding box center [569, 338] width 248 height 16
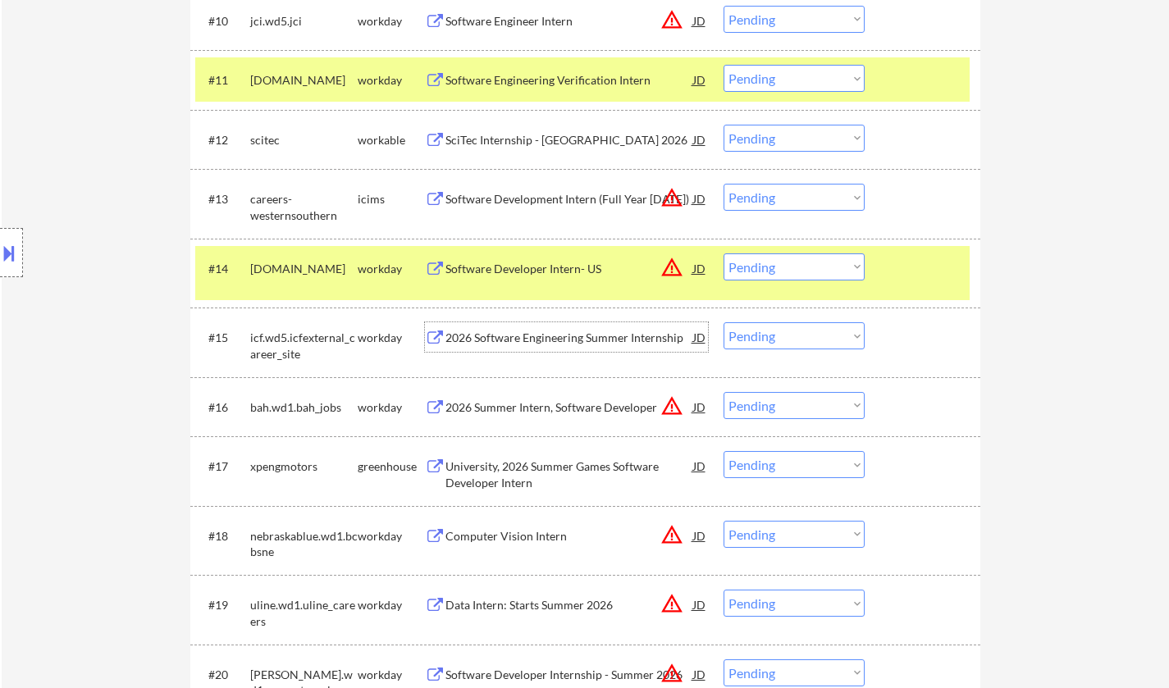
click at [784, 258] on select "Choose an option... Pending Applied Excluded (Questions) Excluded (Expired) Exc…" at bounding box center [793, 266] width 141 height 27
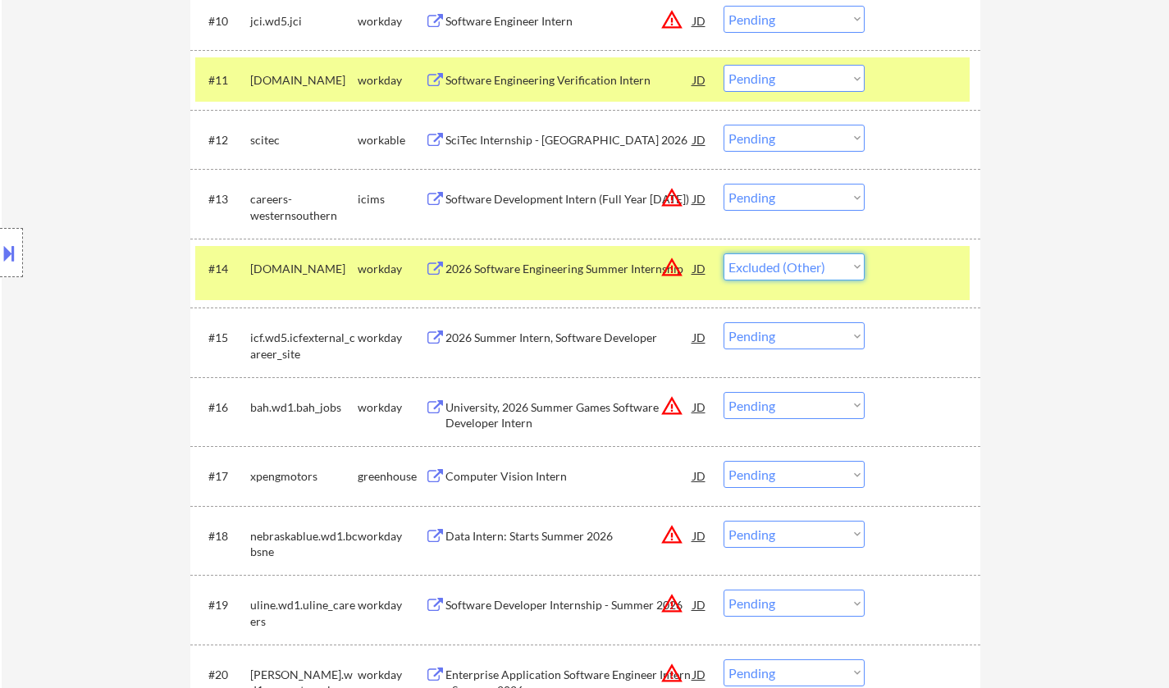
click at [723, 253] on select "Choose an option... Pending Applied Excluded (Questions) Excluded (Expired) Exc…" at bounding box center [793, 266] width 141 height 27
select select ""pending""
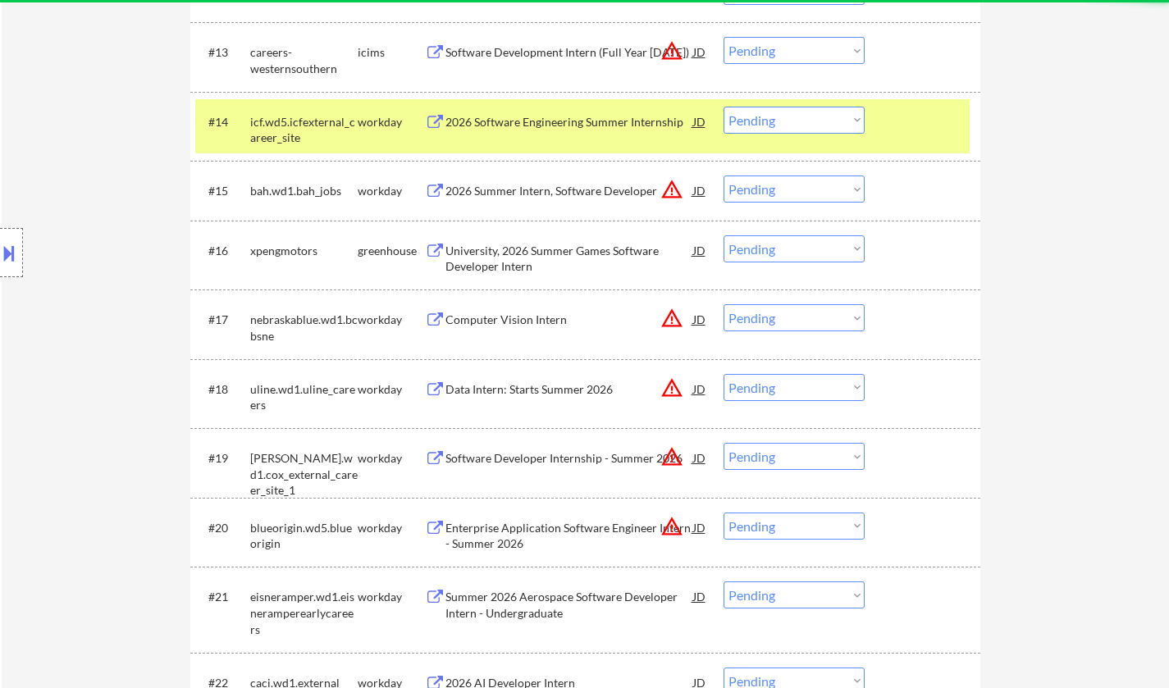
scroll to position [1312, 0]
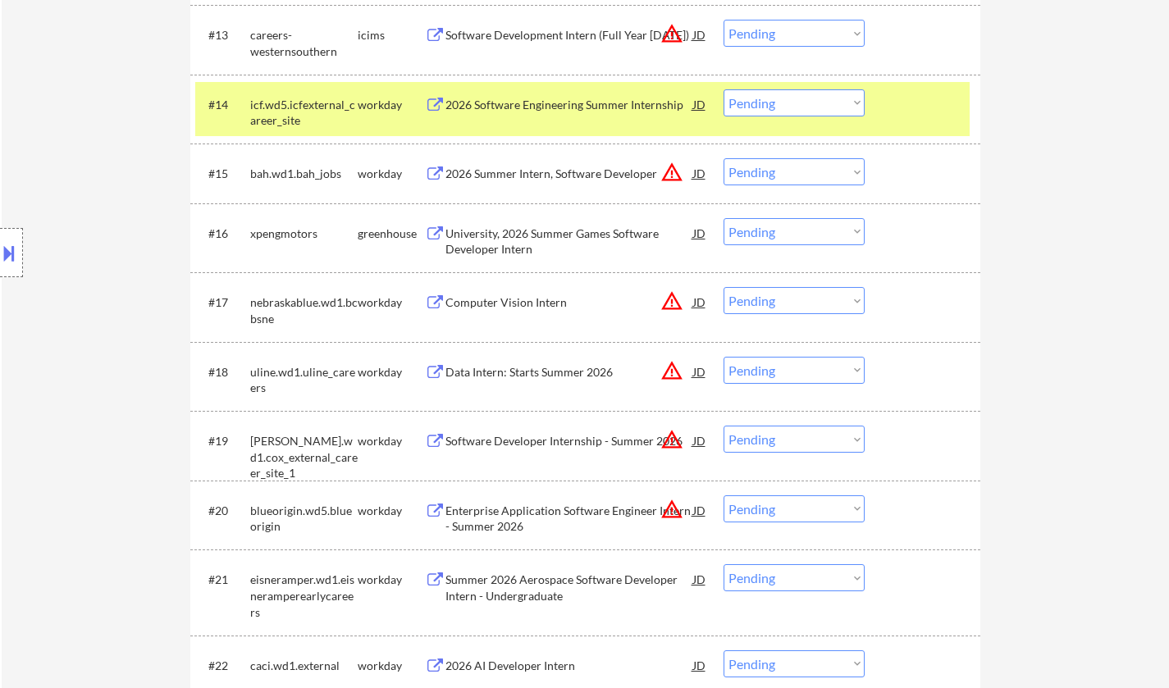
click at [522, 304] on div "Computer Vision Intern" at bounding box center [569, 302] width 248 height 16
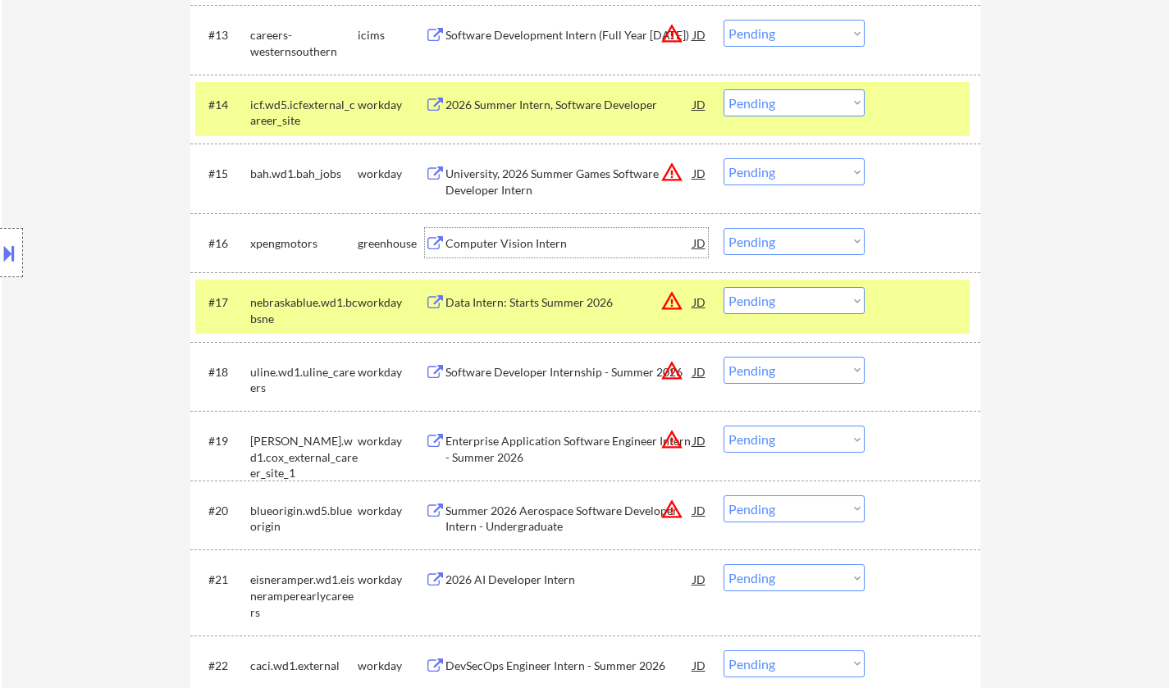
click at [504, 232] on div "Computer Vision Intern" at bounding box center [569, 243] width 248 height 30
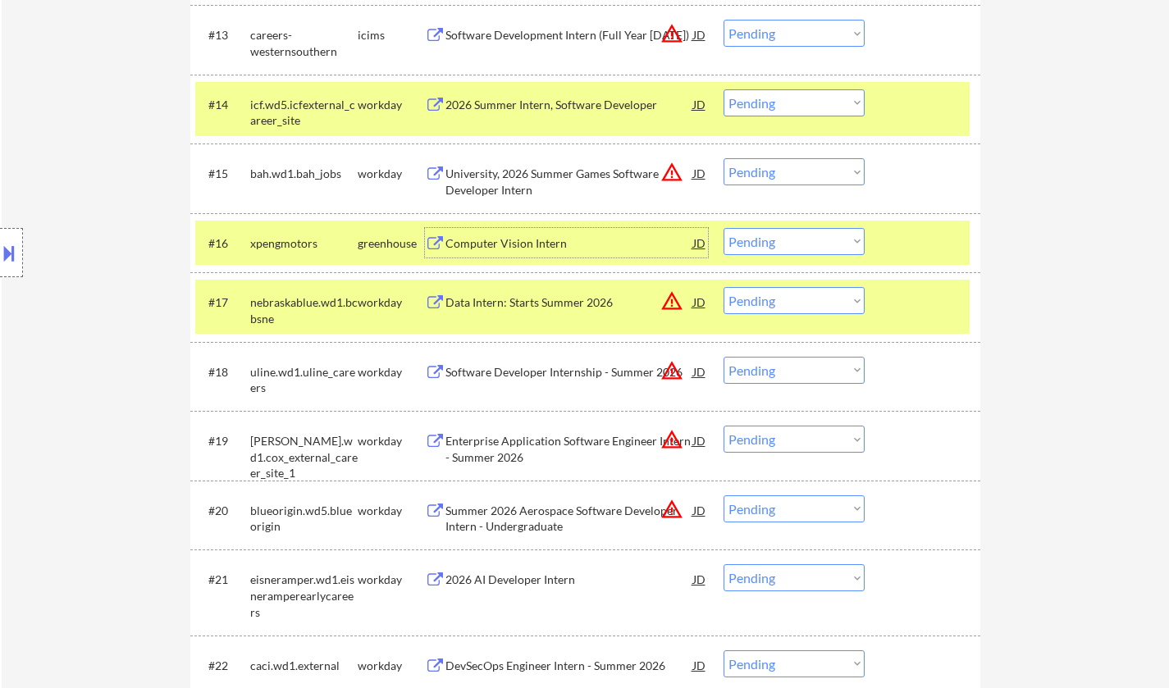
click at [760, 250] on select "Choose an option... Pending Applied Excluded (Questions) Excluded (Expired) Exc…" at bounding box center [793, 241] width 141 height 27
click at [723, 228] on select "Choose an option... Pending Applied Excluded (Questions) Excluded (Expired) Exc…" at bounding box center [793, 241] width 141 height 27
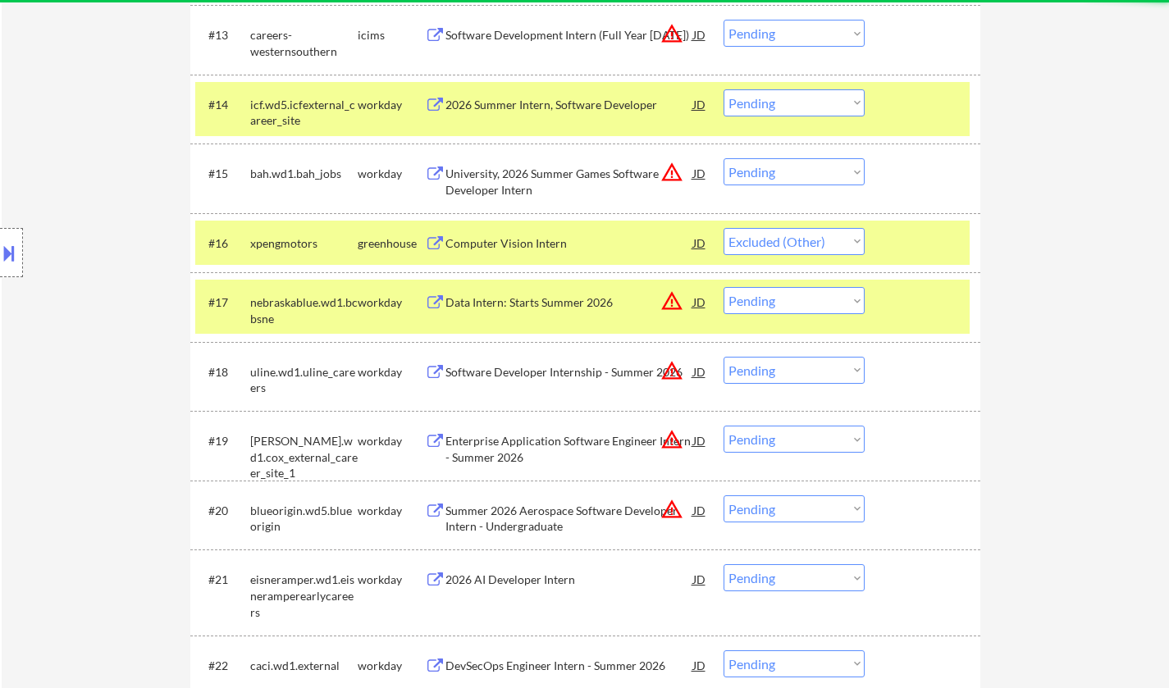
click at [760, 309] on select "Choose an option... Pending Applied Excluded (Questions) Excluded (Expired) Exc…" at bounding box center [793, 300] width 141 height 27
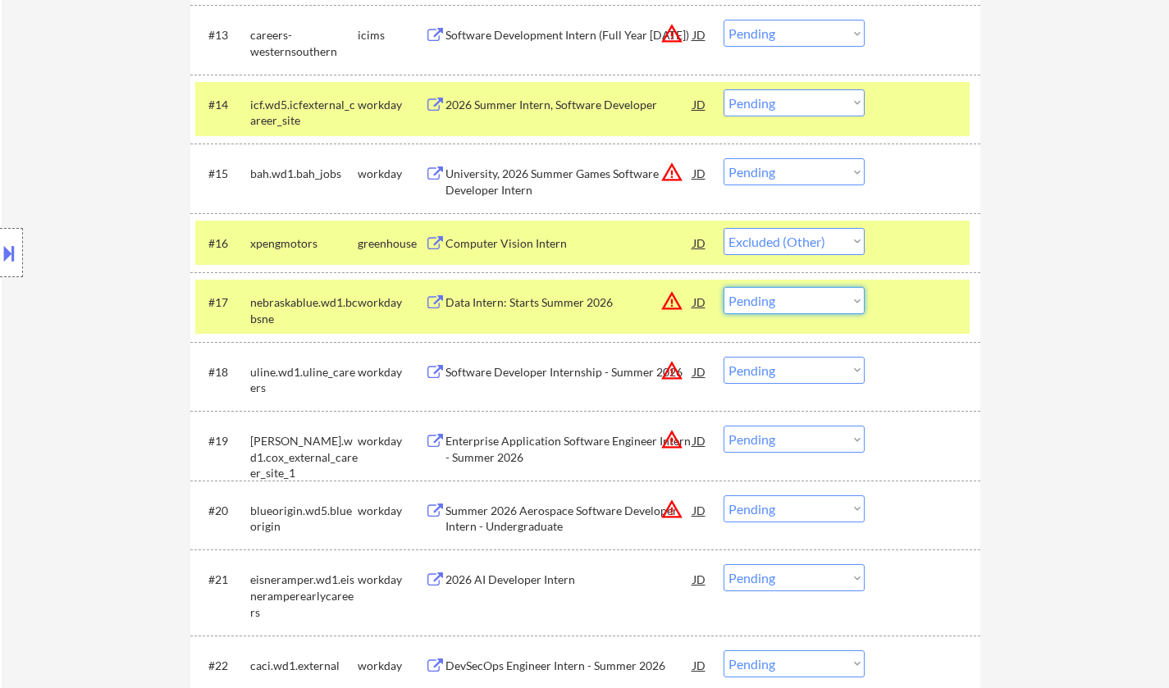
select select ""pending""
click at [723, 297] on select "Choose an option... Pending Applied Excluded (Questions) Excluded (Expired) Exc…" at bounding box center [793, 300] width 141 height 27
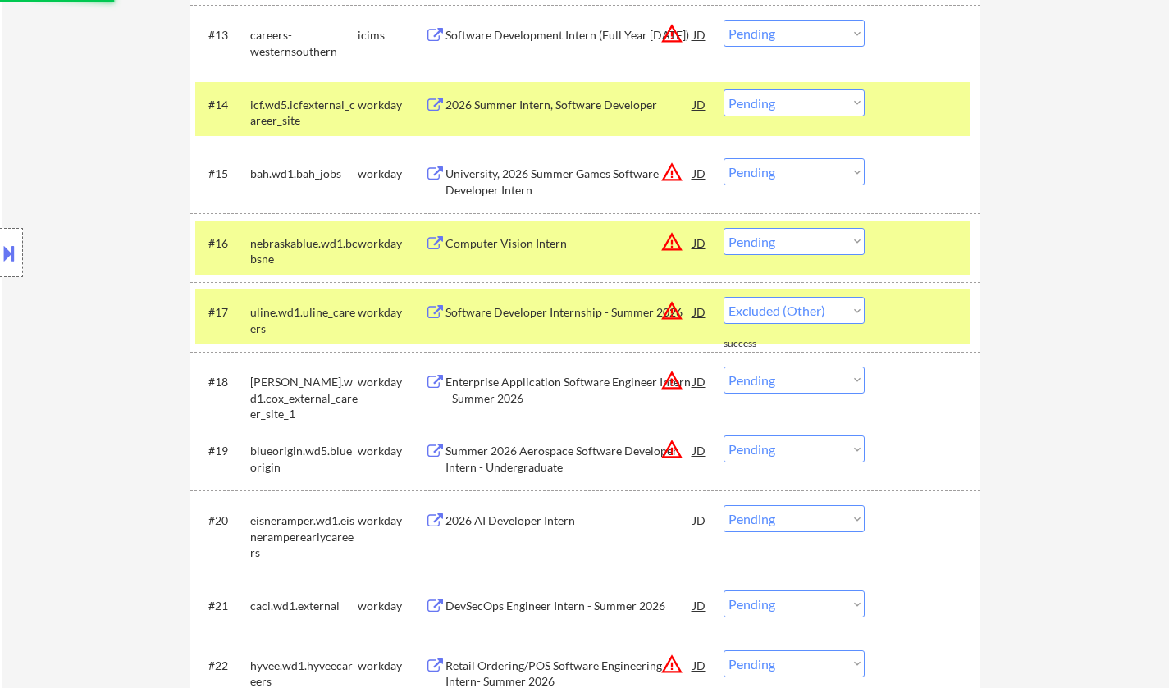
click at [546, 296] on div "#17 uline.wd1.uline_careers workday Software Developer Internship - Summer 2026…" at bounding box center [582, 317] width 774 height 54
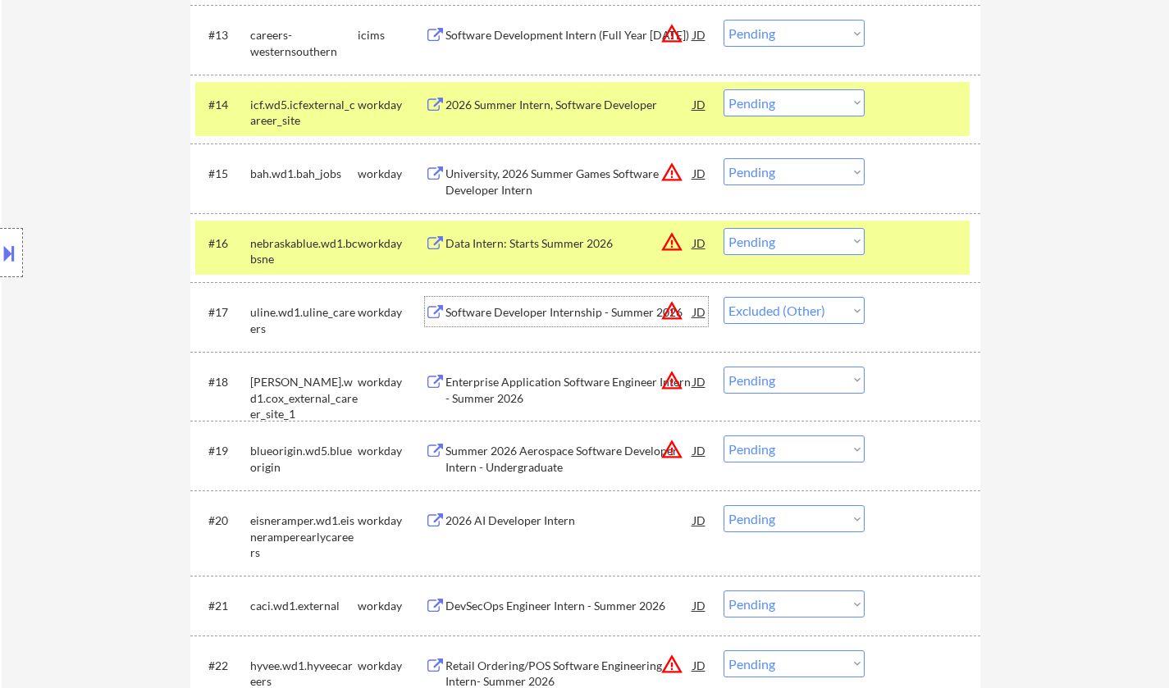
click at [548, 311] on div "Software Developer Internship - Summer 2026" at bounding box center [569, 312] width 248 height 16
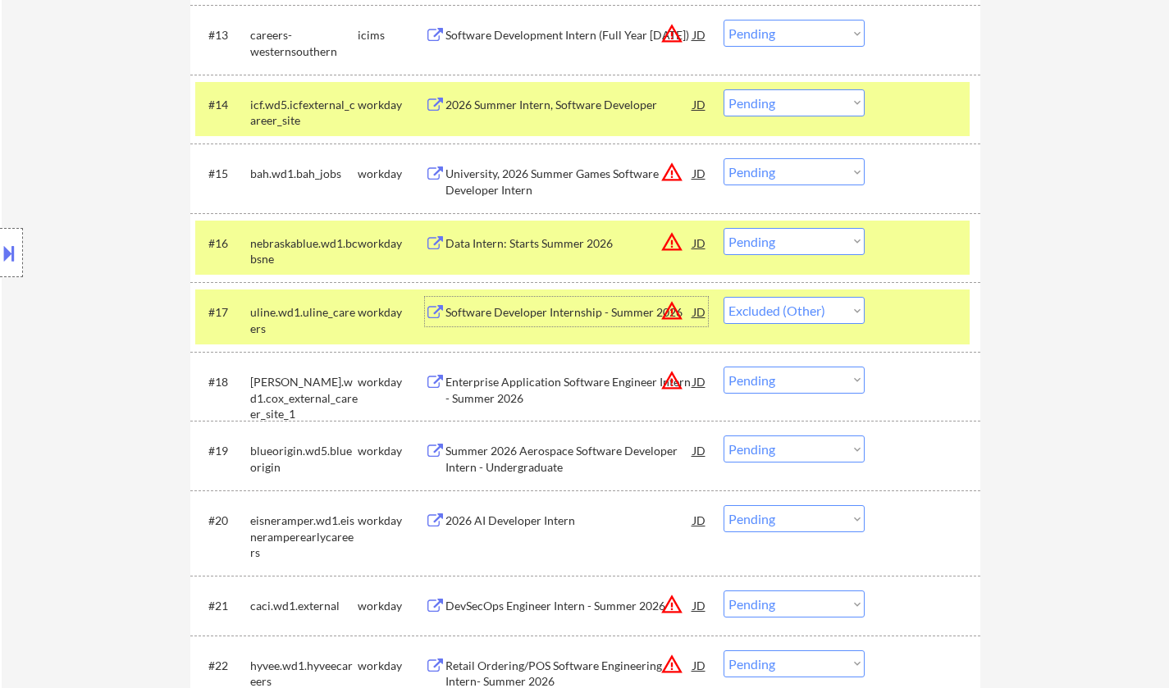
select select ""pending""
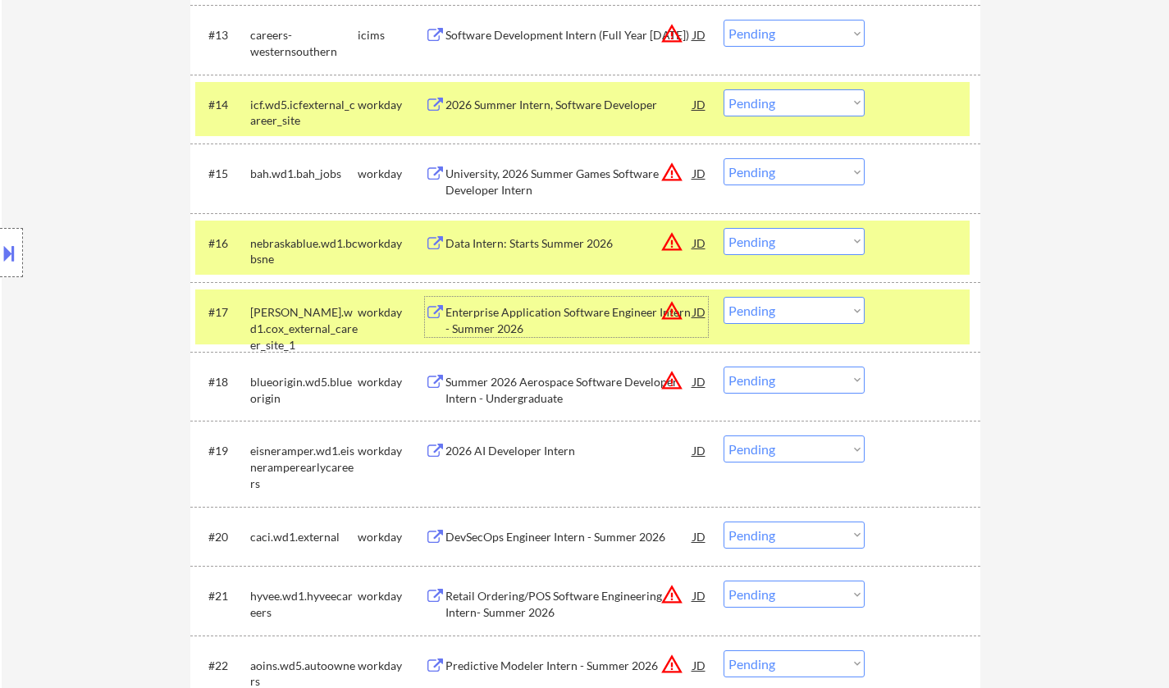
click at [796, 241] on select "Choose an option... Pending Applied Excluded (Questions) Excluded (Expired) Exc…" at bounding box center [793, 241] width 141 height 27
click at [723, 228] on select "Choose an option... Pending Applied Excluded (Questions) Excluded (Expired) Exc…" at bounding box center [793, 241] width 141 height 27
select select ""pending""
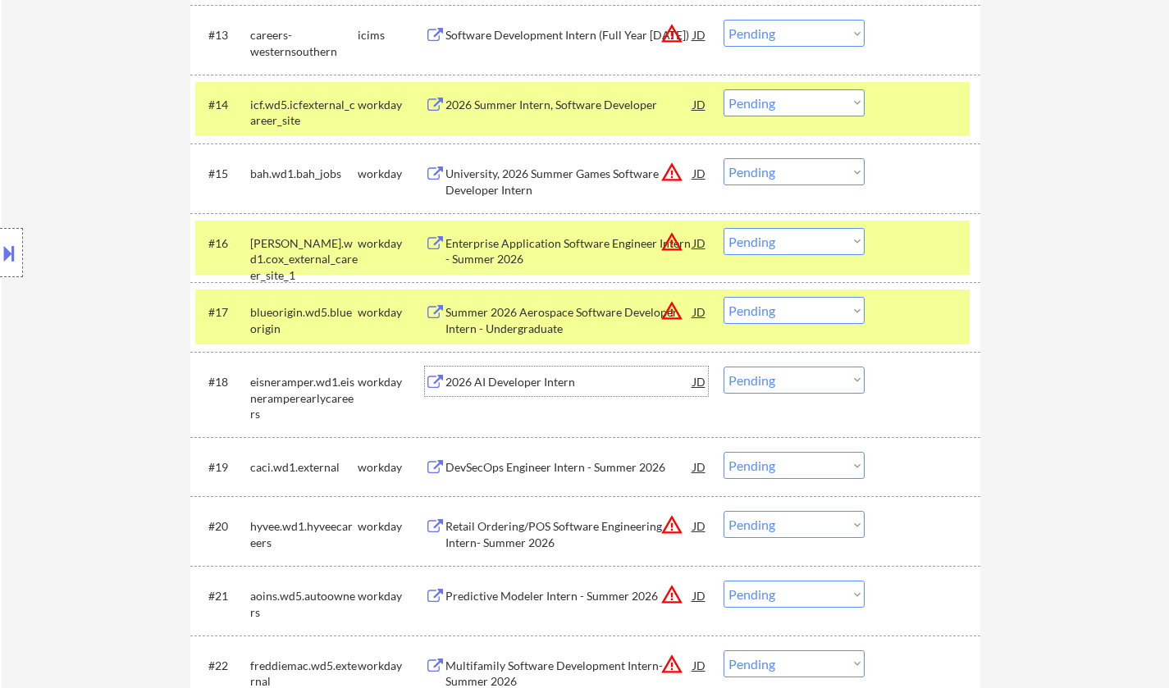
click at [523, 383] on div "2026 AI Developer Intern" at bounding box center [569, 382] width 248 height 16
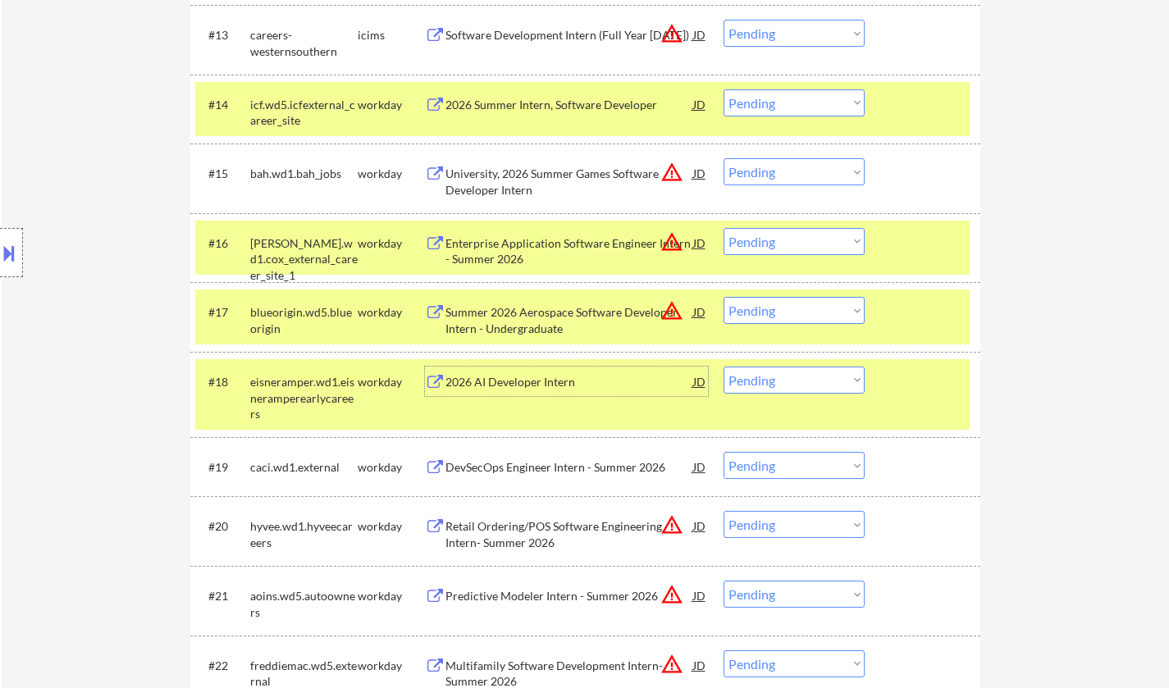
drag, startPoint x: 792, startPoint y: 373, endPoint x: 794, endPoint y: 390, distance: 16.5
click at [792, 373] on select "Choose an option... Pending Applied Excluded (Questions) Excluded (Expired) Exc…" at bounding box center [793, 380] width 141 height 27
click at [723, 367] on select "Choose an option... Pending Applied Excluded (Questions) Excluded (Expired) Exc…" at bounding box center [793, 380] width 141 height 27
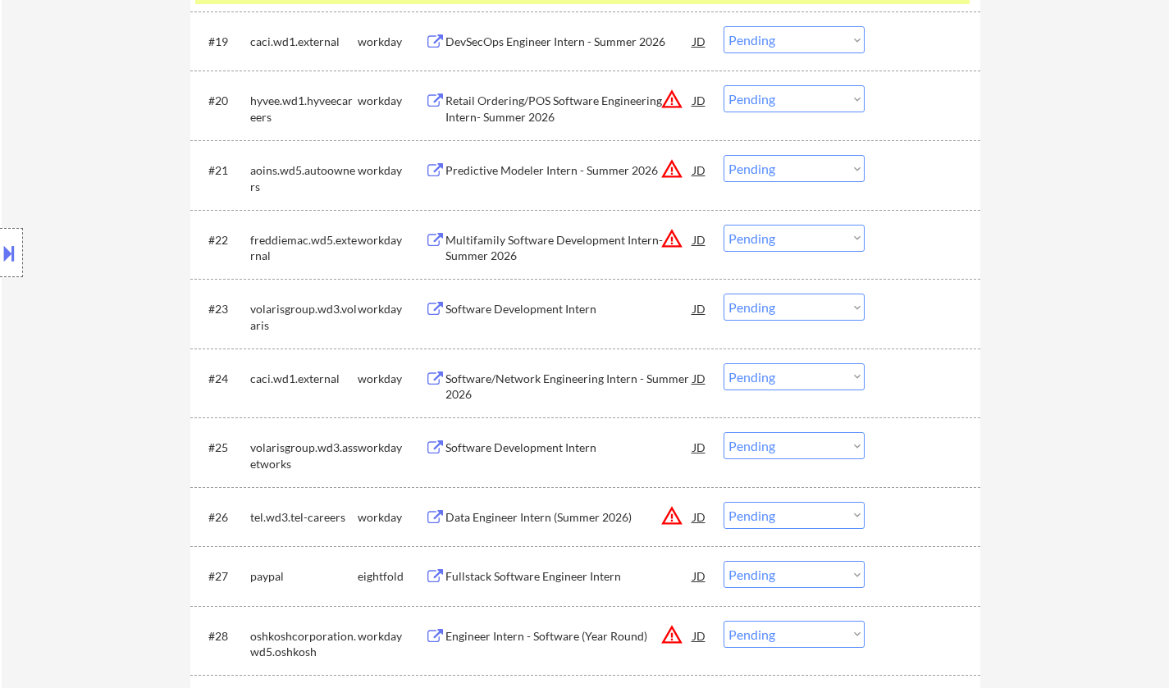
scroll to position [1887, 0]
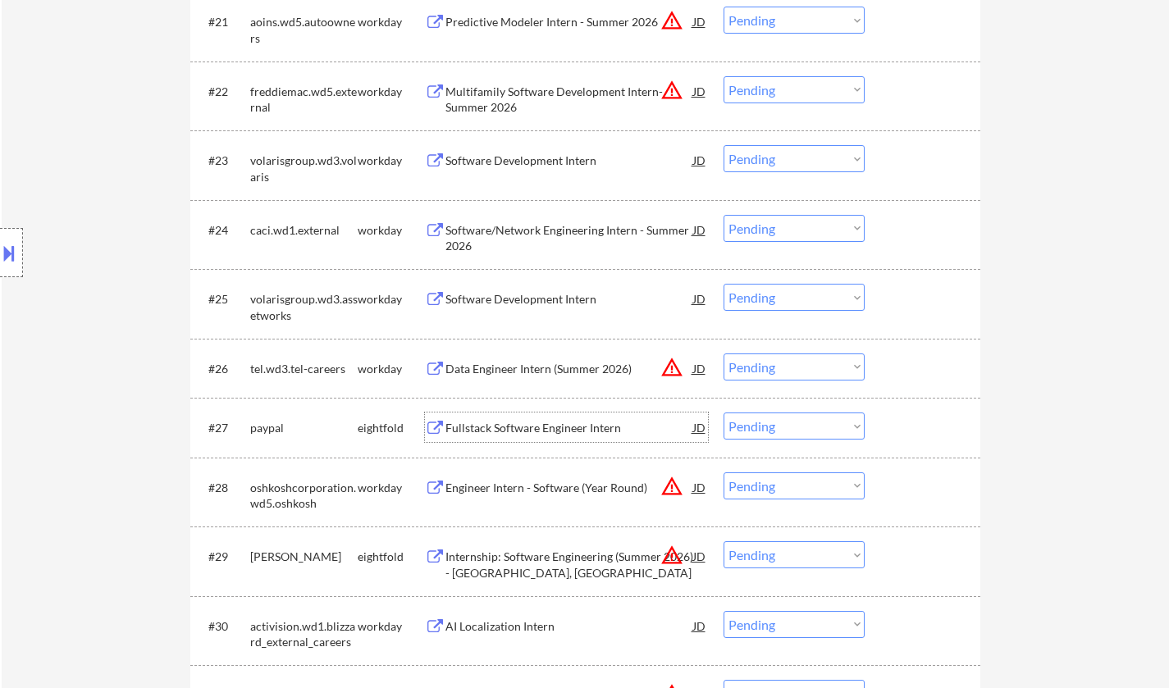
click at [536, 427] on div "Fullstack Software Engineer Intern" at bounding box center [569, 428] width 248 height 16
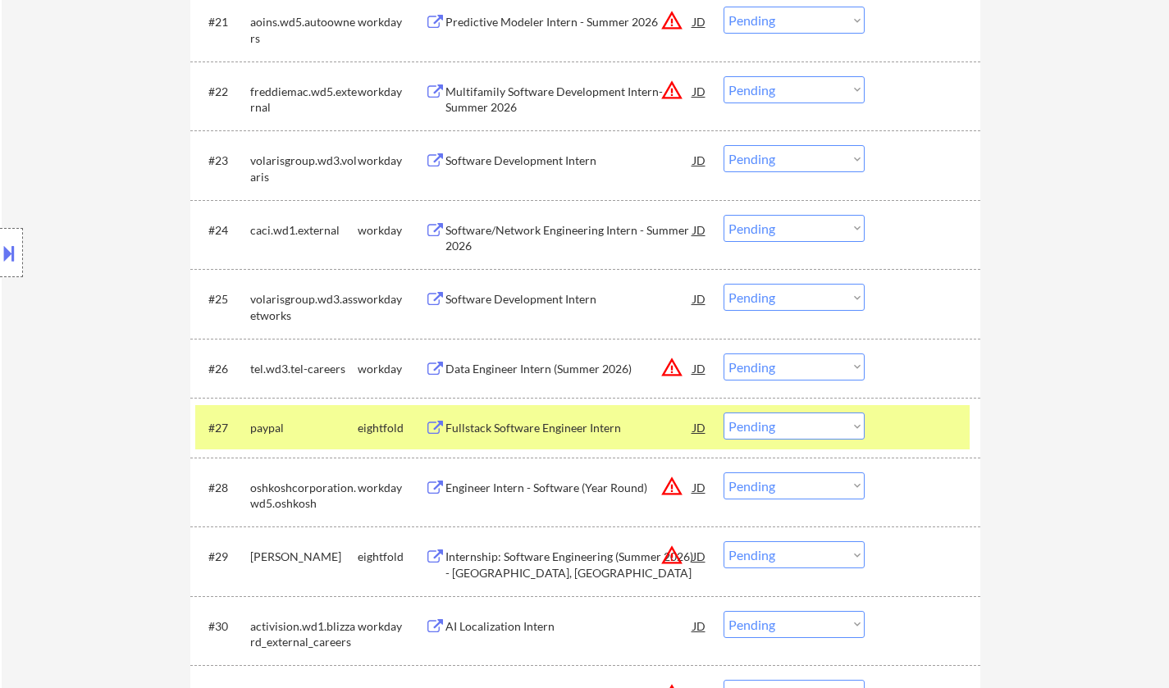
select select ""pending""
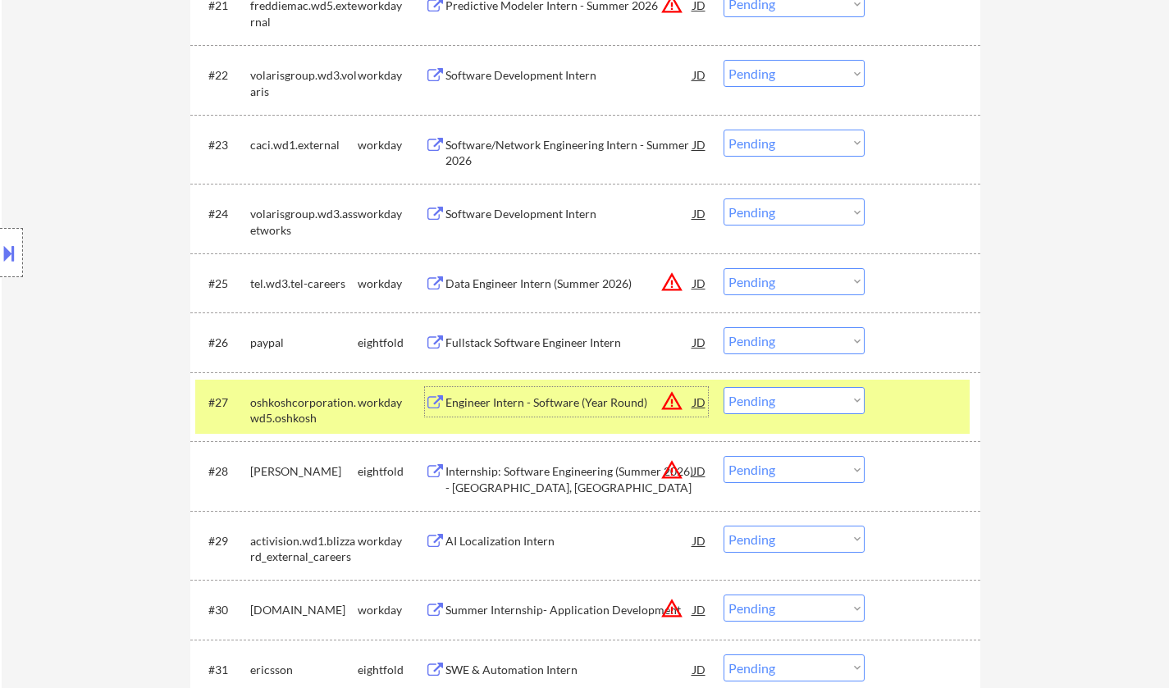
click at [788, 342] on select "Choose an option... Pending Applied Excluded (Questions) Excluded (Expired) Exc…" at bounding box center [793, 340] width 141 height 27
click at [723, 327] on select "Choose an option... Pending Applied Excluded (Questions) Excluded (Expired) Exc…" at bounding box center [793, 340] width 141 height 27
select select ""pending""
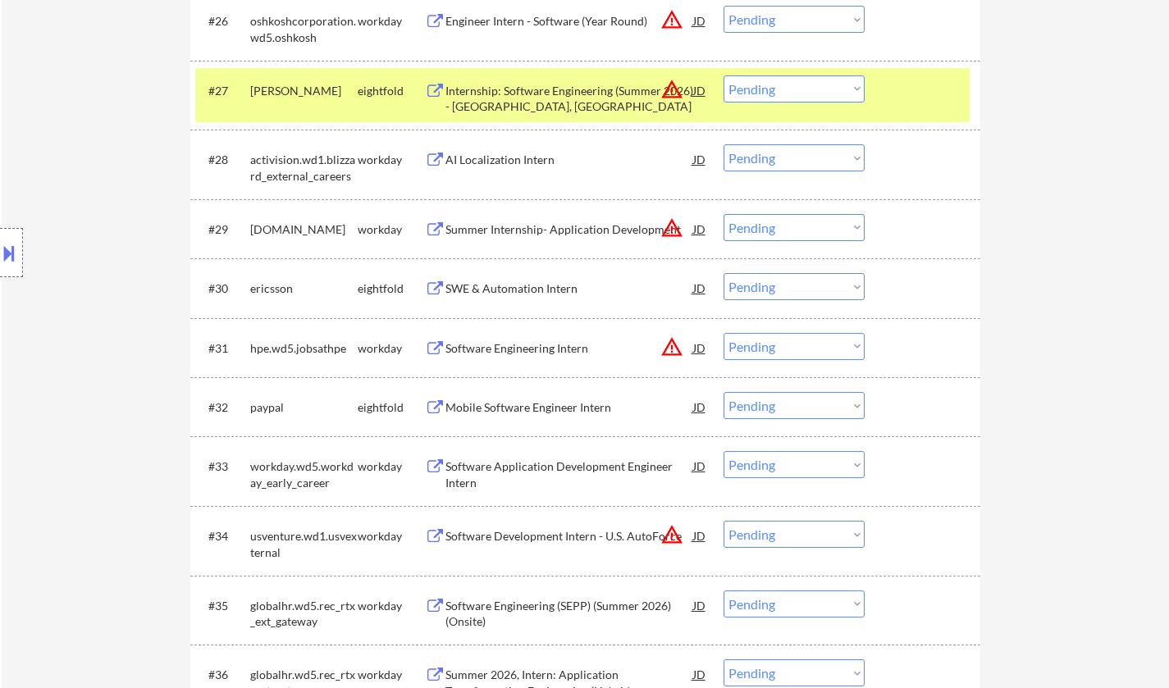
scroll to position [2215, 0]
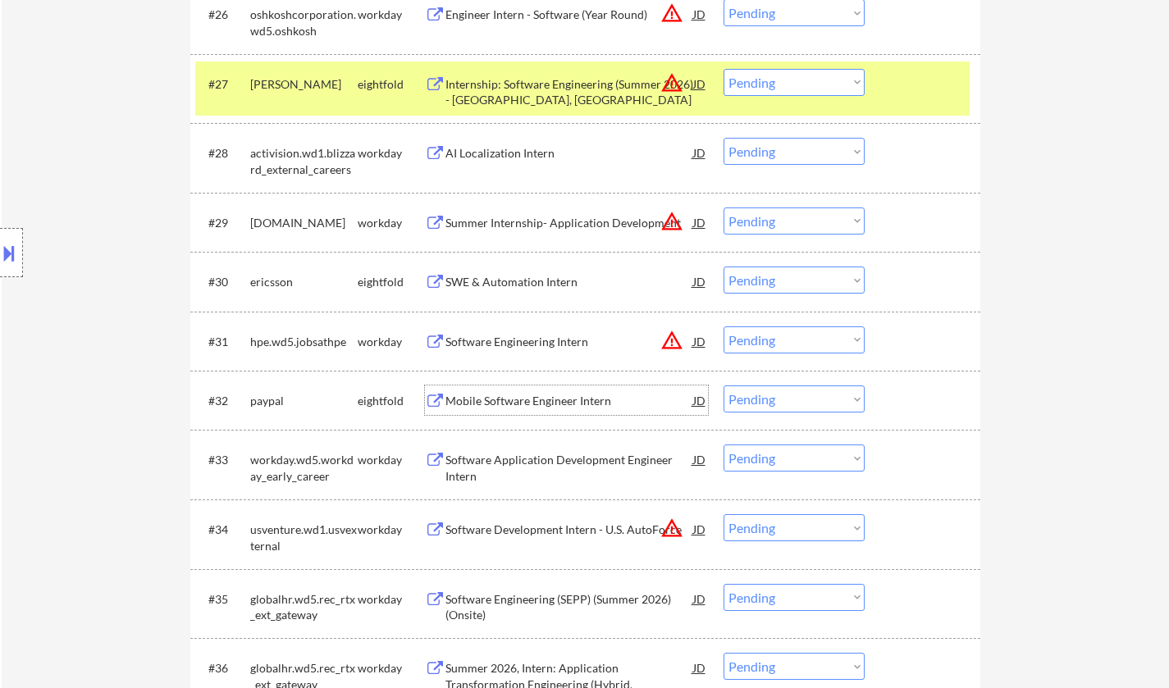
click at [527, 404] on div "Mobile Software Engineer Intern" at bounding box center [569, 401] width 248 height 16
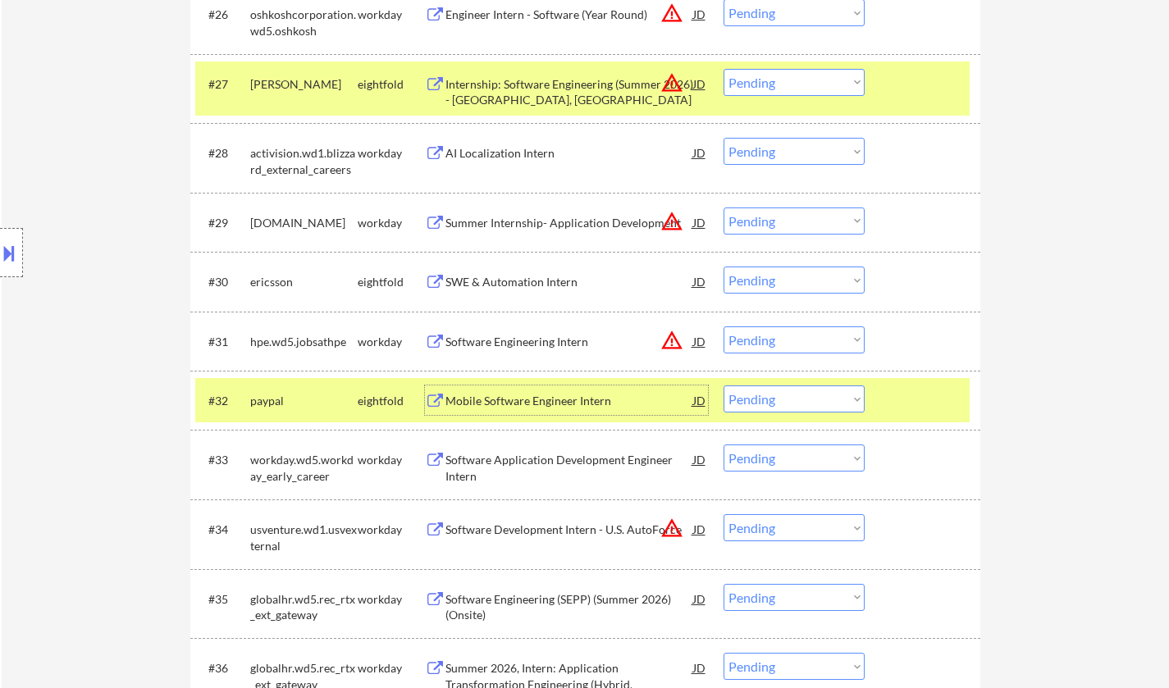
click at [835, 395] on select "Choose an option... Pending Applied Excluded (Questions) Excluded (Expired) Exc…" at bounding box center [793, 399] width 141 height 27
click at [723, 386] on select "Choose an option... Pending Applied Excluded (Questions) Excluded (Expired) Exc…" at bounding box center [793, 399] width 141 height 27
select select ""pending""
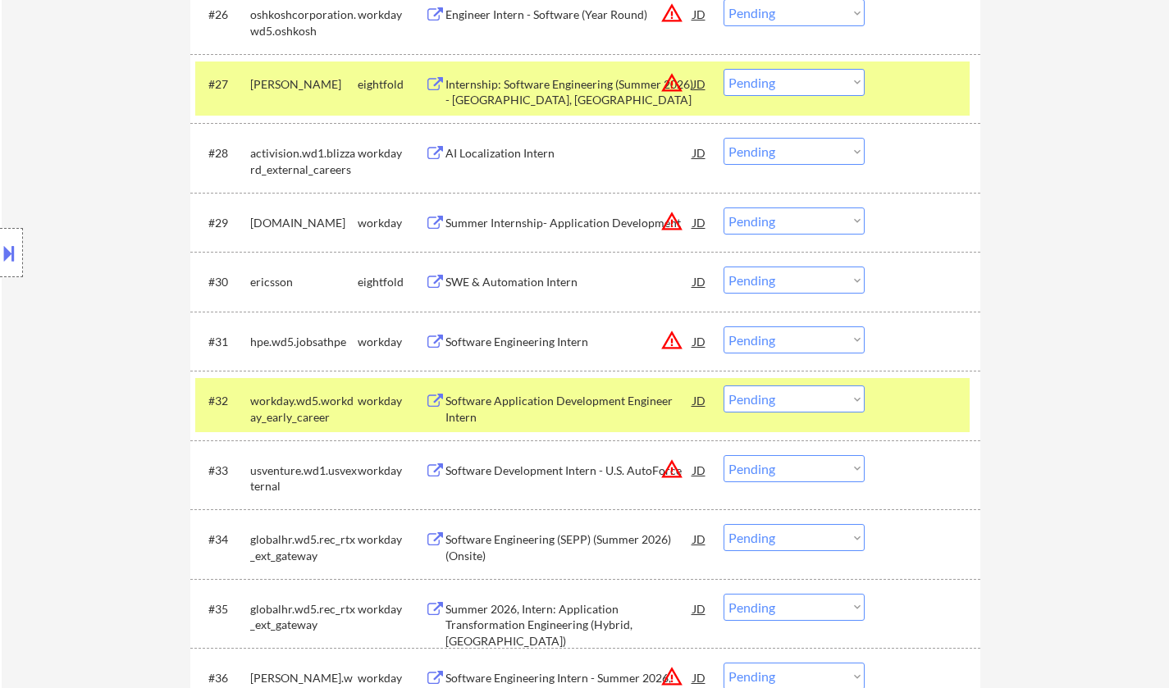
click at [811, 532] on select "Choose an option... Pending Applied Excluded (Questions) Excluded (Expired) Exc…" at bounding box center [793, 537] width 141 height 27
select select ""excluded__other_""
click at [723, 524] on select "Choose an option... Pending Applied Excluded (Questions) Excluded (Expired) Exc…" at bounding box center [793, 537] width 141 height 27
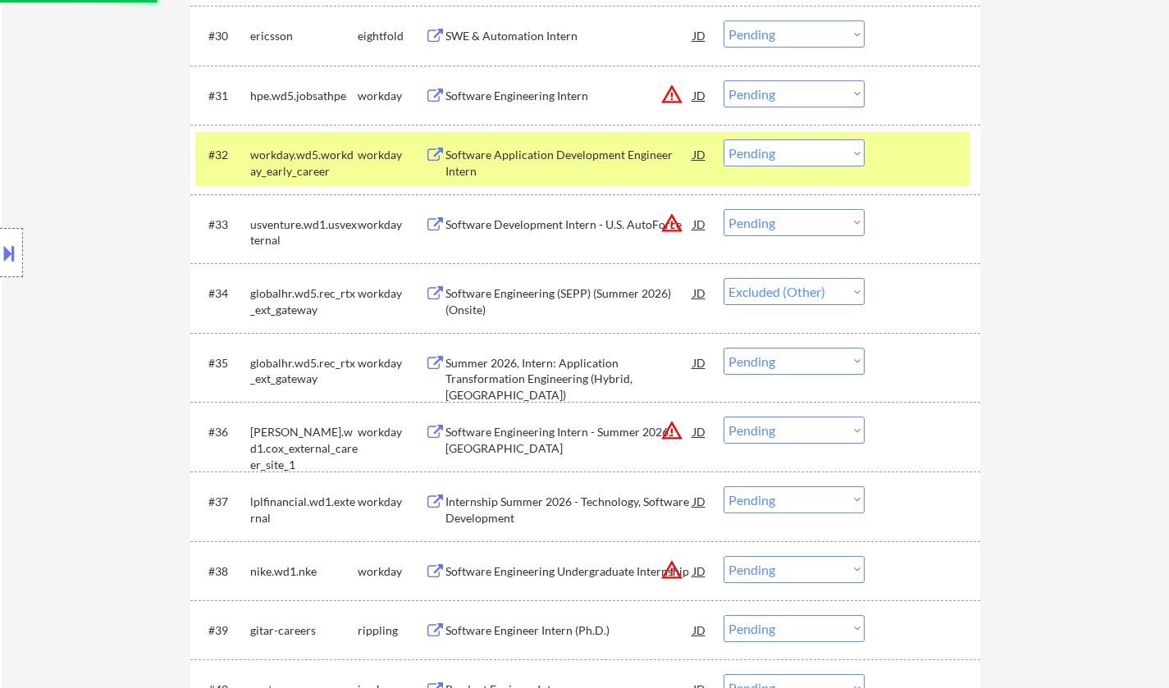
click at [789, 359] on select "Choose an option... Pending Applied Excluded (Questions) Excluded (Expired) Exc…" at bounding box center [793, 361] width 141 height 27
click at [723, 348] on select "Choose an option... Pending Applied Excluded (Questions) Excluded (Expired) Exc…" at bounding box center [793, 361] width 141 height 27
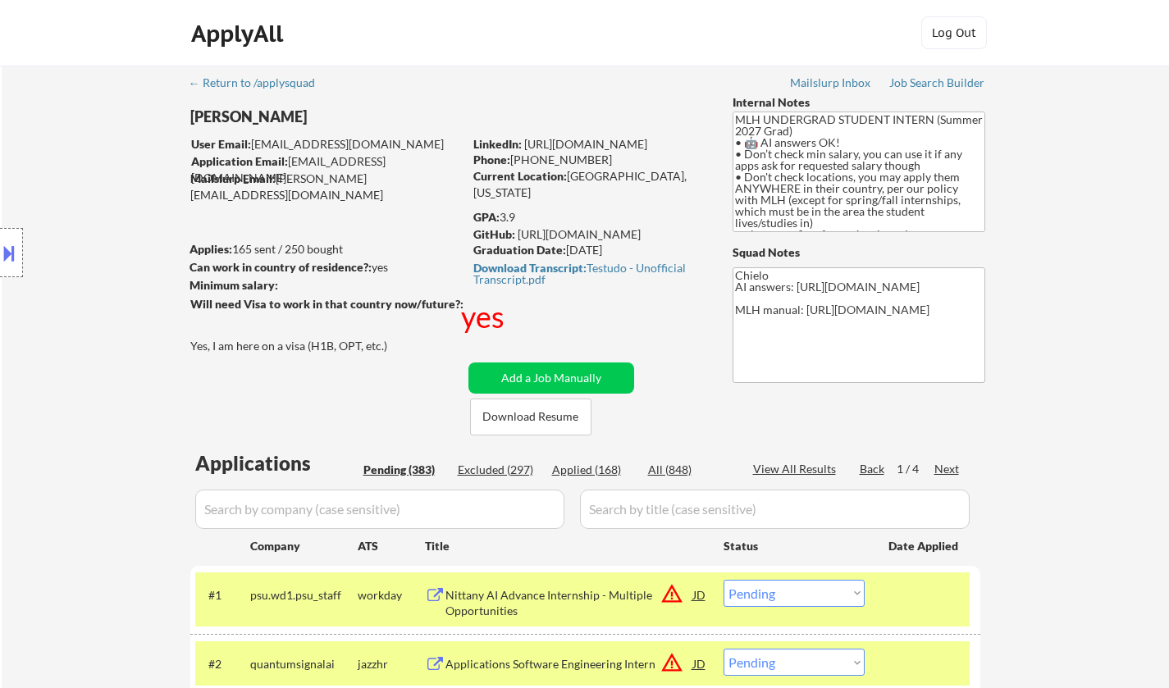
select select ""pending""
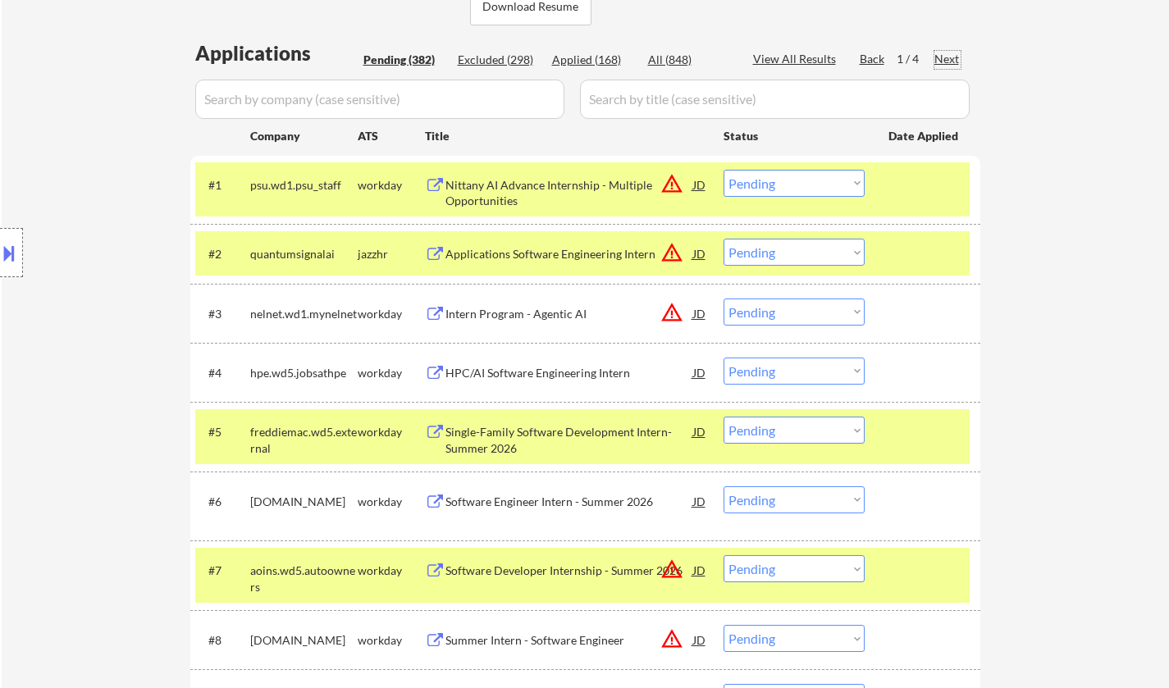
click at [944, 60] on div "Next" at bounding box center [947, 59] width 26 height 16
select select ""pending""
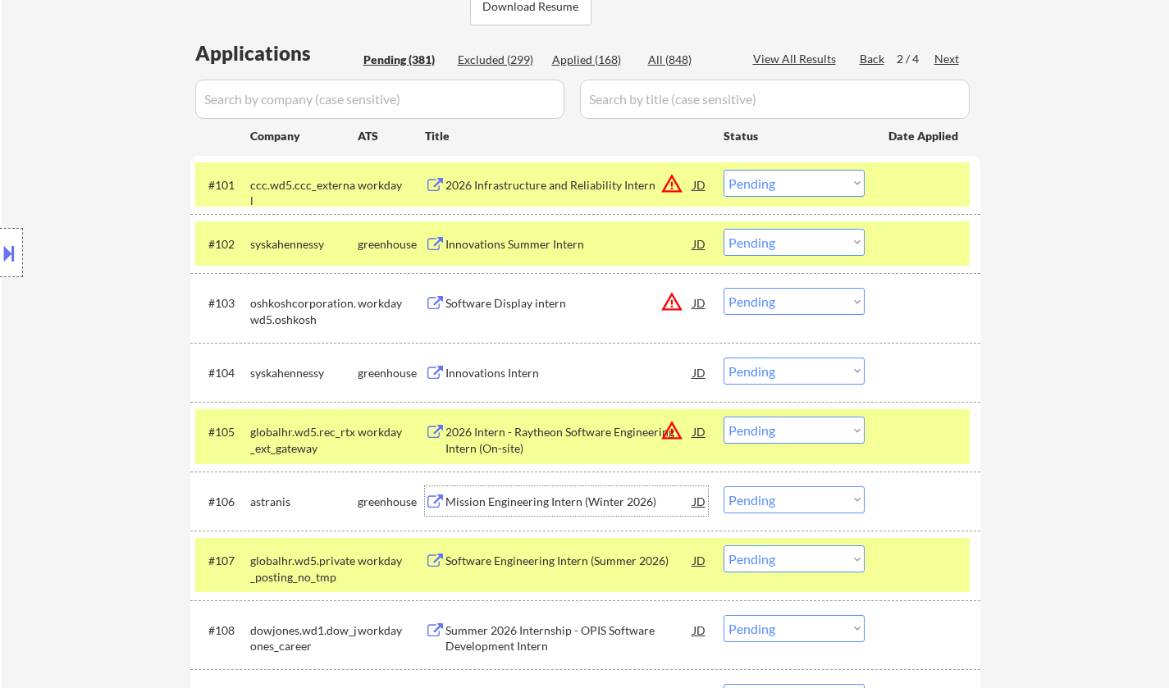
click at [530, 506] on div "Mission Engineering Intern (Winter 2026)" at bounding box center [569, 502] width 248 height 16
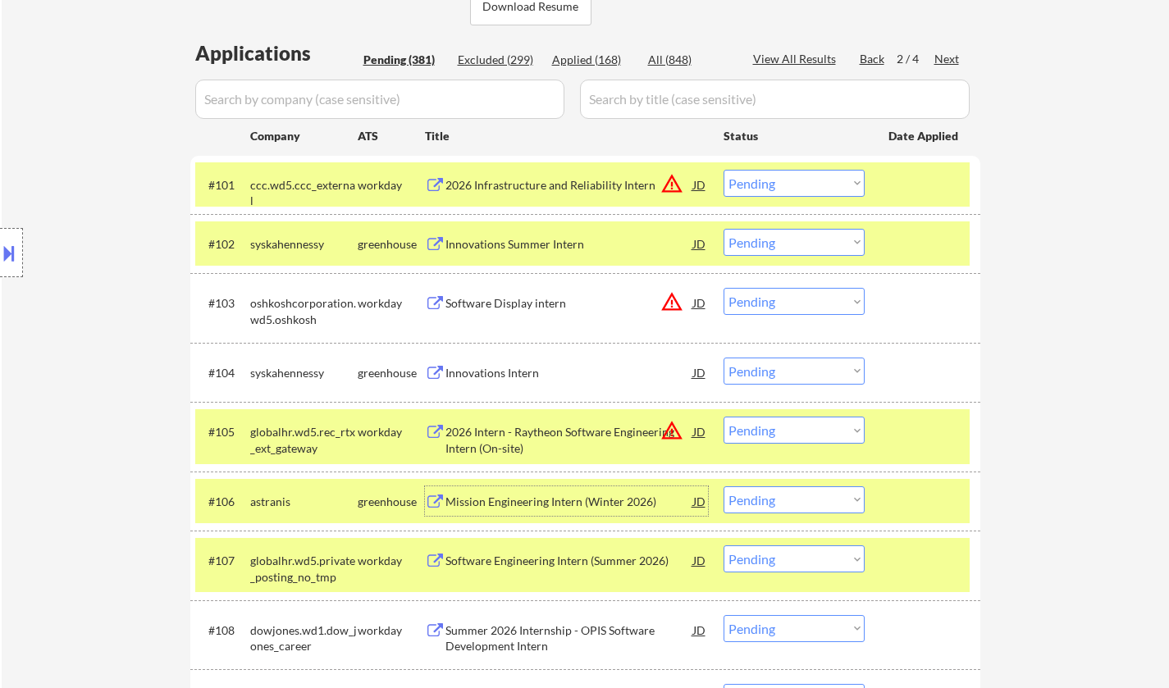
scroll to position [492, 0]
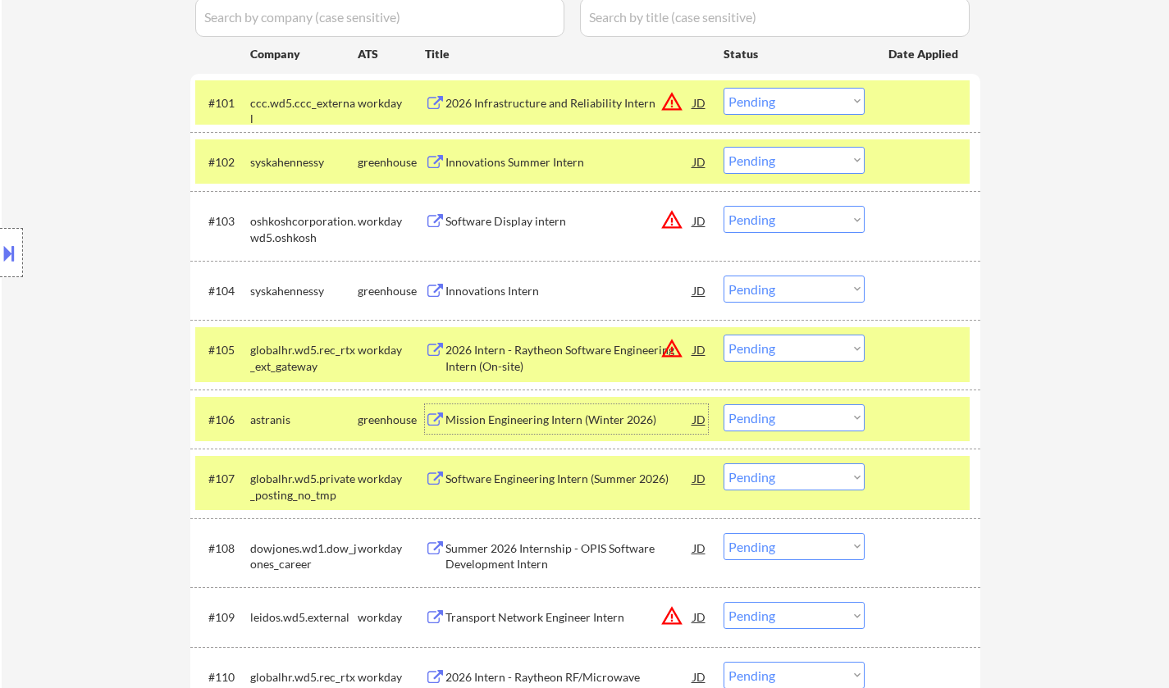
click at [812, 421] on select "Choose an option... Pending Applied Excluded (Questions) Excluded (Expired) Exc…" at bounding box center [793, 417] width 141 height 27
click at [723, 404] on select "Choose an option... Pending Applied Excluded (Questions) Excluded (Expired) Exc…" at bounding box center [793, 417] width 141 height 27
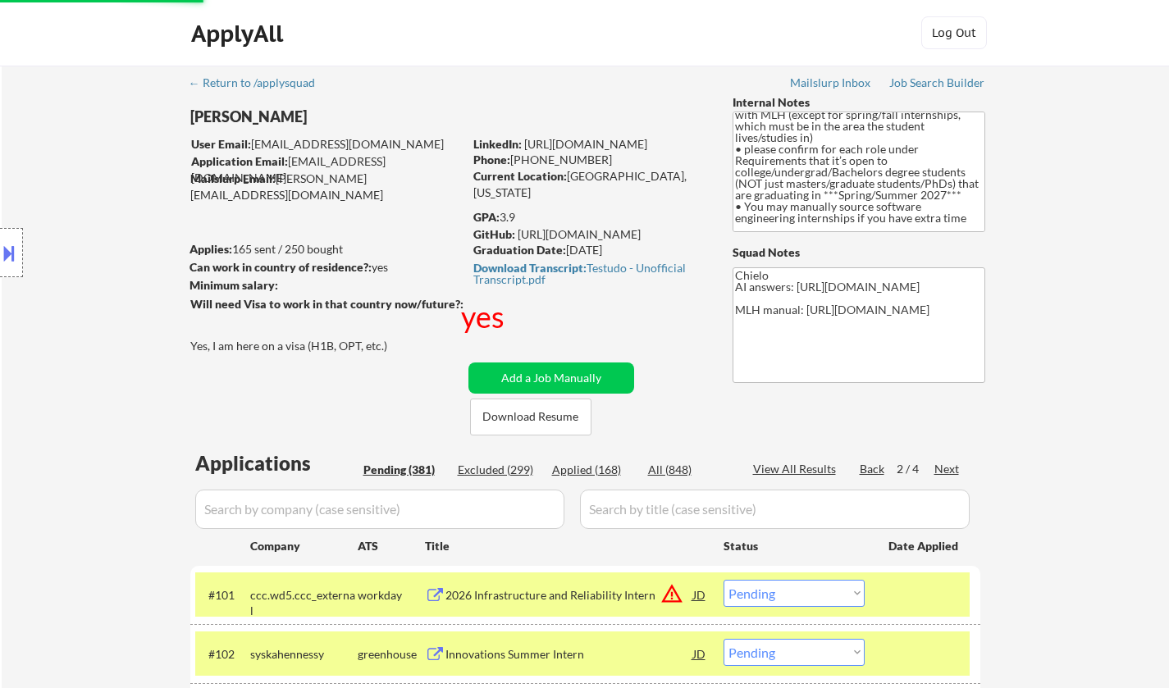
scroll to position [164, 0]
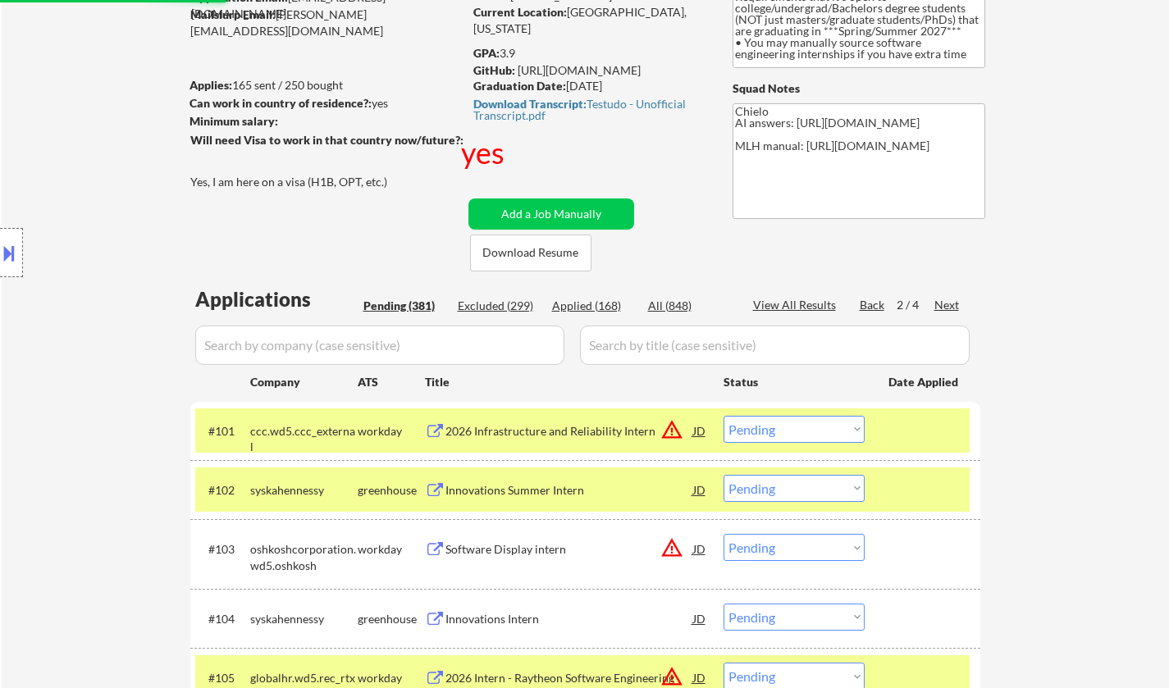
click at [508, 481] on div "Innovations Summer Intern" at bounding box center [569, 490] width 248 height 30
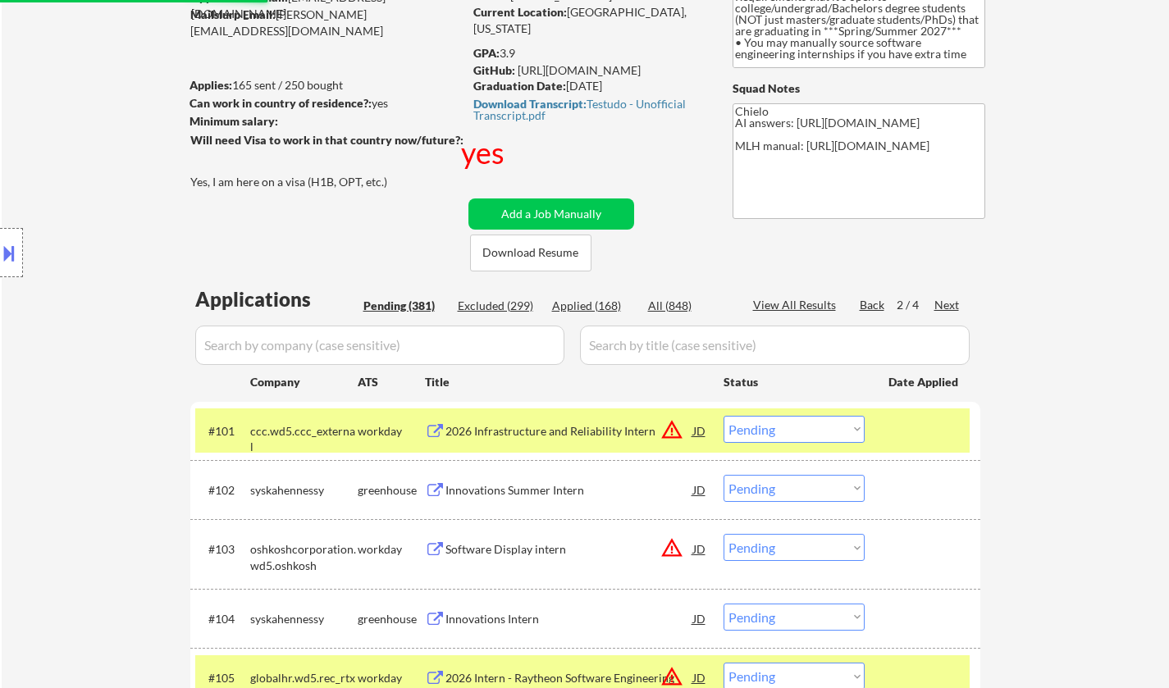
select select ""pending""
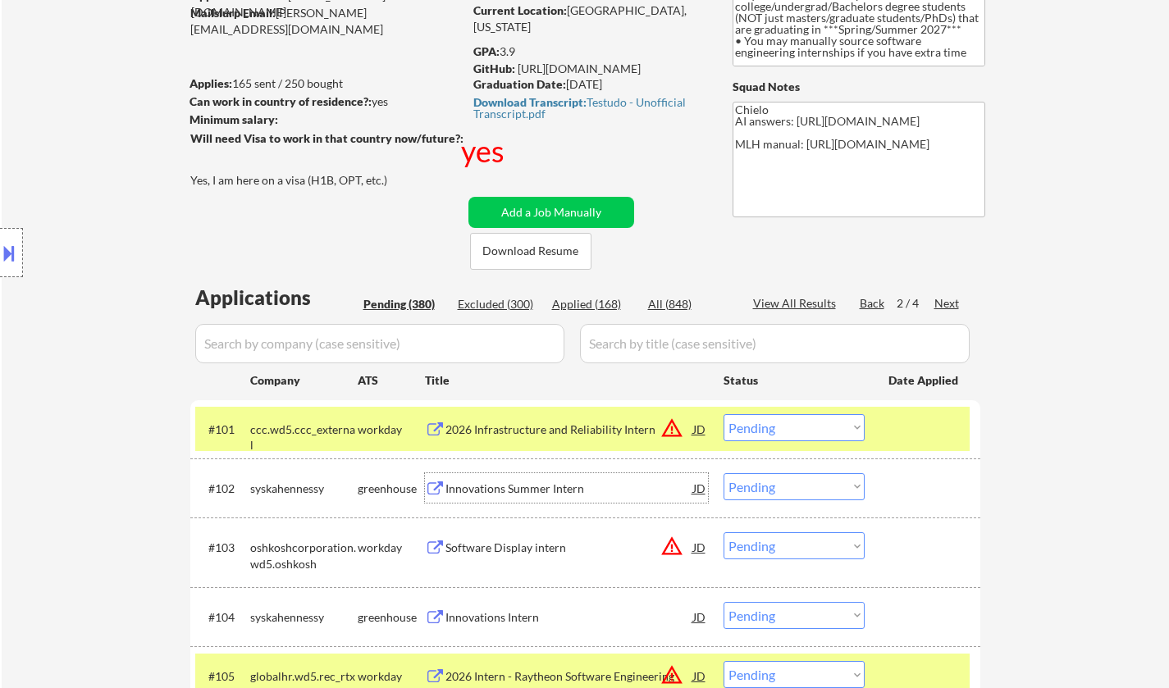
scroll to position [328, 0]
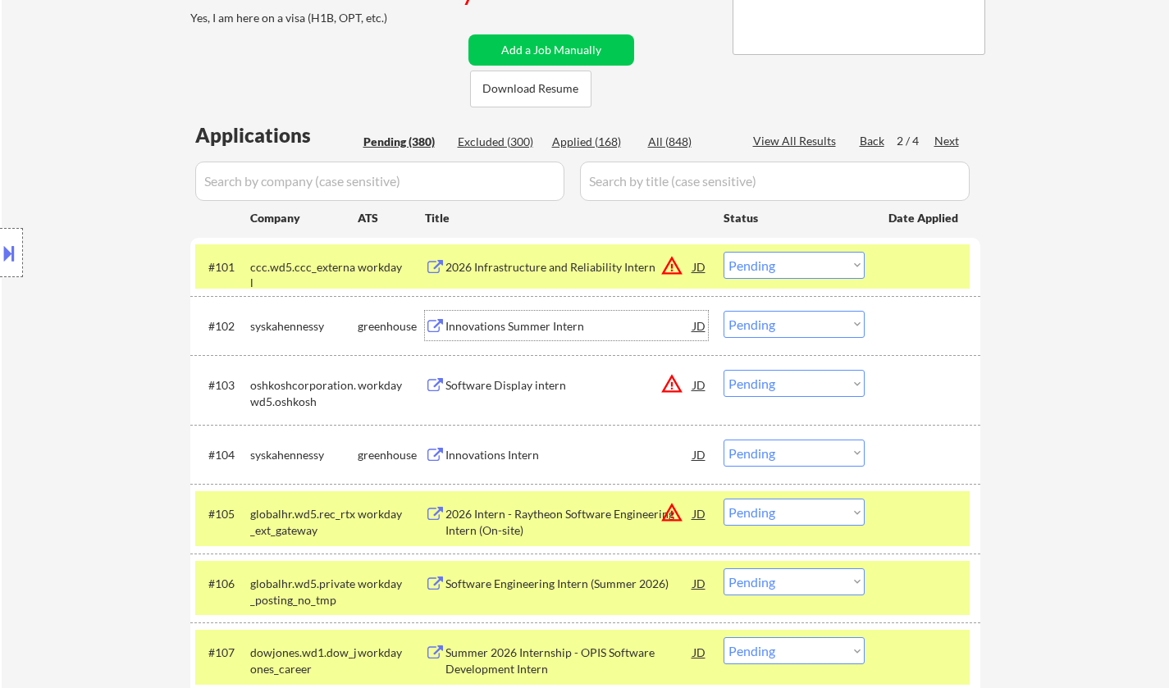
drag, startPoint x: 796, startPoint y: 326, endPoint x: 805, endPoint y: 335, distance: 12.2
click at [796, 326] on select "Choose an option... Pending Applied Excluded (Questions) Excluded (Expired) Exc…" at bounding box center [793, 324] width 141 height 27
click at [723, 311] on select "Choose an option... Pending Applied Excluded (Questions) Excluded (Expired) Exc…" at bounding box center [793, 324] width 141 height 27
select select ""pending""
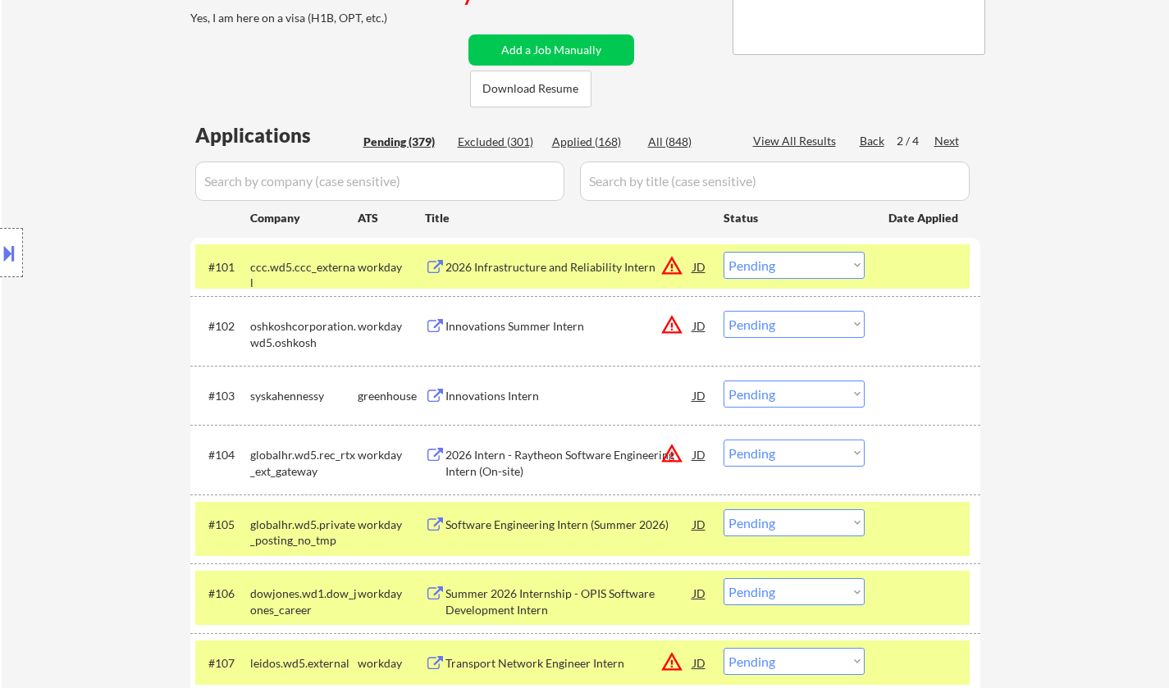
click at [496, 402] on div "Innovations Intern" at bounding box center [569, 396] width 248 height 16
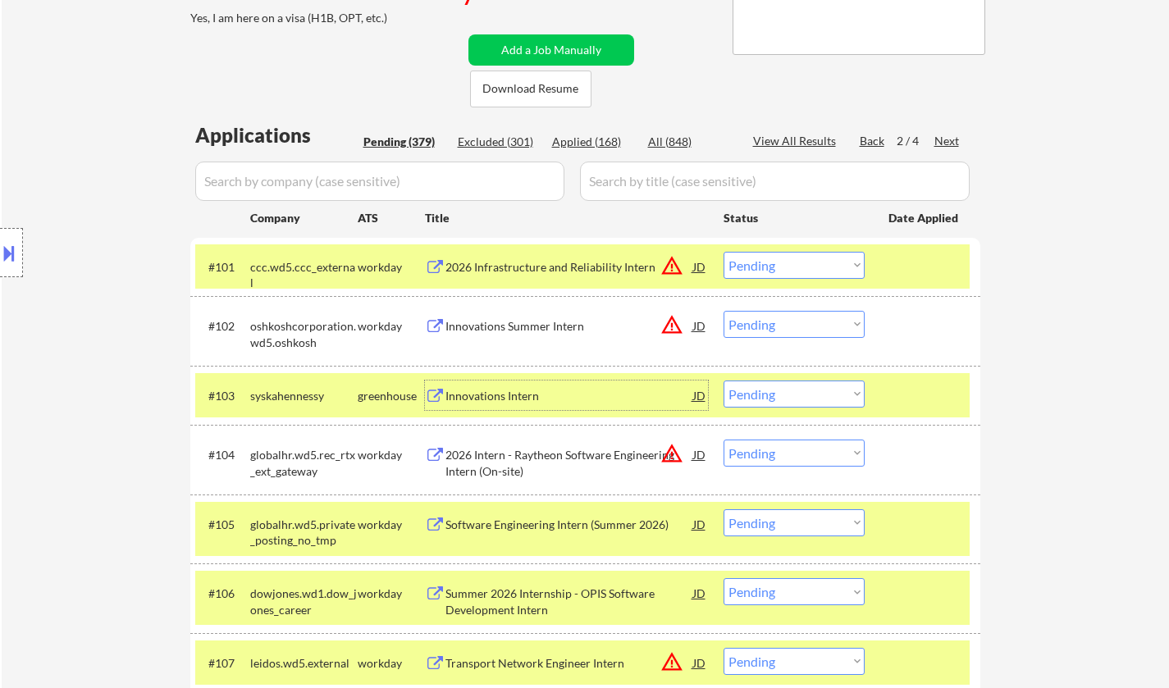
scroll to position [574, 0]
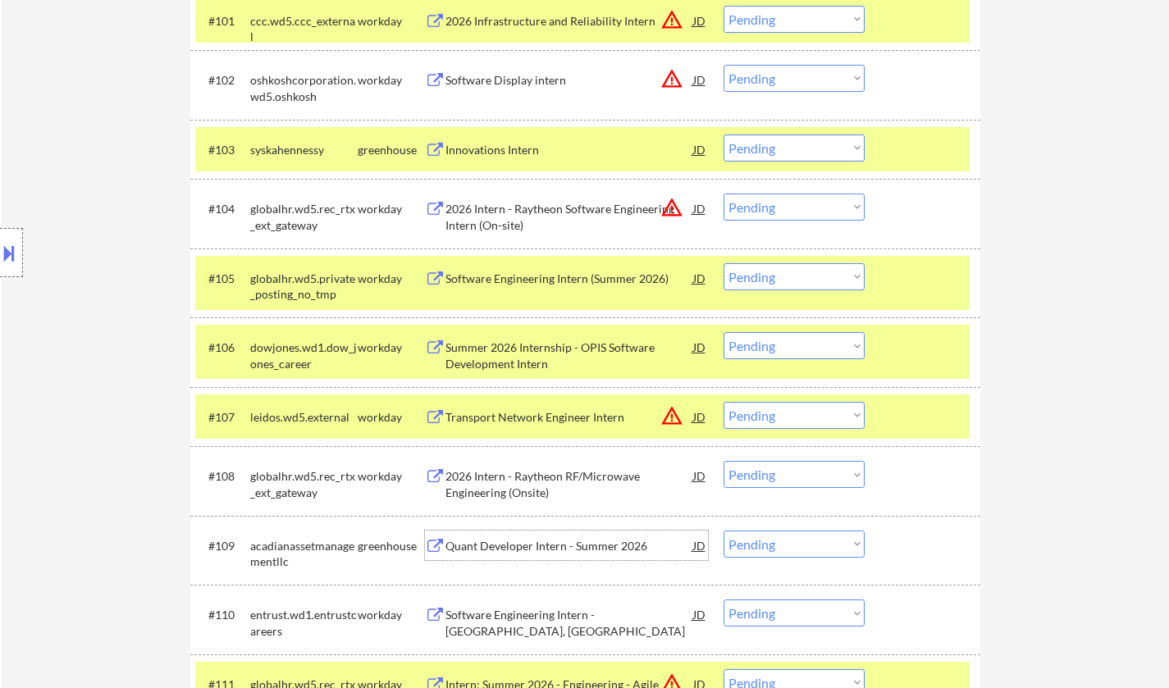
click at [550, 546] on div "Quant Developer Intern - Summer 2026" at bounding box center [569, 546] width 248 height 16
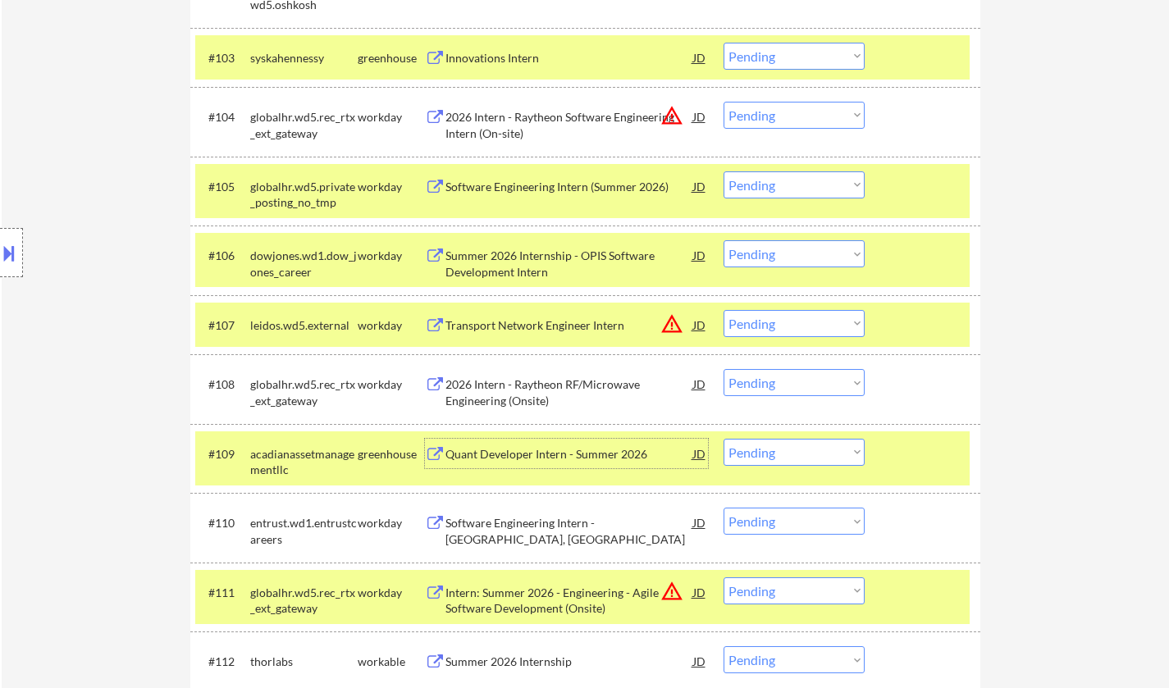
scroll to position [820, 0]
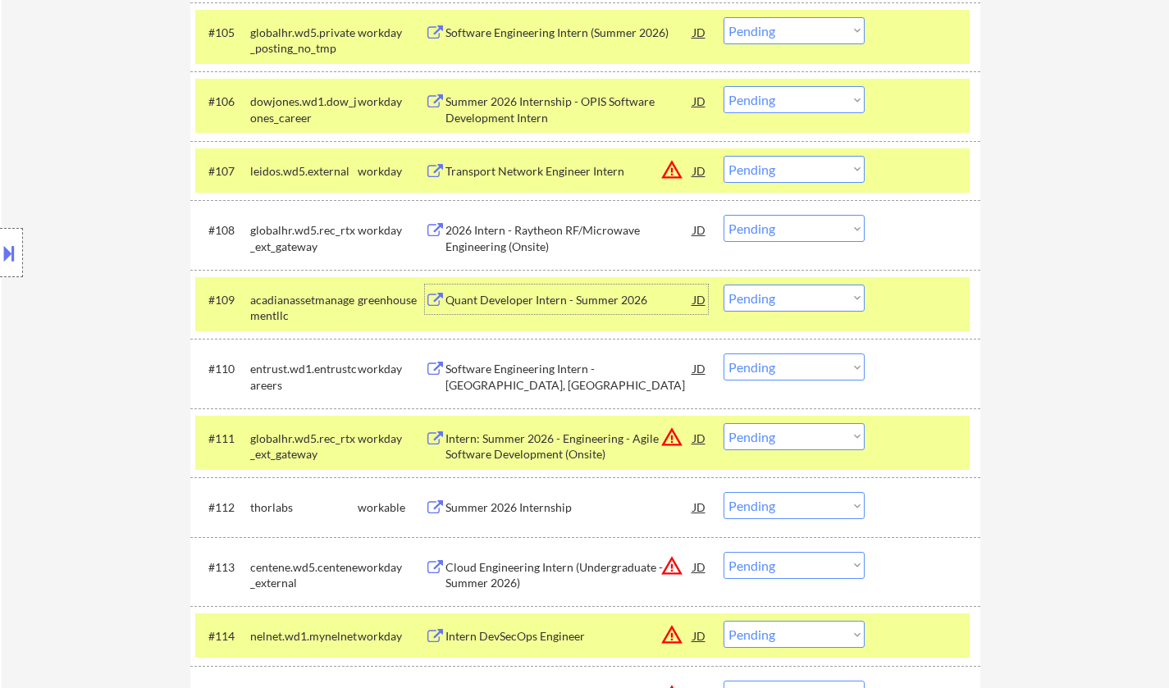
drag, startPoint x: 813, startPoint y: 295, endPoint x: 809, endPoint y: 309, distance: 14.5
click at [813, 295] on select "Choose an option... Pending Applied Excluded (Questions) Excluded (Expired) Exc…" at bounding box center [793, 298] width 141 height 27
click at [723, 285] on select "Choose an option... Pending Applied Excluded (Questions) Excluded (Expired) Exc…" at bounding box center [793, 298] width 141 height 27
select select ""pending""
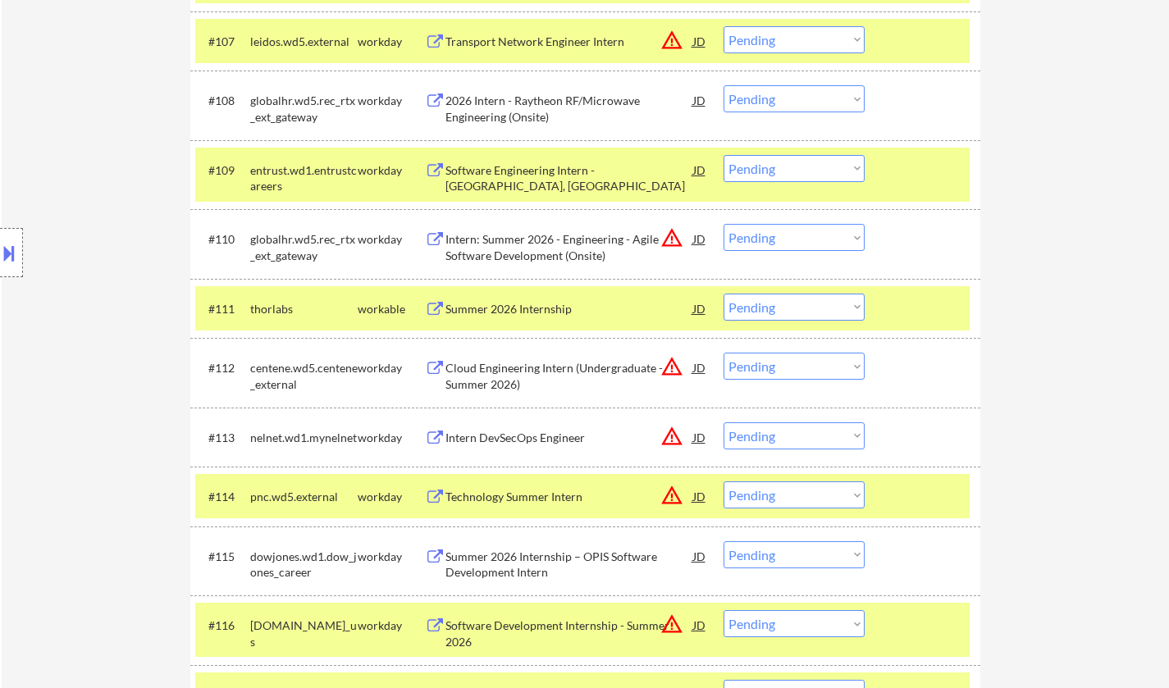
scroll to position [984, 0]
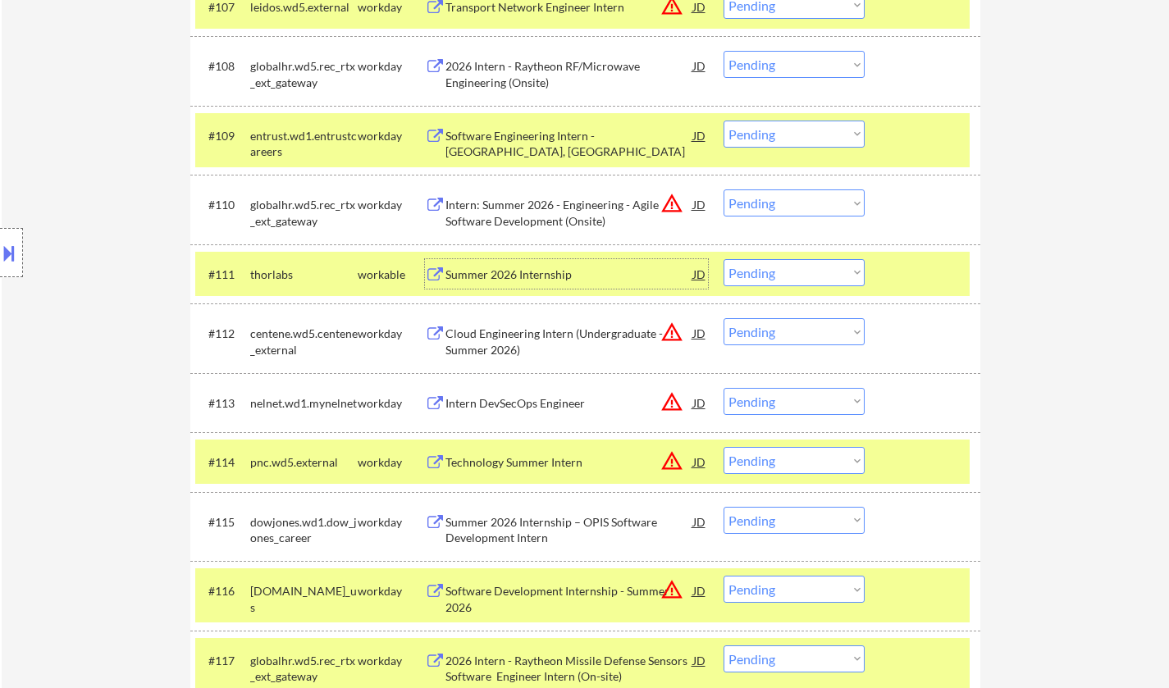
click at [495, 267] on div "Summer 2026 Internship" at bounding box center [569, 275] width 248 height 16
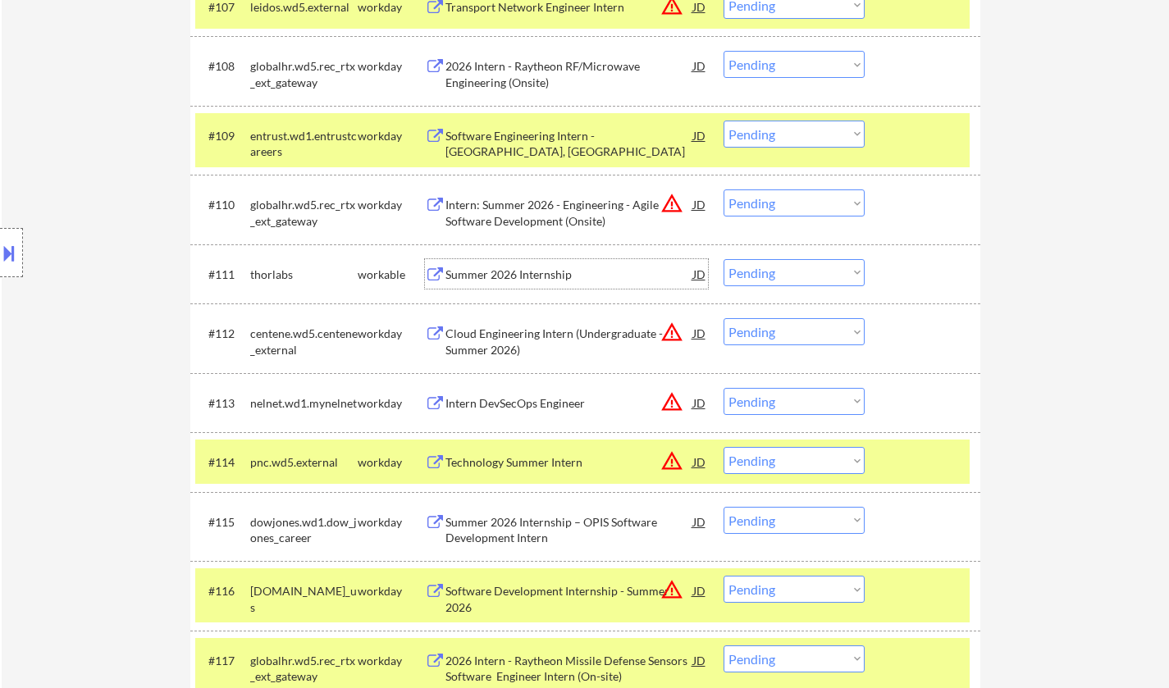
click at [770, 272] on select "Choose an option... Pending Applied Excluded (Questions) Excluded (Expired) Exc…" at bounding box center [793, 272] width 141 height 27
click at [723, 259] on select "Choose an option... Pending Applied Excluded (Questions) Excluded (Expired) Exc…" at bounding box center [793, 272] width 141 height 27
select select ""pending""
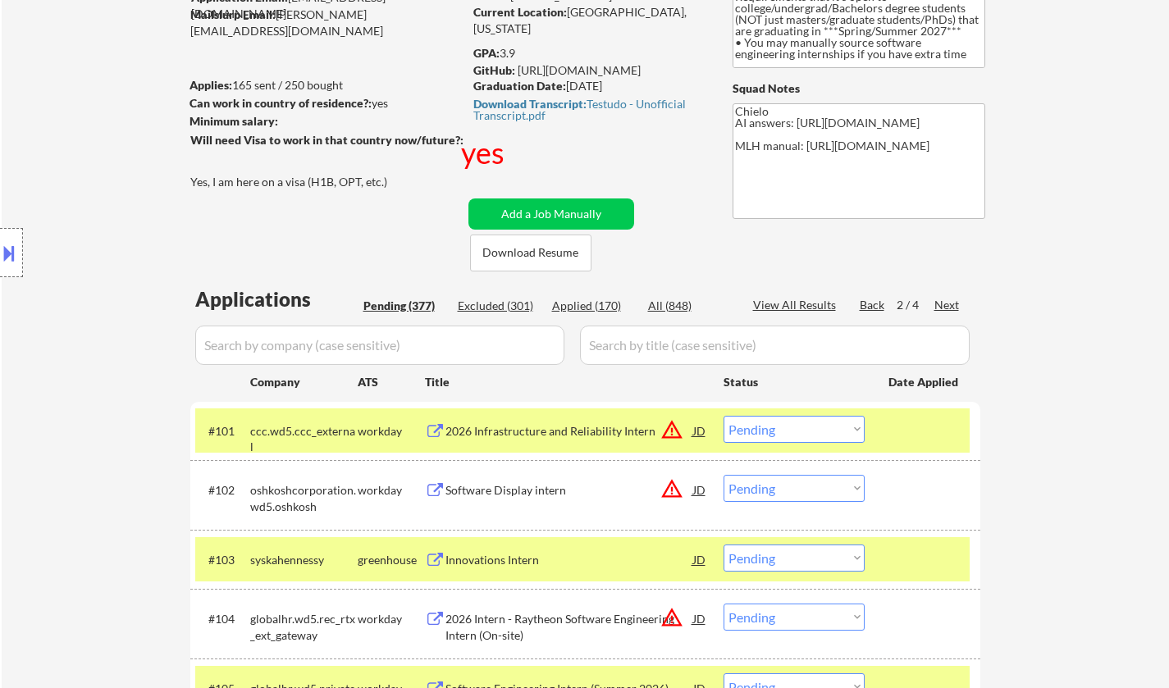
scroll to position [0, 0]
